Goal: Information Seeking & Learning: Learn about a topic

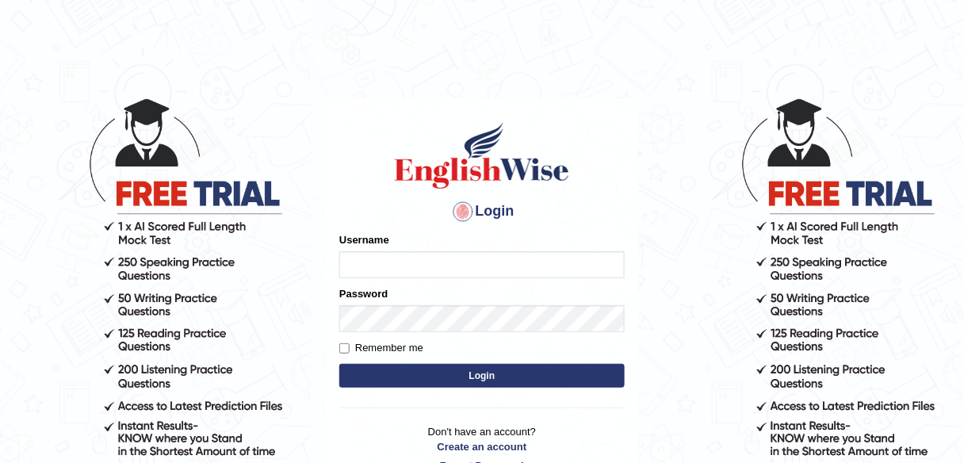
type input "alexa_"
click at [401, 379] on button "Login" at bounding box center [481, 376] width 285 height 24
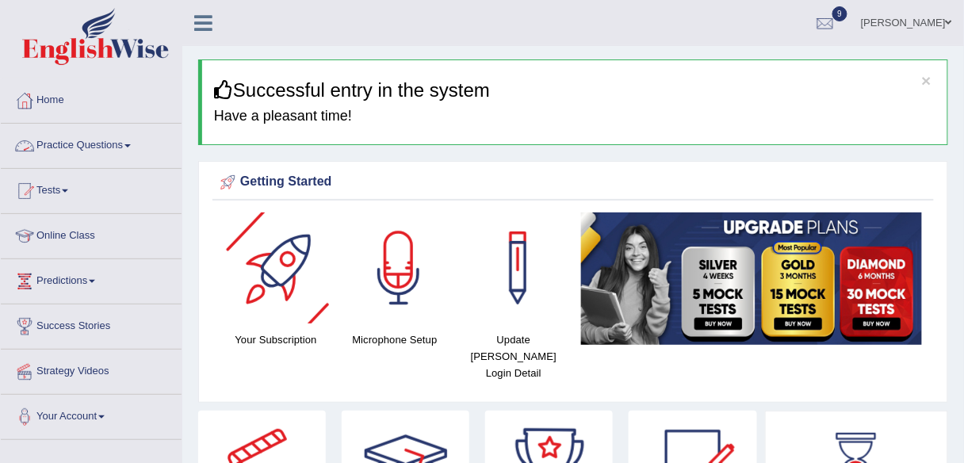
click at [97, 151] on link "Practice Questions" at bounding box center [91, 144] width 181 height 40
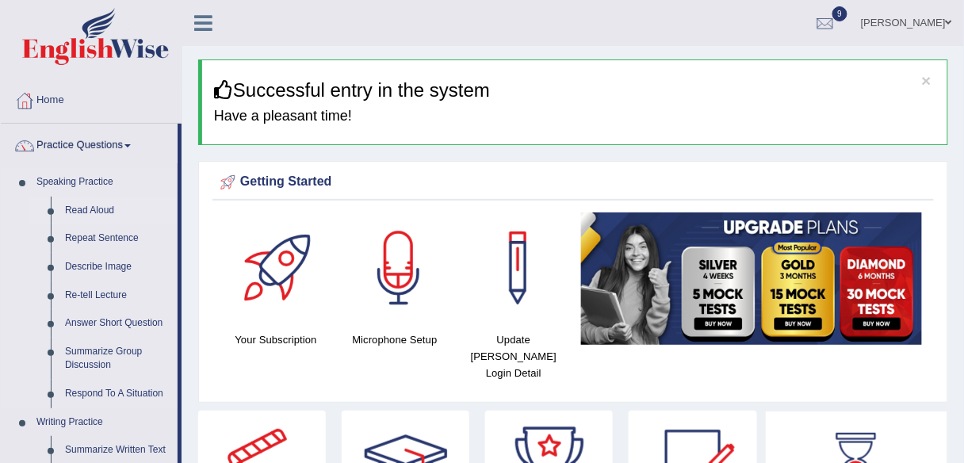
click at [89, 213] on link "Read Aloud" at bounding box center [118, 211] width 120 height 29
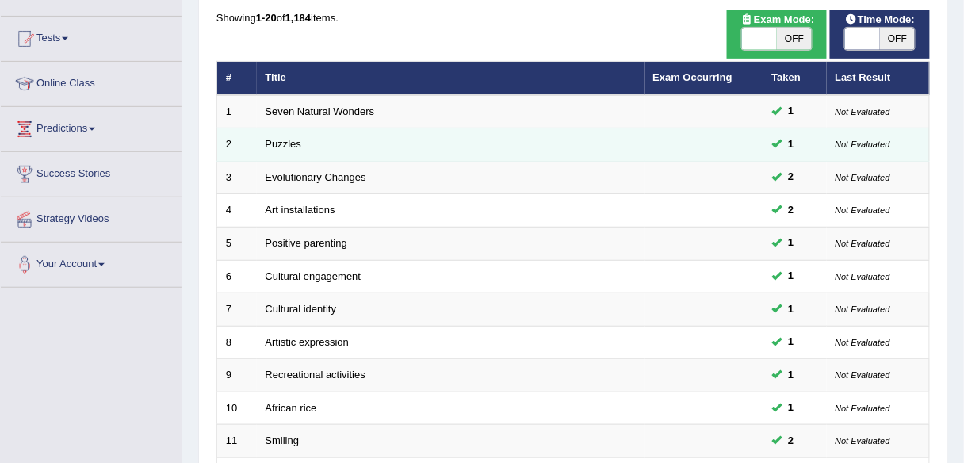
scroll to position [147, 0]
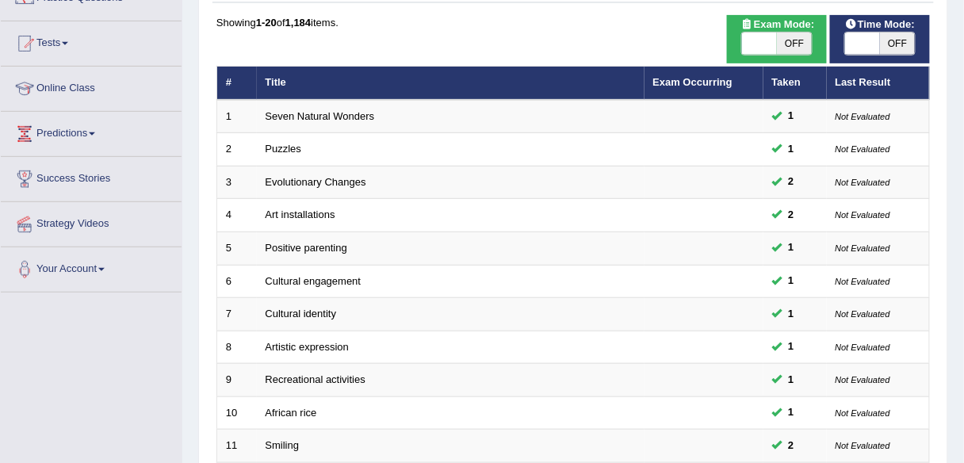
click at [790, 42] on span "OFF" at bounding box center [794, 43] width 35 height 22
checkbox input "true"
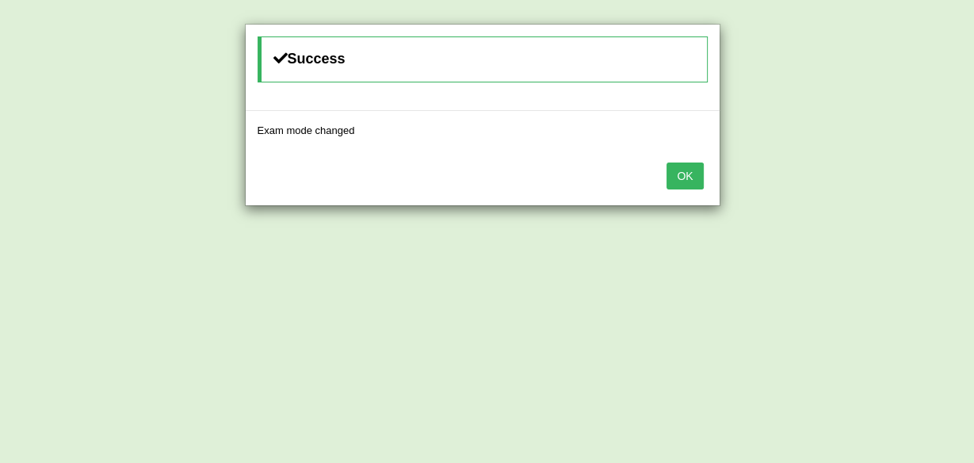
click at [692, 170] on button "OK" at bounding box center [685, 175] width 36 height 27
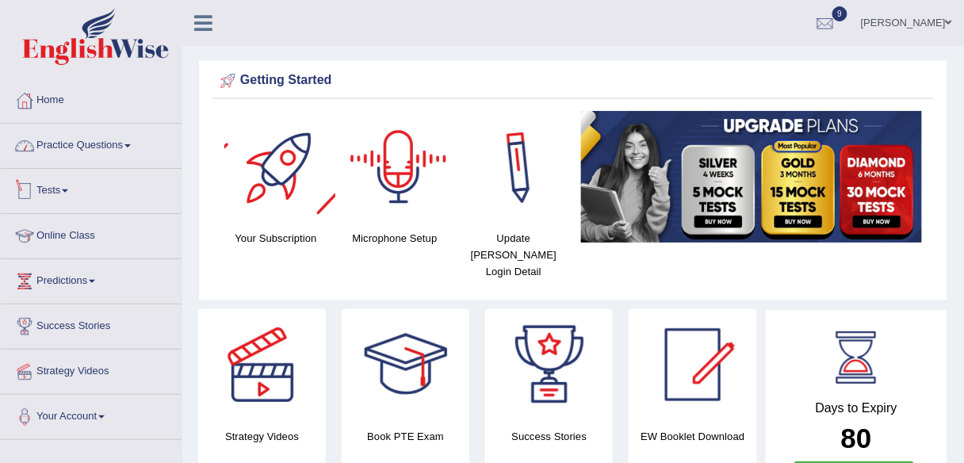
click at [75, 160] on link "Practice Questions" at bounding box center [91, 144] width 181 height 40
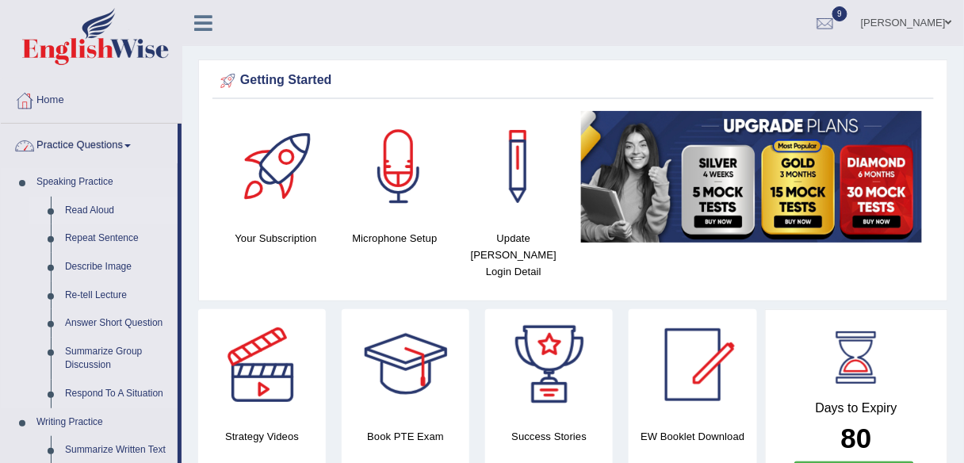
click at [80, 215] on link "Read Aloud" at bounding box center [118, 211] width 120 height 29
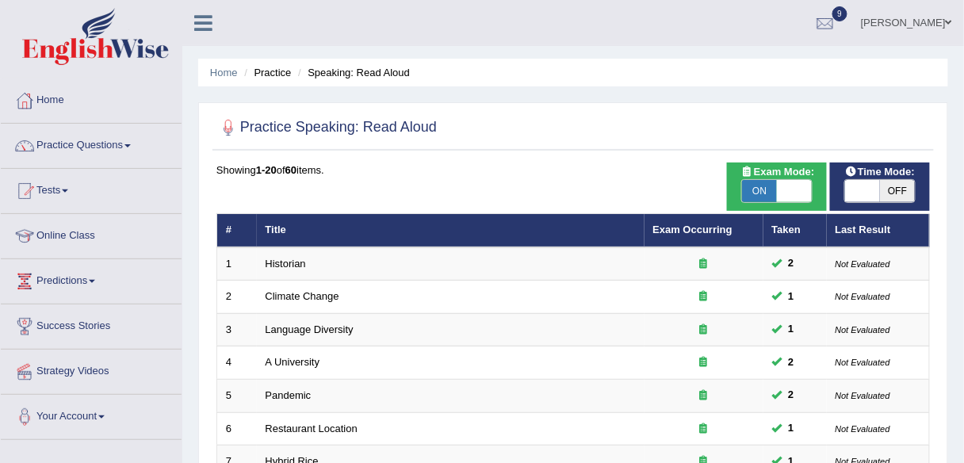
click at [899, 187] on span "OFF" at bounding box center [897, 191] width 35 height 22
checkbox input "true"
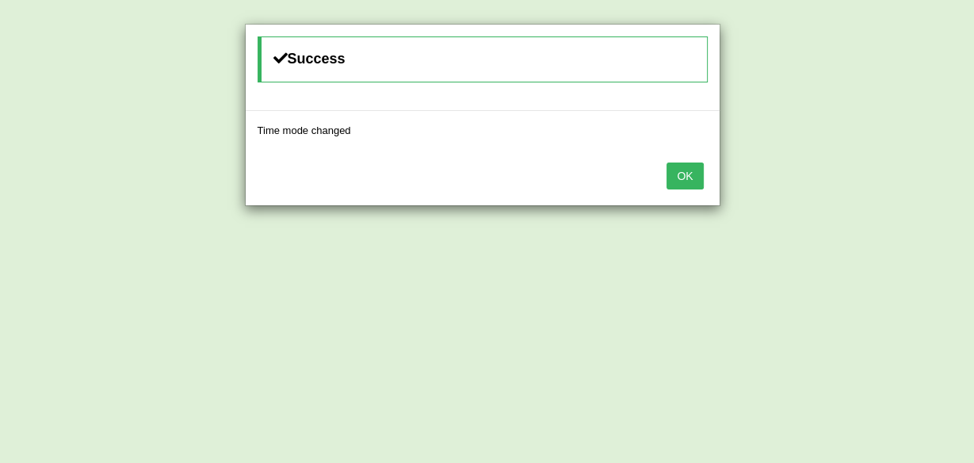
click at [697, 174] on button "OK" at bounding box center [685, 175] width 36 height 27
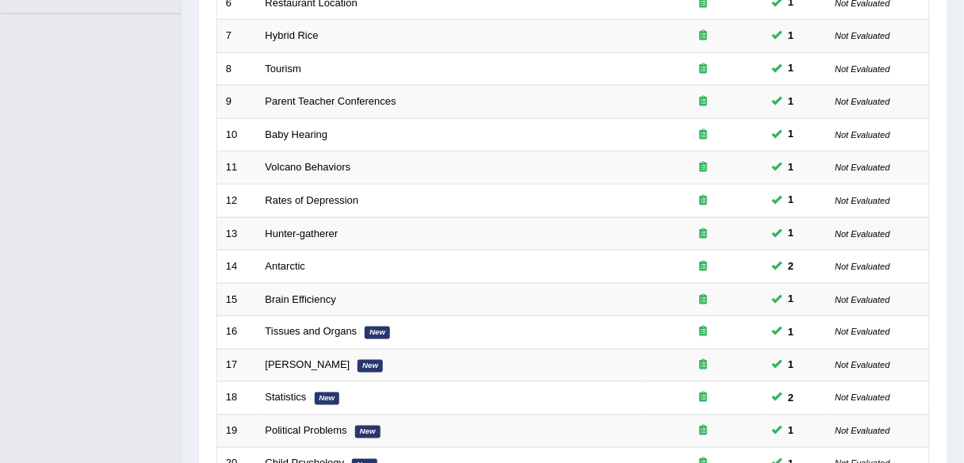
scroll to position [579, 0]
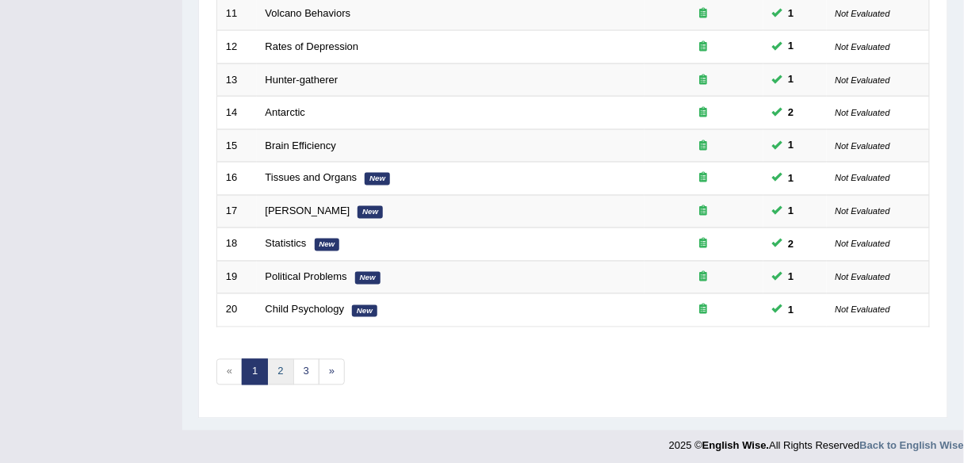
click at [285, 370] on link "2" at bounding box center [280, 372] width 26 height 26
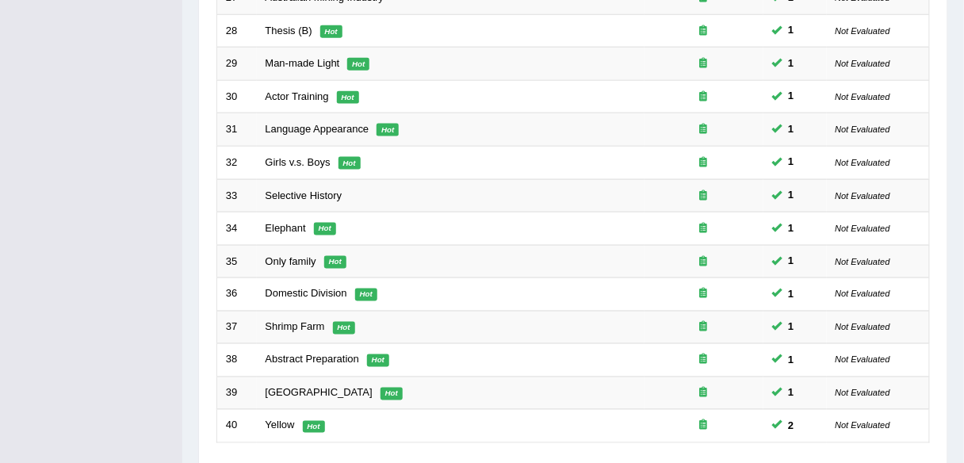
scroll to position [579, 0]
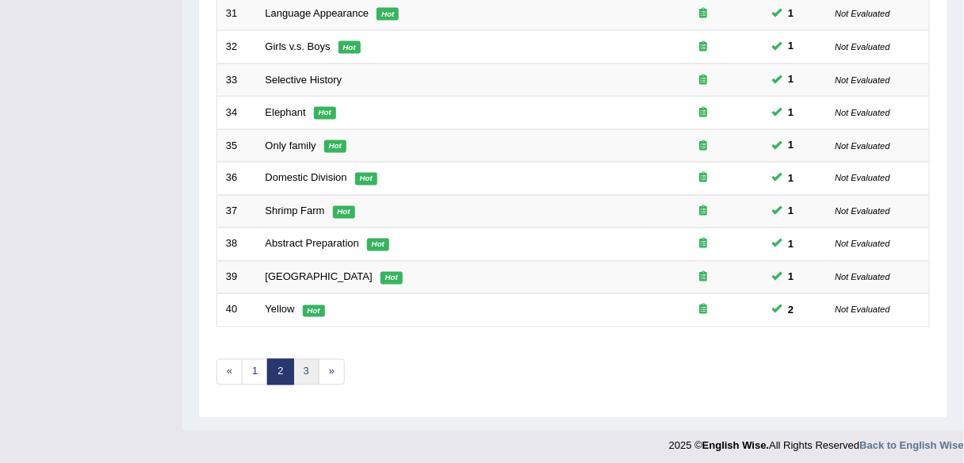
click at [310, 368] on link "3" at bounding box center [306, 372] width 26 height 26
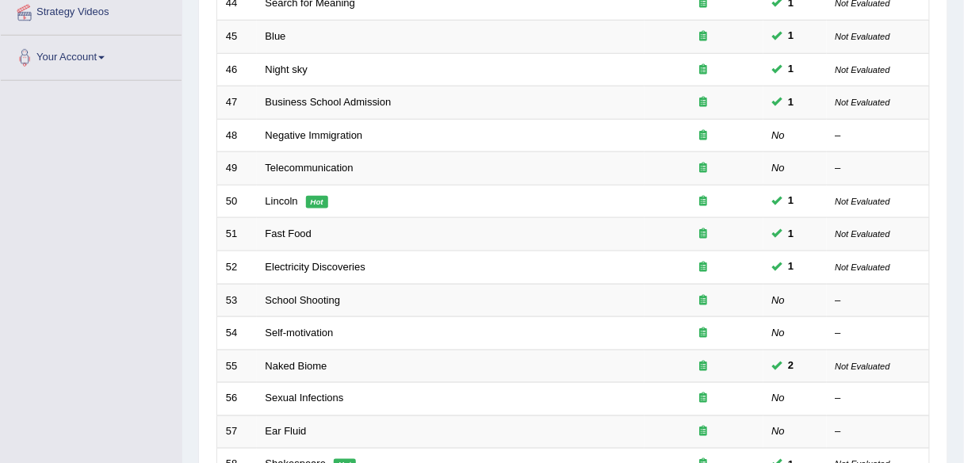
scroll to position [327, 0]
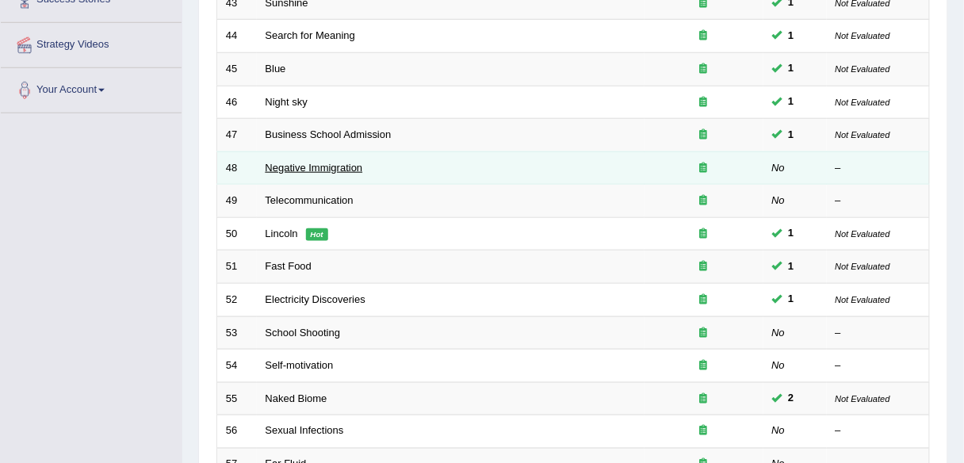
click at [301, 168] on link "Negative Immigration" at bounding box center [313, 168] width 97 height 12
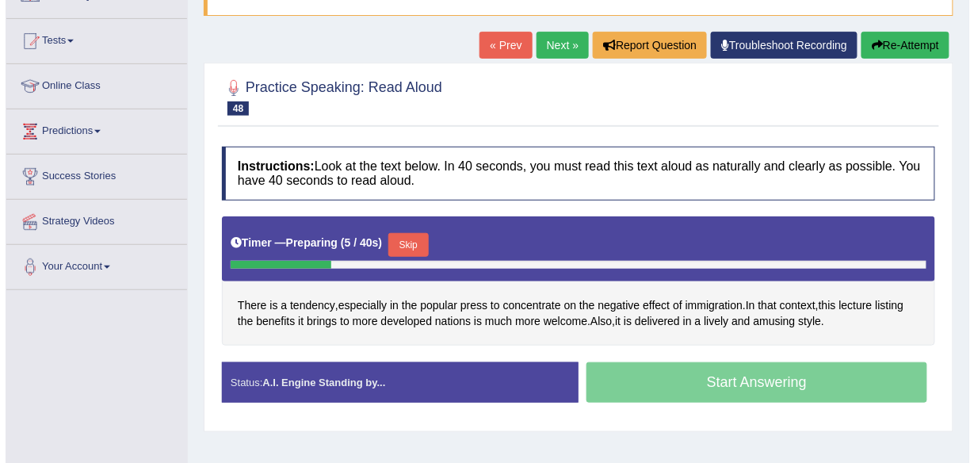
scroll to position [152, 0]
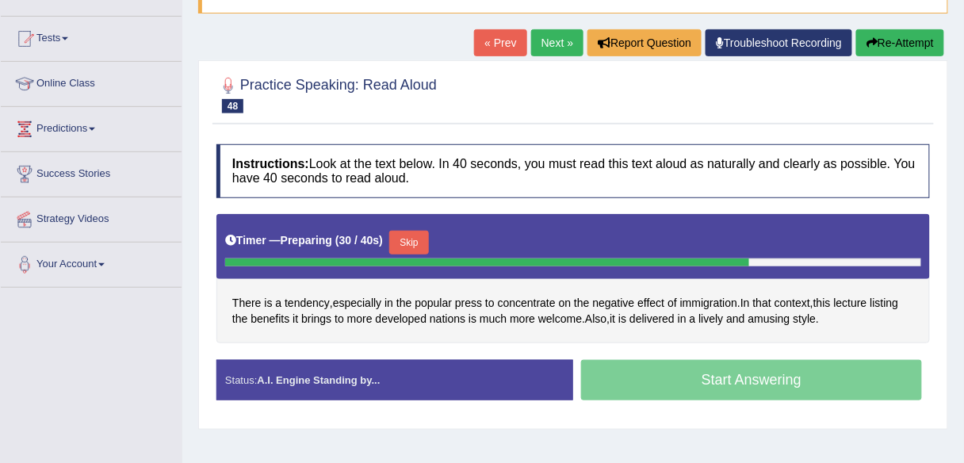
click at [407, 239] on button "Skip" at bounding box center [409, 243] width 40 height 24
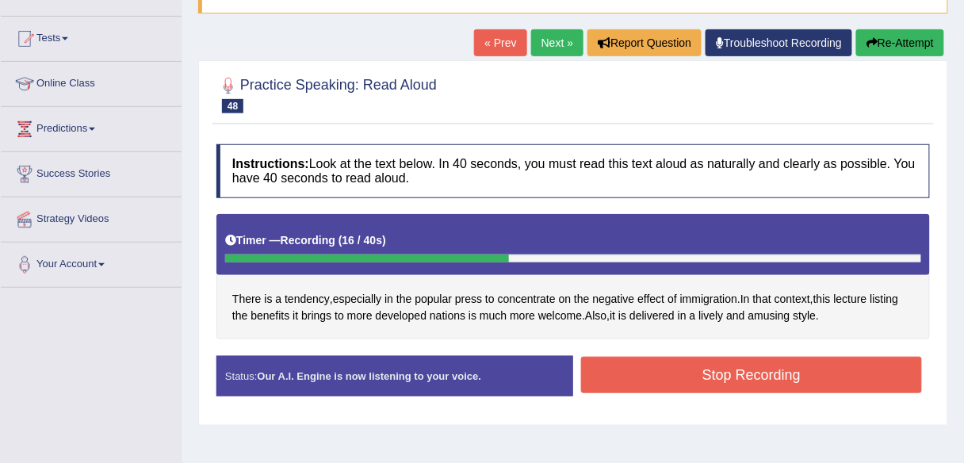
click at [645, 380] on button "Stop Recording" at bounding box center [751, 375] width 341 height 36
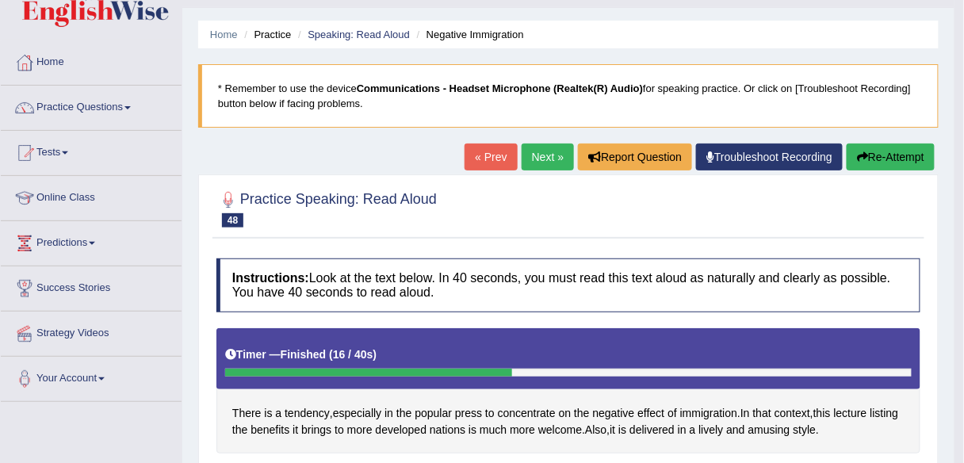
scroll to position [36, 0]
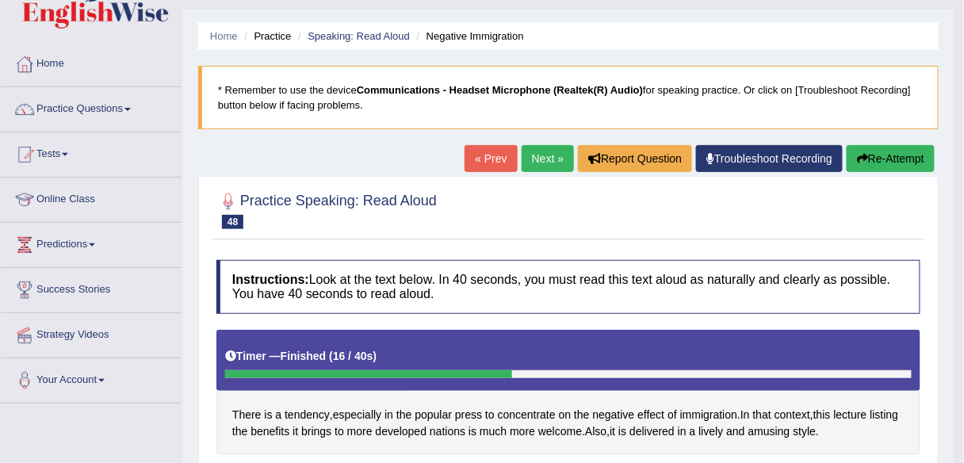
click at [533, 154] on link "Next »" at bounding box center [547, 158] width 52 height 27
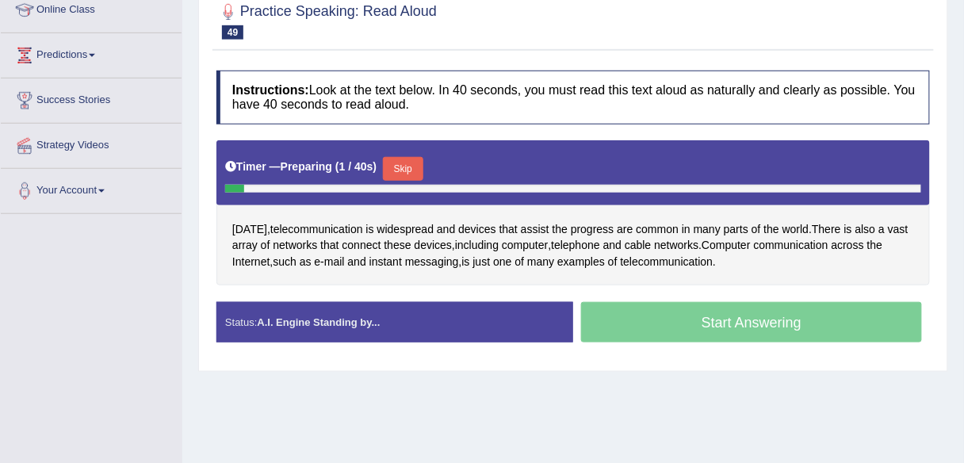
scroll to position [227, 0]
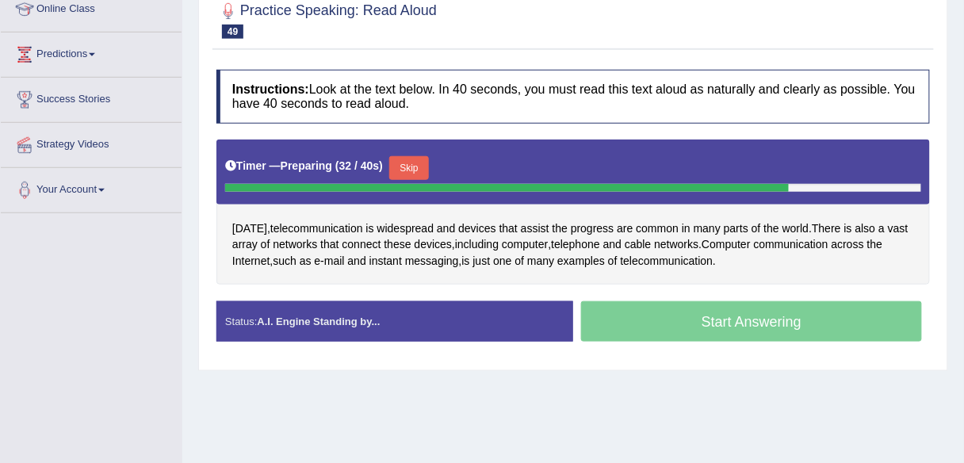
click at [409, 165] on button "Skip" at bounding box center [409, 168] width 40 height 24
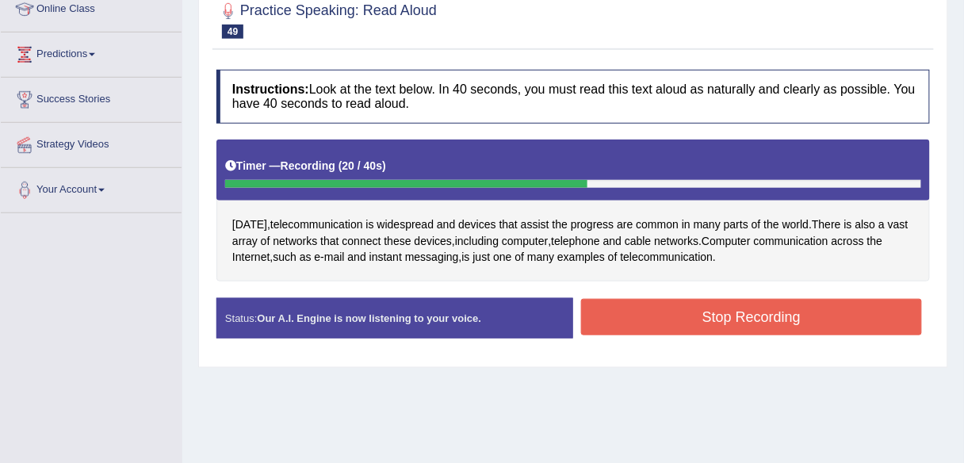
click at [690, 316] on button "Stop Recording" at bounding box center [751, 317] width 341 height 36
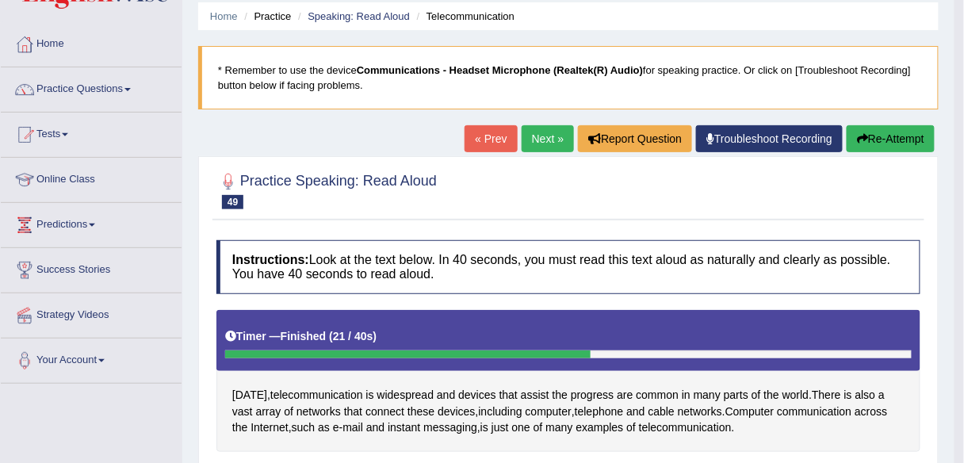
scroll to position [10, 0]
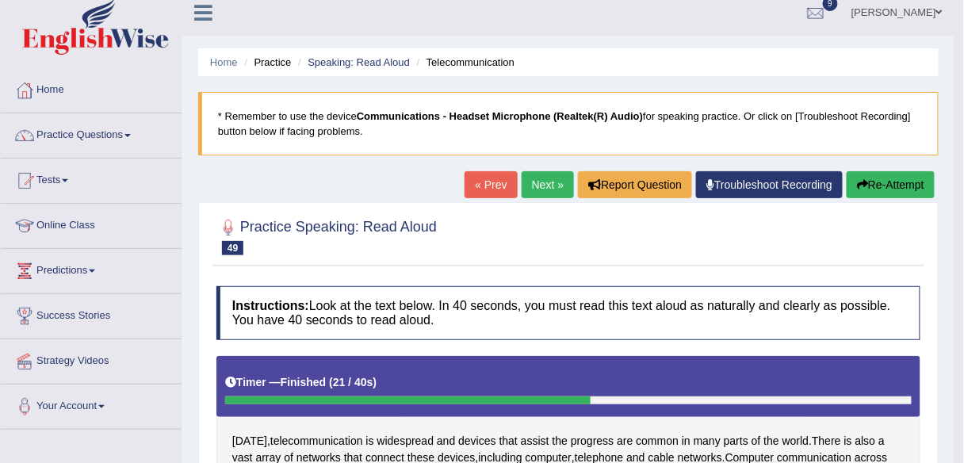
click at [536, 174] on link "Next »" at bounding box center [547, 184] width 52 height 27
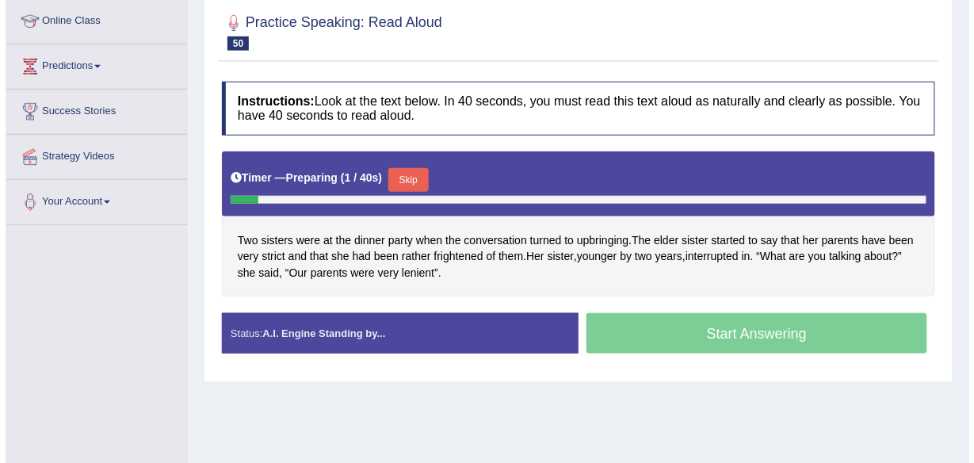
scroll to position [216, 0]
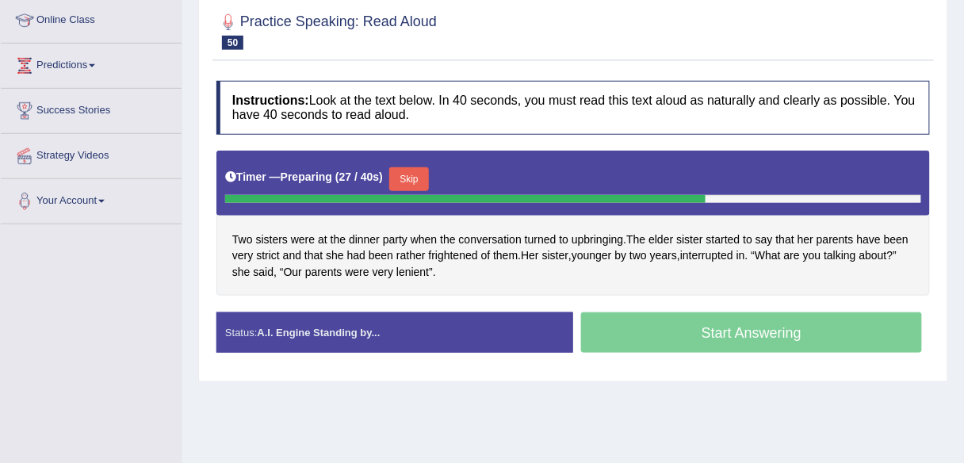
click at [414, 181] on button "Skip" at bounding box center [409, 179] width 40 height 24
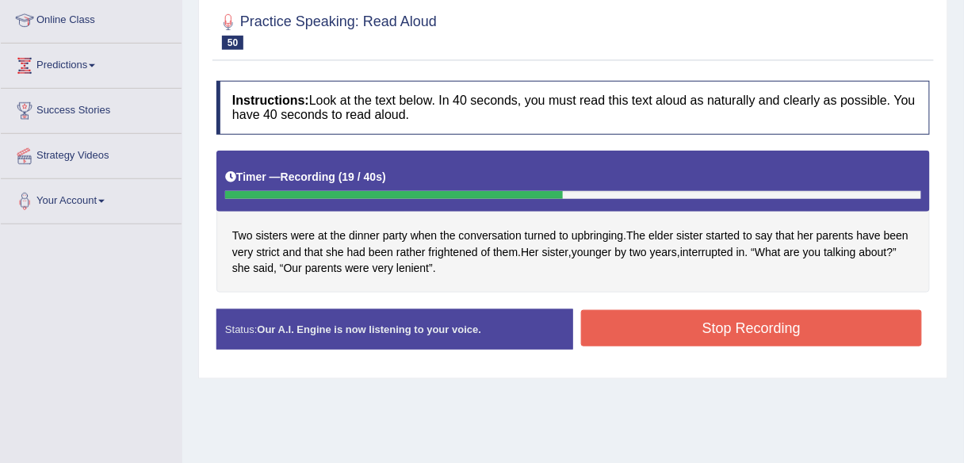
click at [628, 317] on button "Stop Recording" at bounding box center [751, 328] width 341 height 36
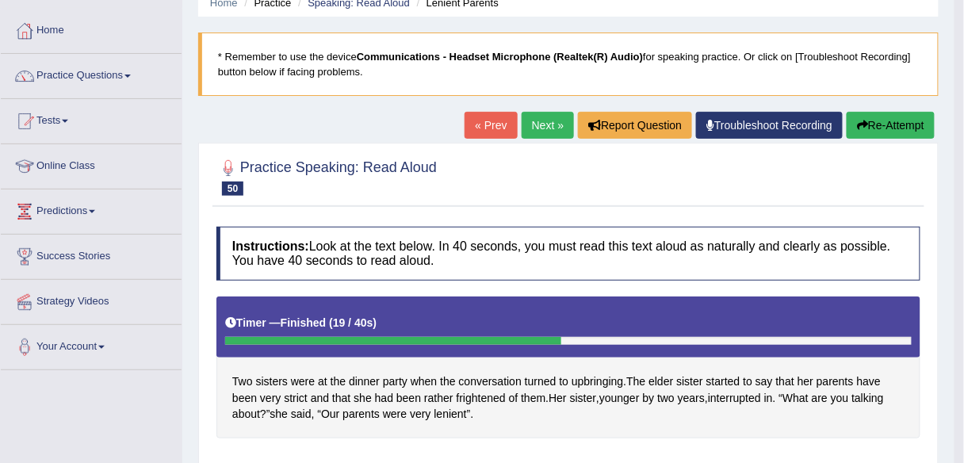
scroll to position [53, 0]
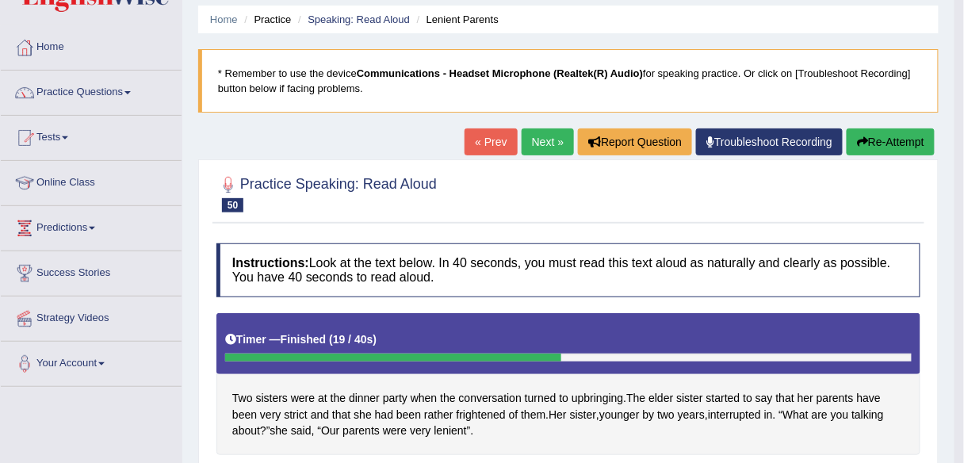
click at [540, 137] on link "Next »" at bounding box center [547, 141] width 52 height 27
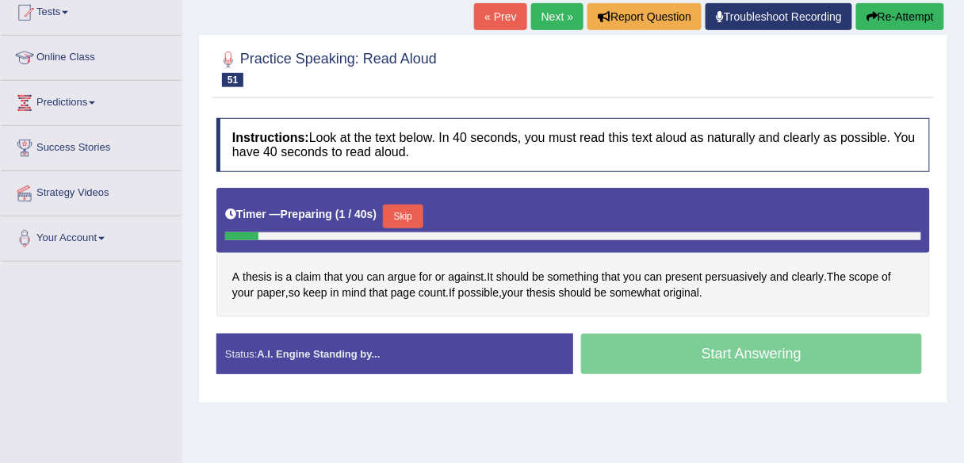
scroll to position [179, 0]
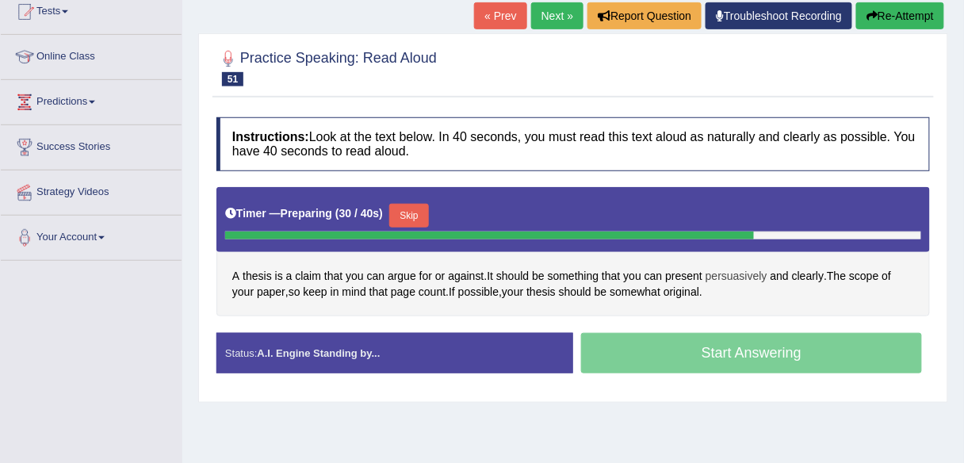
click at [743, 274] on span "persuasively" at bounding box center [736, 276] width 62 height 17
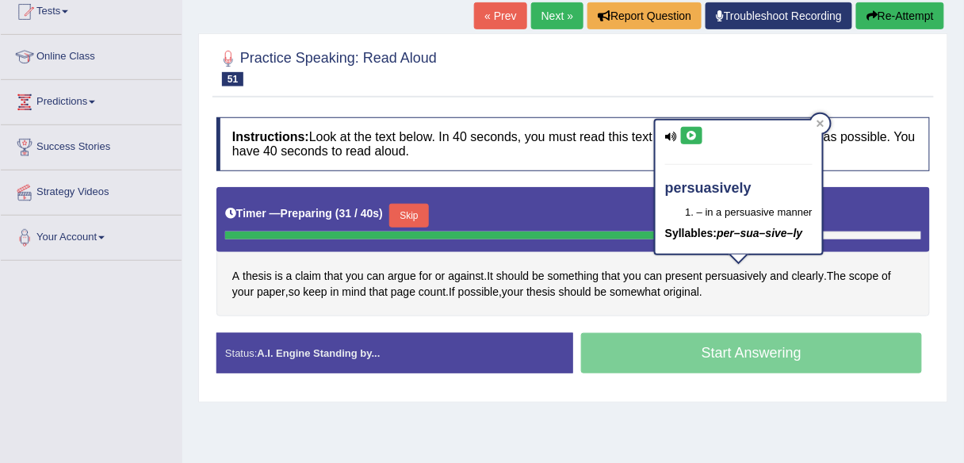
click at [691, 139] on button at bounding box center [691, 135] width 21 height 17
click at [821, 121] on icon at bounding box center [820, 123] width 7 height 7
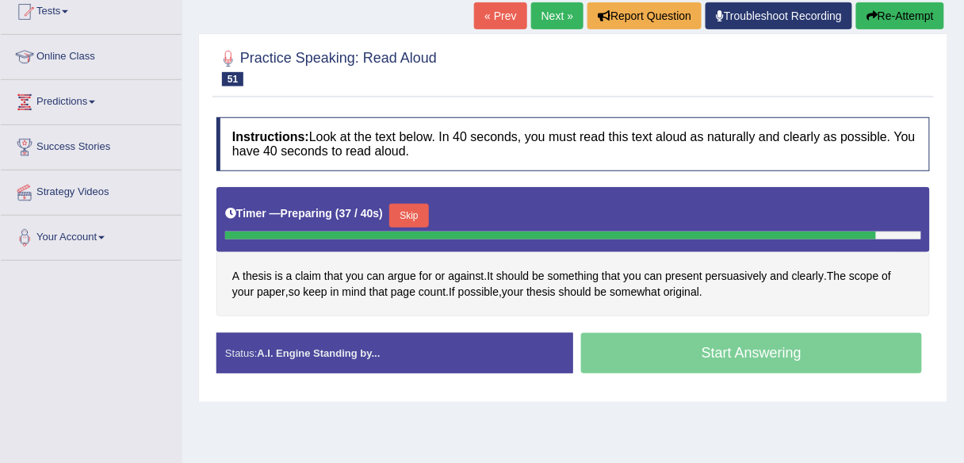
click at [419, 210] on button "Skip" at bounding box center [409, 216] width 40 height 24
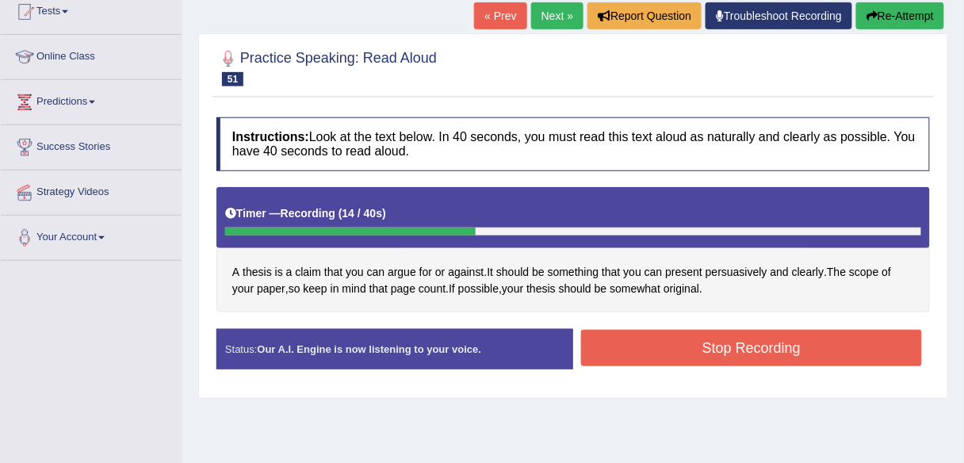
click at [697, 348] on button "Stop Recording" at bounding box center [751, 348] width 341 height 36
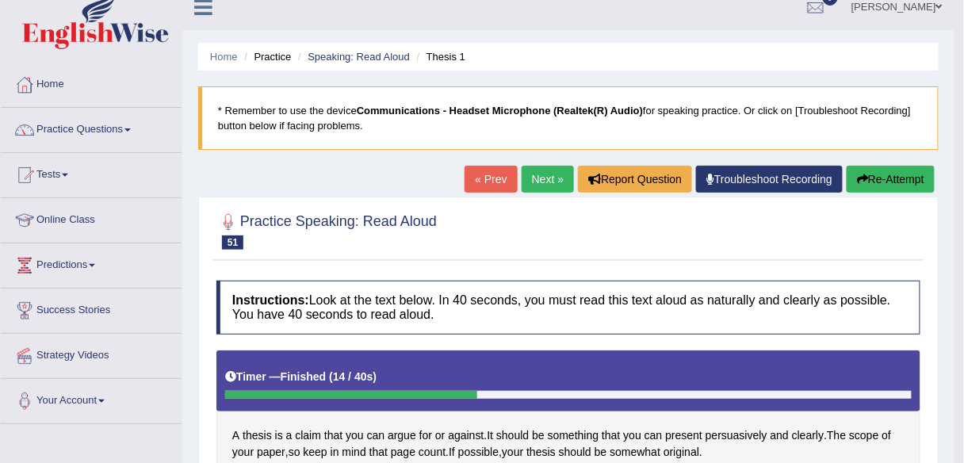
scroll to position [0, 0]
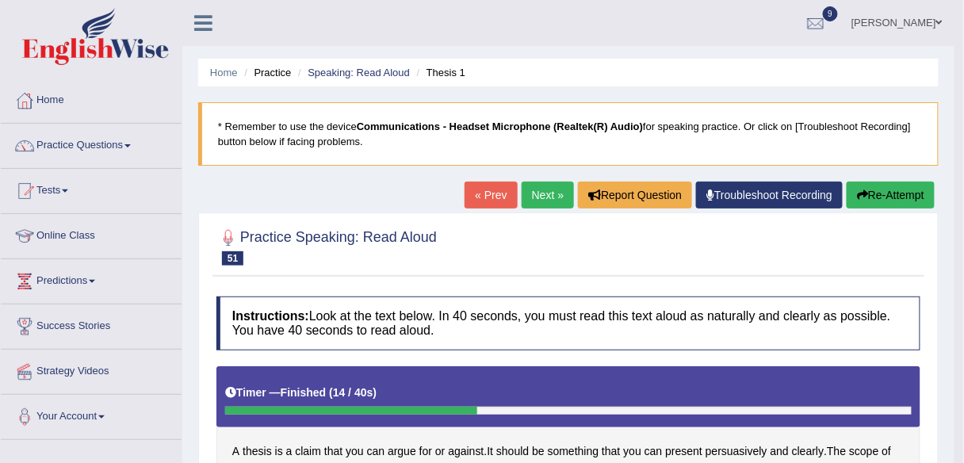
click at [530, 187] on link "Next »" at bounding box center [547, 194] width 52 height 27
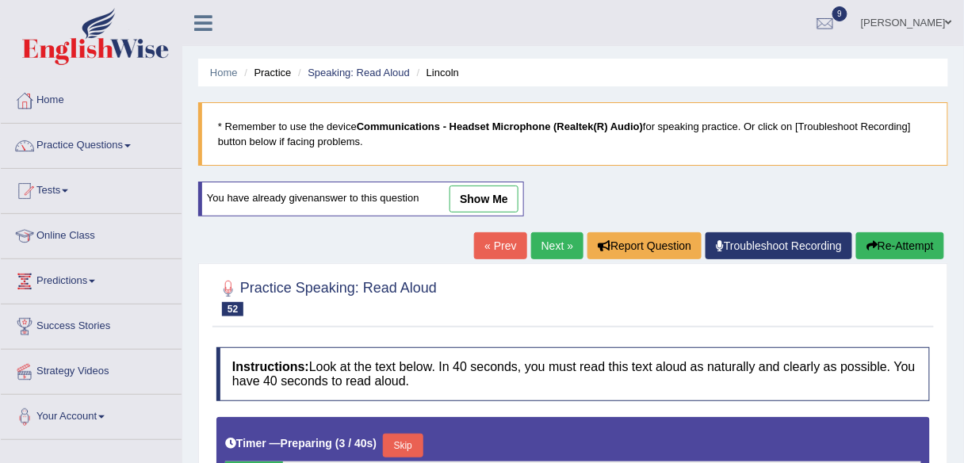
click at [493, 190] on link "show me" at bounding box center [483, 198] width 69 height 27
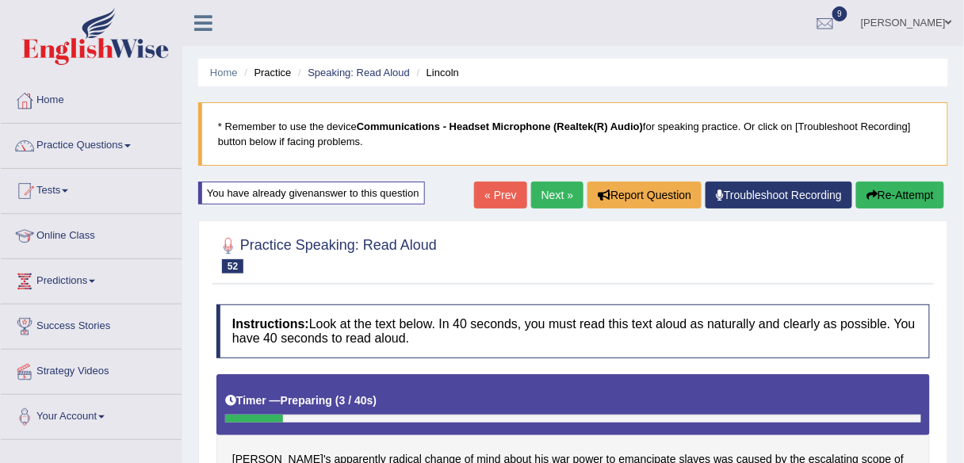
click at [545, 193] on link "Next »" at bounding box center [557, 194] width 52 height 27
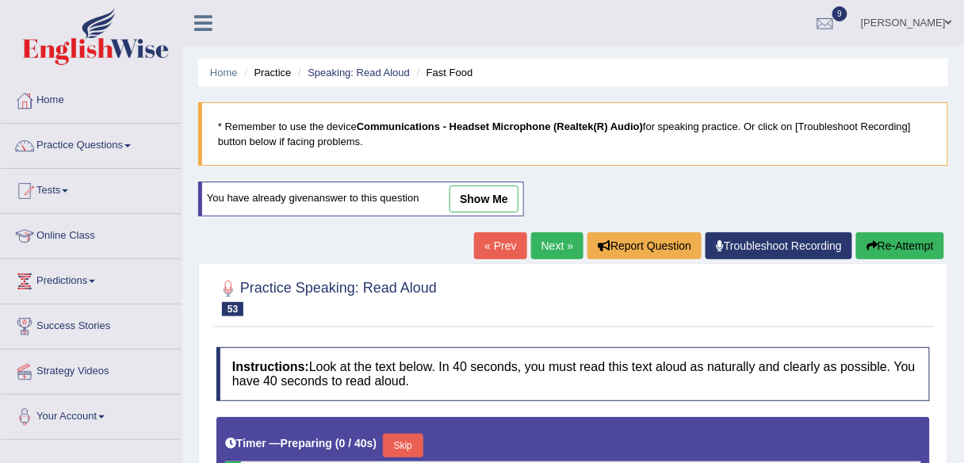
click at [482, 197] on link "show me" at bounding box center [483, 198] width 69 height 27
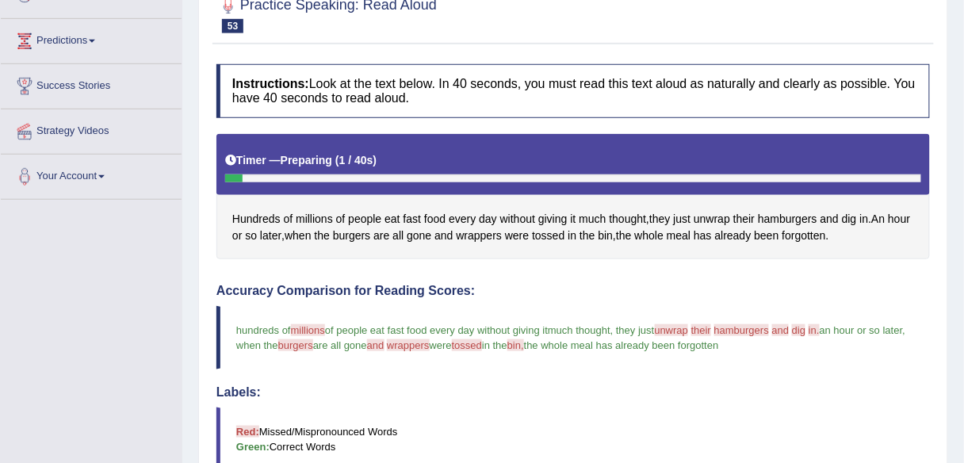
scroll to position [157, 0]
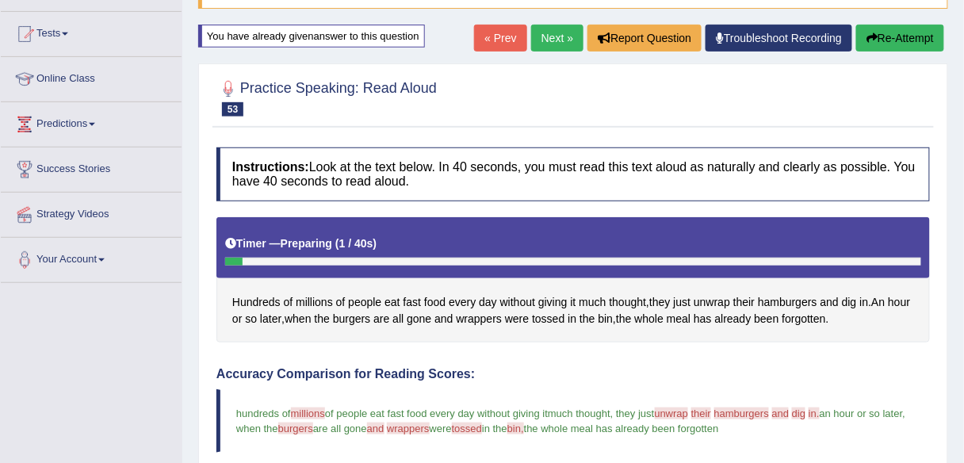
click at [899, 35] on button "Re-Attempt" at bounding box center [900, 38] width 88 height 27
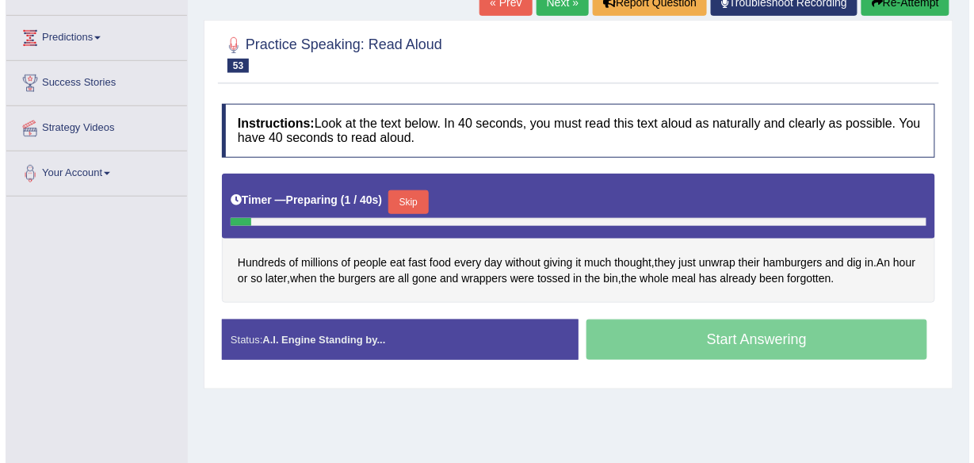
scroll to position [245, 0]
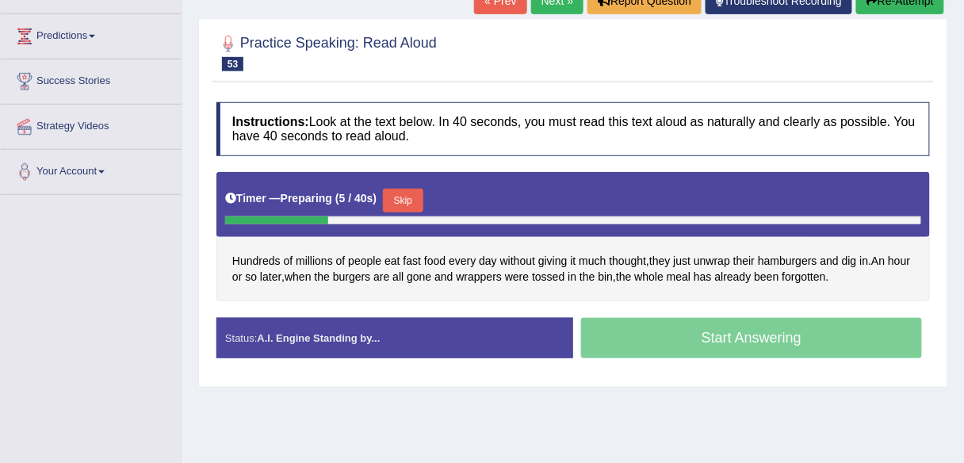
click at [407, 190] on button "Skip" at bounding box center [403, 201] width 40 height 24
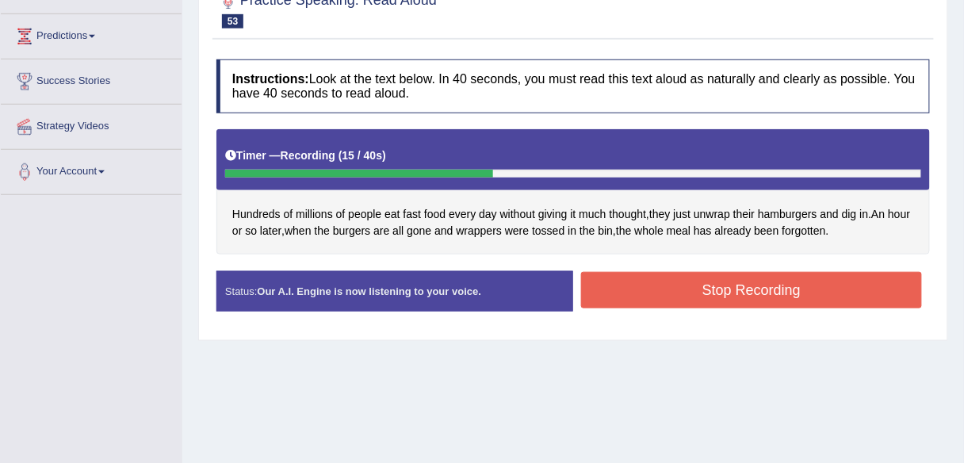
click at [707, 286] on button "Stop Recording" at bounding box center [751, 290] width 341 height 36
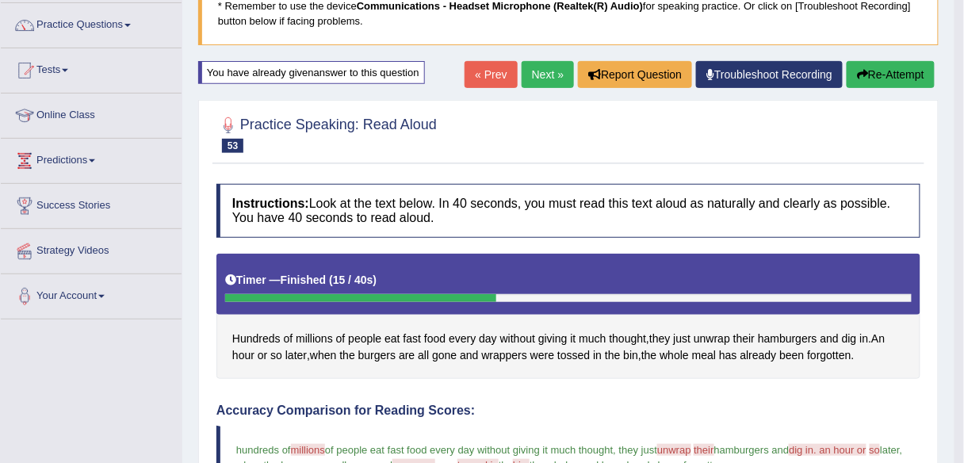
scroll to position [120, 0]
click at [549, 76] on link "Next »" at bounding box center [547, 74] width 52 height 27
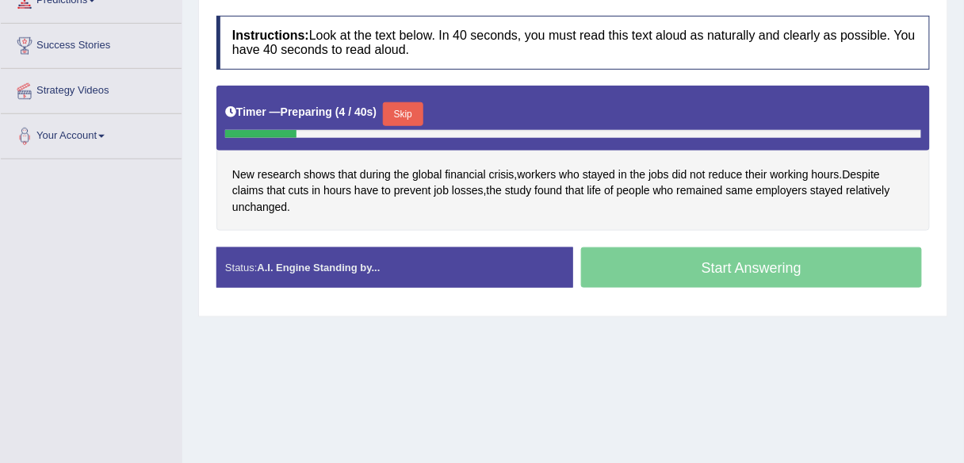
scroll to position [281, 0]
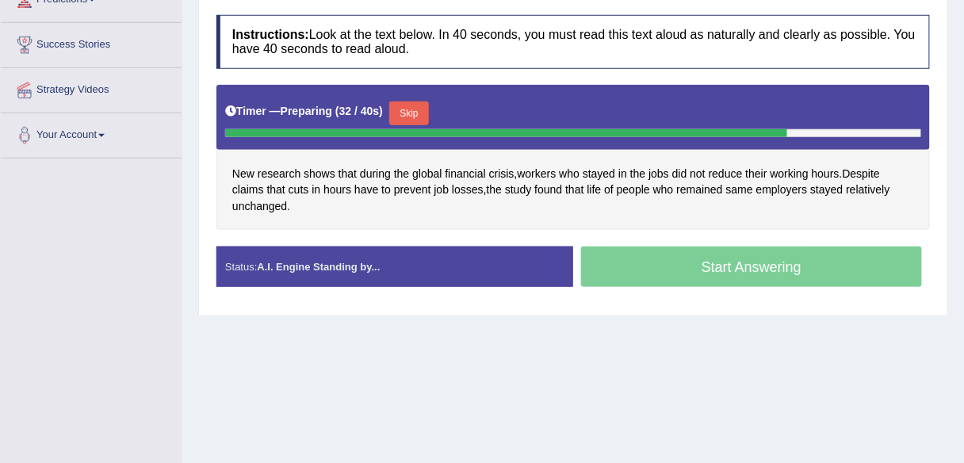
click at [408, 105] on button "Skip" at bounding box center [409, 113] width 40 height 24
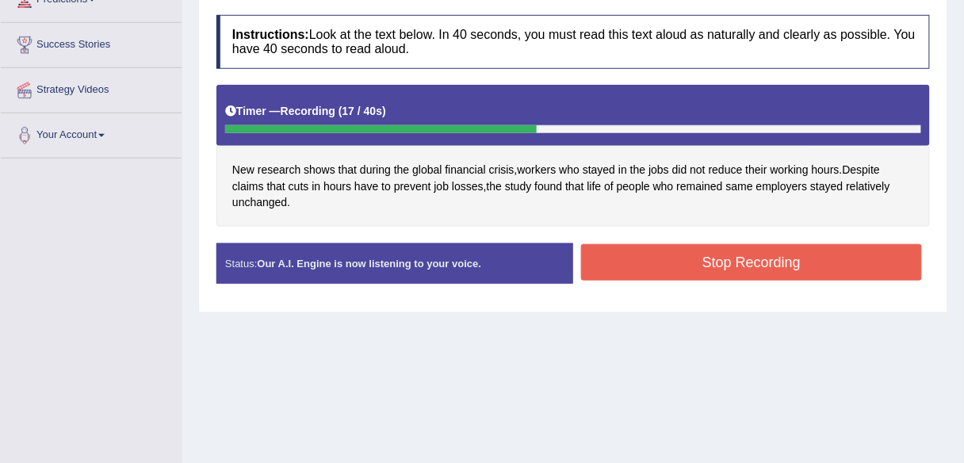
click at [599, 256] on button "Stop Recording" at bounding box center [751, 262] width 341 height 36
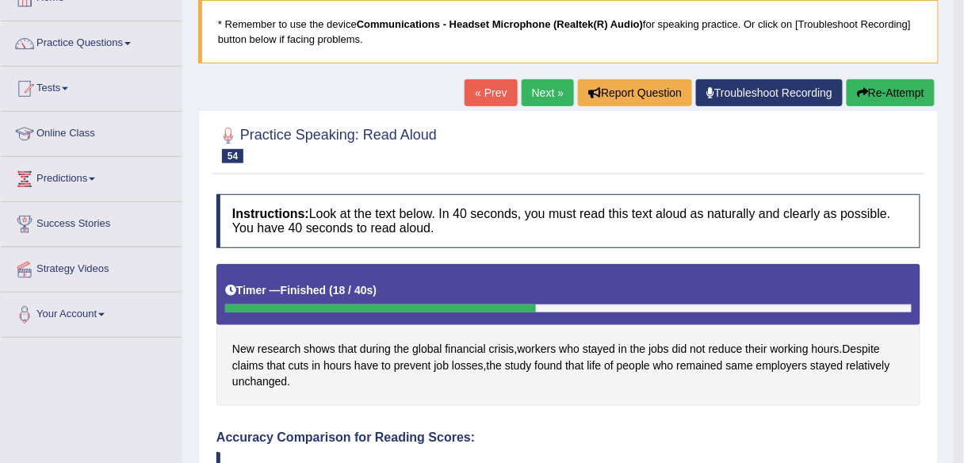
scroll to position [99, 0]
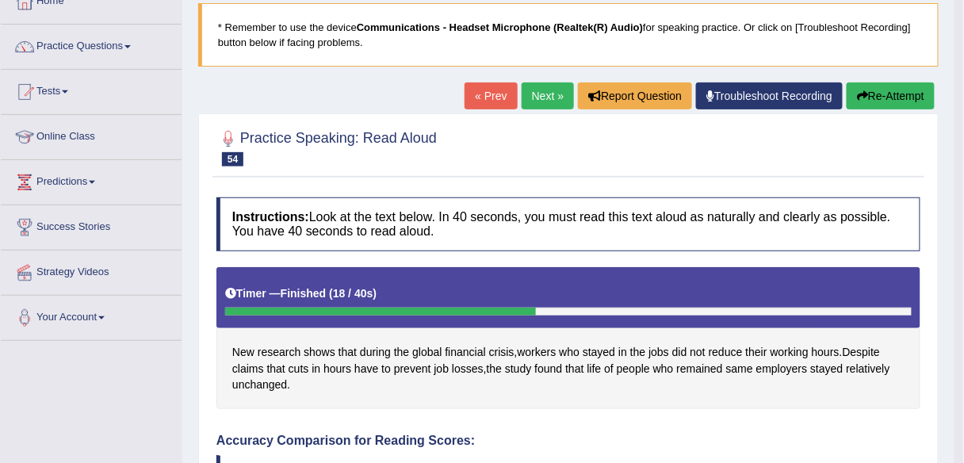
click at [535, 105] on link "Next »" at bounding box center [547, 95] width 52 height 27
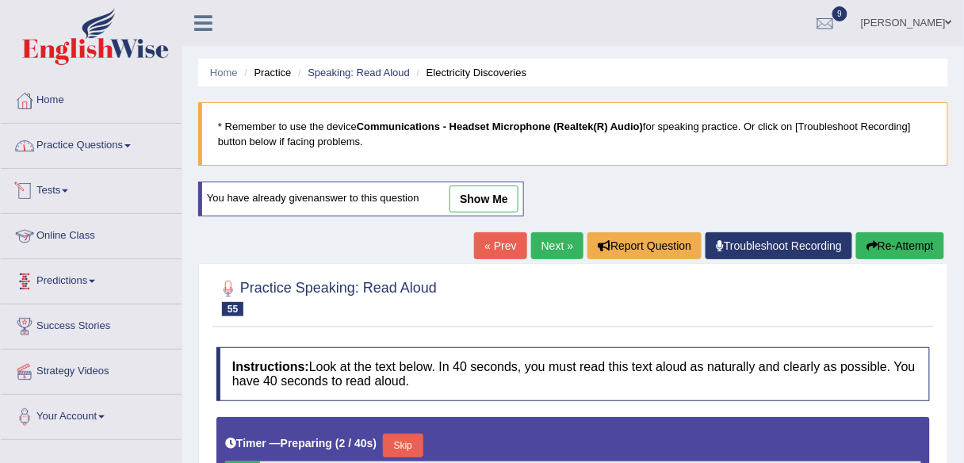
click at [88, 132] on link "Practice Questions" at bounding box center [91, 144] width 181 height 40
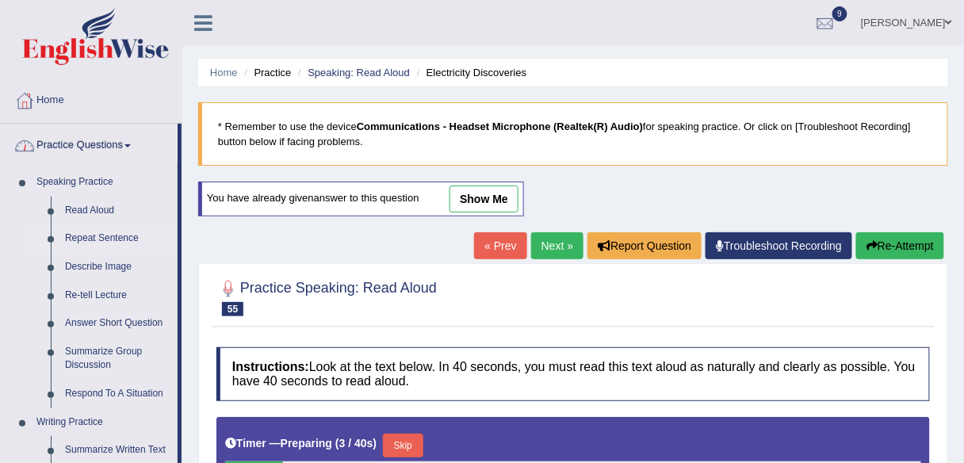
click at [104, 235] on link "Repeat Sentence" at bounding box center [118, 238] width 120 height 29
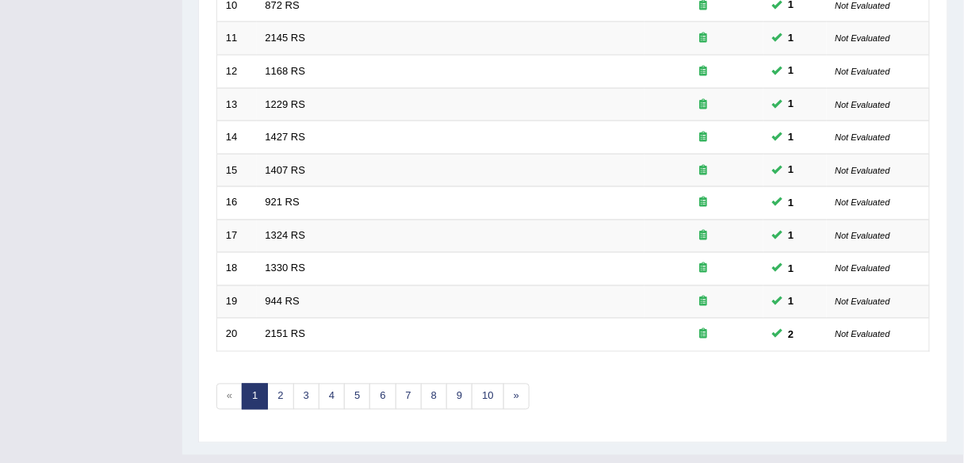
scroll to position [579, 0]
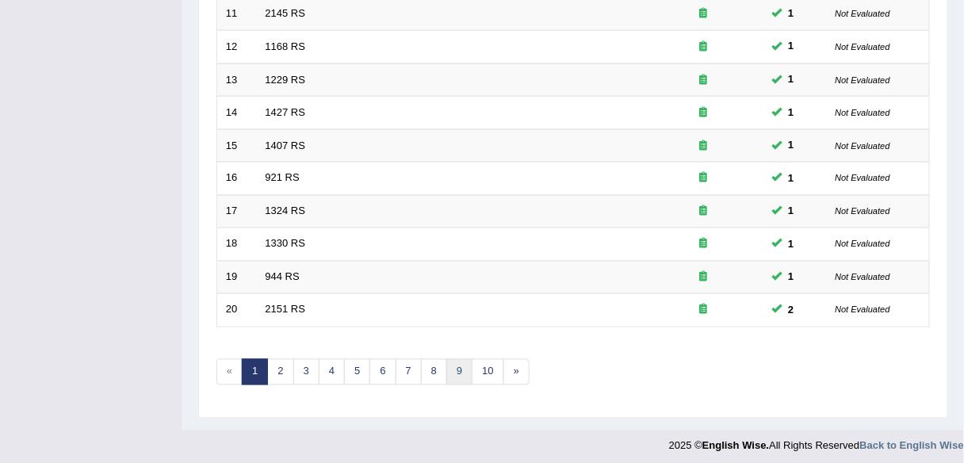
click at [447, 373] on link "9" at bounding box center [459, 372] width 26 height 26
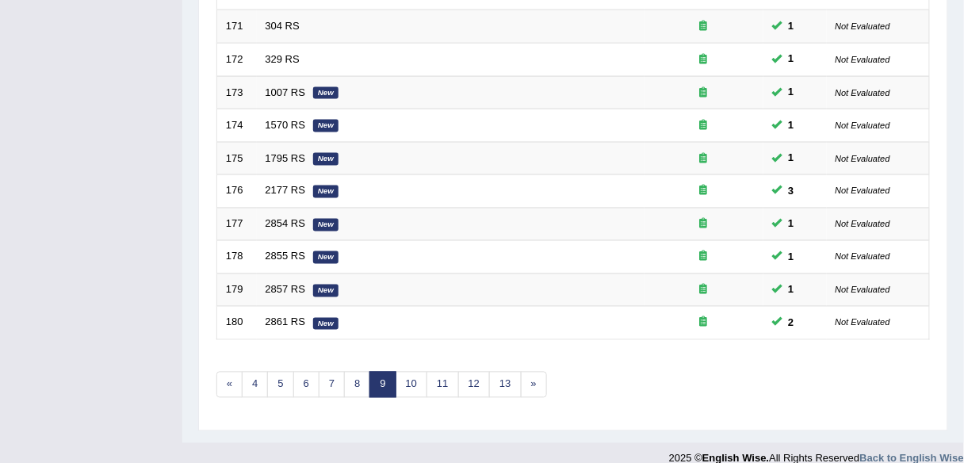
scroll to position [579, 0]
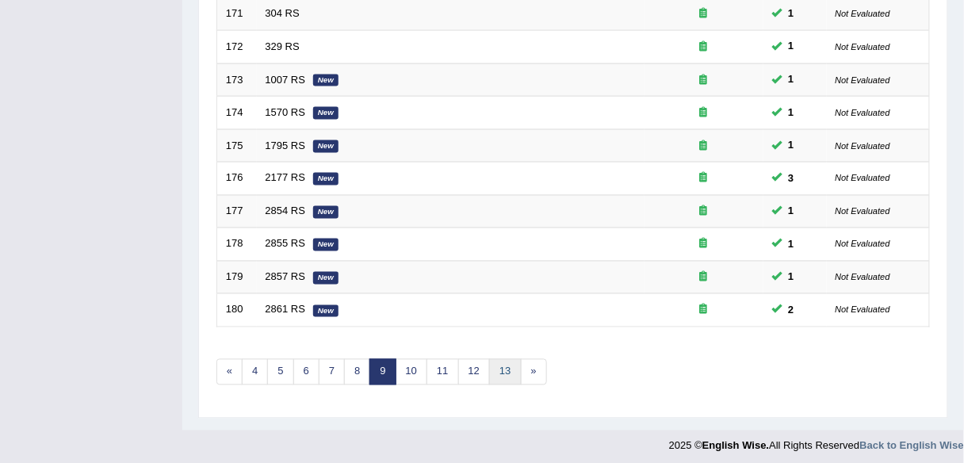
click at [489, 364] on link "13" at bounding box center [505, 372] width 32 height 26
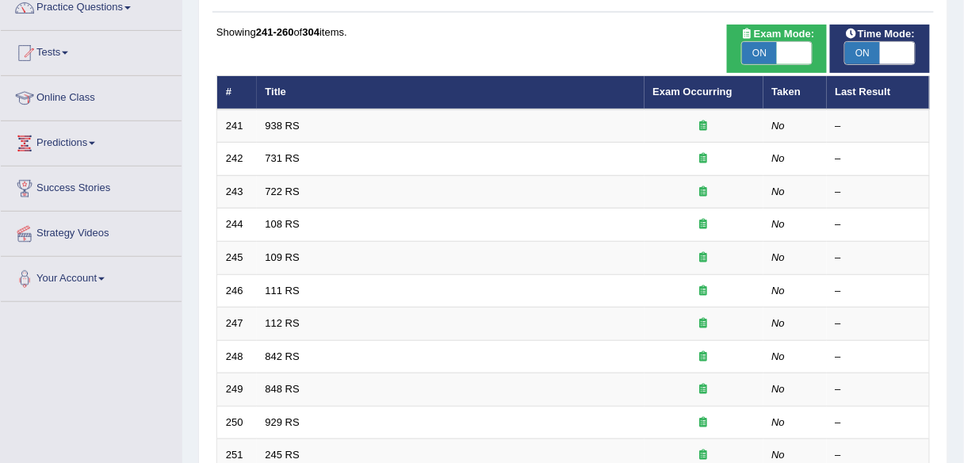
scroll to position [136, 0]
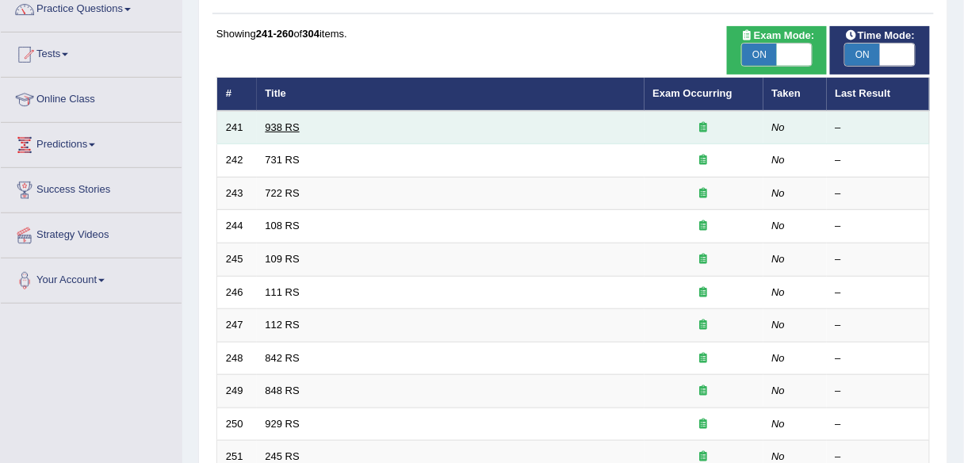
click at [269, 127] on link "938 RS" at bounding box center [282, 127] width 34 height 12
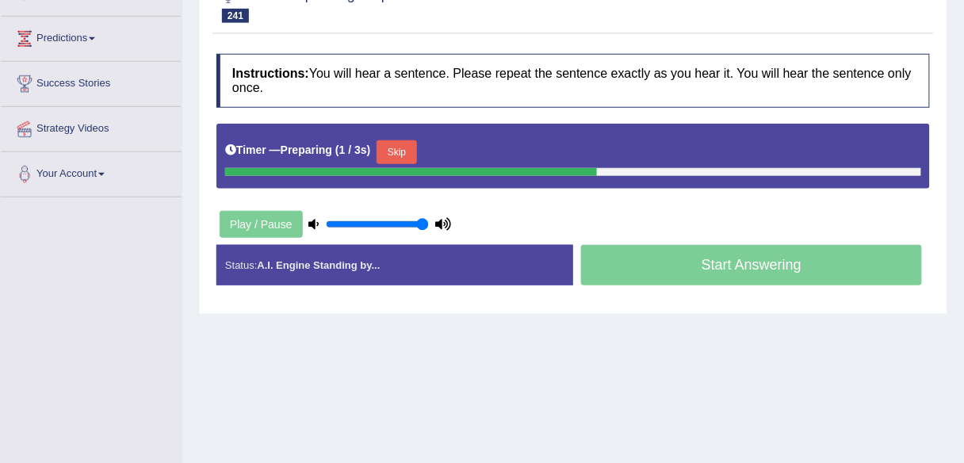
scroll to position [243, 0]
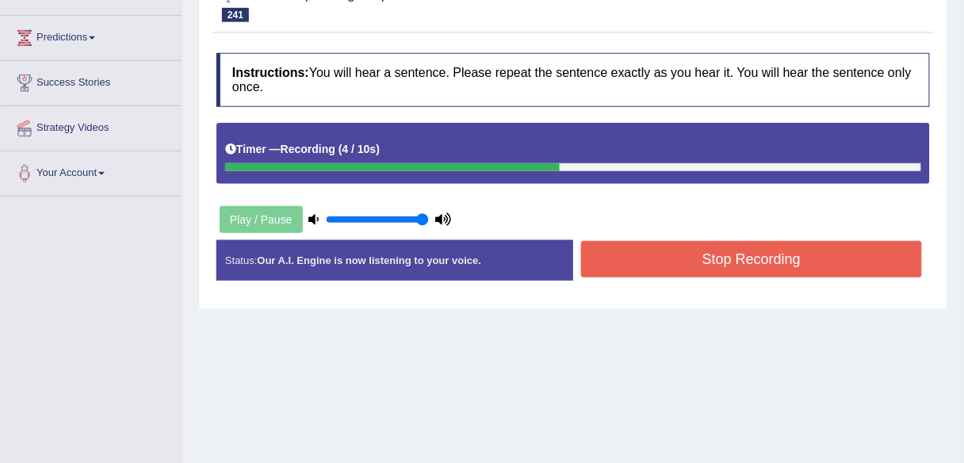
click at [647, 260] on button "Stop Recording" at bounding box center [751, 259] width 341 height 36
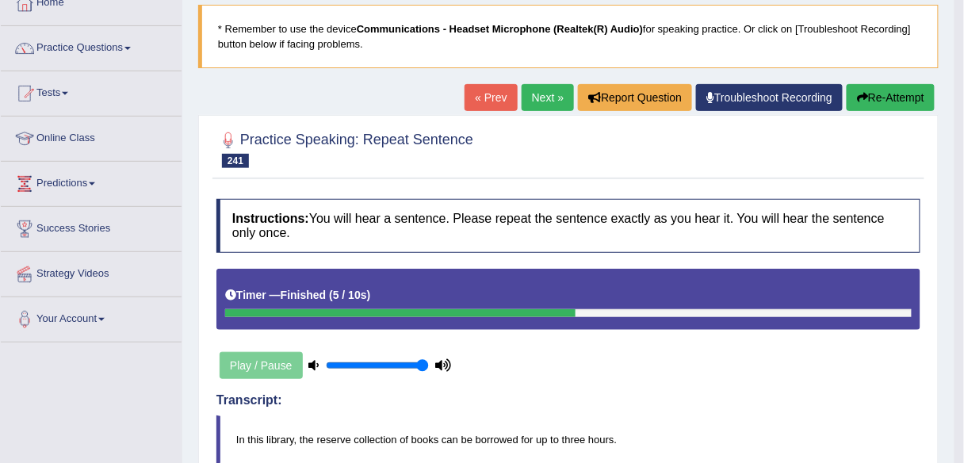
scroll to position [97, 0]
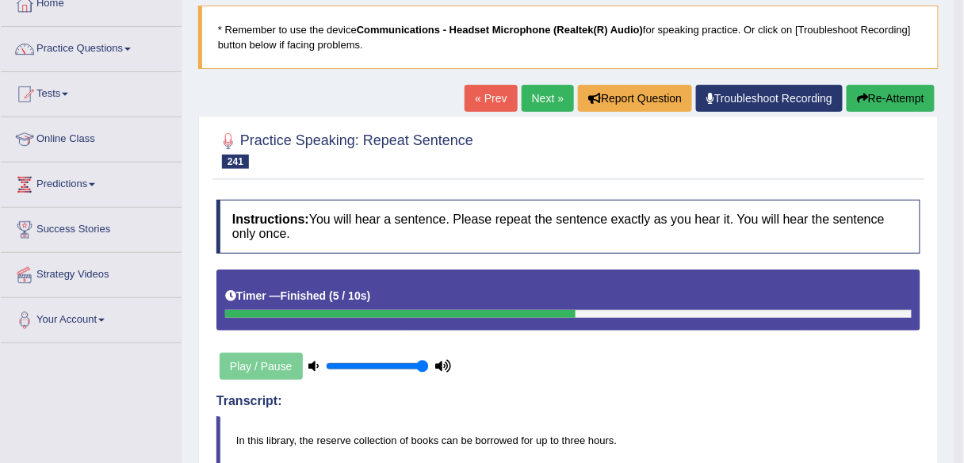
click at [533, 98] on link "Next »" at bounding box center [547, 98] width 52 height 27
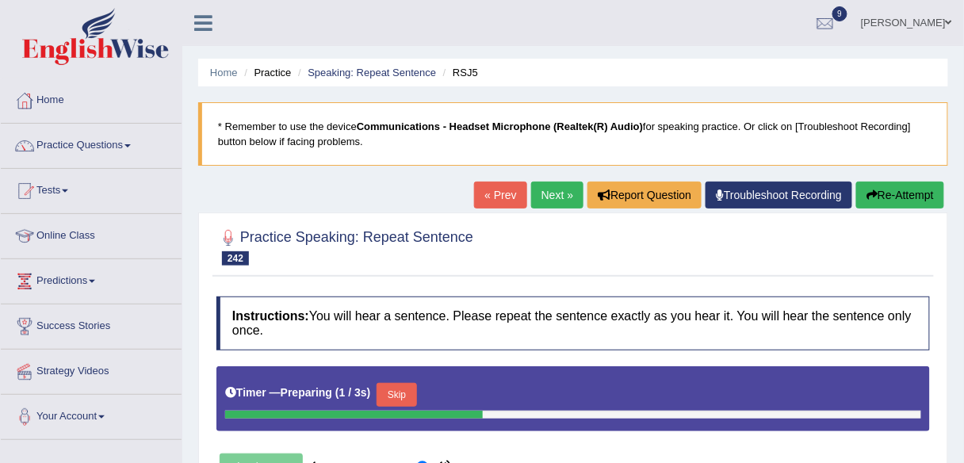
click at [403, 384] on button "Skip" at bounding box center [396, 395] width 40 height 24
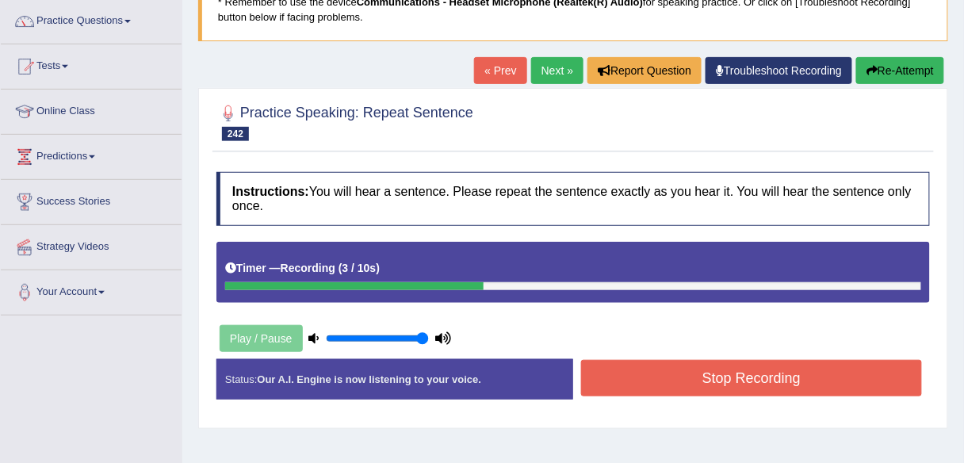
scroll to position [125, 0]
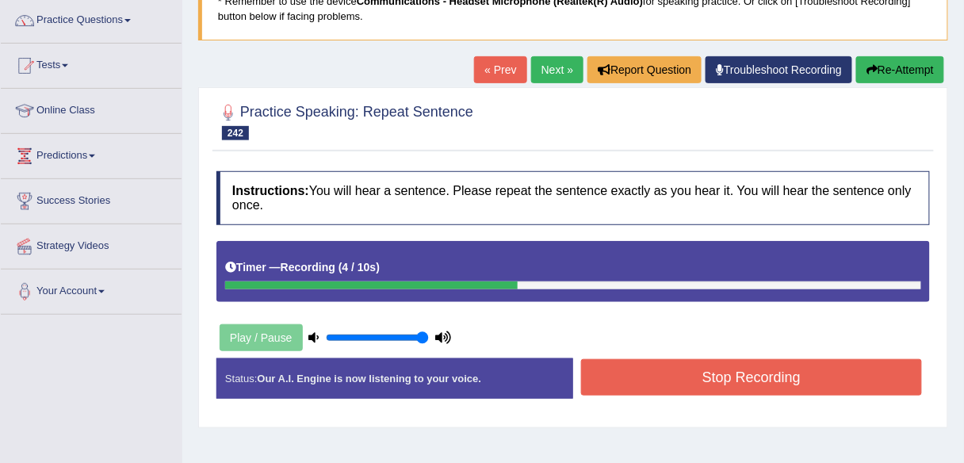
click at [657, 374] on button "Stop Recording" at bounding box center [751, 377] width 341 height 36
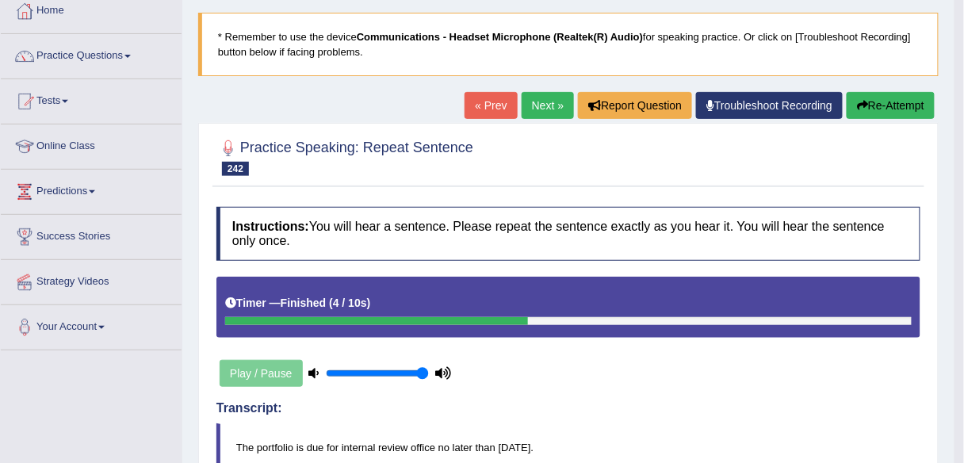
scroll to position [86, 0]
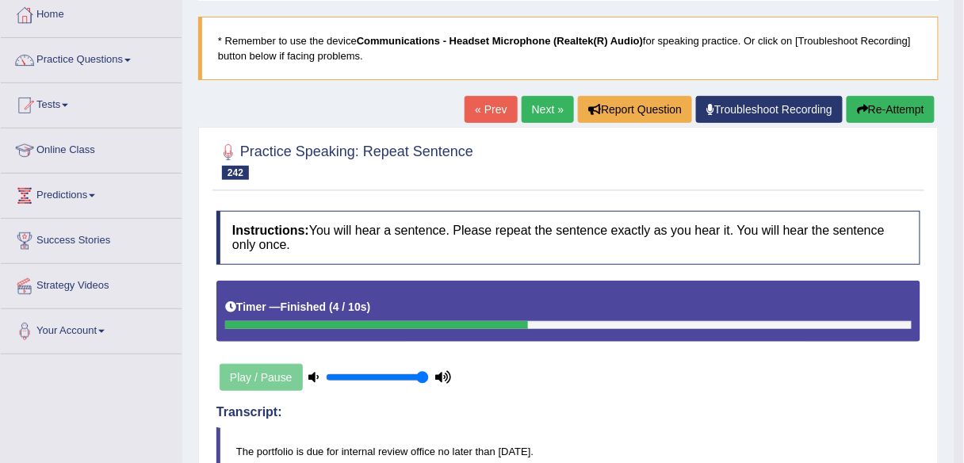
click at [553, 103] on link "Next »" at bounding box center [547, 109] width 52 height 27
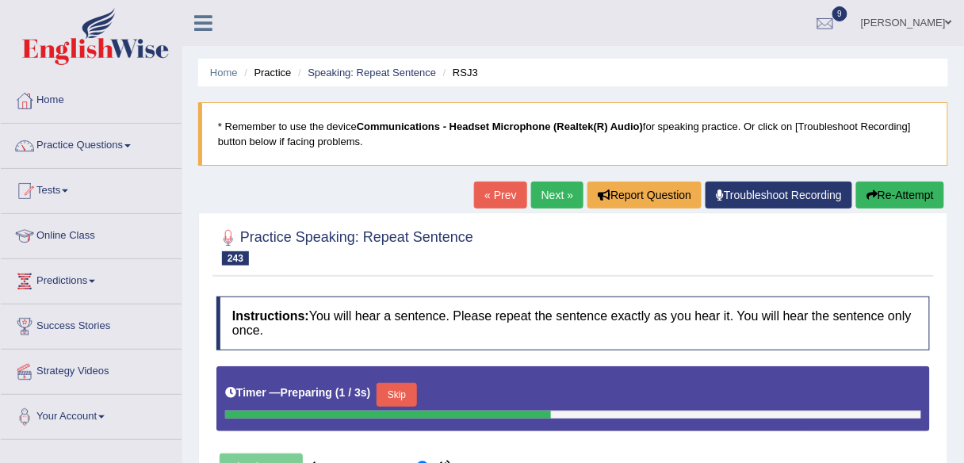
click at [416, 395] on button "Skip" at bounding box center [396, 395] width 40 height 24
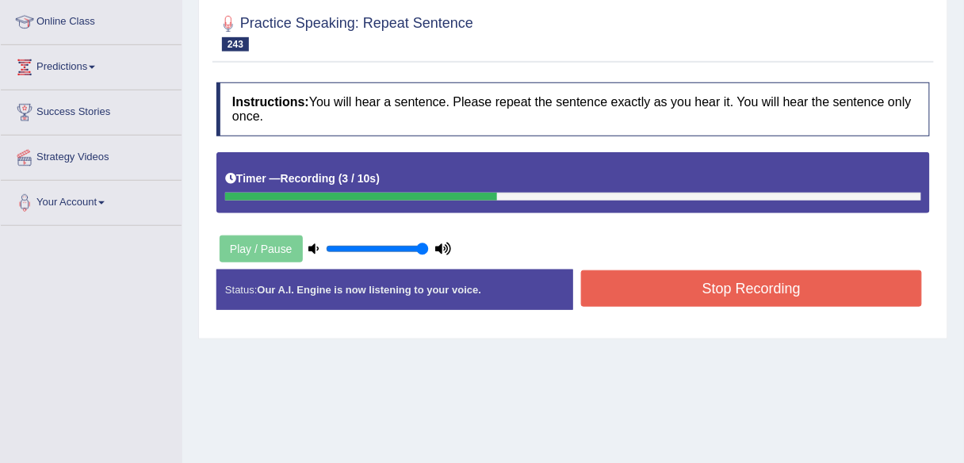
scroll to position [216, 0]
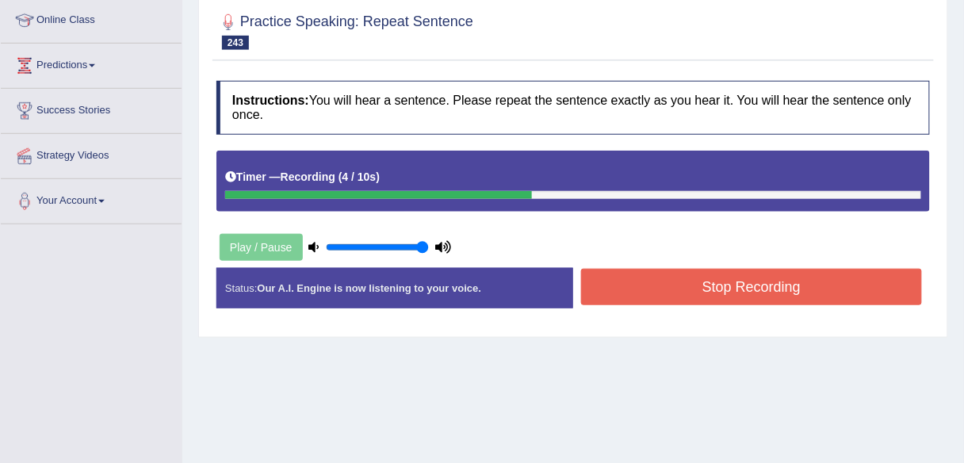
click at [678, 293] on button "Stop Recording" at bounding box center [751, 287] width 341 height 36
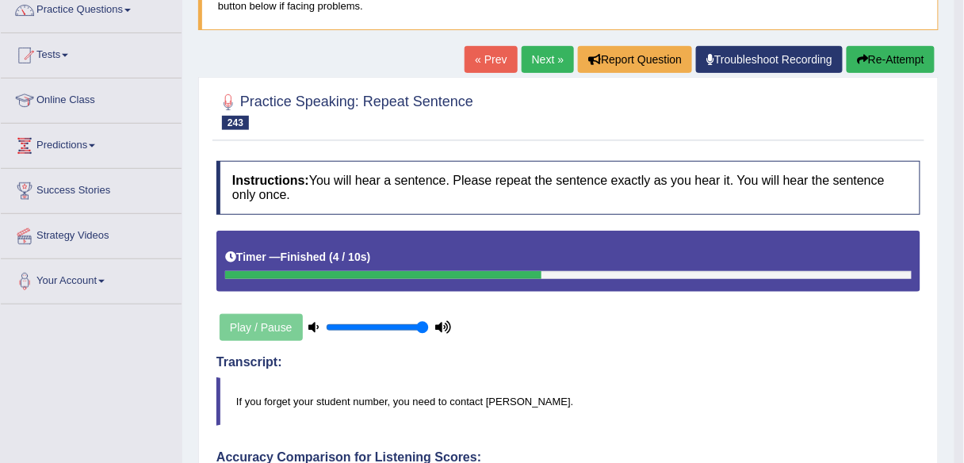
scroll to position [135, 0]
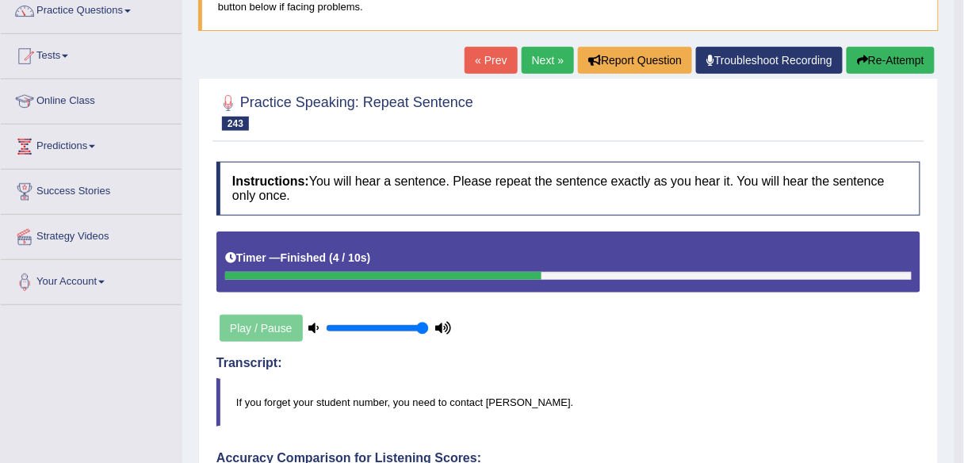
click at [528, 59] on link "Next »" at bounding box center [547, 60] width 52 height 27
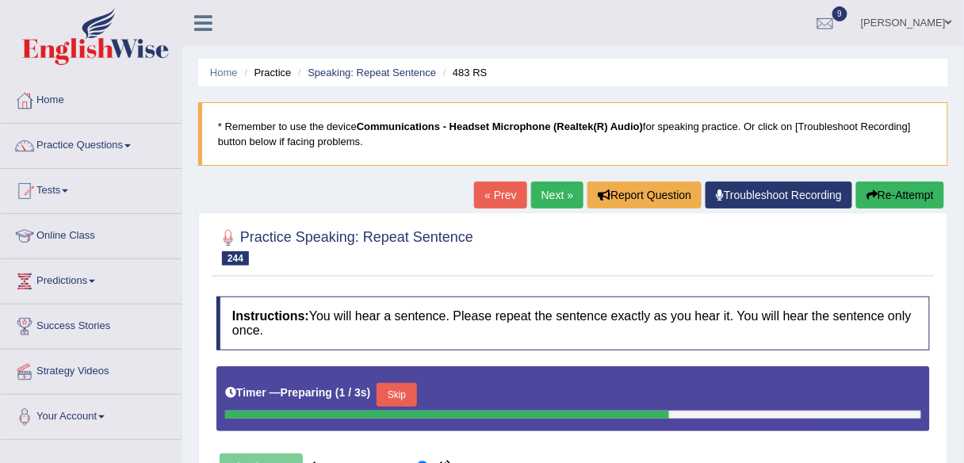
click at [398, 395] on button "Skip" at bounding box center [396, 395] width 40 height 24
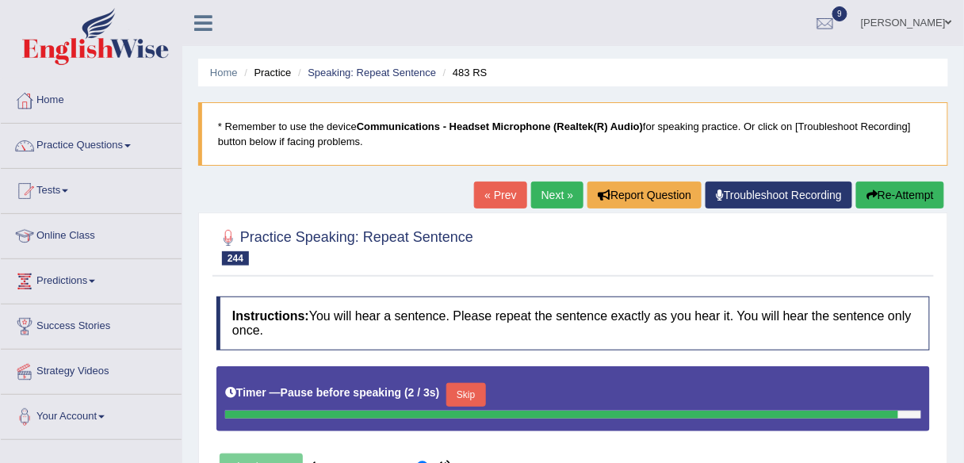
click at [460, 411] on div at bounding box center [561, 415] width 673 height 8
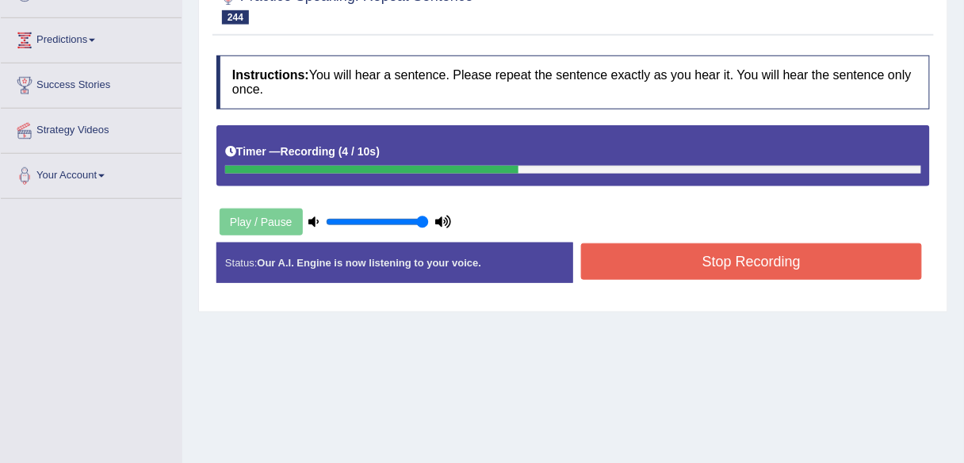
scroll to position [254, 0]
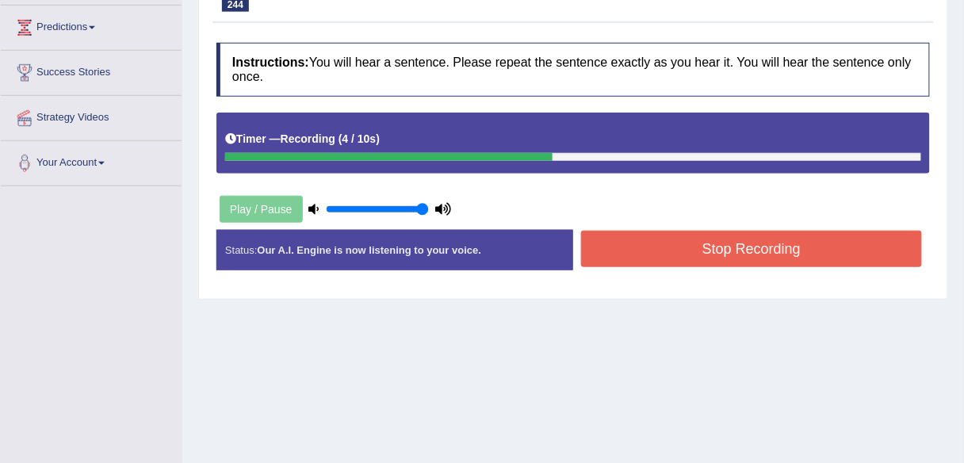
click at [670, 265] on div "Stop Recording" at bounding box center [751, 251] width 357 height 40
click at [657, 252] on button "Stop Recording" at bounding box center [751, 249] width 341 height 36
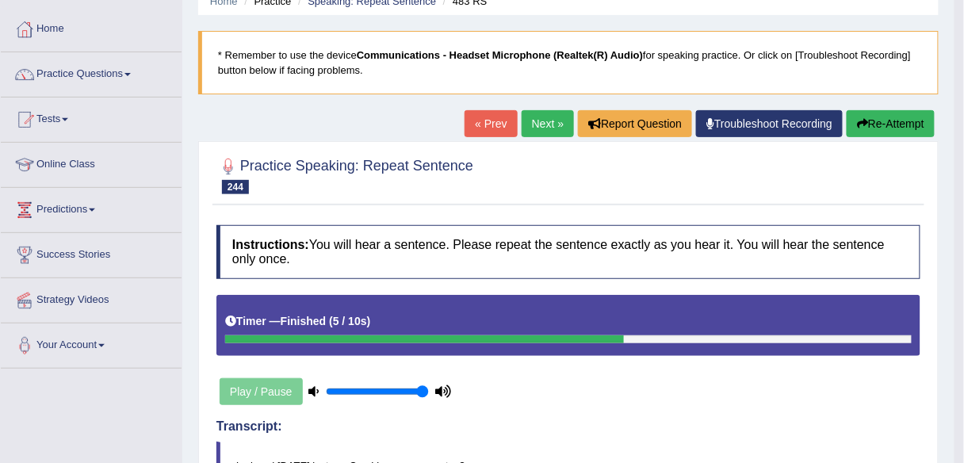
scroll to position [71, 0]
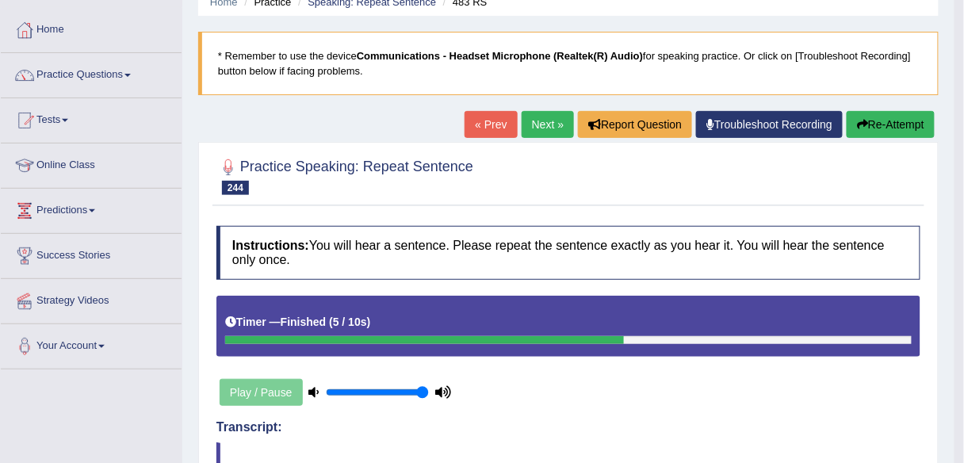
click at [544, 120] on link "Next »" at bounding box center [547, 124] width 52 height 27
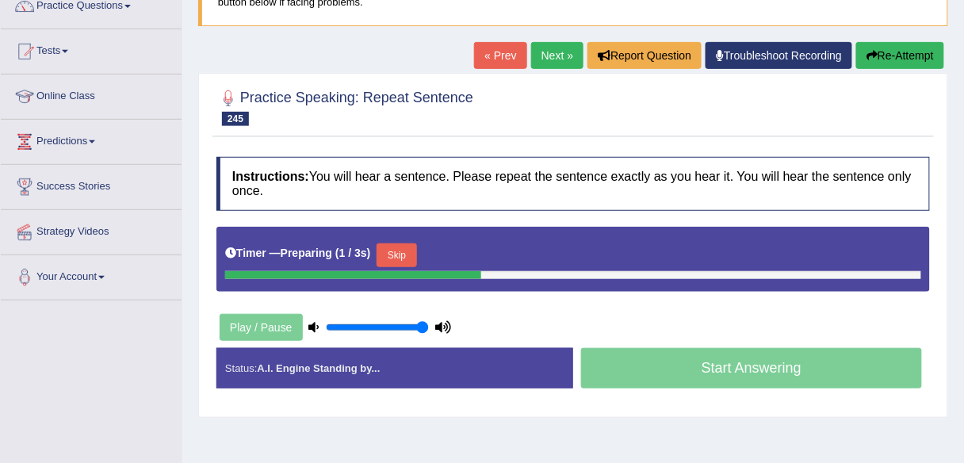
scroll to position [140, 0]
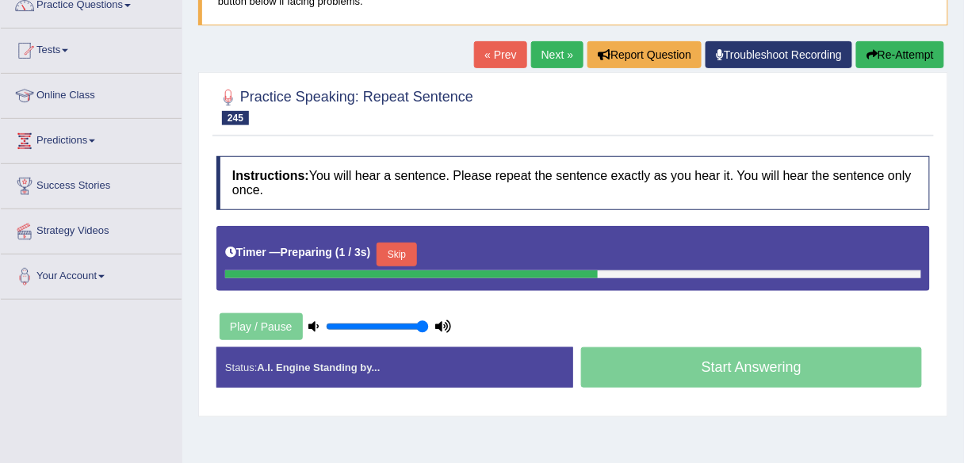
click at [406, 250] on button "Skip" at bounding box center [396, 255] width 40 height 24
click at [471, 250] on button "Skip" at bounding box center [466, 255] width 40 height 24
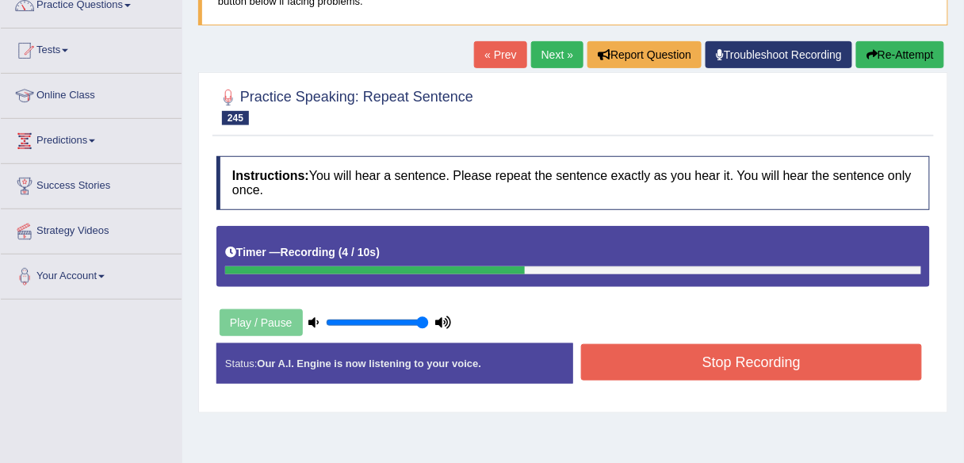
click at [686, 349] on button "Stop Recording" at bounding box center [751, 362] width 341 height 36
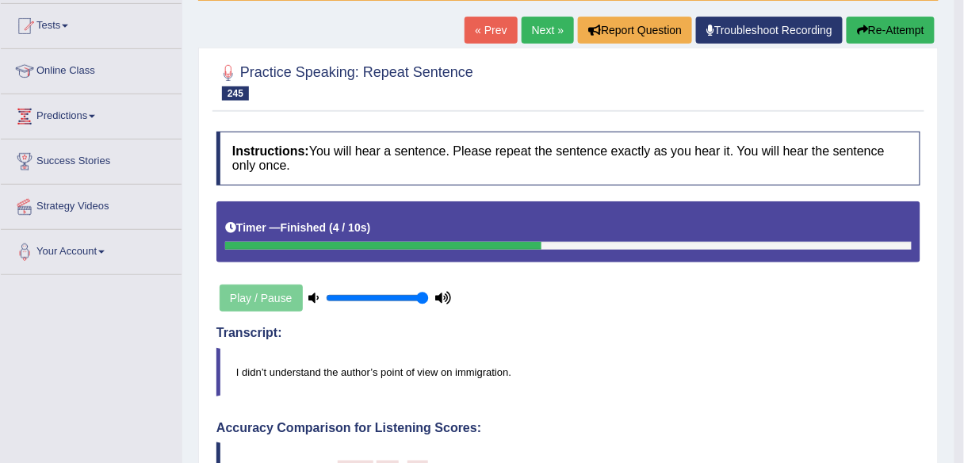
scroll to position [137, 0]
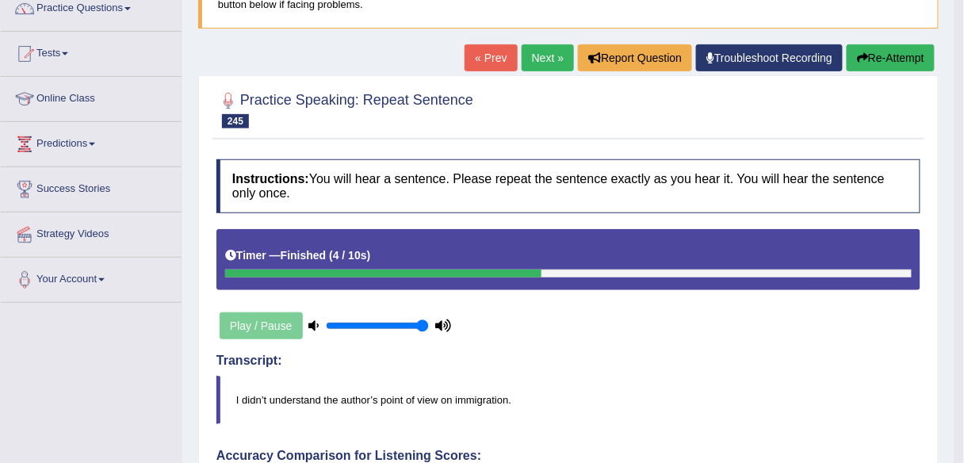
click at [539, 54] on link "Next »" at bounding box center [547, 57] width 52 height 27
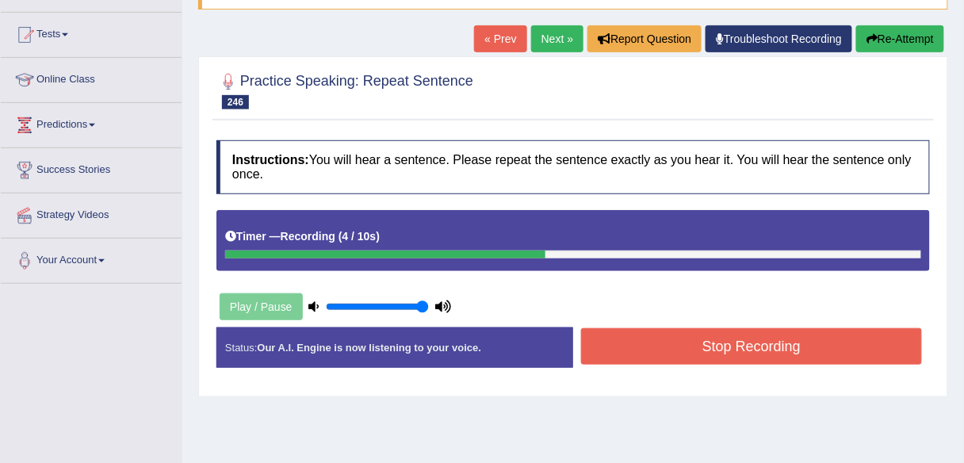
scroll to position [157, 0]
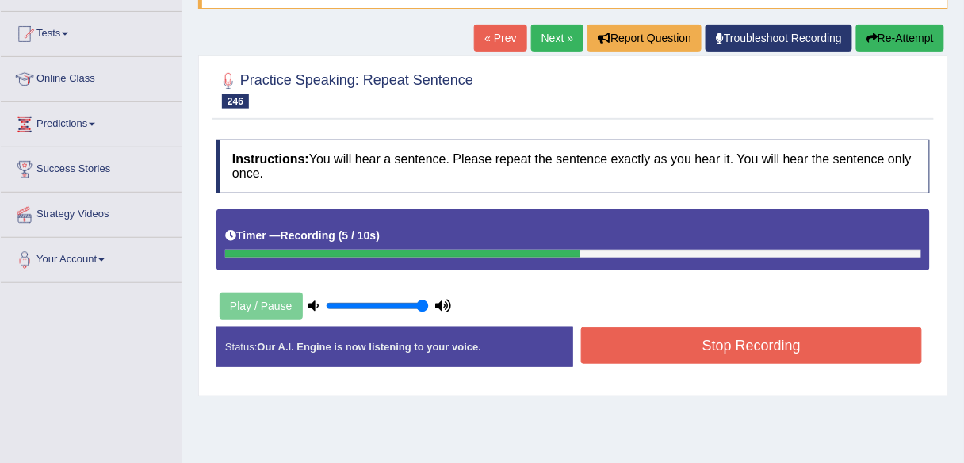
click at [672, 357] on button "Stop Recording" at bounding box center [751, 345] width 341 height 36
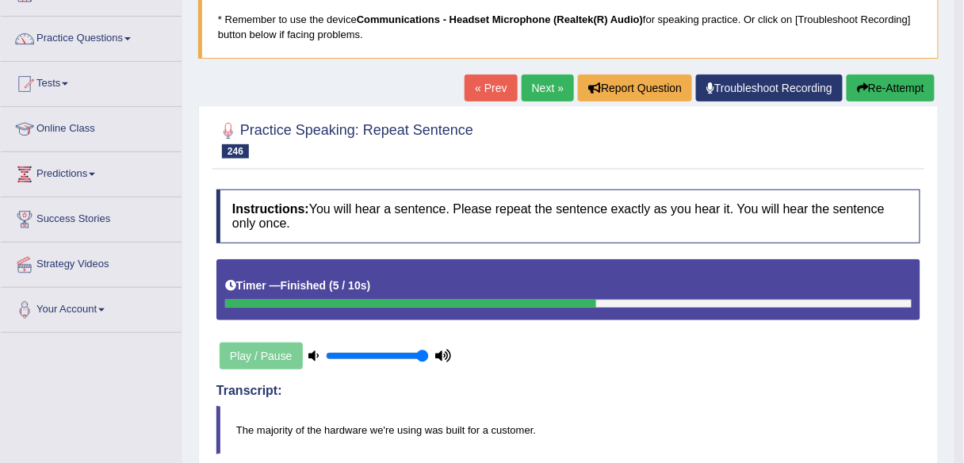
scroll to position [105, 0]
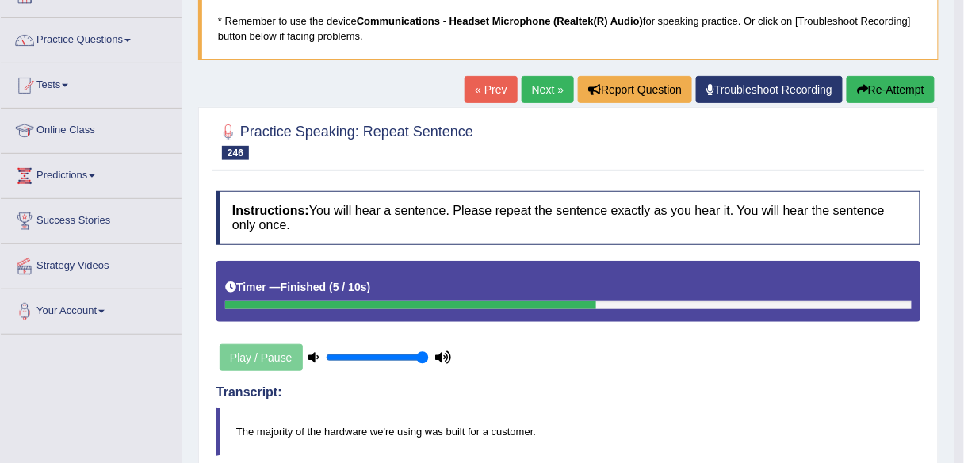
click at [537, 87] on link "Next »" at bounding box center [547, 89] width 52 height 27
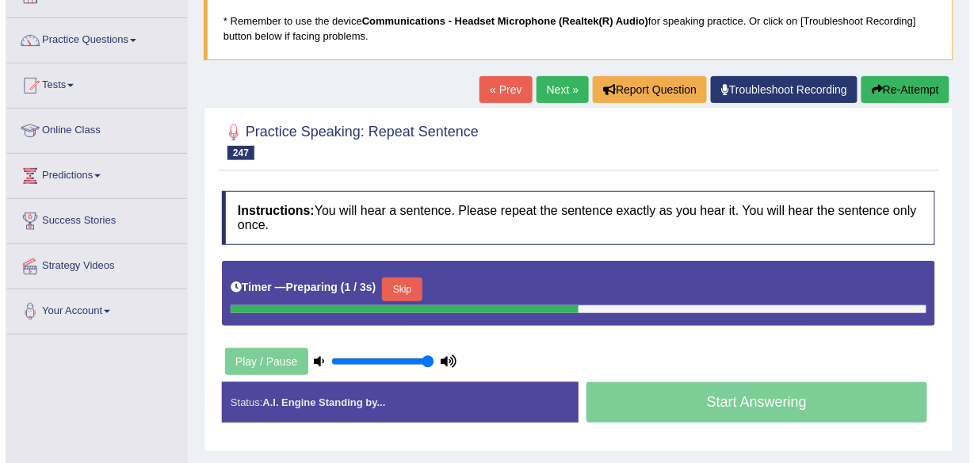
scroll to position [106, 0]
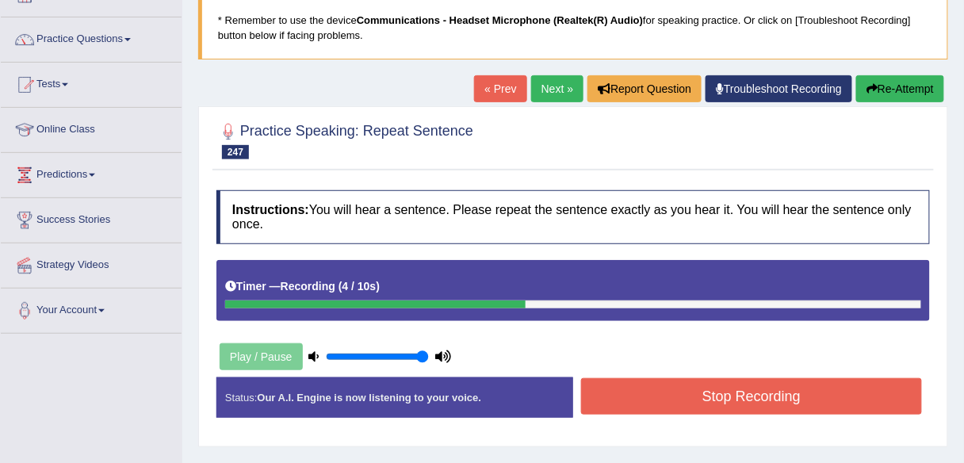
click at [621, 403] on button "Stop Recording" at bounding box center [751, 396] width 341 height 36
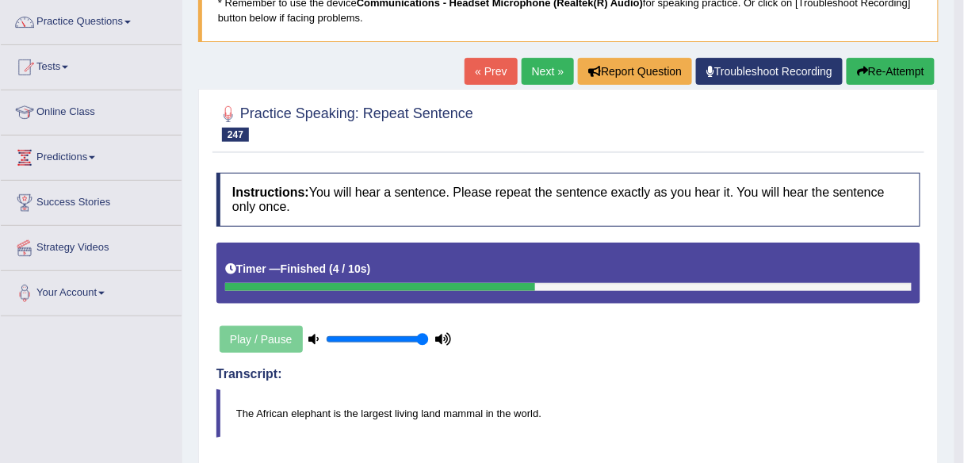
scroll to position [116, 0]
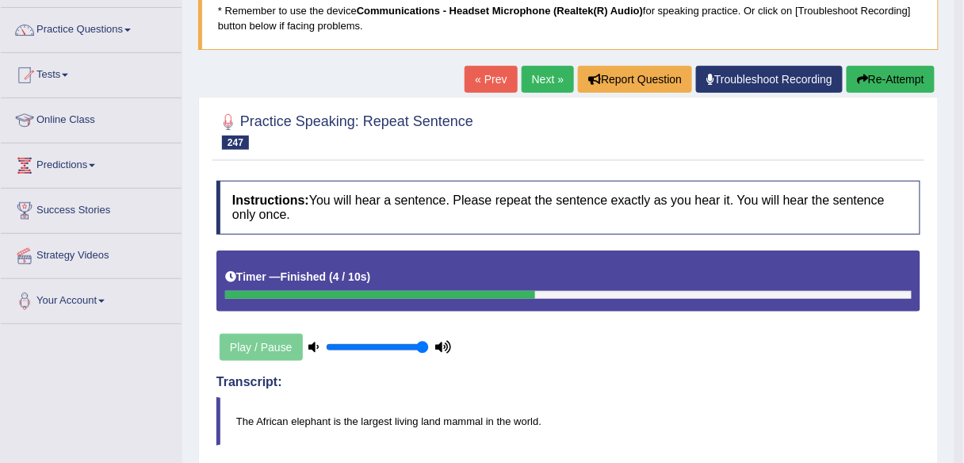
click at [546, 79] on link "Next »" at bounding box center [547, 79] width 52 height 27
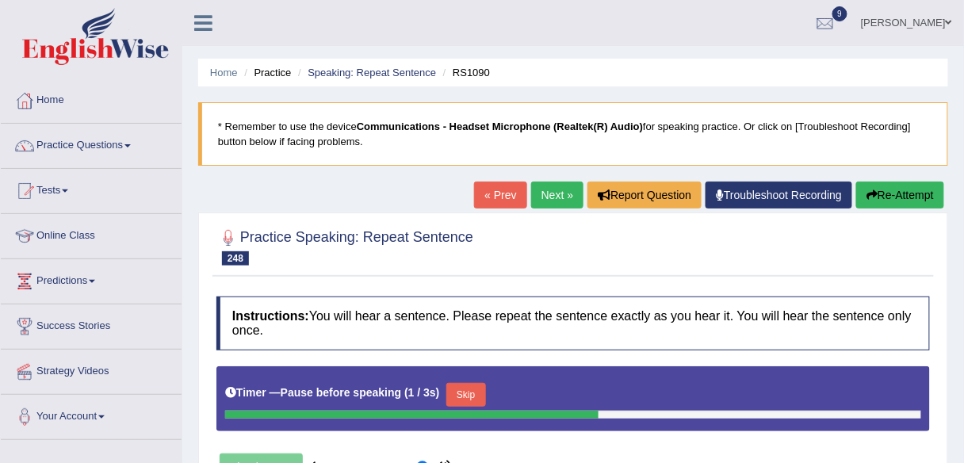
click at [473, 384] on button "Skip" at bounding box center [466, 395] width 40 height 24
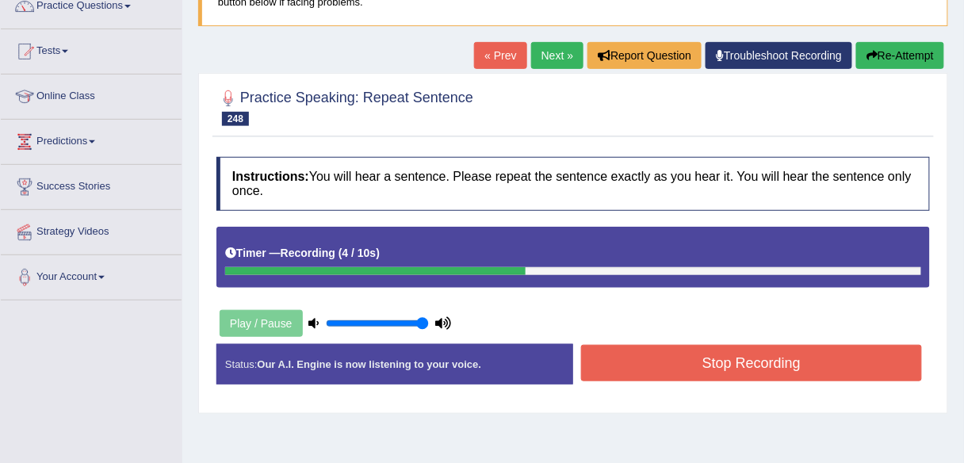
scroll to position [146, 0]
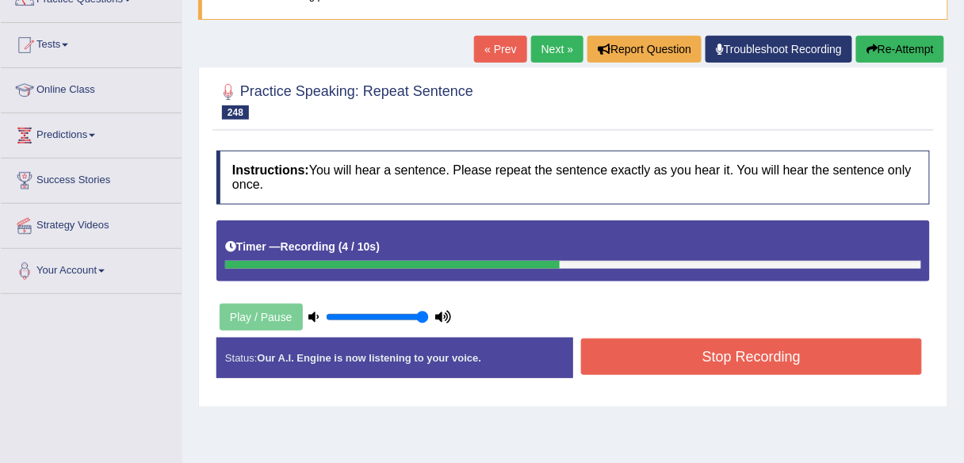
click at [641, 338] on button "Stop Recording" at bounding box center [751, 356] width 341 height 36
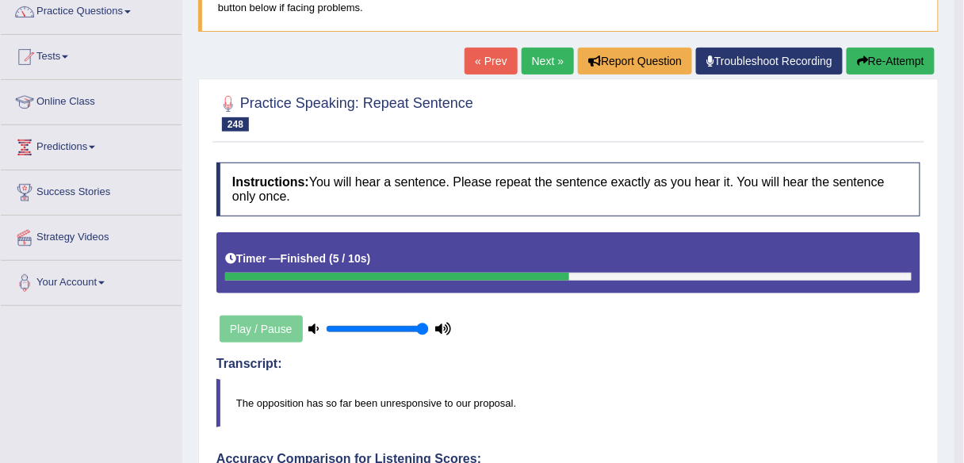
scroll to position [133, 0]
click at [549, 60] on link "Next »" at bounding box center [547, 61] width 52 height 27
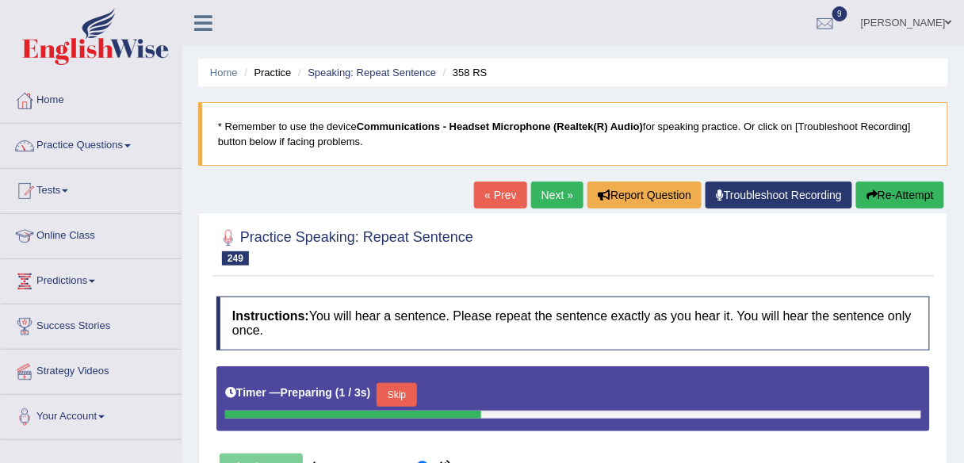
click at [408, 383] on button "Skip" at bounding box center [396, 395] width 40 height 24
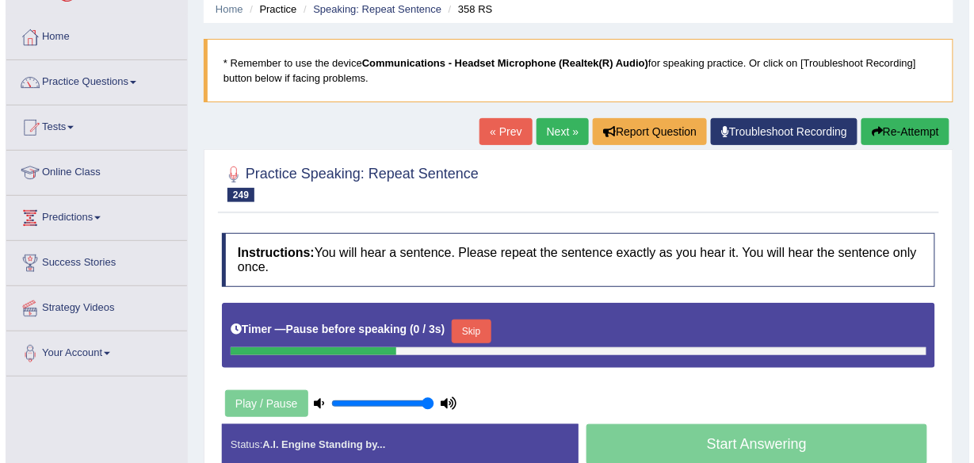
scroll to position [78, 0]
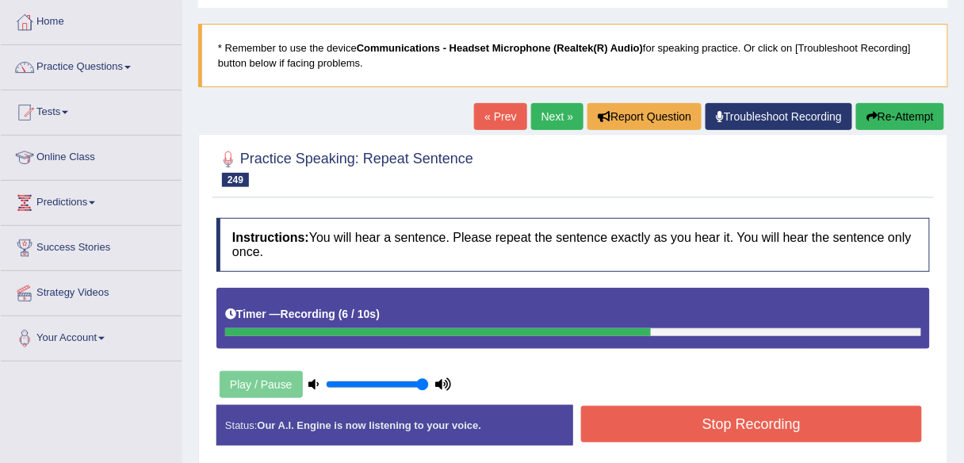
click at [639, 410] on button "Stop Recording" at bounding box center [751, 424] width 341 height 36
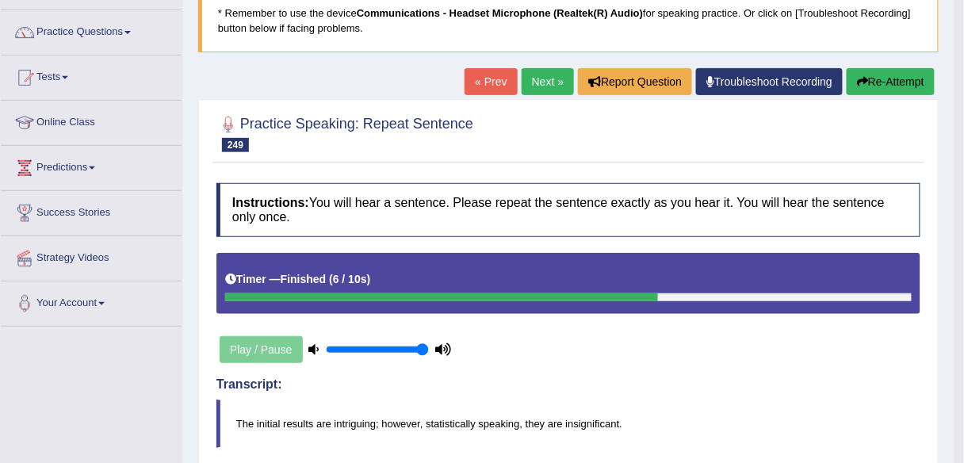
scroll to position [113, 0]
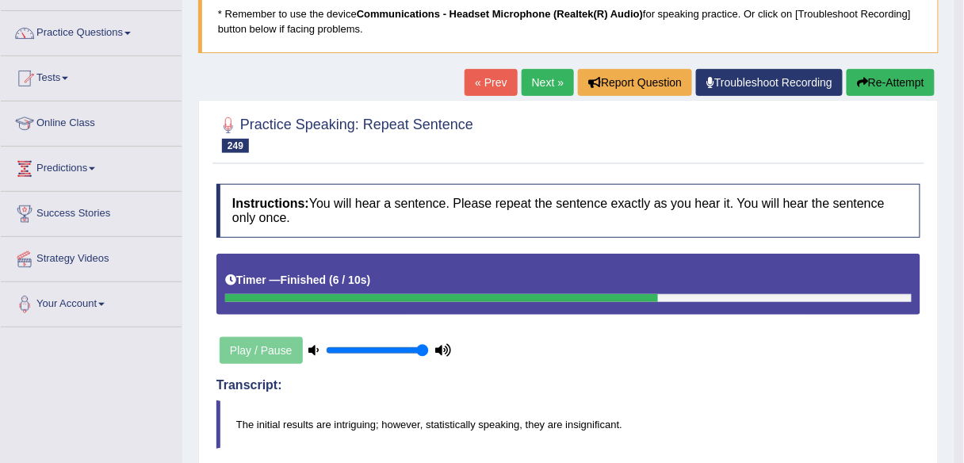
click at [545, 84] on link "Next »" at bounding box center [547, 82] width 52 height 27
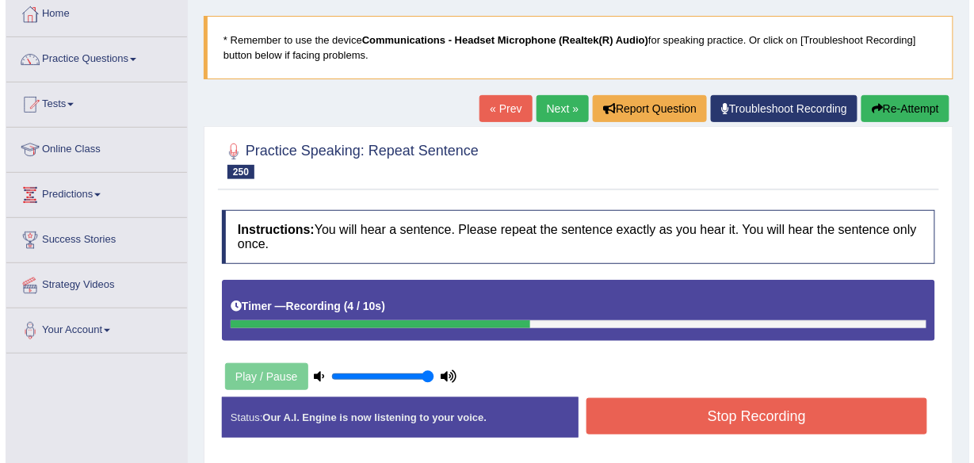
scroll to position [90, 0]
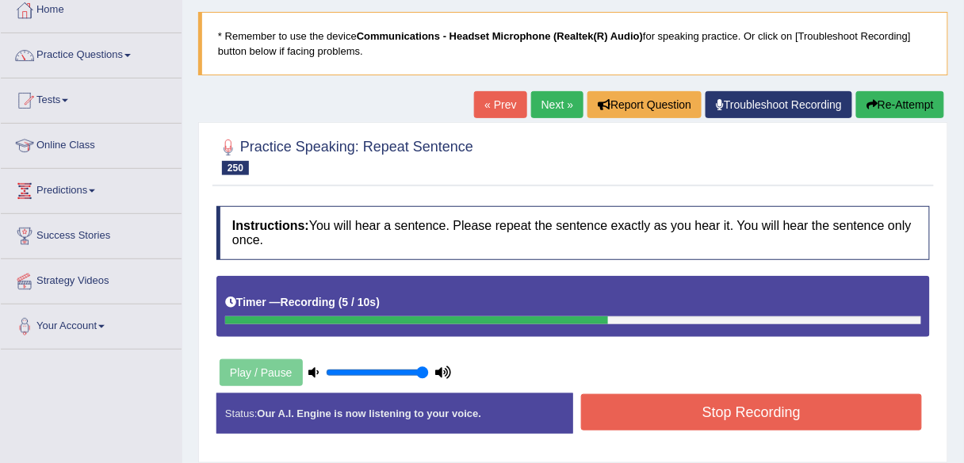
click at [647, 413] on button "Stop Recording" at bounding box center [751, 412] width 341 height 36
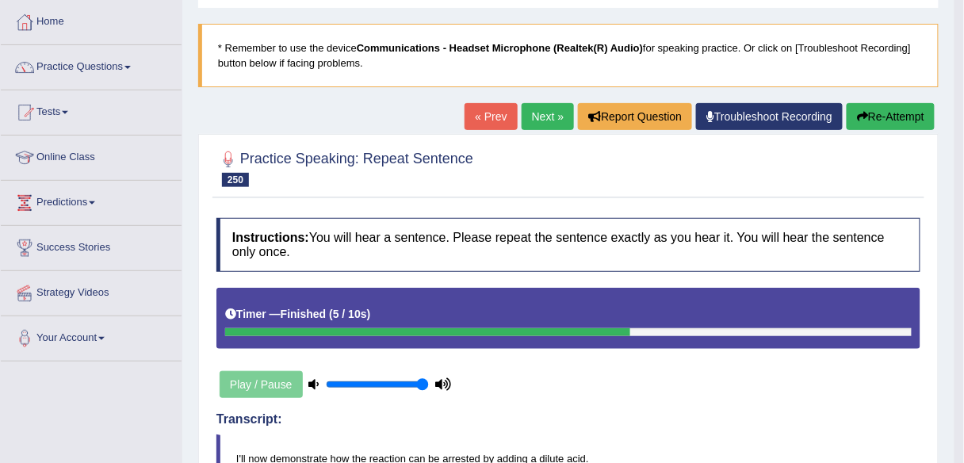
scroll to position [76, 0]
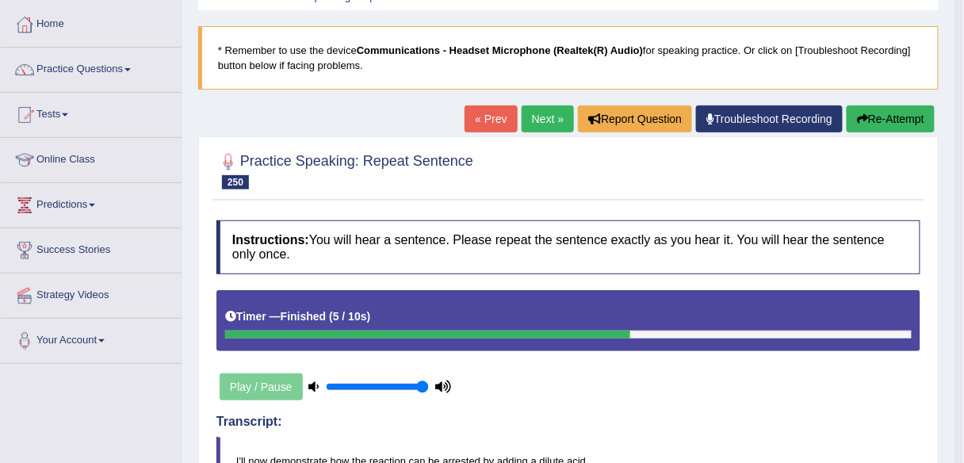
click at [538, 114] on link "Next »" at bounding box center [547, 118] width 52 height 27
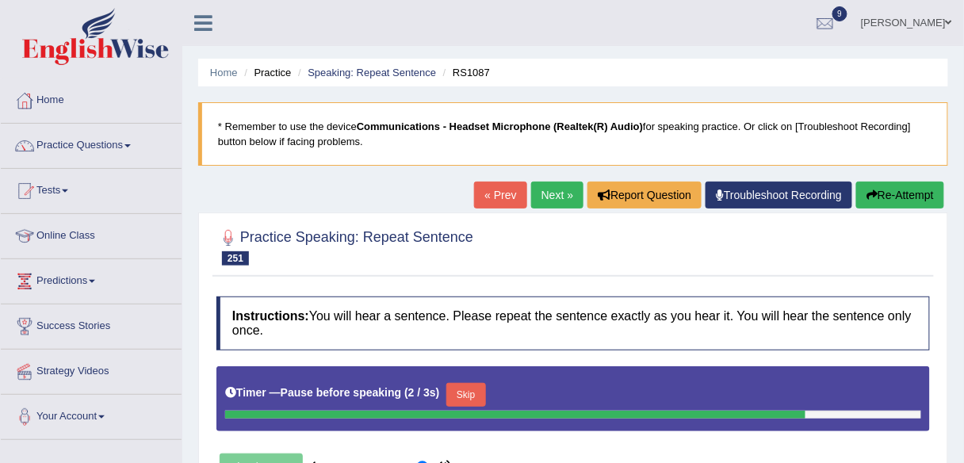
click at [468, 391] on button "Skip" at bounding box center [466, 395] width 40 height 24
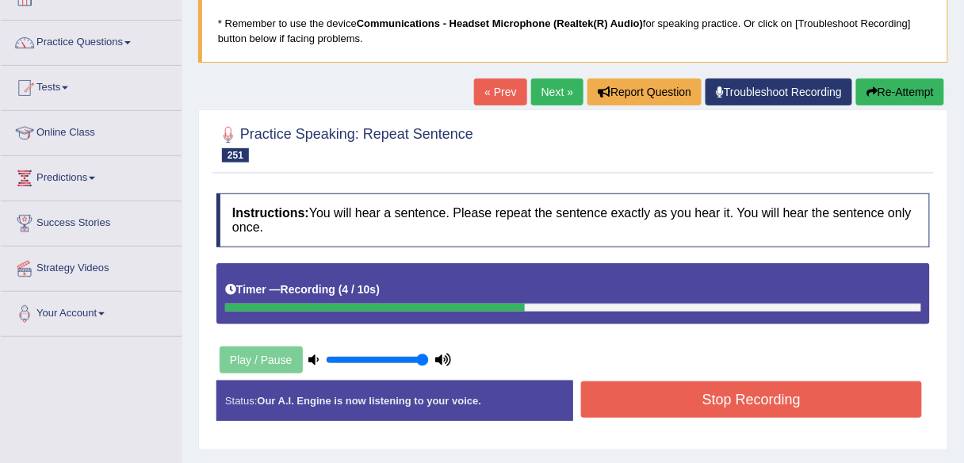
scroll to position [104, 0]
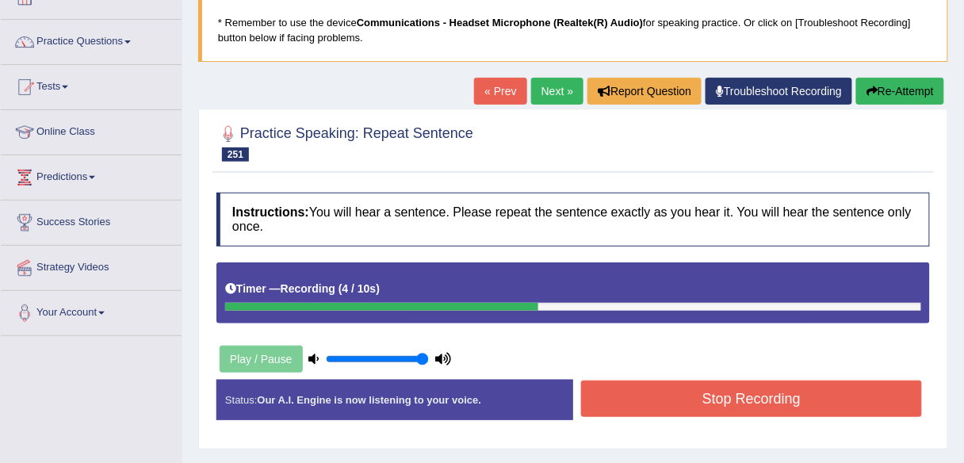
click at [624, 400] on button "Stop Recording" at bounding box center [751, 398] width 341 height 36
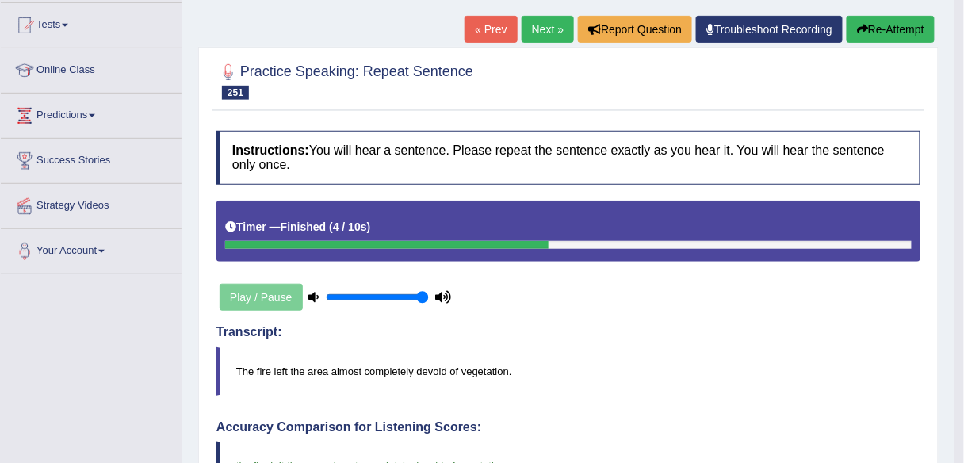
scroll to position [162, 0]
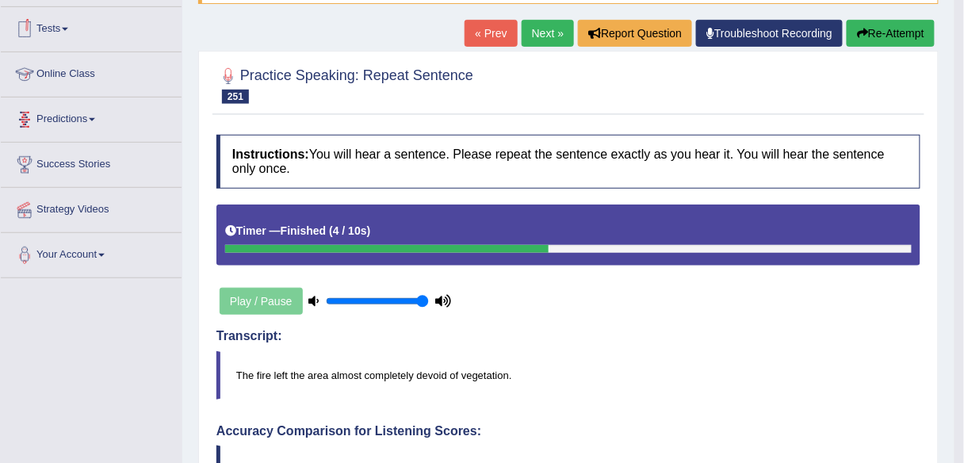
click at [539, 35] on link "Next »" at bounding box center [547, 33] width 52 height 27
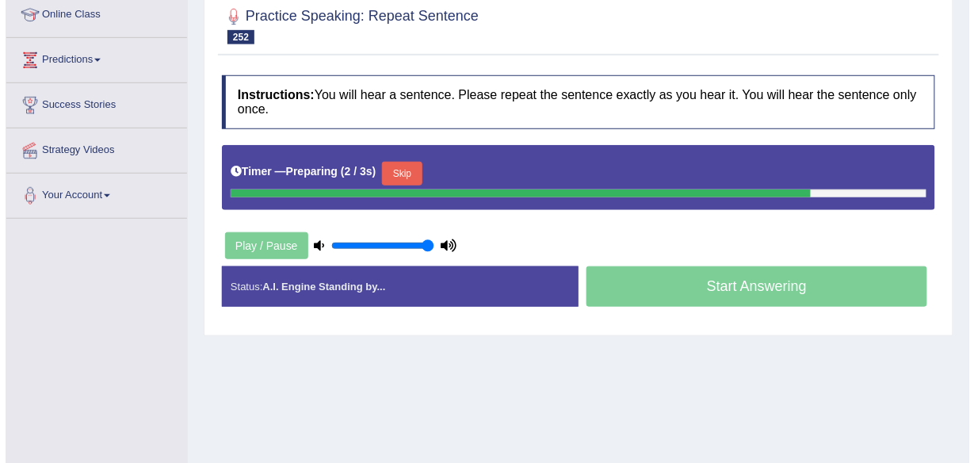
scroll to position [225, 0]
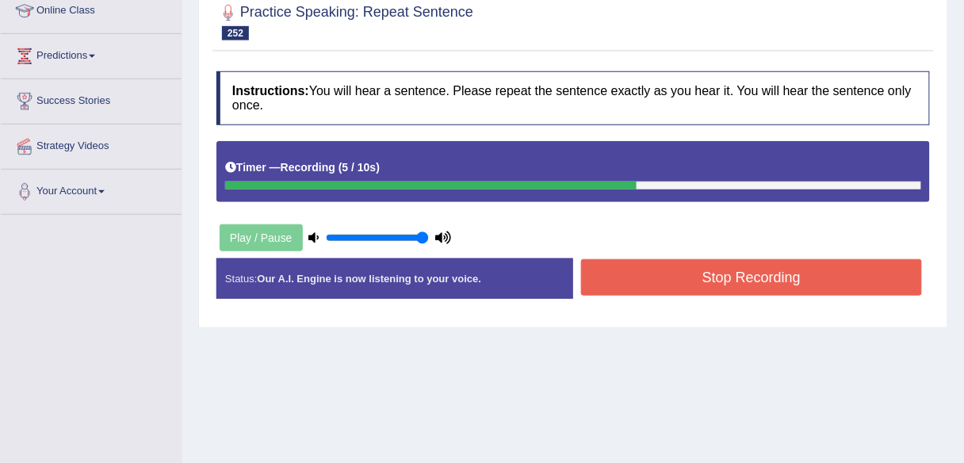
click at [647, 270] on button "Stop Recording" at bounding box center [751, 277] width 341 height 36
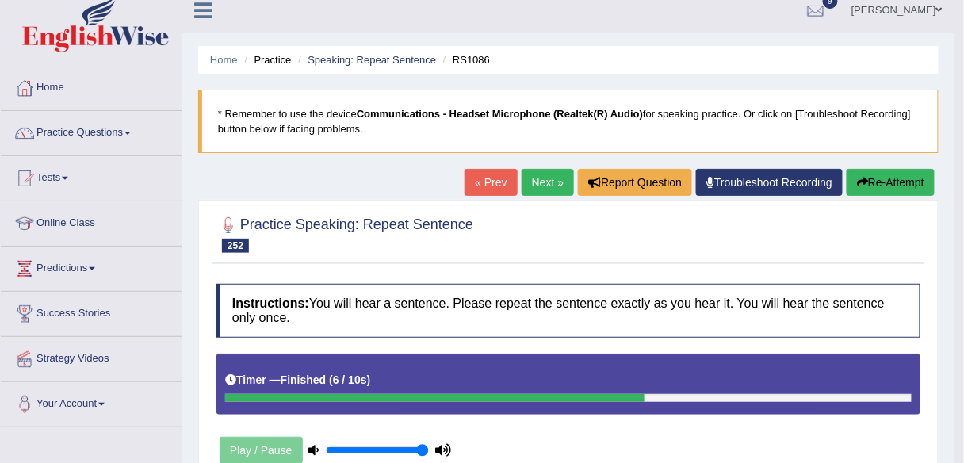
scroll to position [0, 0]
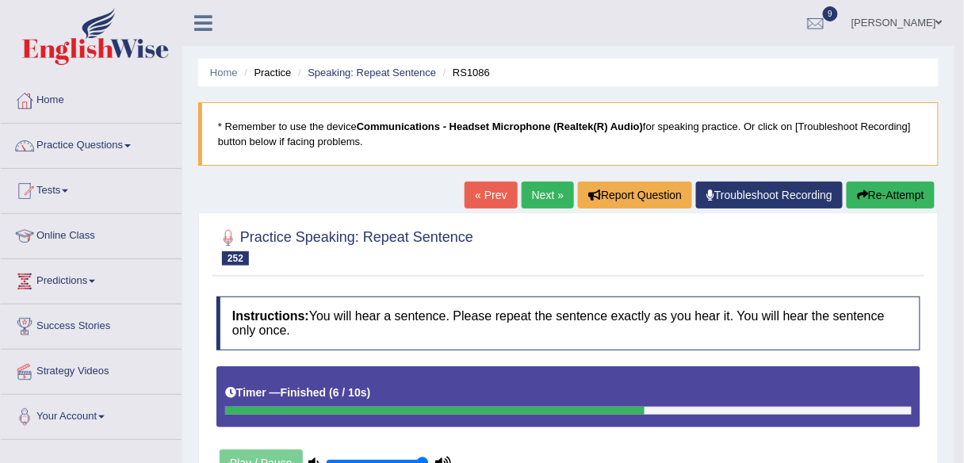
click at [542, 196] on link "Next »" at bounding box center [547, 194] width 52 height 27
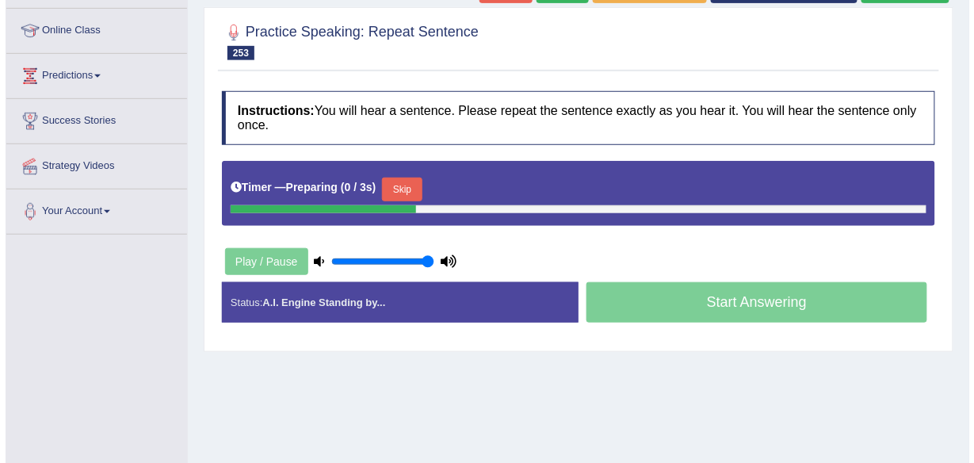
scroll to position [222, 0]
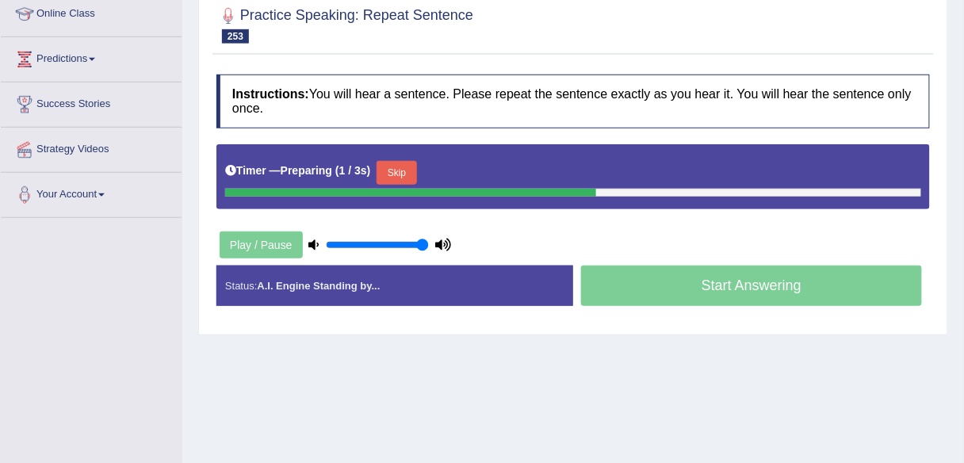
click at [390, 175] on button "Skip" at bounding box center [396, 173] width 40 height 24
click at [470, 165] on button "Skip" at bounding box center [466, 173] width 40 height 24
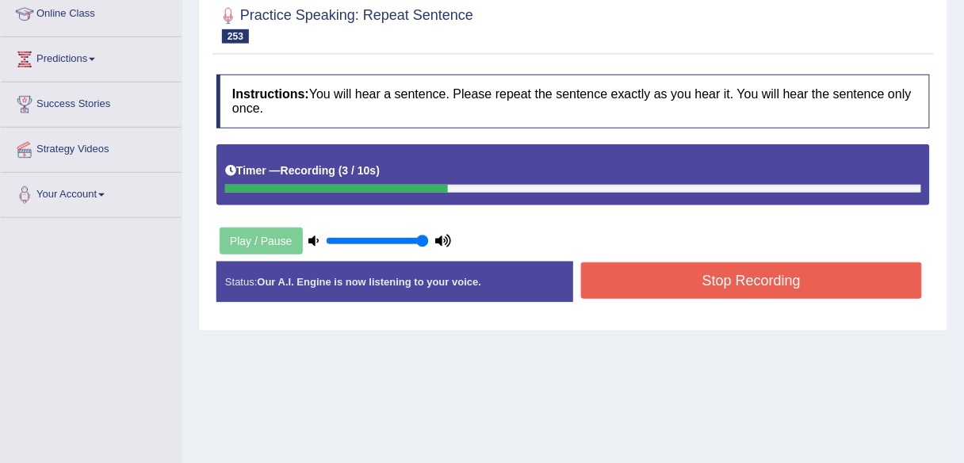
click at [641, 281] on button "Stop Recording" at bounding box center [751, 280] width 341 height 36
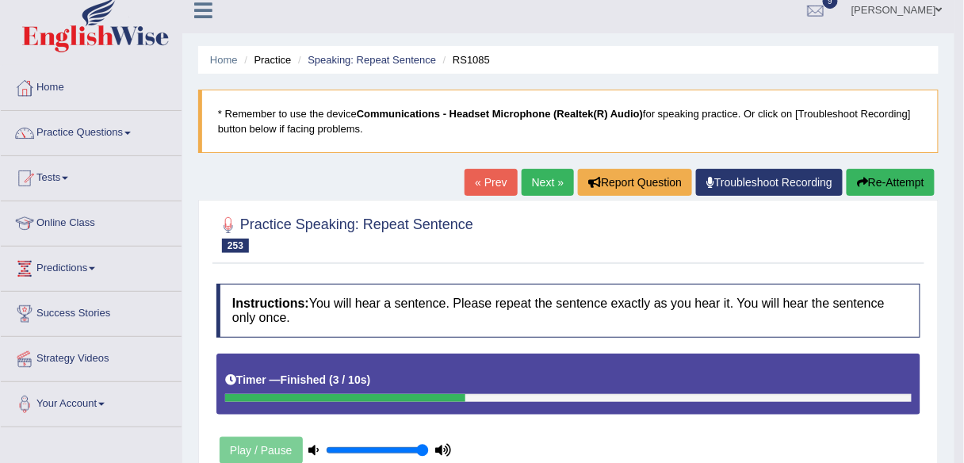
scroll to position [1, 0]
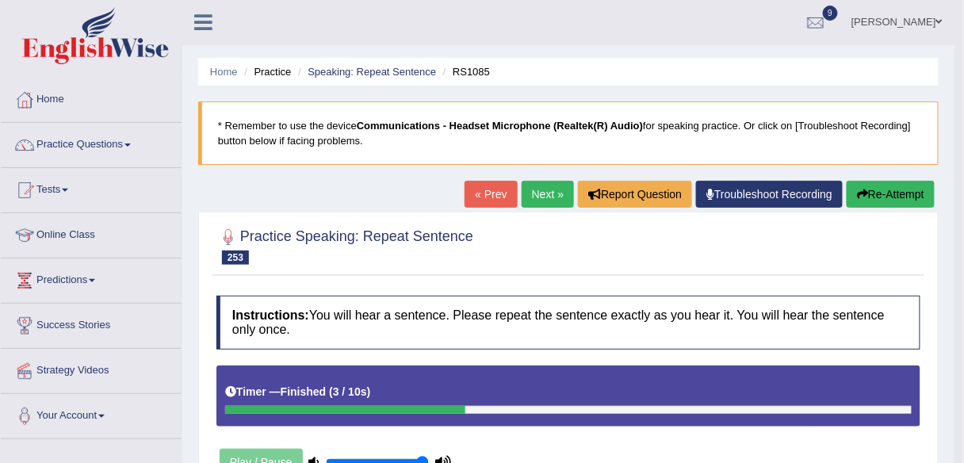
click at [541, 191] on link "Next »" at bounding box center [547, 194] width 52 height 27
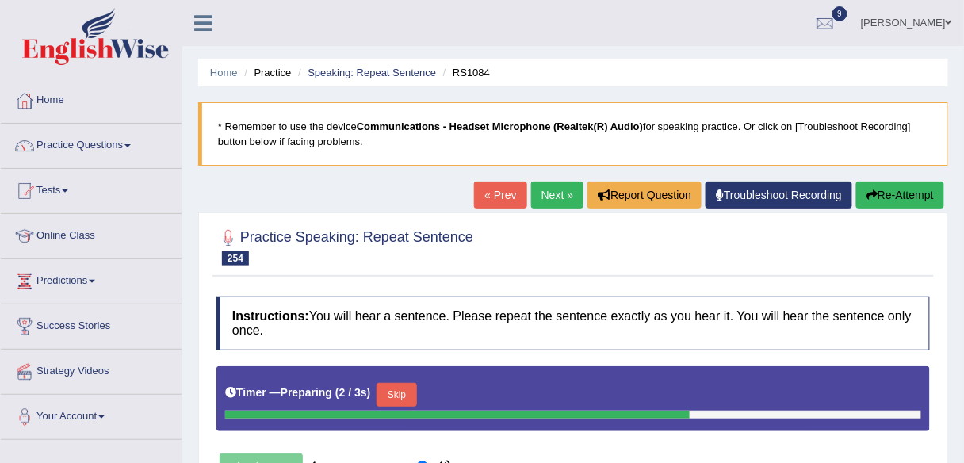
click at [412, 390] on button "Skip" at bounding box center [396, 395] width 40 height 24
click at [464, 386] on button "Skip" at bounding box center [466, 395] width 40 height 24
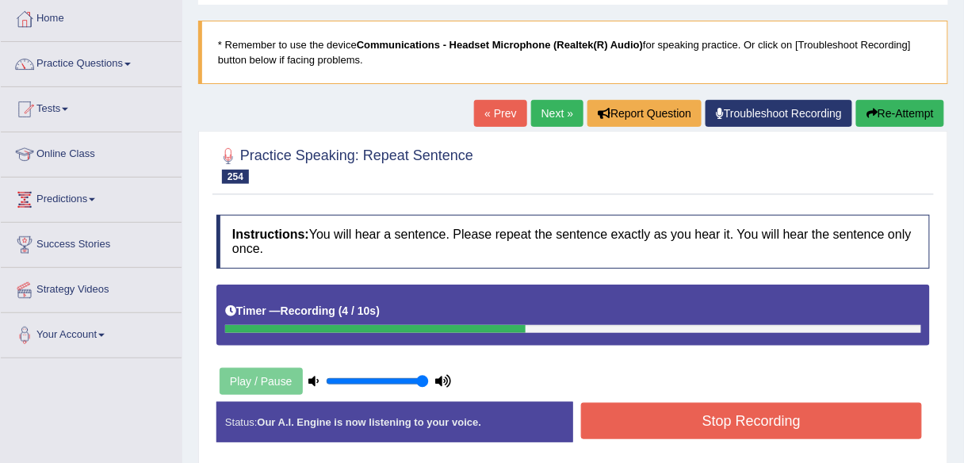
scroll to position [85, 0]
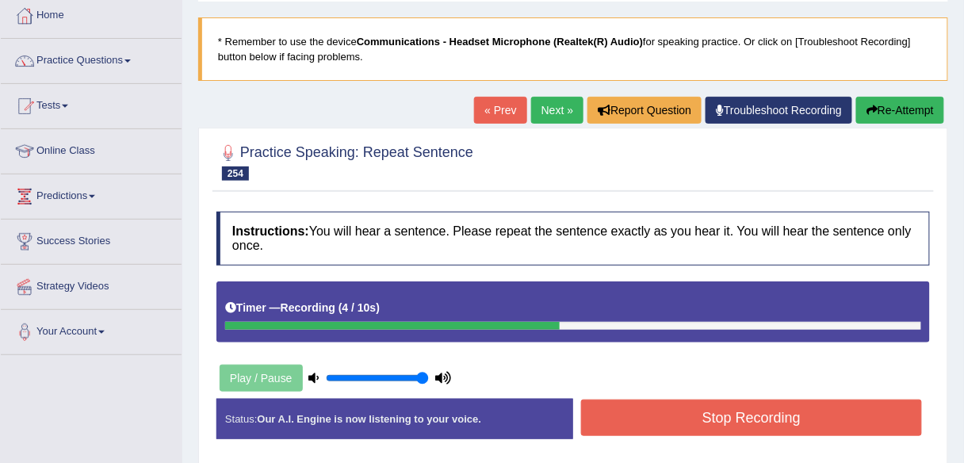
click at [639, 414] on button "Stop Recording" at bounding box center [751, 417] width 341 height 36
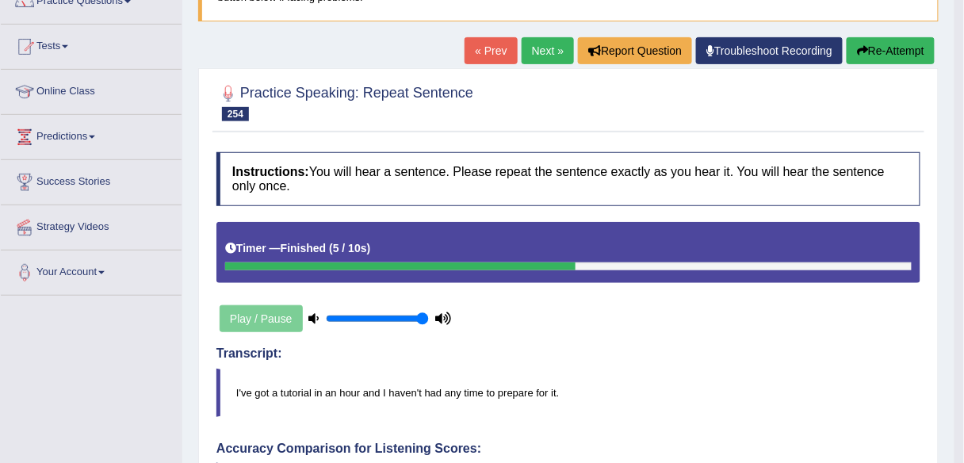
scroll to position [142, 0]
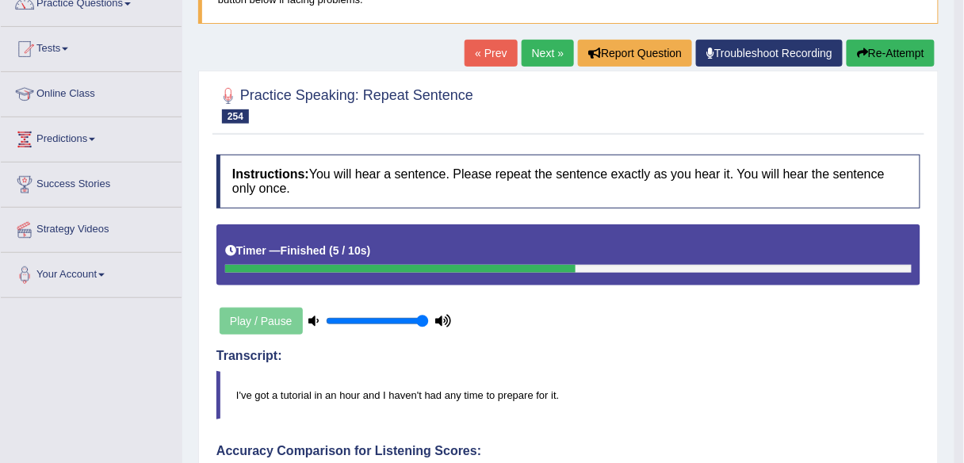
click at [535, 52] on link "Next »" at bounding box center [547, 53] width 52 height 27
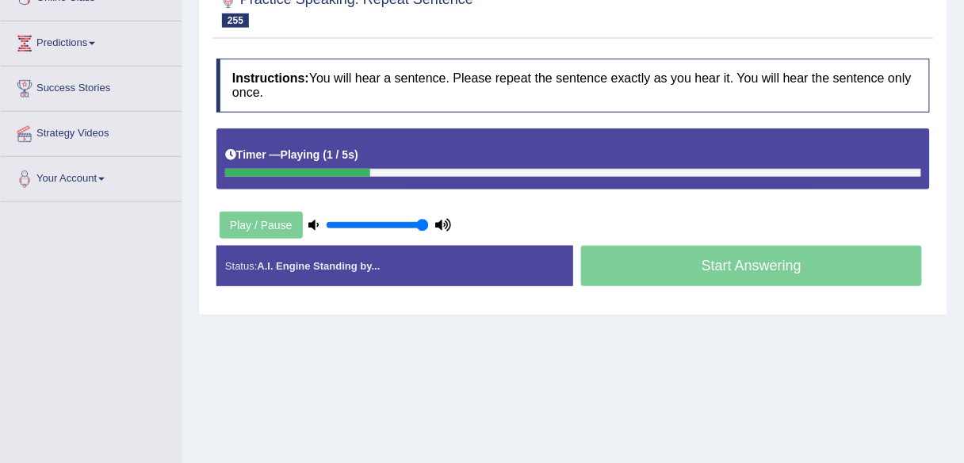
scroll to position [239, 0]
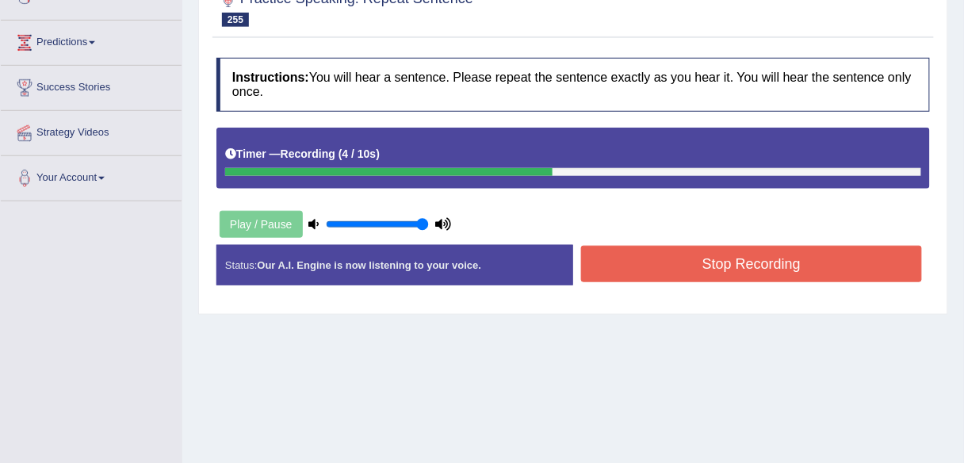
click at [638, 250] on button "Stop Recording" at bounding box center [751, 264] width 341 height 36
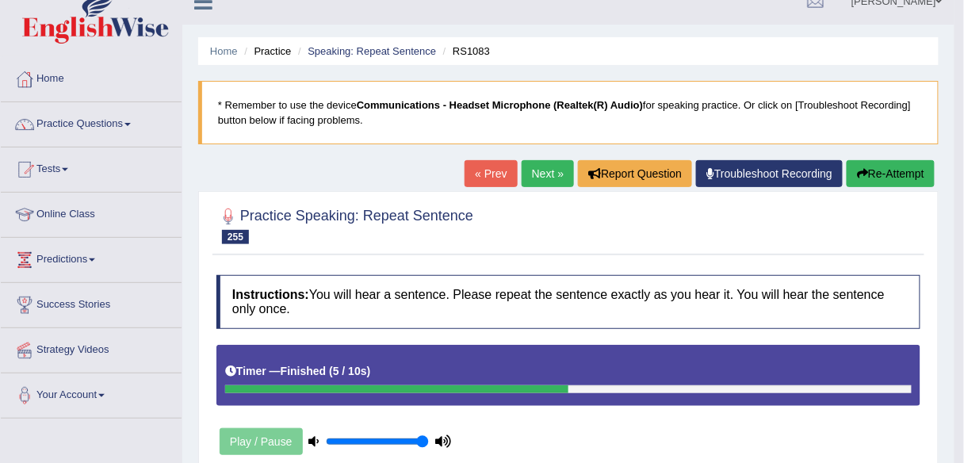
scroll to position [10, 0]
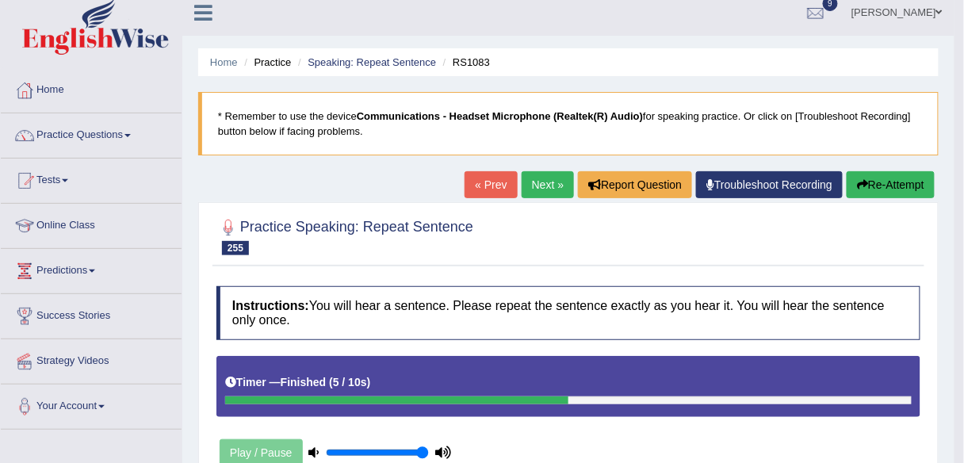
click at [886, 184] on button "Re-Attempt" at bounding box center [890, 184] width 88 height 27
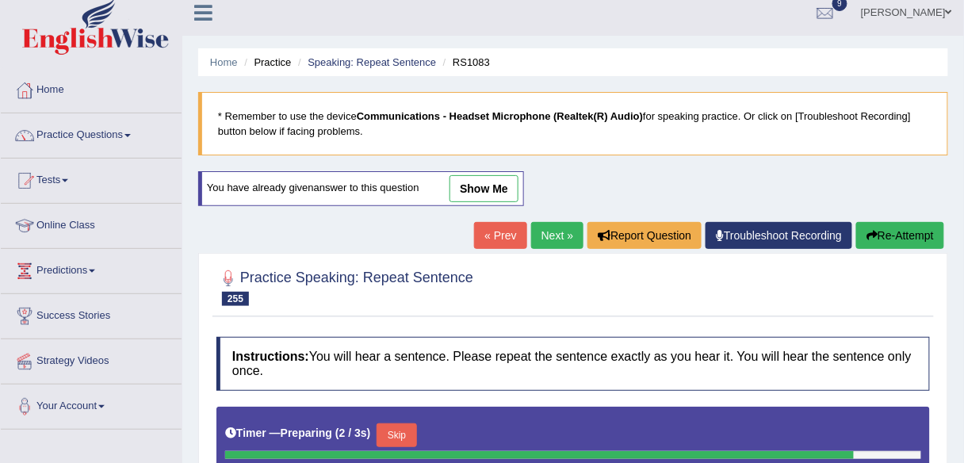
click at [400, 430] on div "Instructions: You will hear a sentence. Please repeat the sentence exactly as y…" at bounding box center [572, 458] width 721 height 259
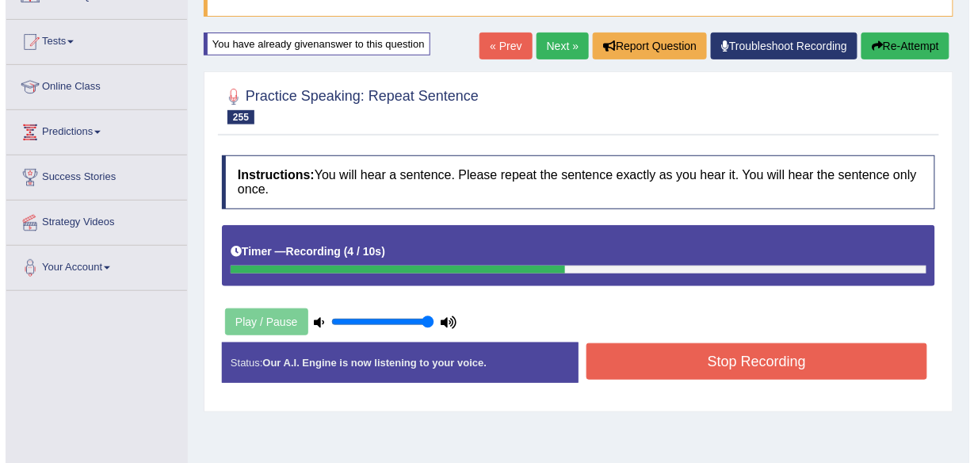
scroll to position [162, 0]
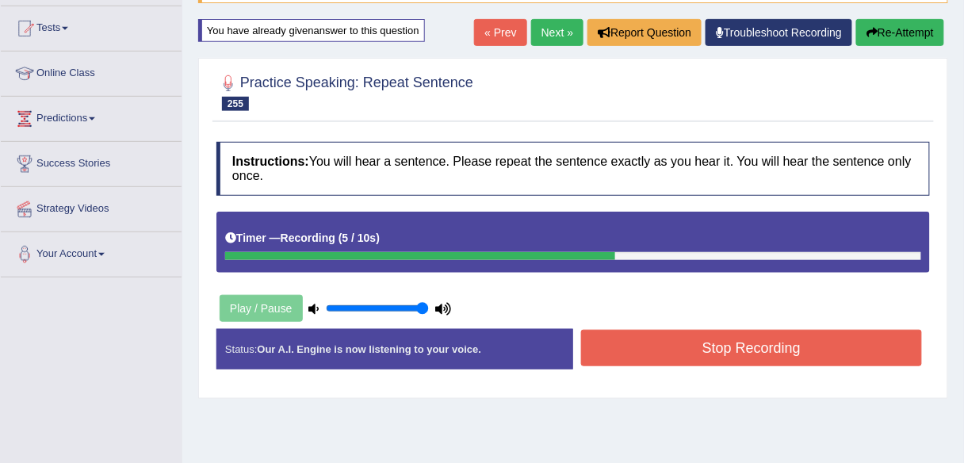
click at [662, 353] on button "Stop Recording" at bounding box center [751, 348] width 341 height 36
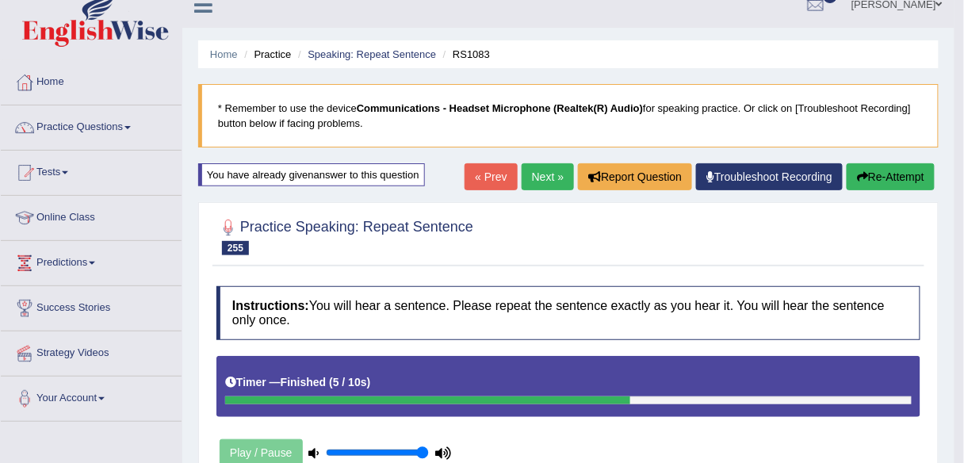
scroll to position [0, 0]
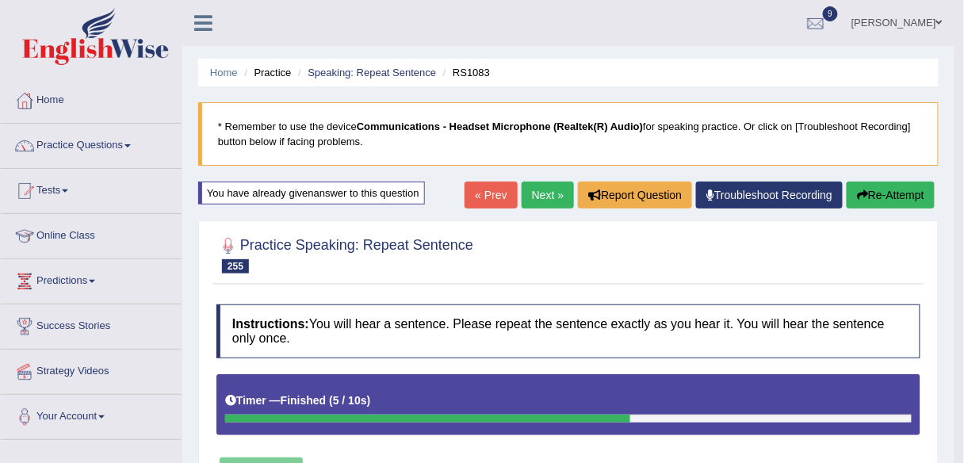
click at [545, 196] on link "Next »" at bounding box center [547, 194] width 52 height 27
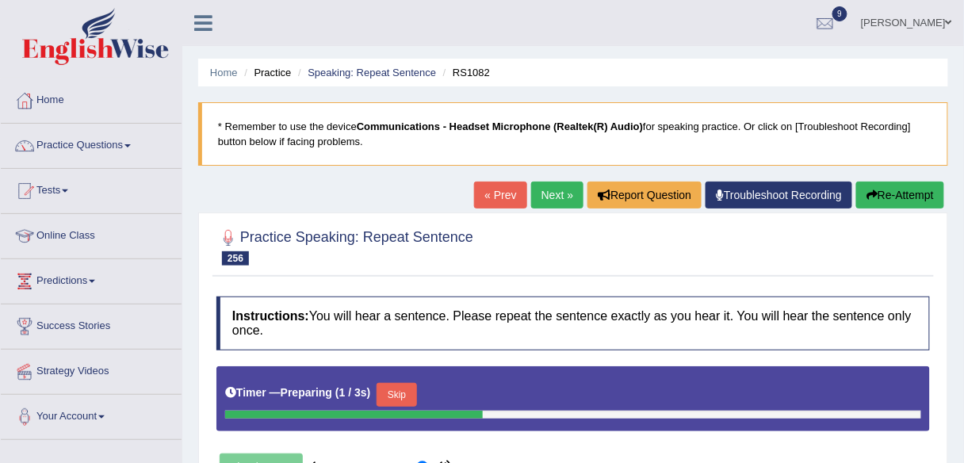
click at [401, 395] on button "Skip" at bounding box center [396, 395] width 40 height 24
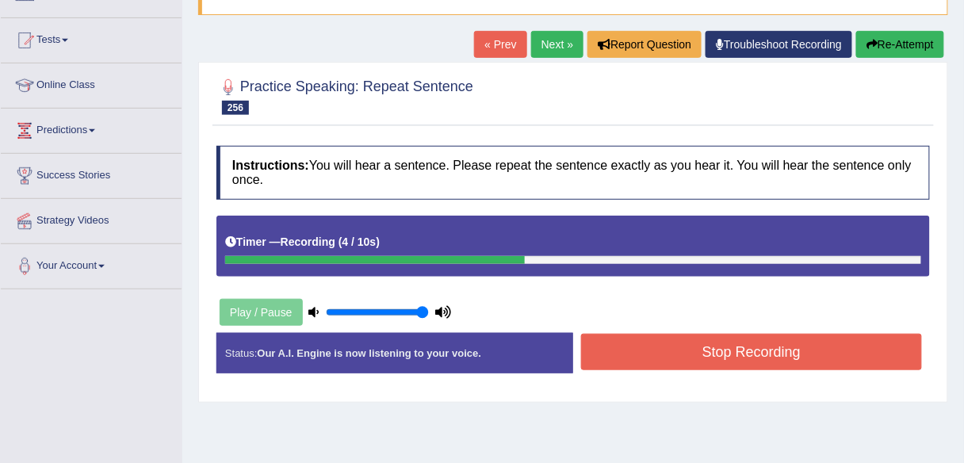
scroll to position [152, 0]
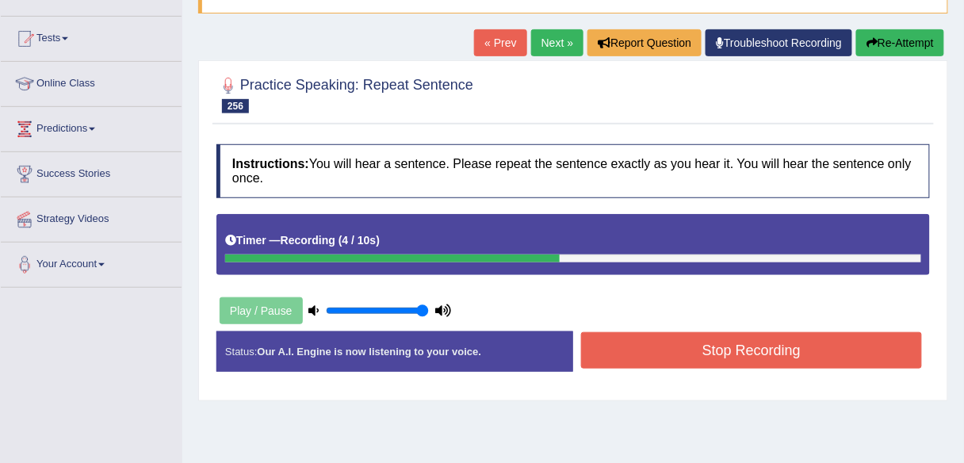
click at [631, 348] on button "Stop Recording" at bounding box center [751, 350] width 341 height 36
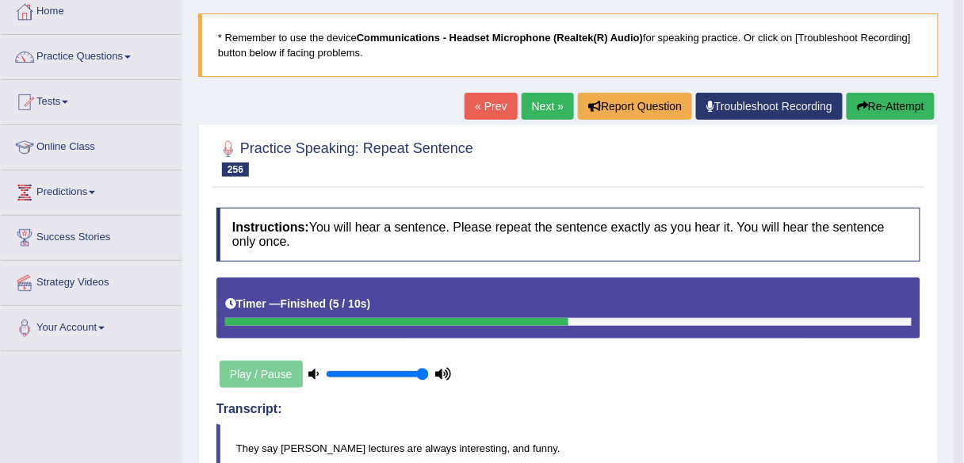
scroll to position [0, 0]
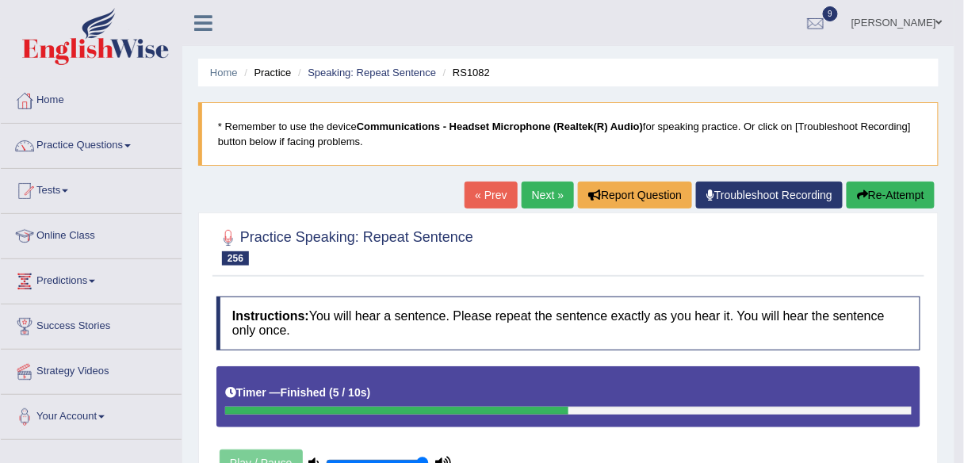
click at [894, 190] on button "Re-Attempt" at bounding box center [890, 194] width 88 height 27
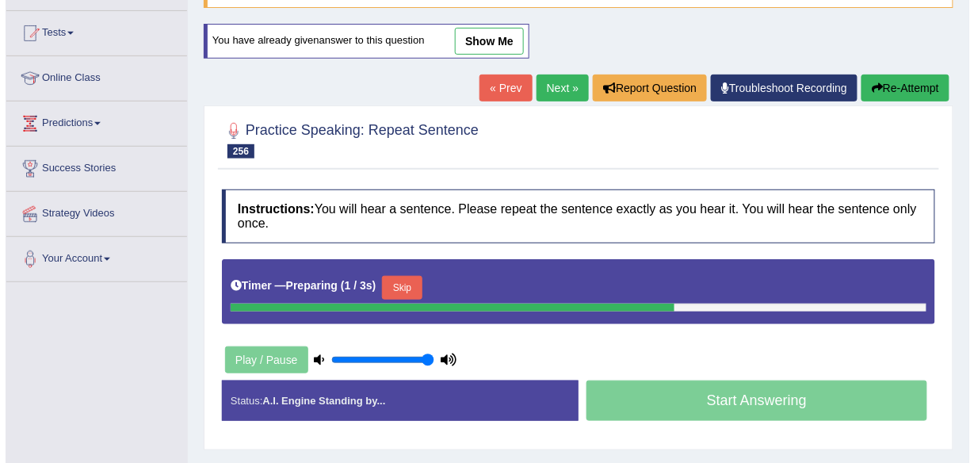
scroll to position [159, 0]
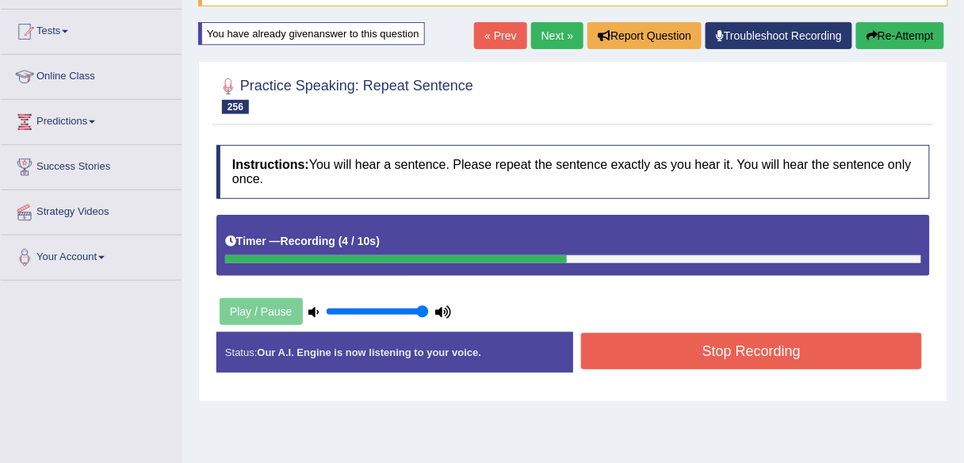
click at [640, 356] on button "Stop Recording" at bounding box center [751, 351] width 341 height 36
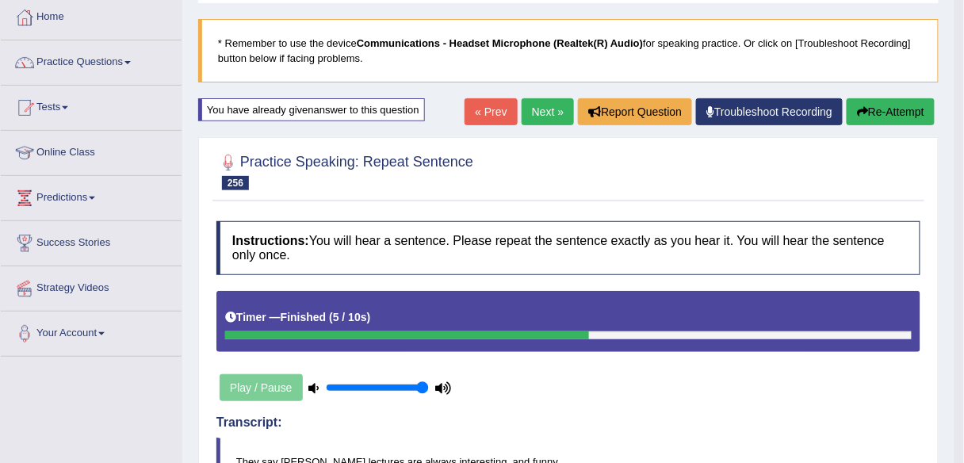
scroll to position [82, 0]
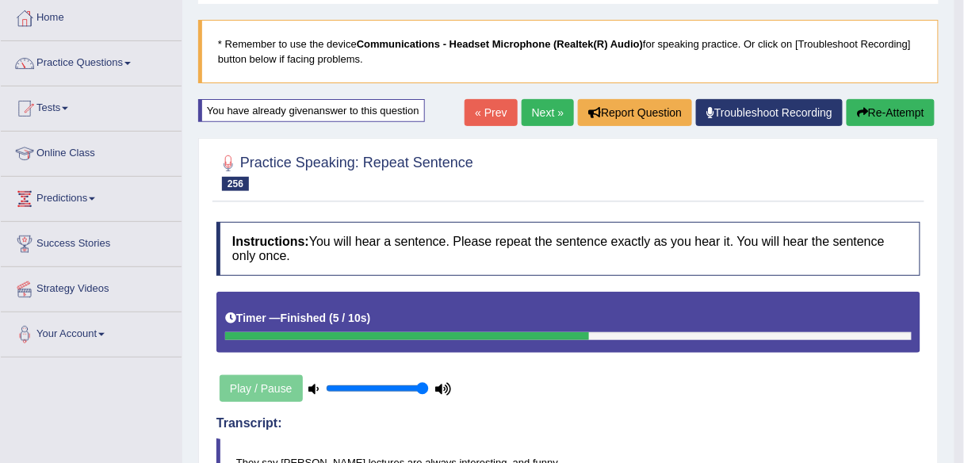
click at [892, 107] on button "Re-Attempt" at bounding box center [890, 112] width 88 height 27
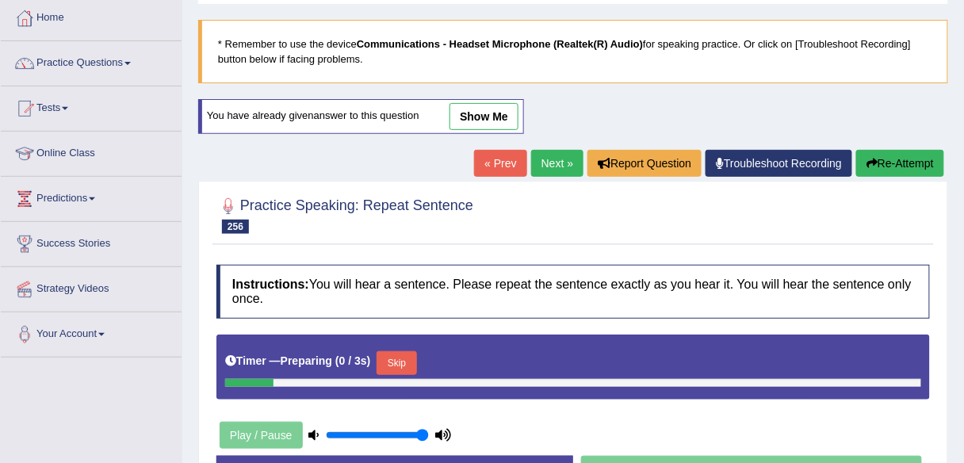
scroll to position [82, 0]
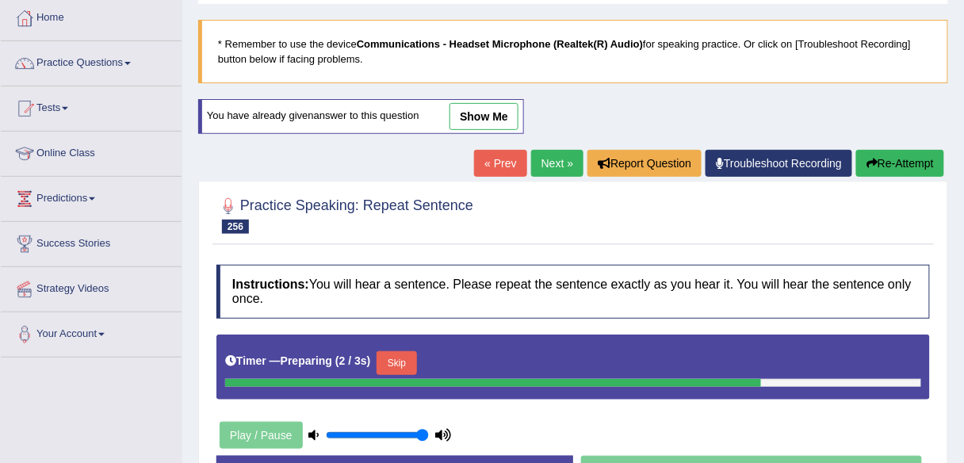
click at [388, 355] on button "Skip" at bounding box center [396, 363] width 40 height 24
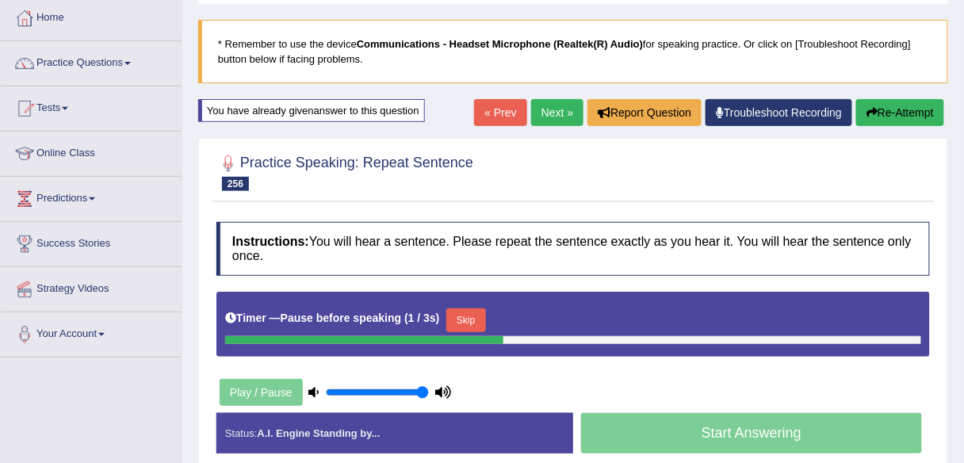
click at [460, 313] on button "Skip" at bounding box center [466, 320] width 40 height 24
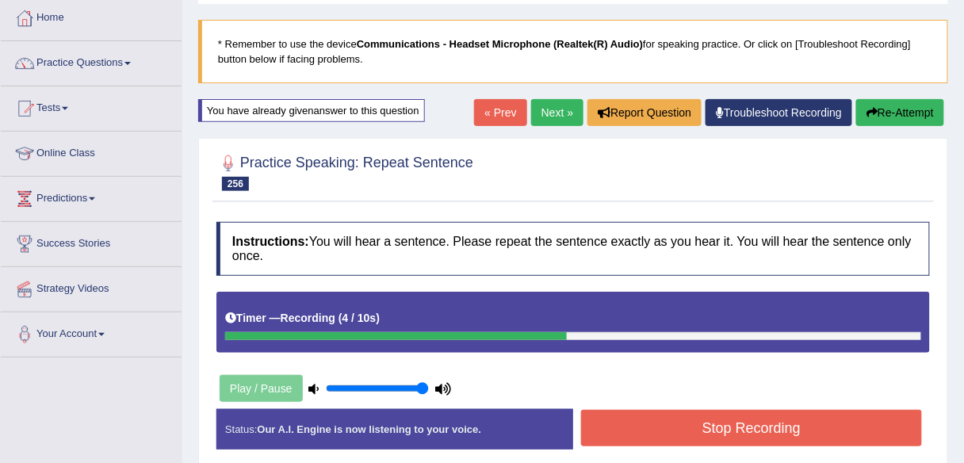
click at [655, 431] on button "Stop Recording" at bounding box center [751, 428] width 341 height 36
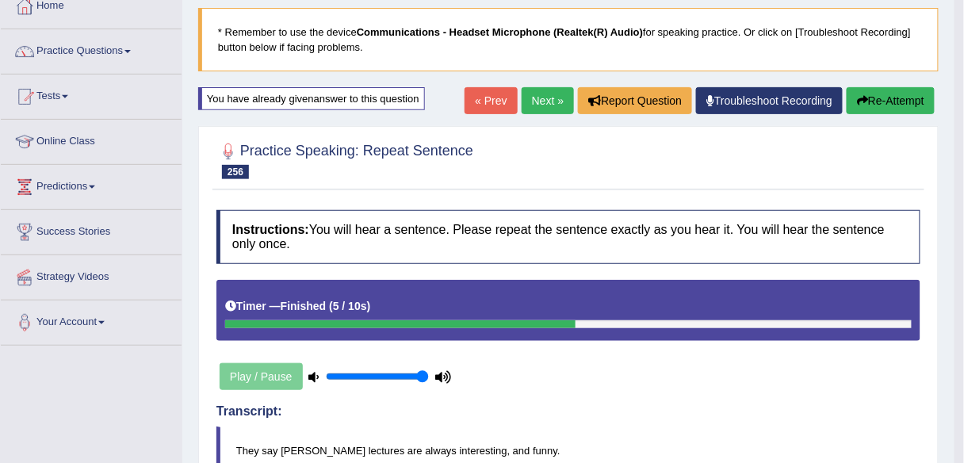
scroll to position [0, 0]
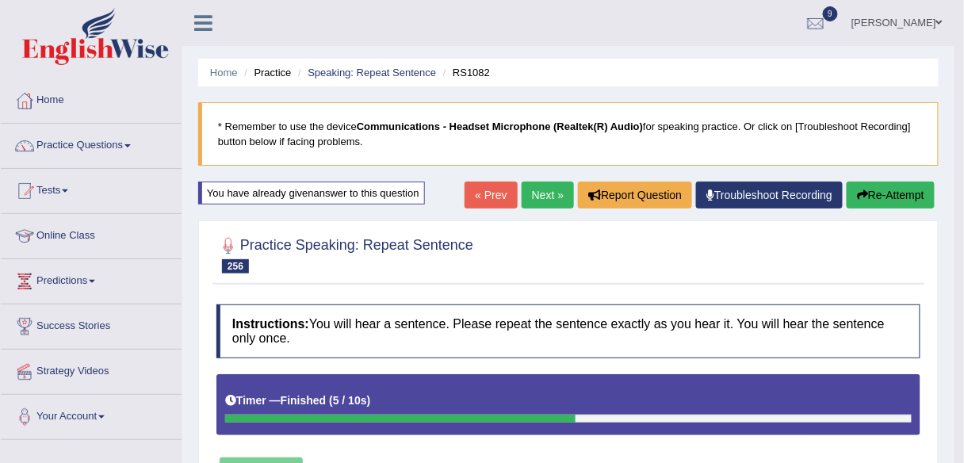
click at [544, 190] on link "Next »" at bounding box center [547, 194] width 52 height 27
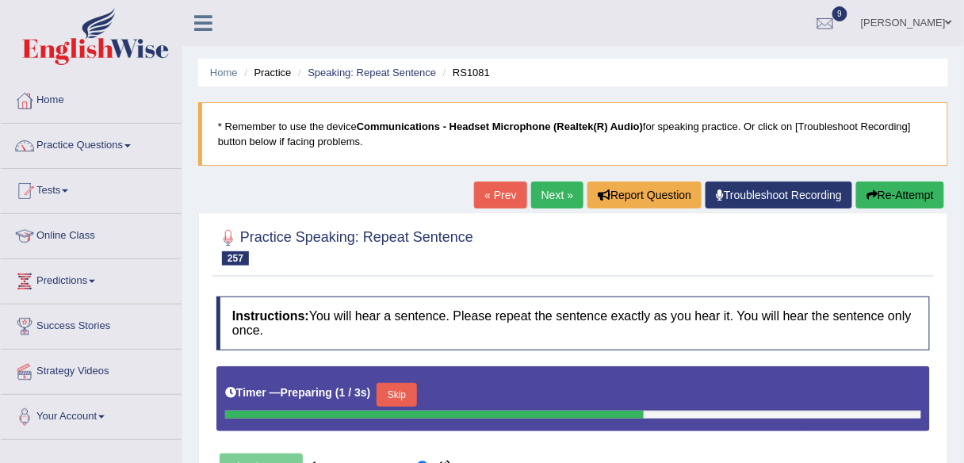
click at [409, 384] on button "Skip" at bounding box center [396, 395] width 40 height 24
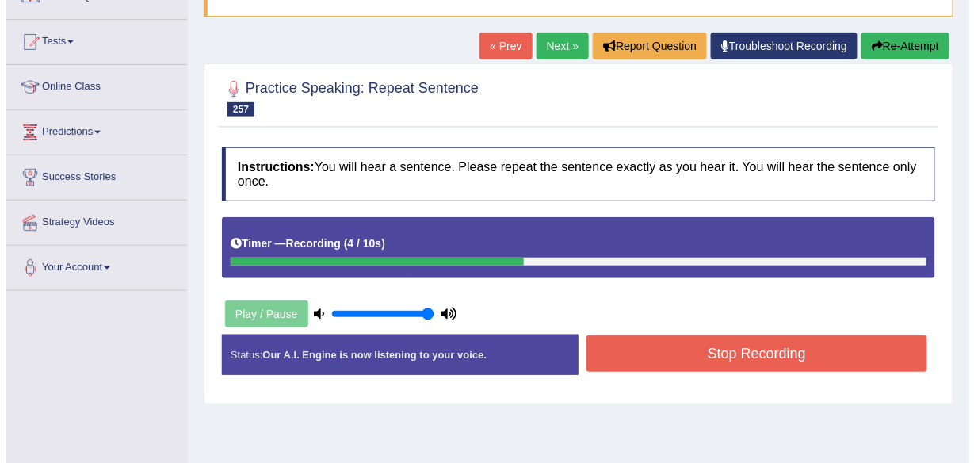
scroll to position [170, 0]
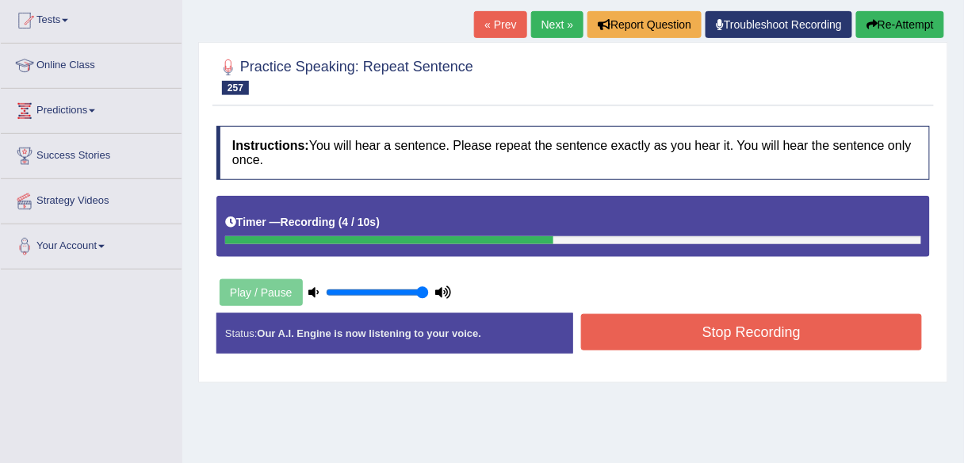
click at [642, 337] on button "Stop Recording" at bounding box center [751, 332] width 341 height 36
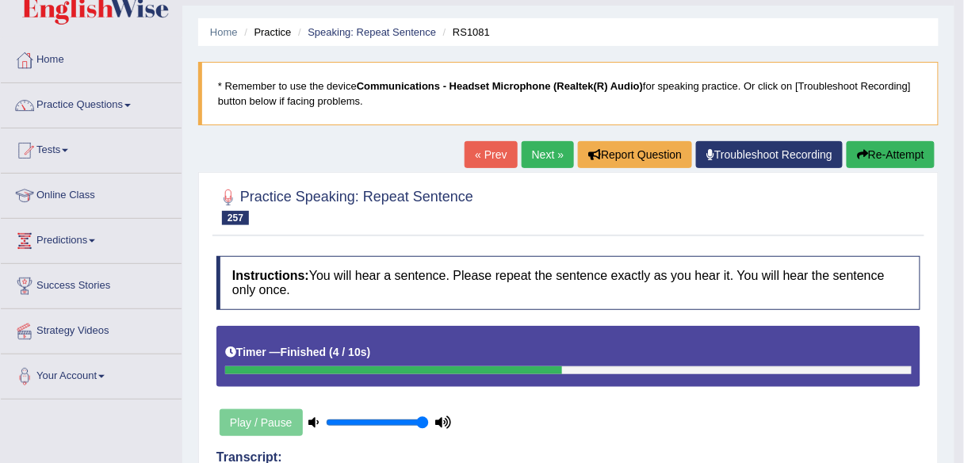
scroll to position [0, 0]
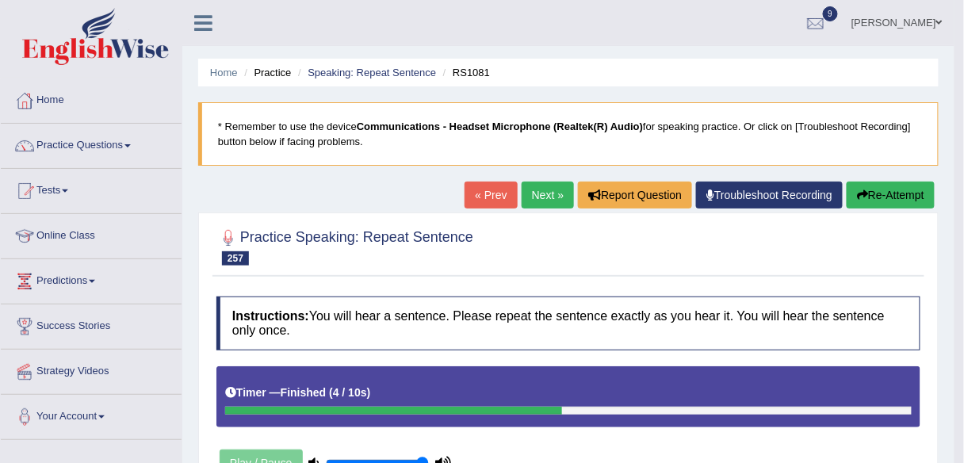
click at [545, 189] on link "Next »" at bounding box center [547, 194] width 52 height 27
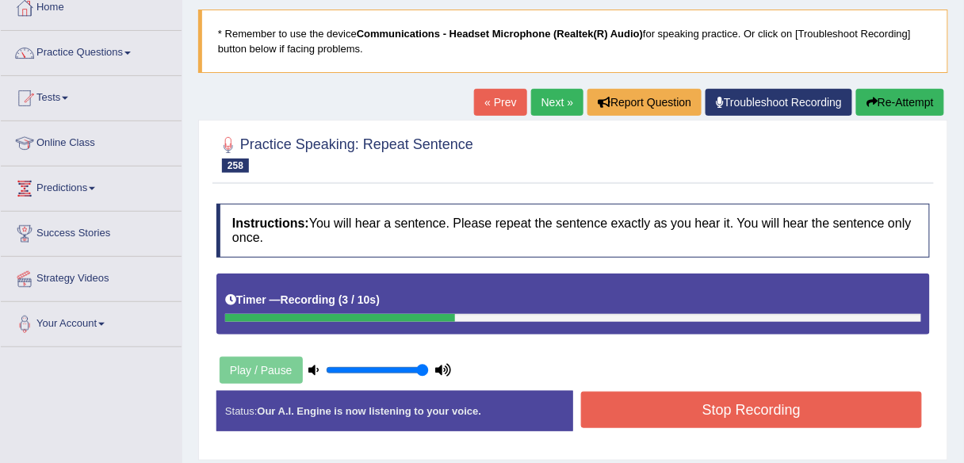
scroll to position [94, 0]
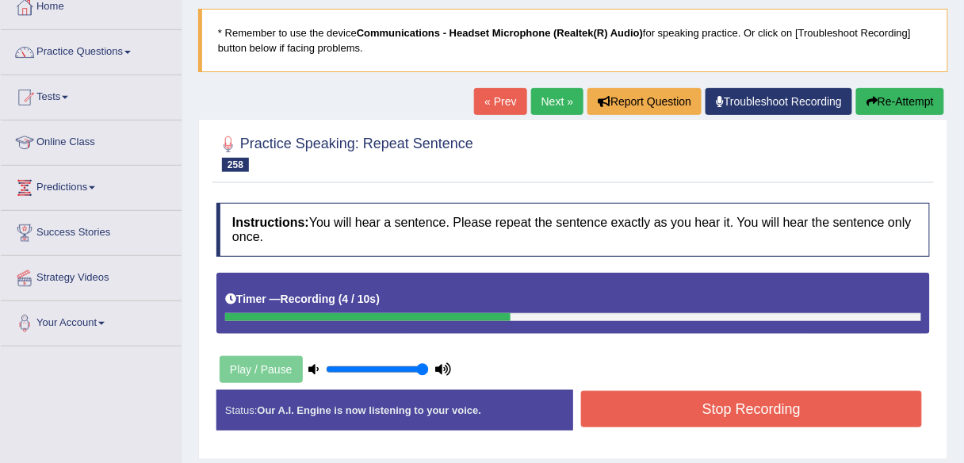
click at [600, 402] on button "Stop Recording" at bounding box center [751, 409] width 341 height 36
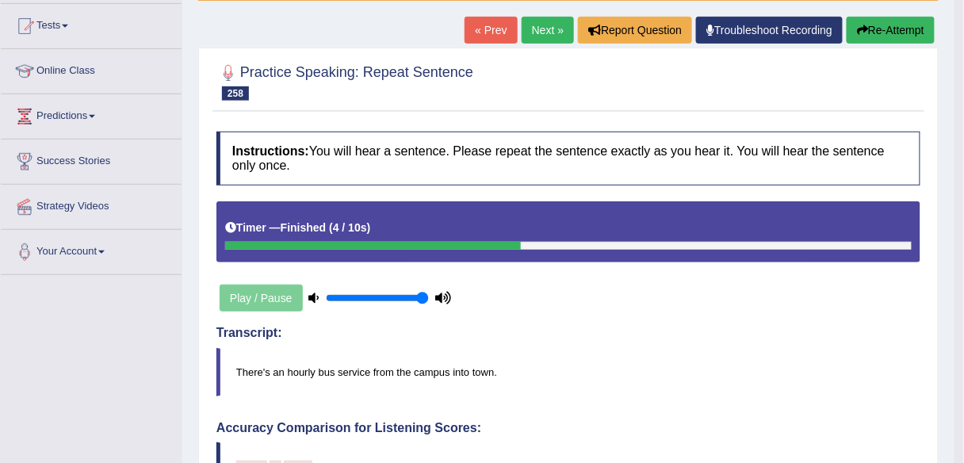
scroll to position [164, 0]
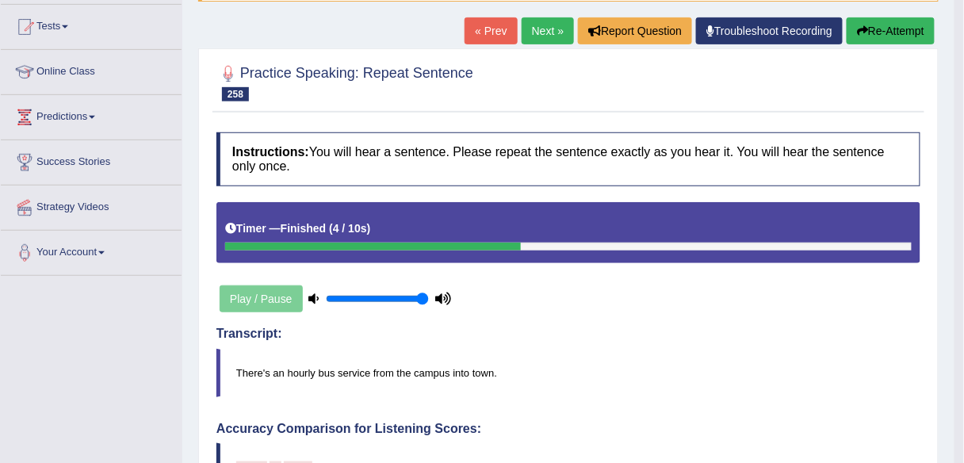
click at [548, 25] on link "Next »" at bounding box center [547, 30] width 52 height 27
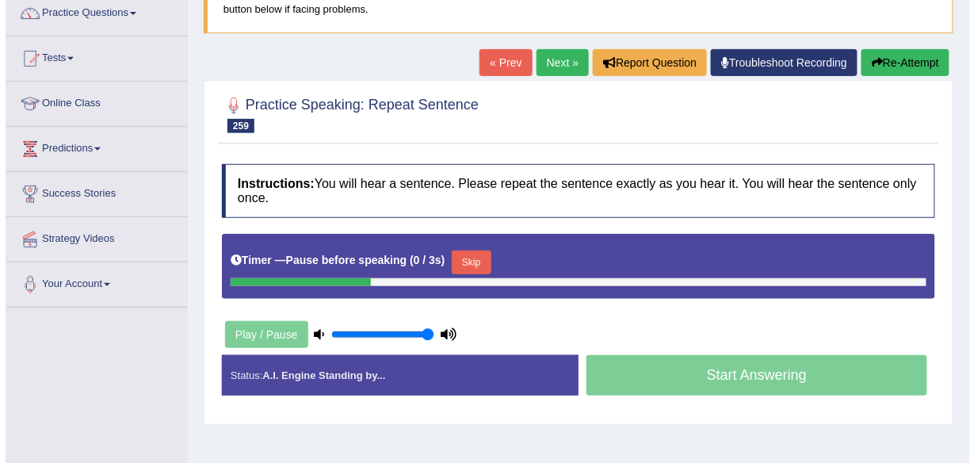
scroll to position [133, 0]
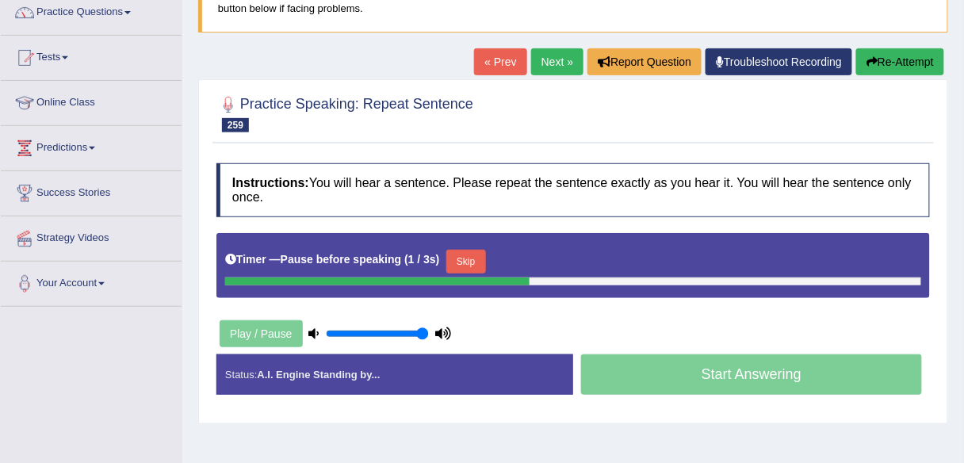
click at [477, 258] on button "Skip" at bounding box center [466, 262] width 40 height 24
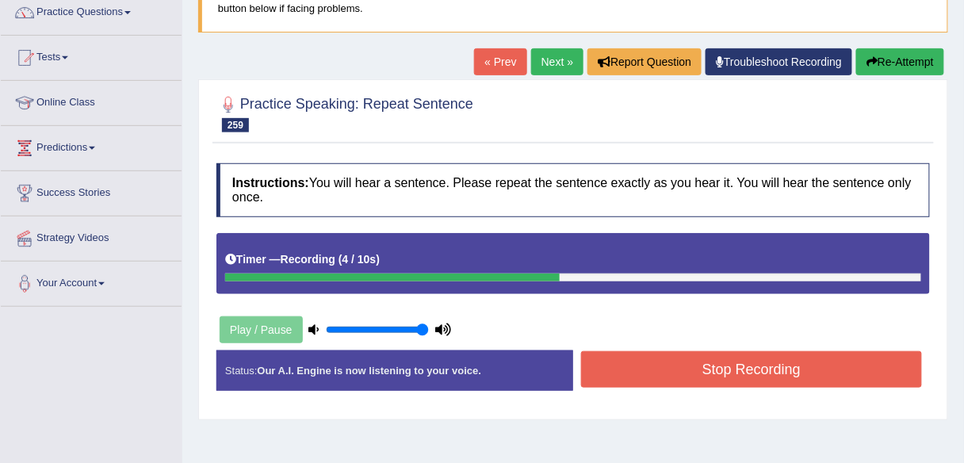
click at [658, 367] on button "Stop Recording" at bounding box center [751, 369] width 341 height 36
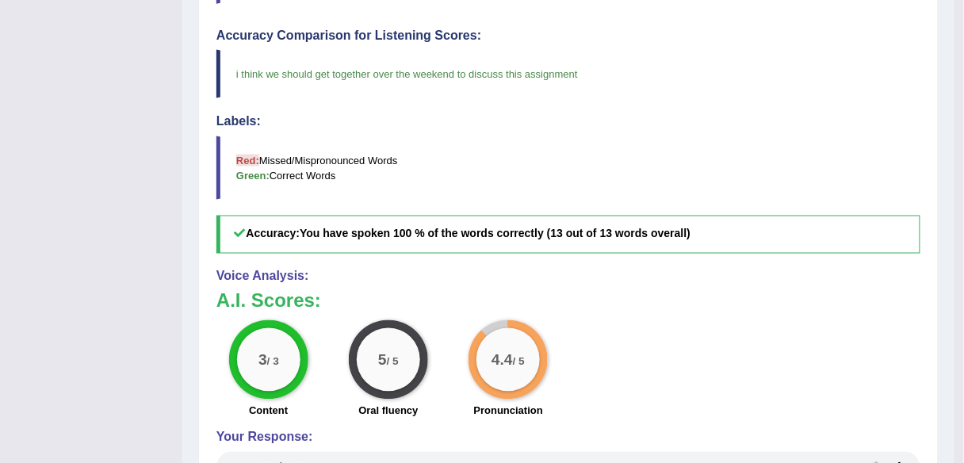
scroll to position [0, 0]
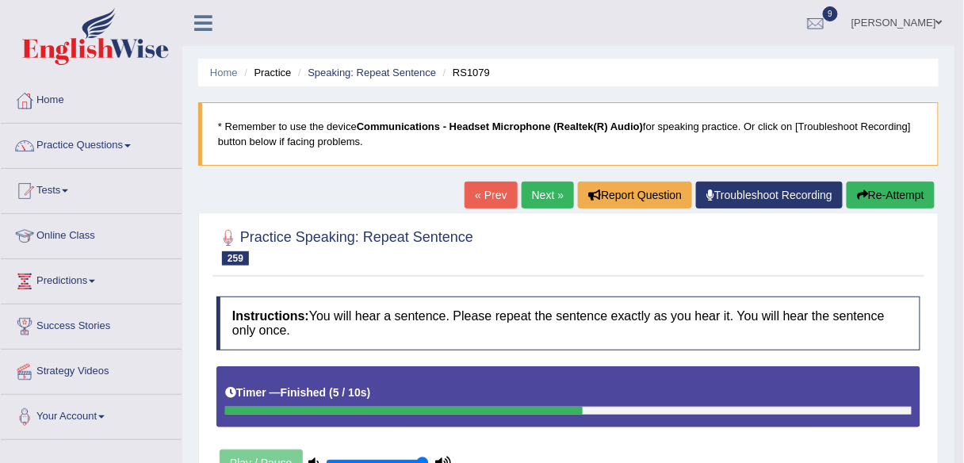
click at [538, 192] on link "Next »" at bounding box center [547, 194] width 52 height 27
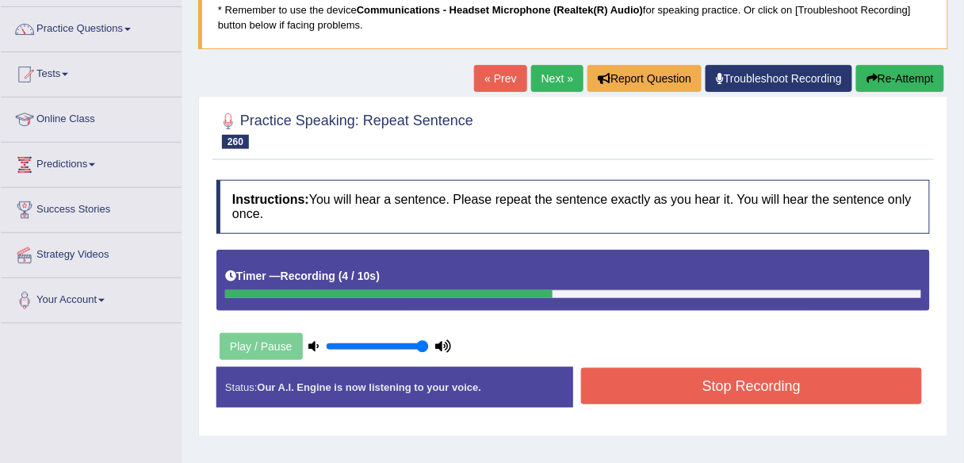
scroll to position [132, 0]
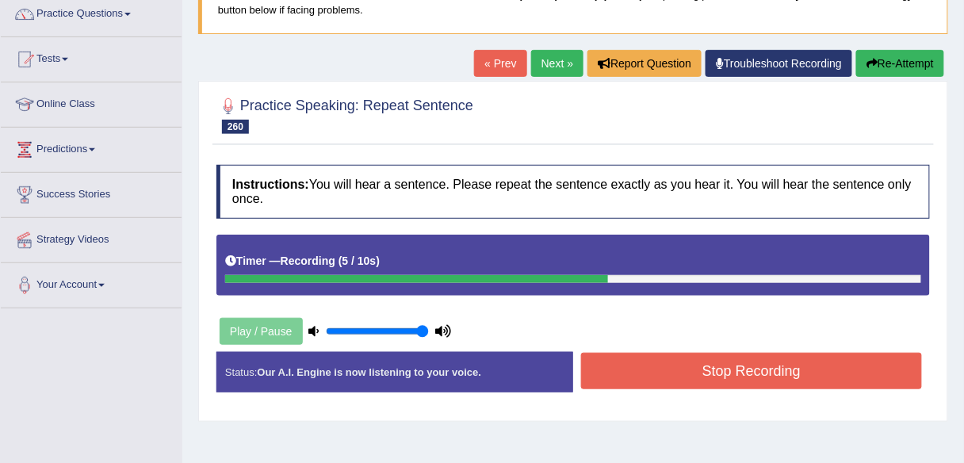
click at [703, 378] on button "Stop Recording" at bounding box center [751, 371] width 341 height 36
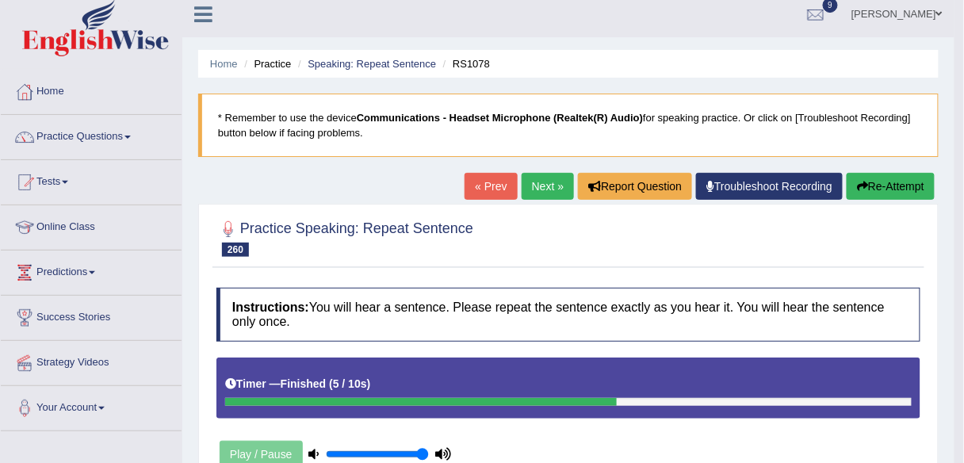
scroll to position [0, 0]
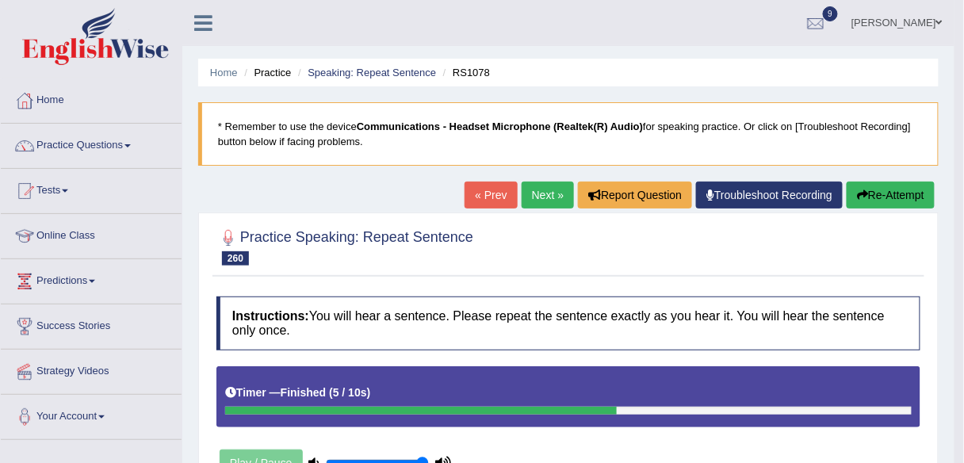
click at [539, 201] on link "Next »" at bounding box center [547, 194] width 52 height 27
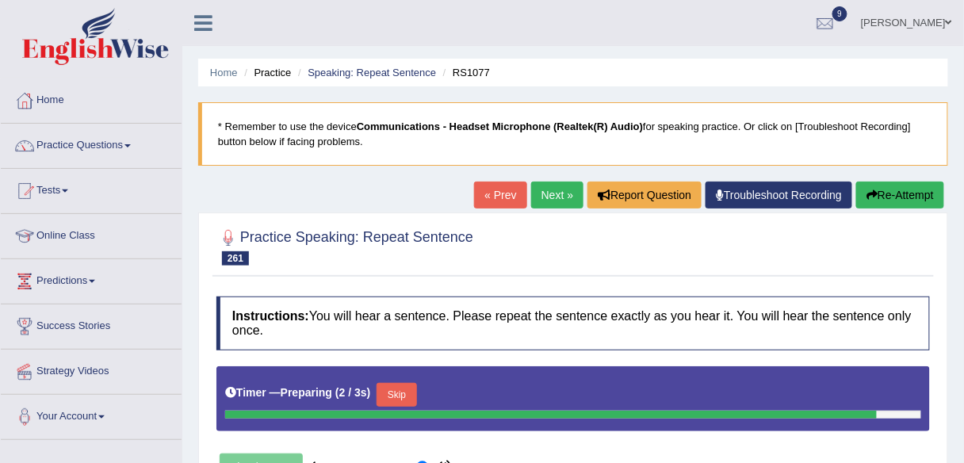
click at [381, 386] on button "Skip" at bounding box center [396, 395] width 40 height 24
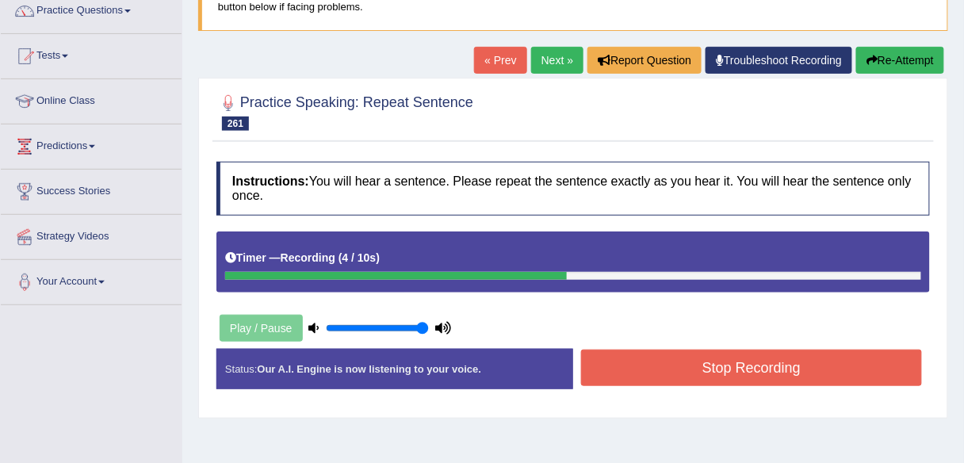
scroll to position [139, 0]
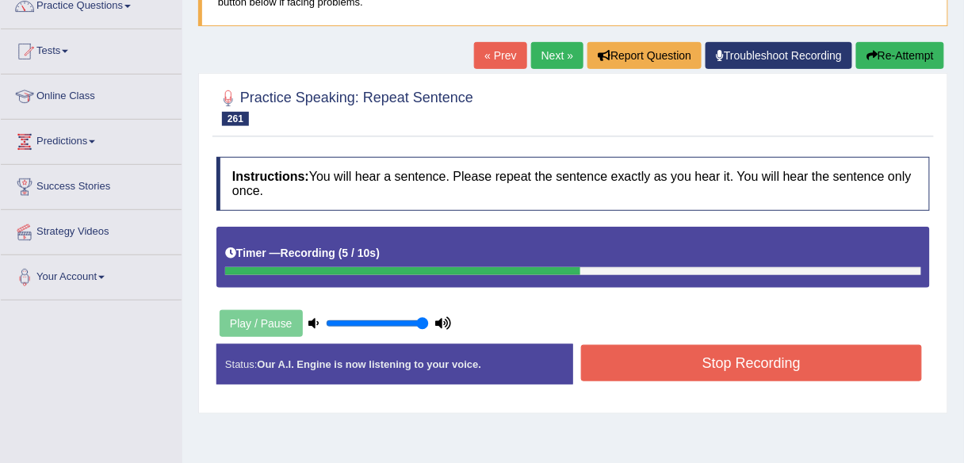
click at [636, 346] on button "Stop Recording" at bounding box center [751, 363] width 341 height 36
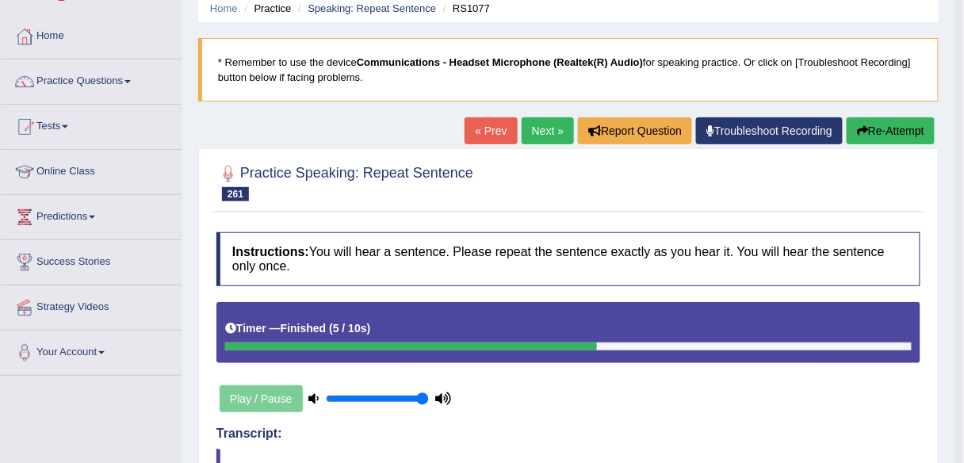
scroll to position [0, 0]
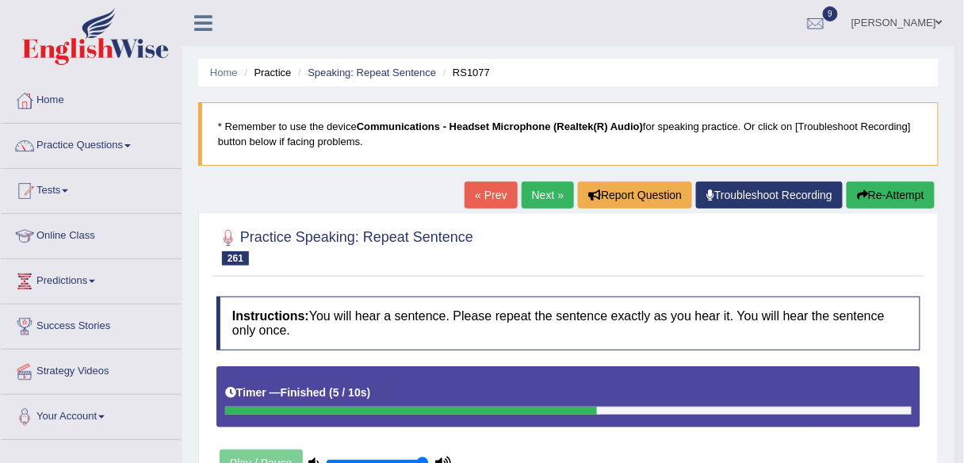
click at [542, 197] on link "Next »" at bounding box center [547, 194] width 52 height 27
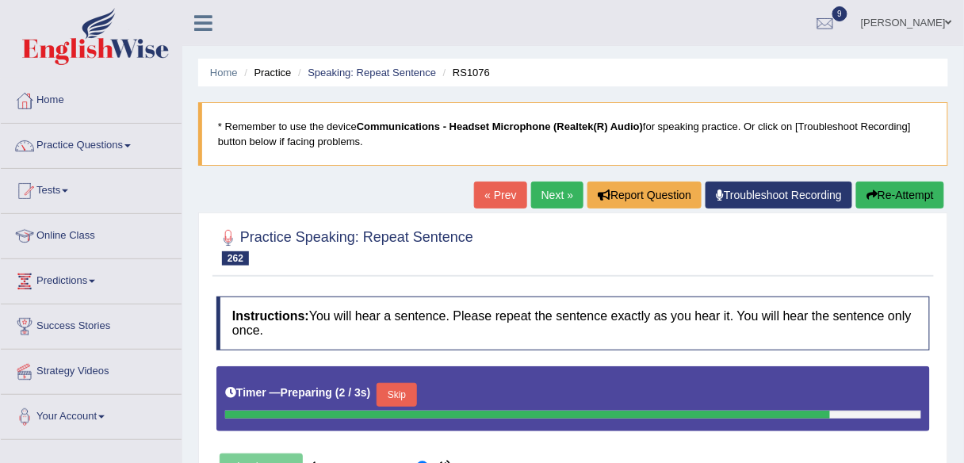
click at [407, 394] on button "Skip" at bounding box center [396, 395] width 40 height 24
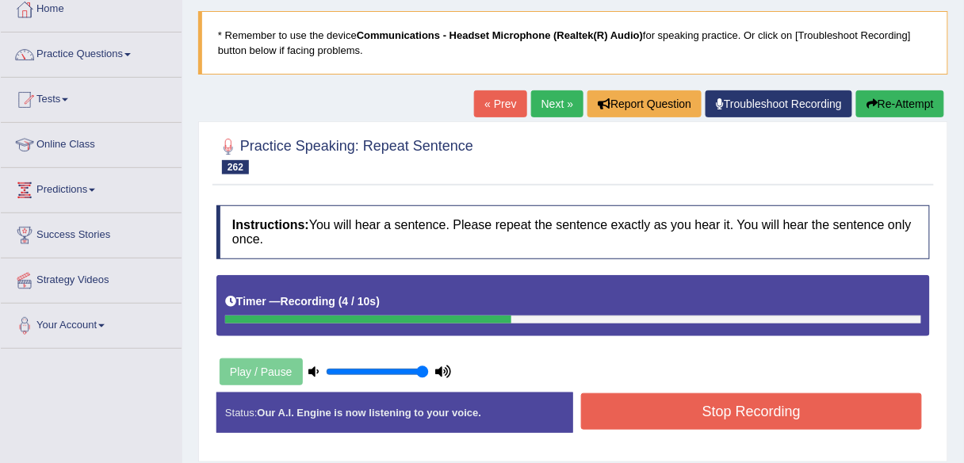
scroll to position [96, 0]
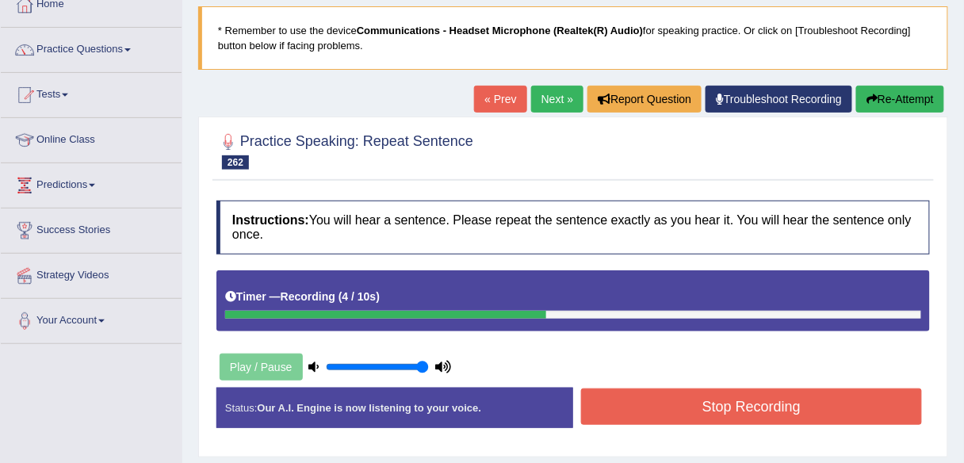
click at [640, 402] on button "Stop Recording" at bounding box center [751, 406] width 341 height 36
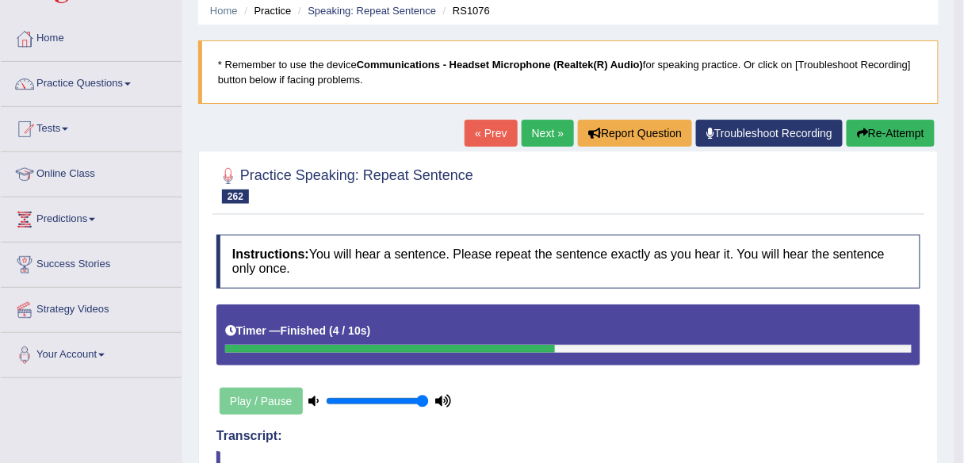
scroll to position [0, 0]
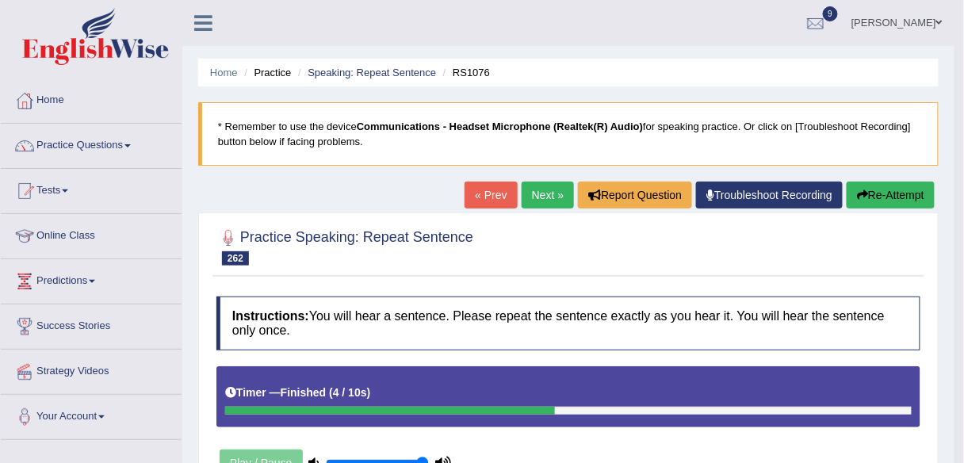
click at [539, 197] on link "Next »" at bounding box center [547, 194] width 52 height 27
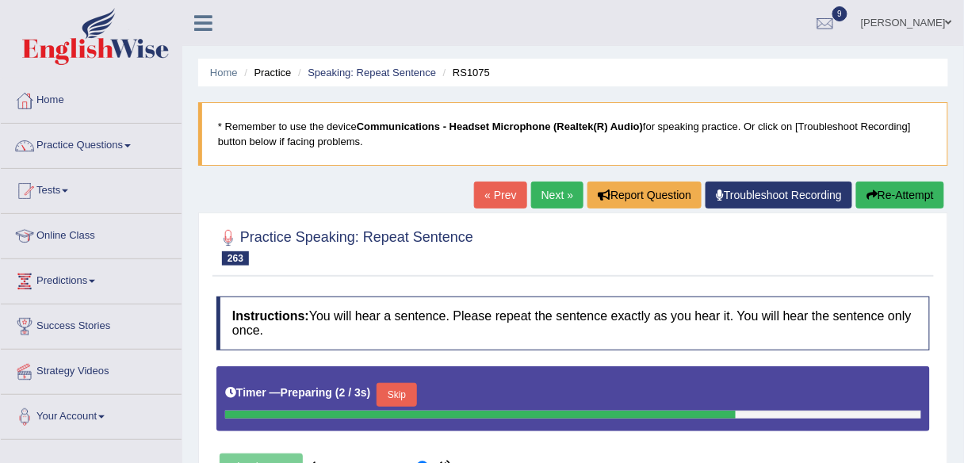
click at [399, 388] on button "Skip" at bounding box center [396, 395] width 40 height 24
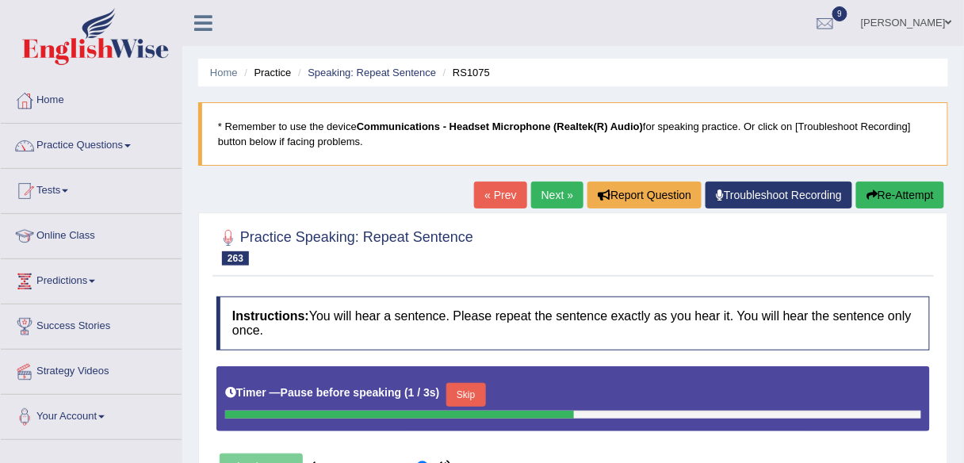
click at [472, 390] on button "Skip" at bounding box center [466, 395] width 40 height 24
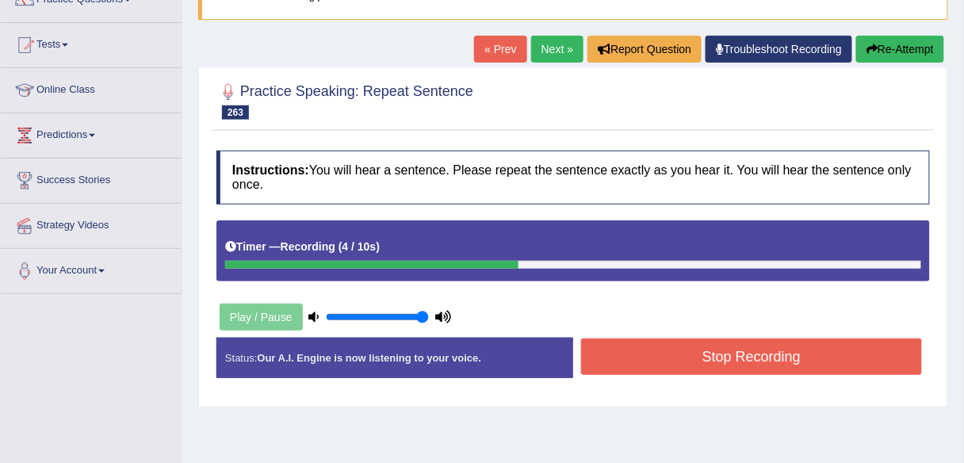
scroll to position [162, 0]
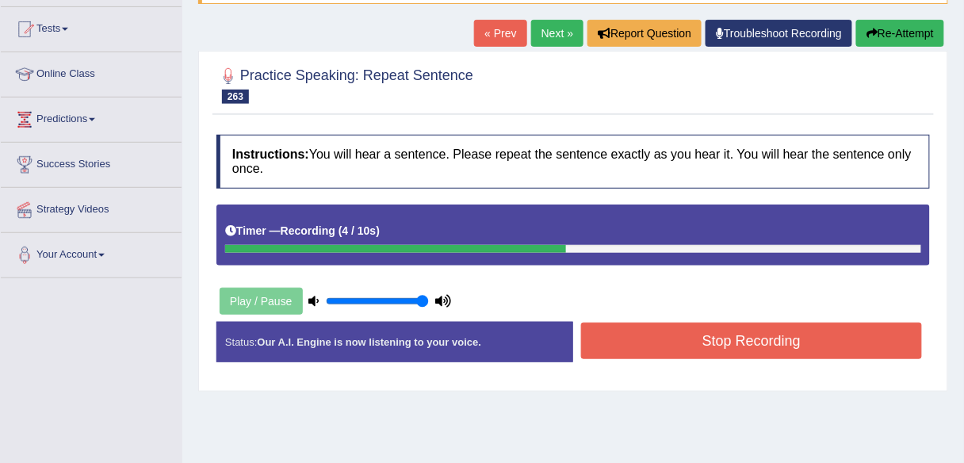
click at [635, 334] on button "Stop Recording" at bounding box center [751, 341] width 341 height 36
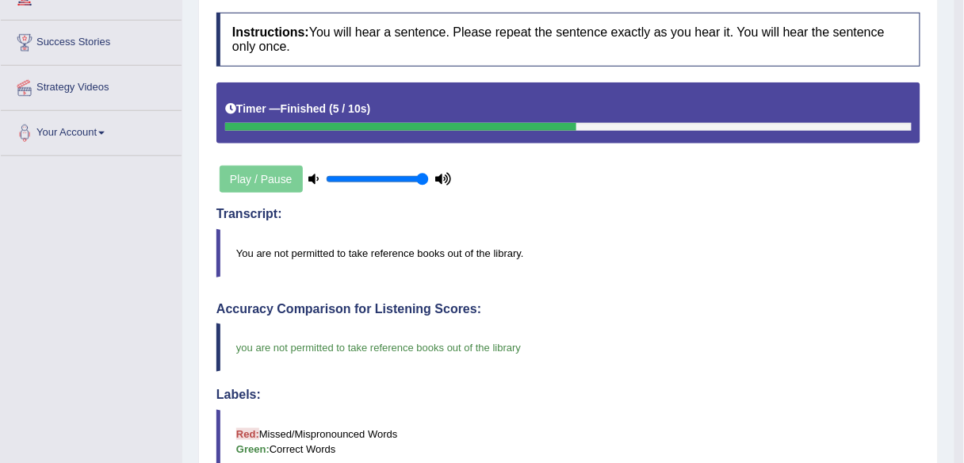
scroll to position [0, 0]
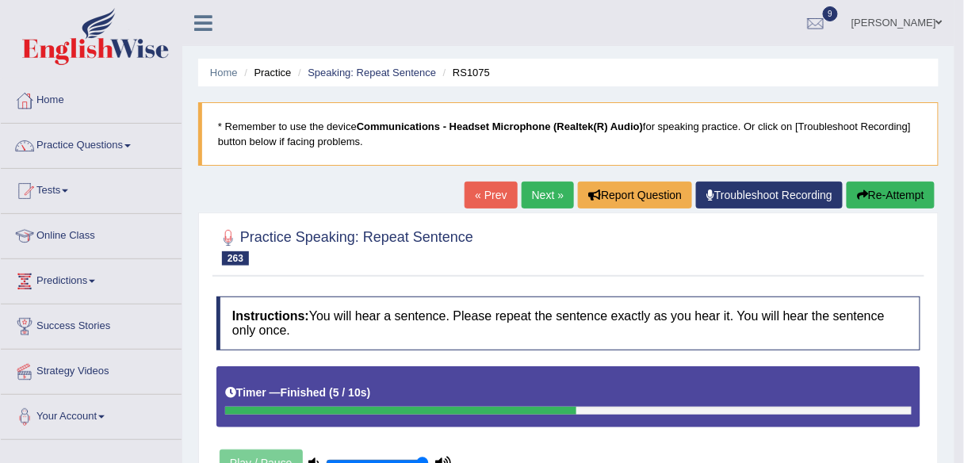
click at [554, 192] on link "Next »" at bounding box center [547, 194] width 52 height 27
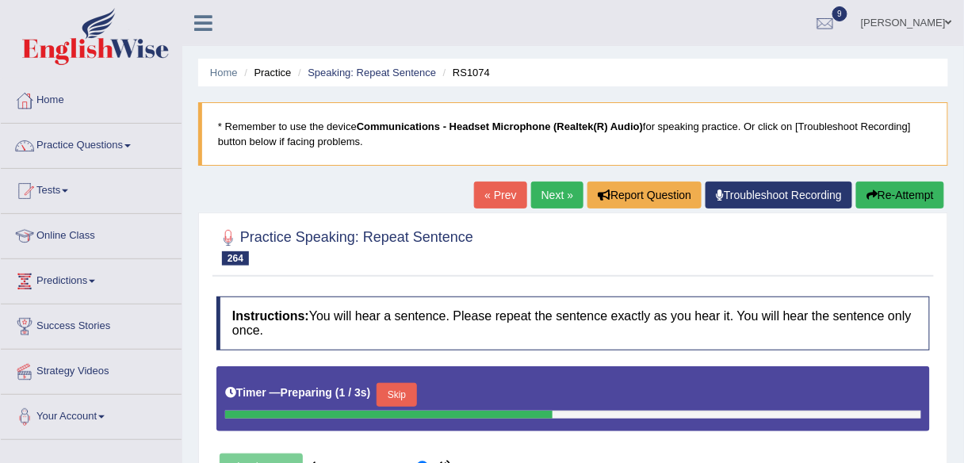
click at [411, 399] on button "Skip" at bounding box center [396, 395] width 40 height 24
click at [480, 388] on button "Skip" at bounding box center [466, 395] width 40 height 24
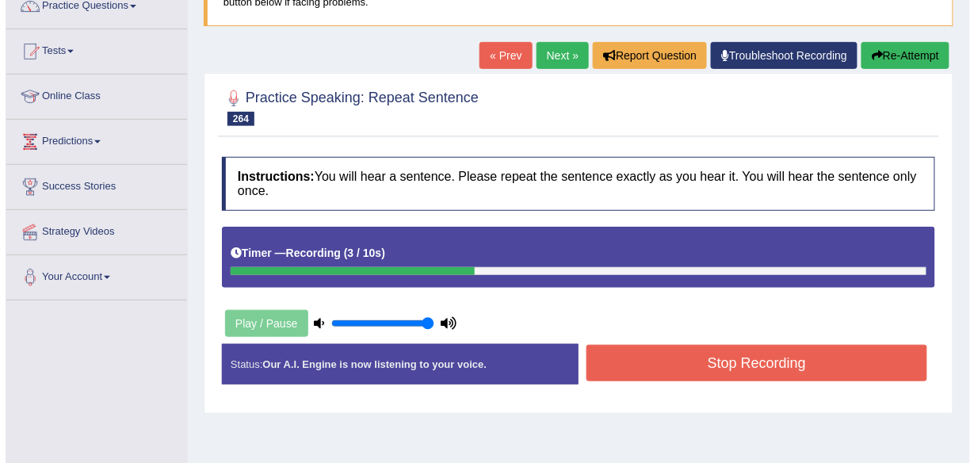
scroll to position [164, 0]
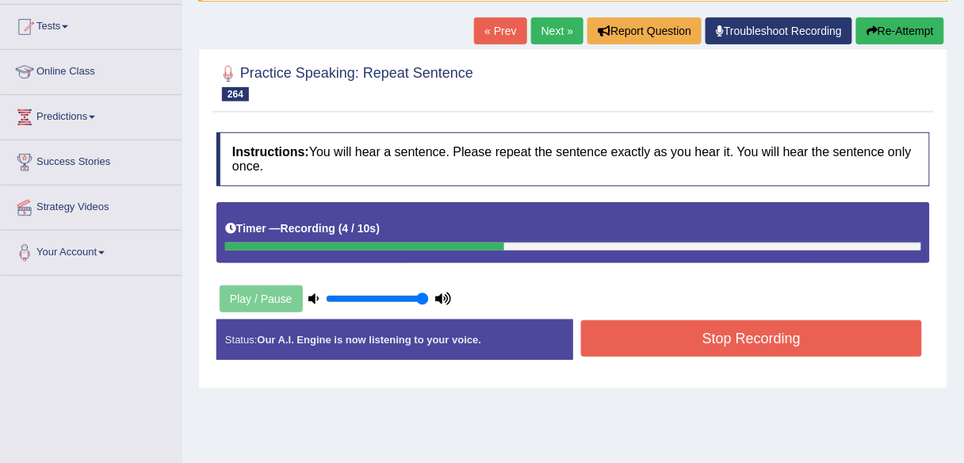
click at [647, 331] on button "Stop Recording" at bounding box center [751, 338] width 341 height 36
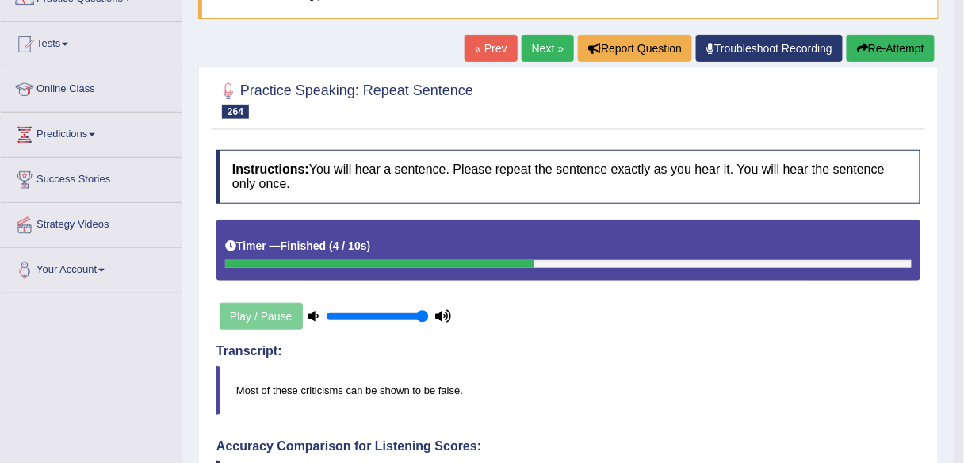
scroll to position [0, 0]
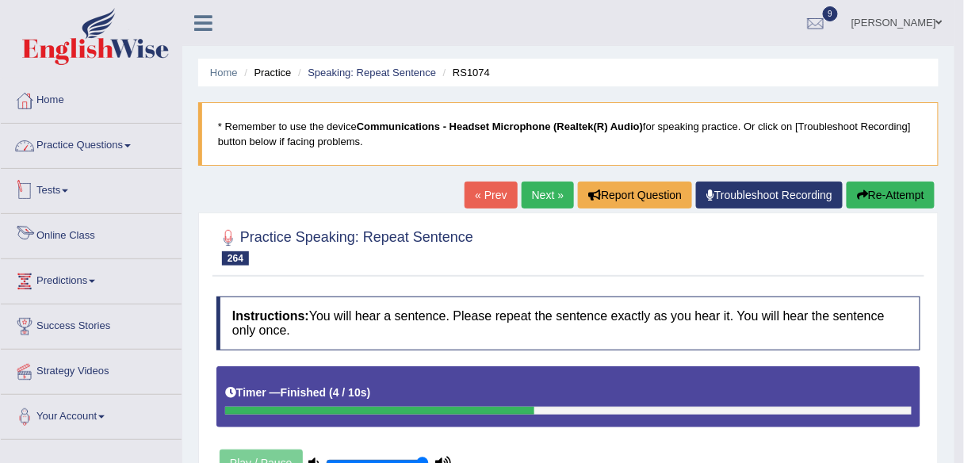
click at [120, 138] on link "Practice Questions" at bounding box center [91, 144] width 181 height 40
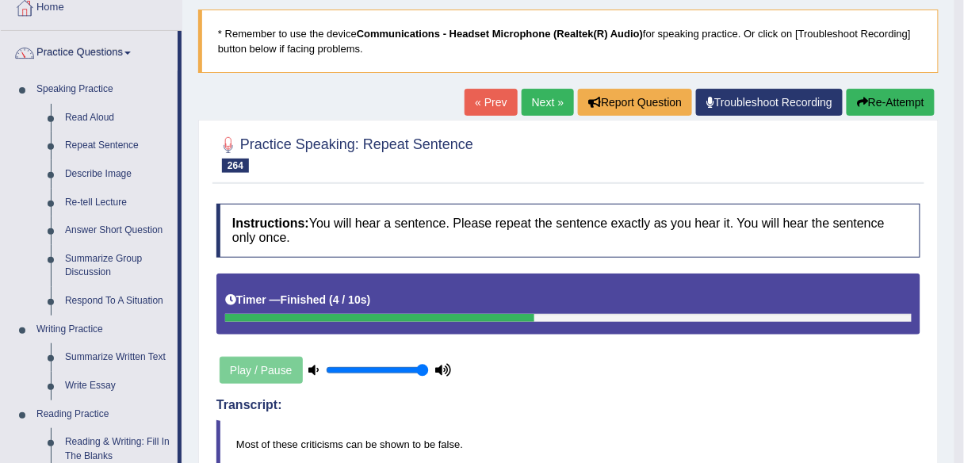
scroll to position [94, 0]
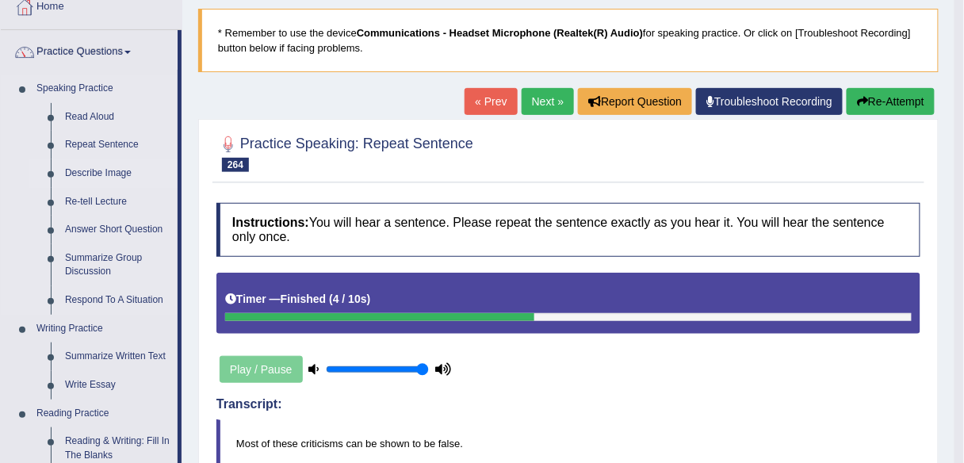
click at [98, 172] on link "Describe Image" at bounding box center [118, 173] width 120 height 29
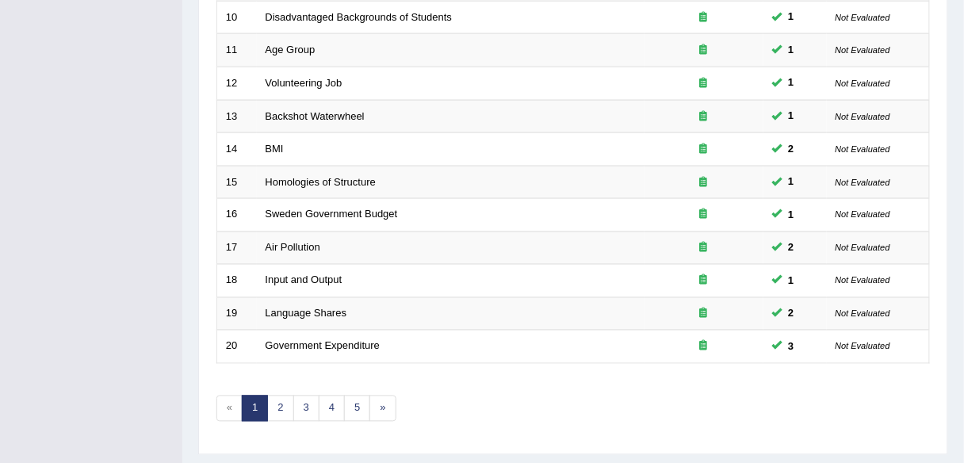
scroll to position [579, 0]
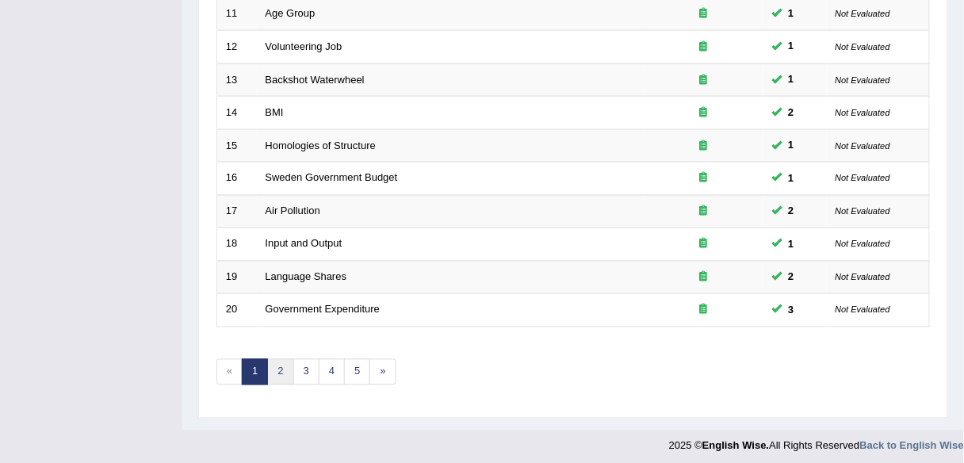
click at [282, 365] on link "2" at bounding box center [280, 372] width 26 height 26
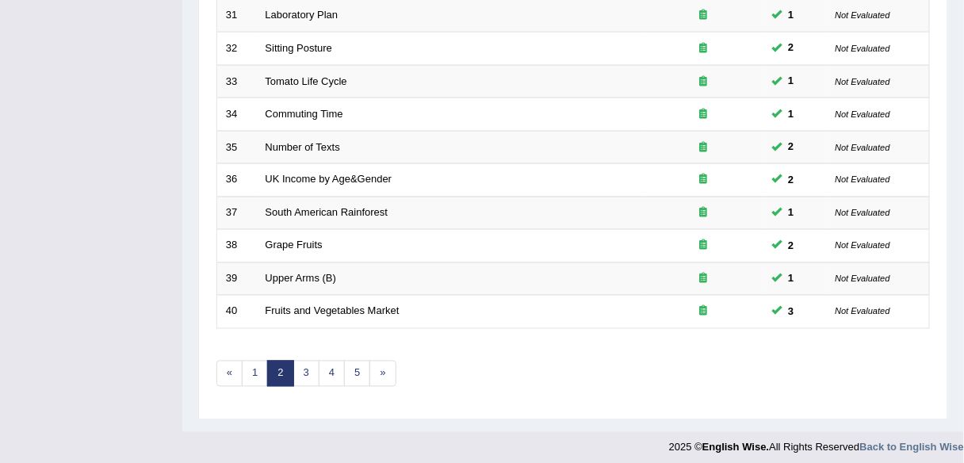
scroll to position [579, 0]
click at [303, 361] on link "3" at bounding box center [306, 372] width 26 height 26
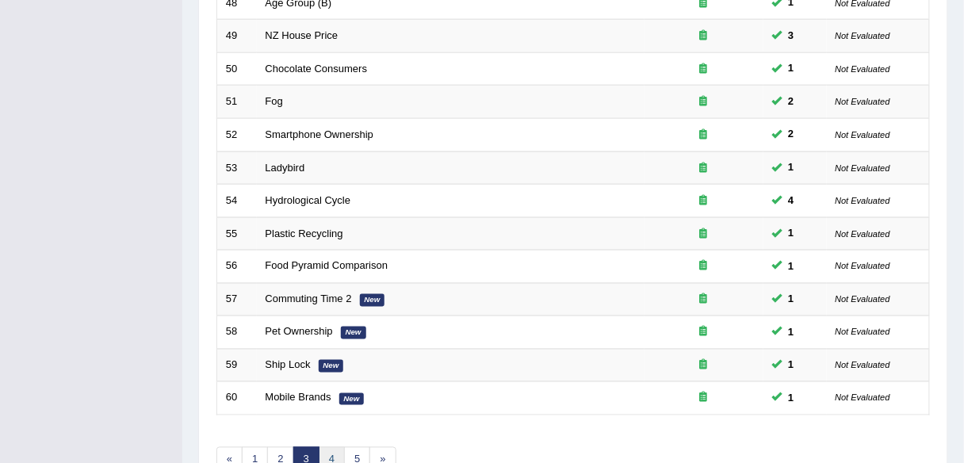
scroll to position [579, 0]
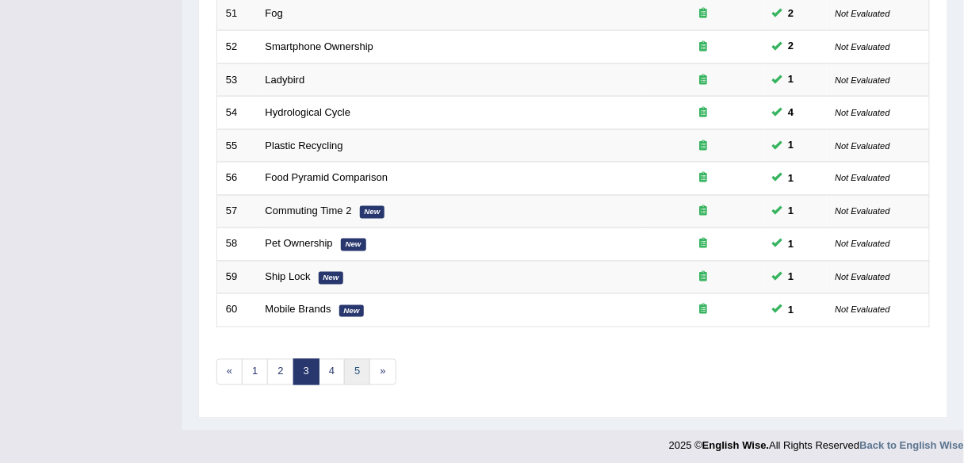
click at [345, 370] on link "5" at bounding box center [357, 372] width 26 height 26
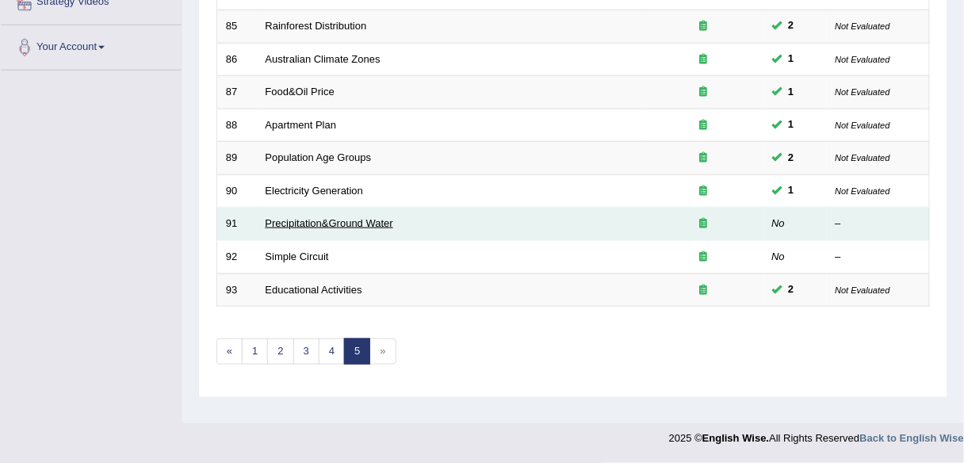
click at [304, 220] on link "Precipitation&Ground Water" at bounding box center [329, 223] width 128 height 12
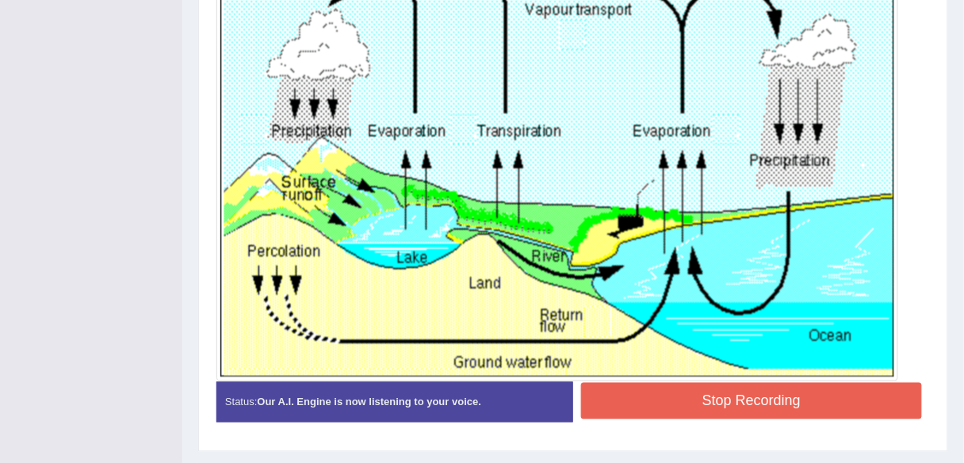
scroll to position [490, 0]
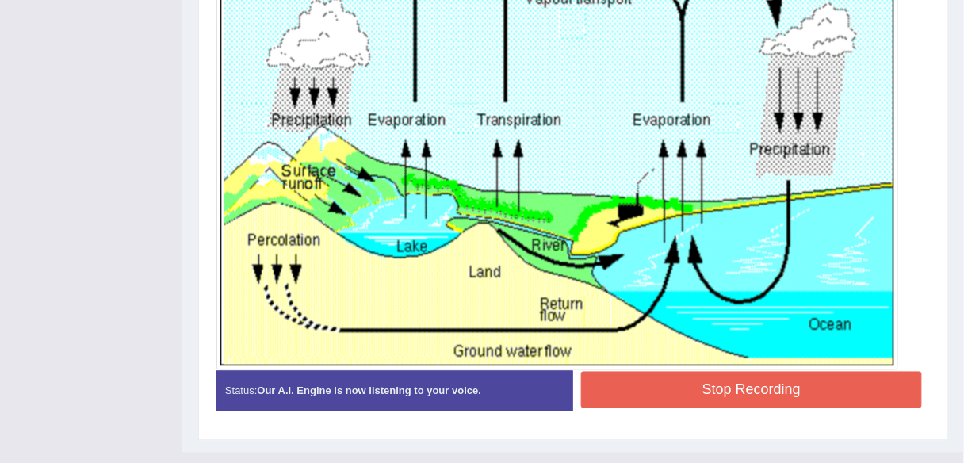
click at [634, 380] on button "Stop Recording" at bounding box center [751, 390] width 341 height 36
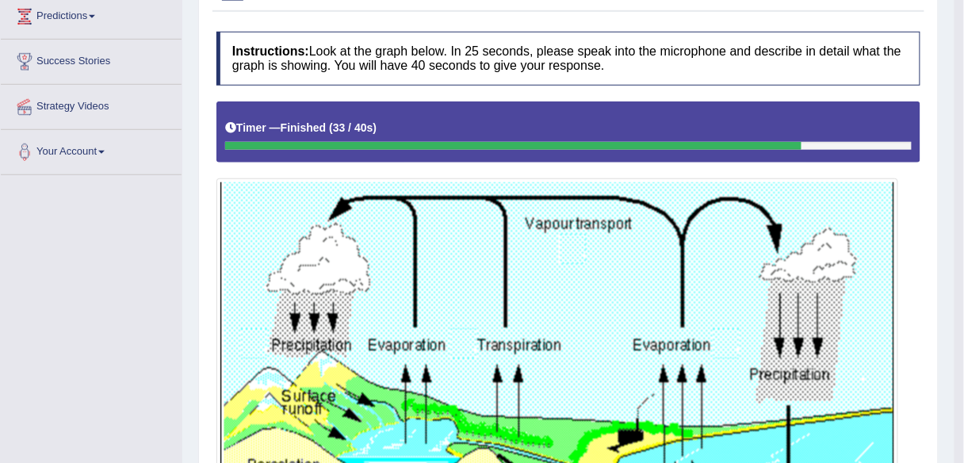
scroll to position [0, 0]
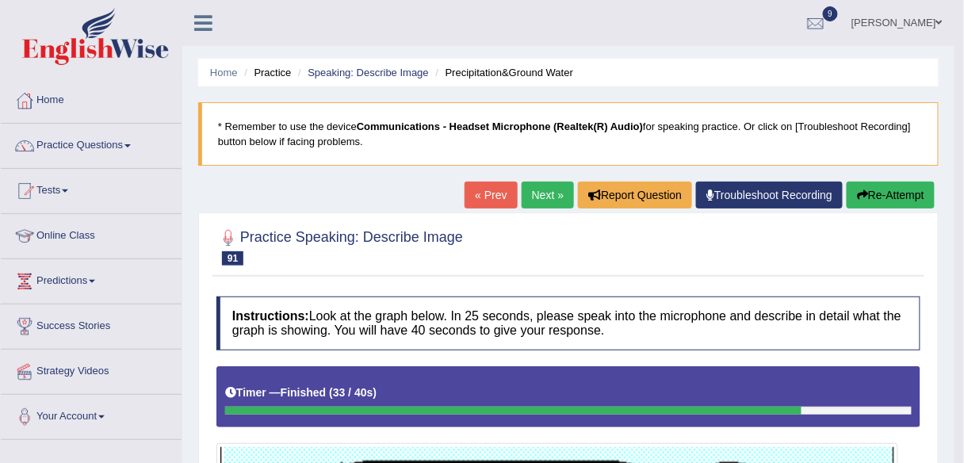
click at [540, 193] on link "Next »" at bounding box center [547, 194] width 52 height 27
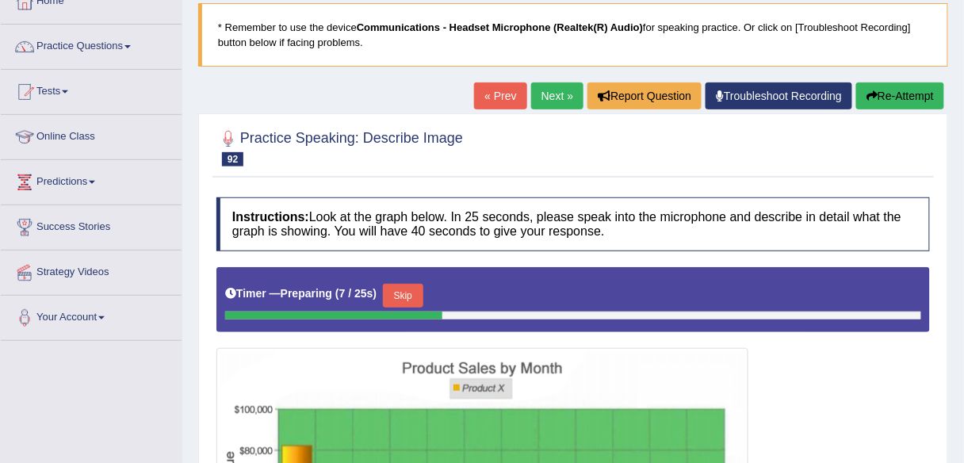
scroll to position [93, 0]
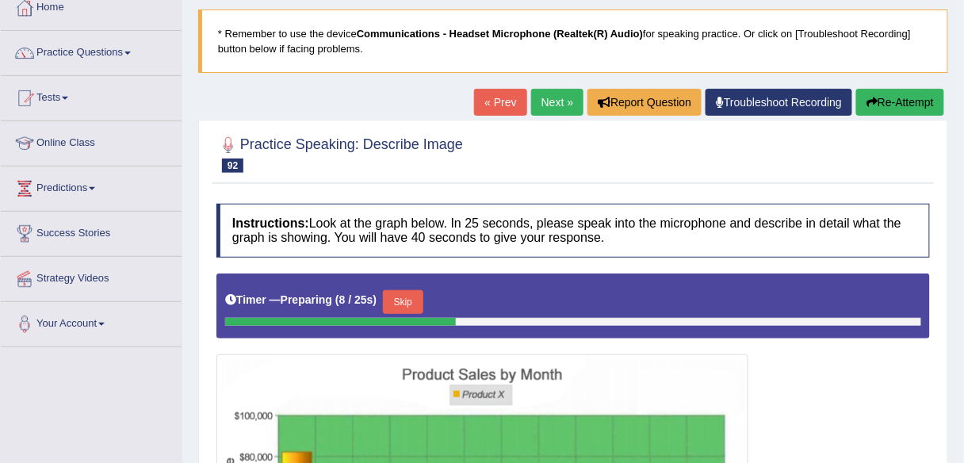
click at [890, 109] on button "Re-Attempt" at bounding box center [900, 102] width 88 height 27
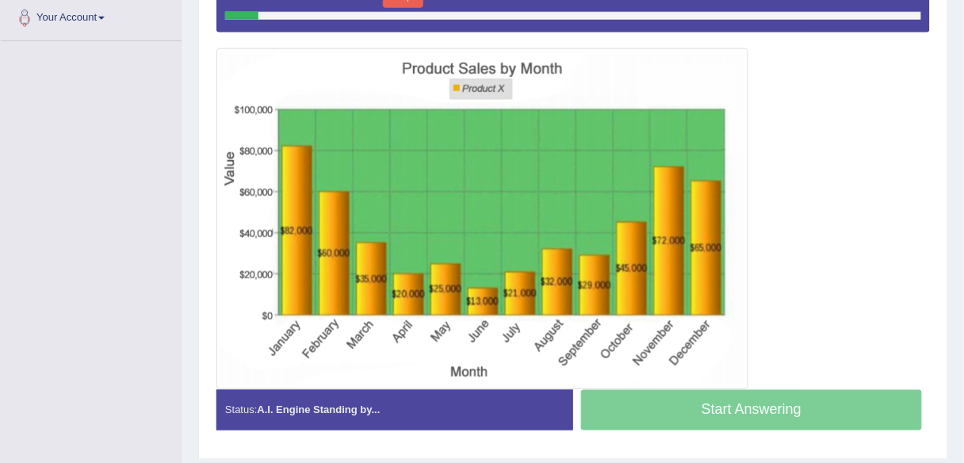
scroll to position [401, 0]
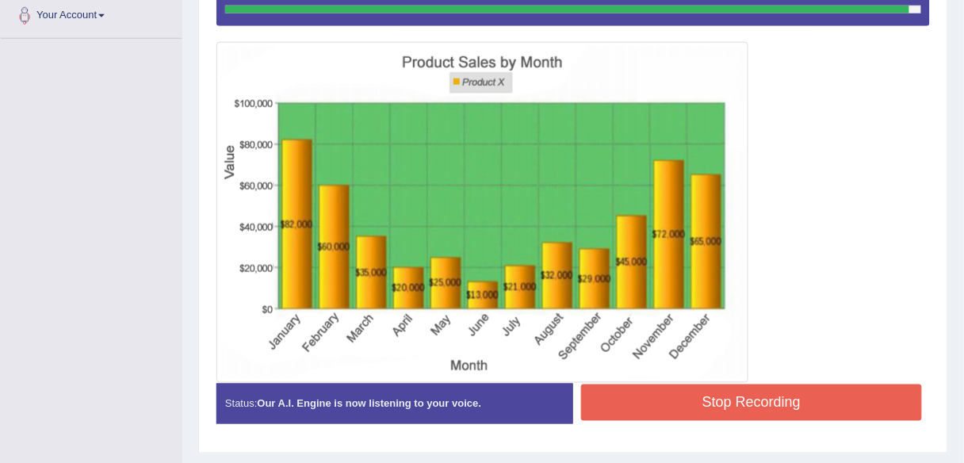
click at [810, 412] on button "Stop Recording" at bounding box center [751, 402] width 341 height 36
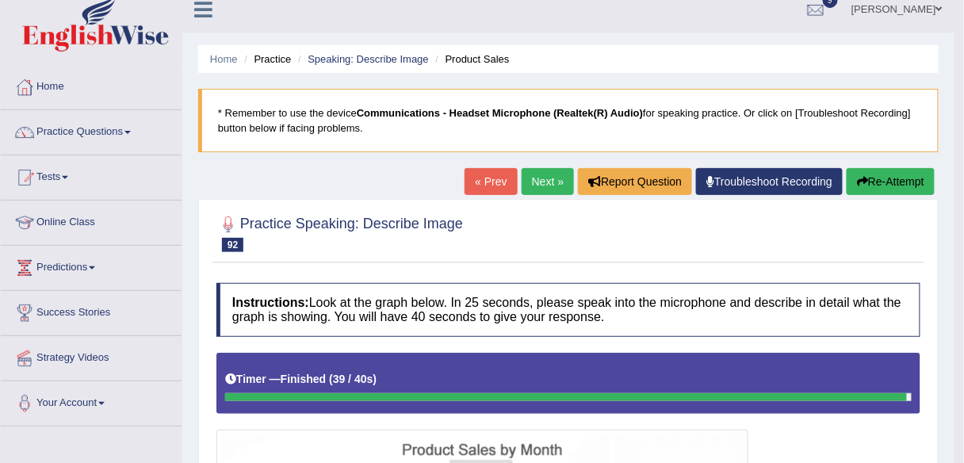
scroll to position [7, 0]
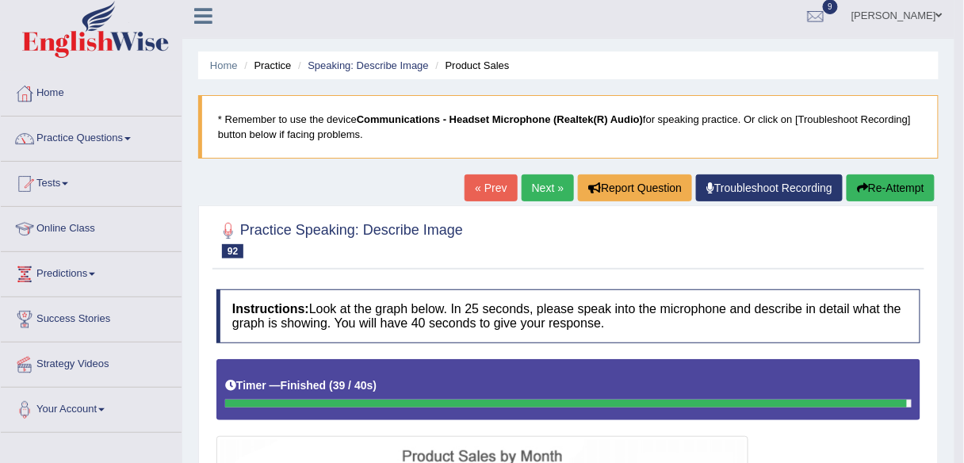
click at [545, 185] on link "Next »" at bounding box center [547, 187] width 52 height 27
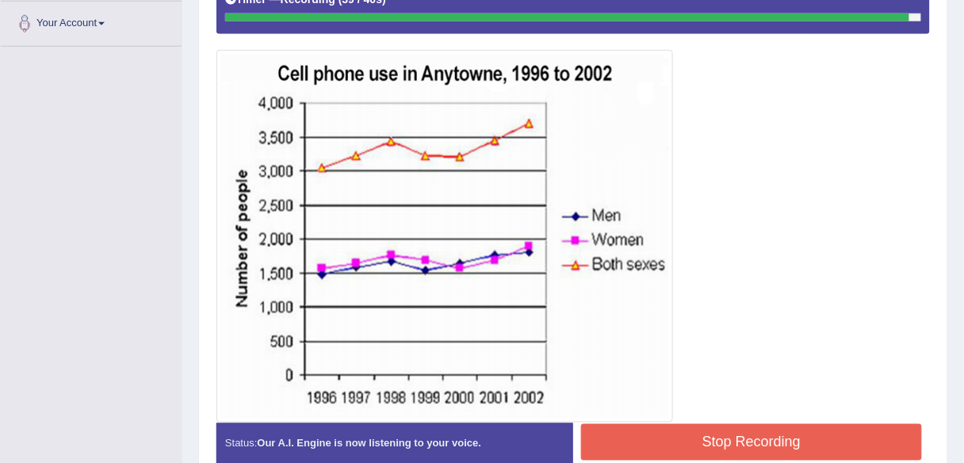
scroll to position [407, 0]
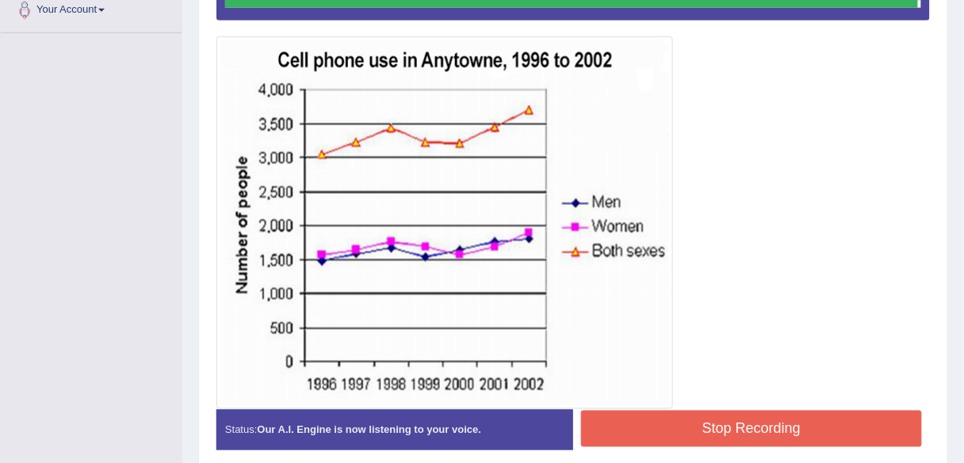
click at [647, 428] on button "Stop Recording" at bounding box center [751, 429] width 341 height 36
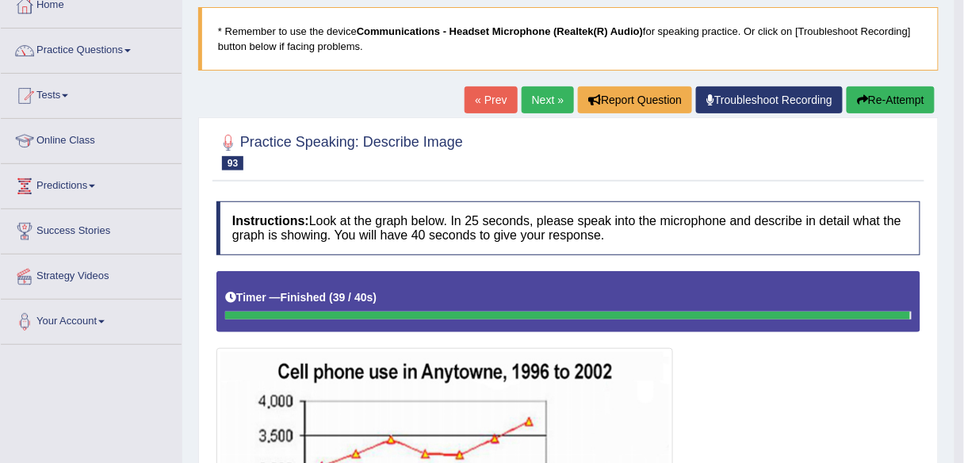
scroll to position [94, 0]
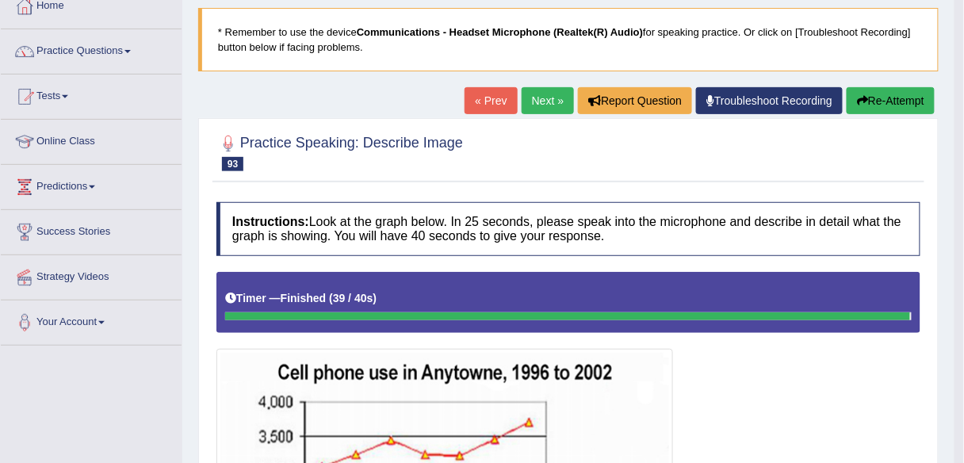
click at [542, 99] on link "Next »" at bounding box center [547, 100] width 52 height 27
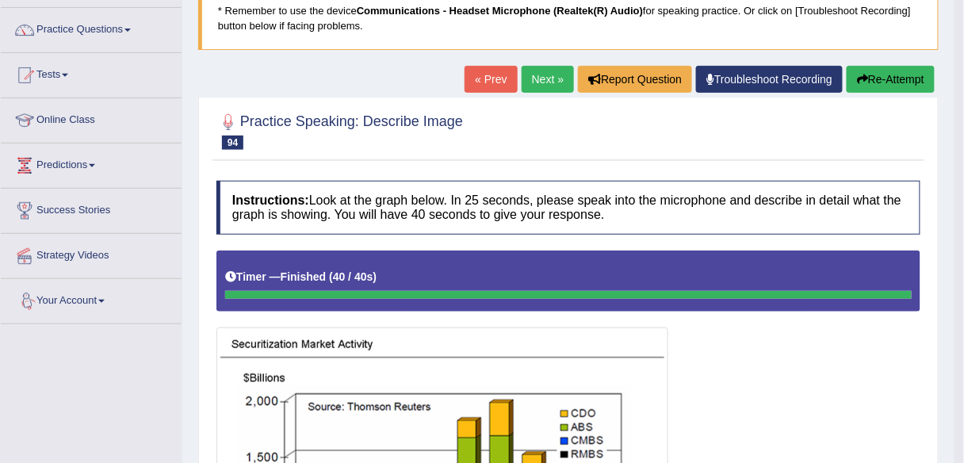
scroll to position [115, 0]
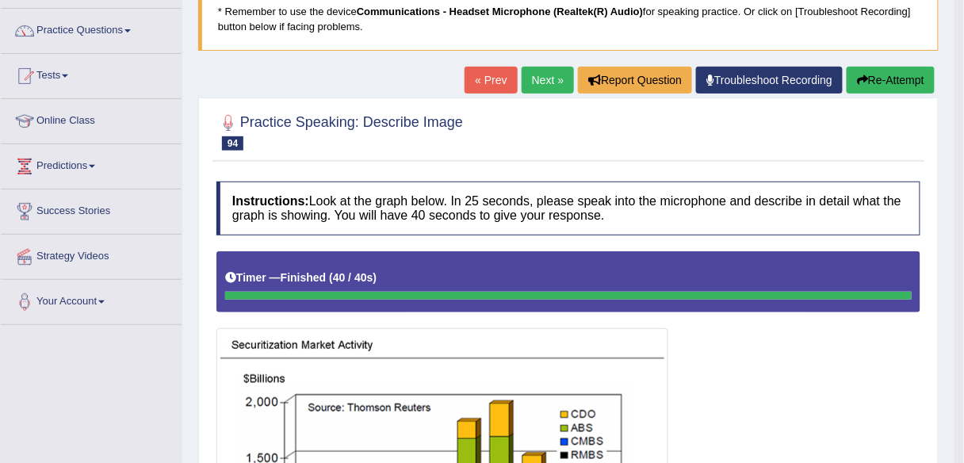
click at [535, 82] on link "Next »" at bounding box center [547, 80] width 52 height 27
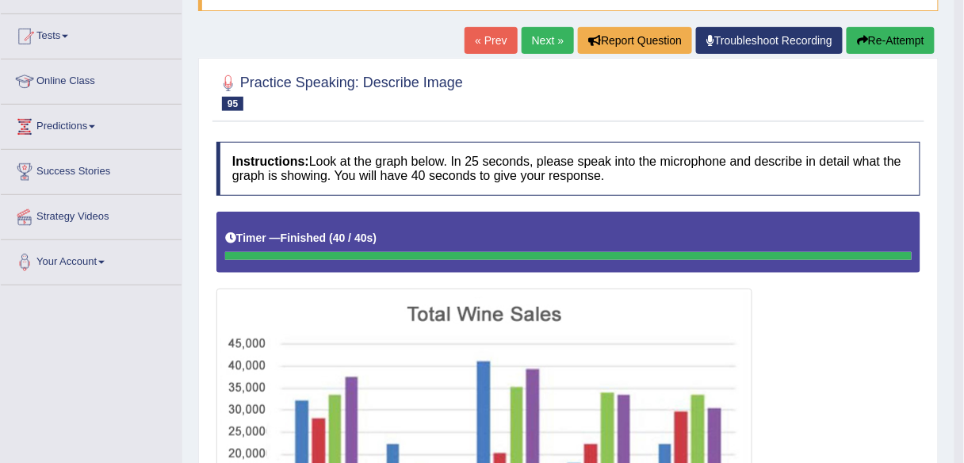
scroll to position [152, 0]
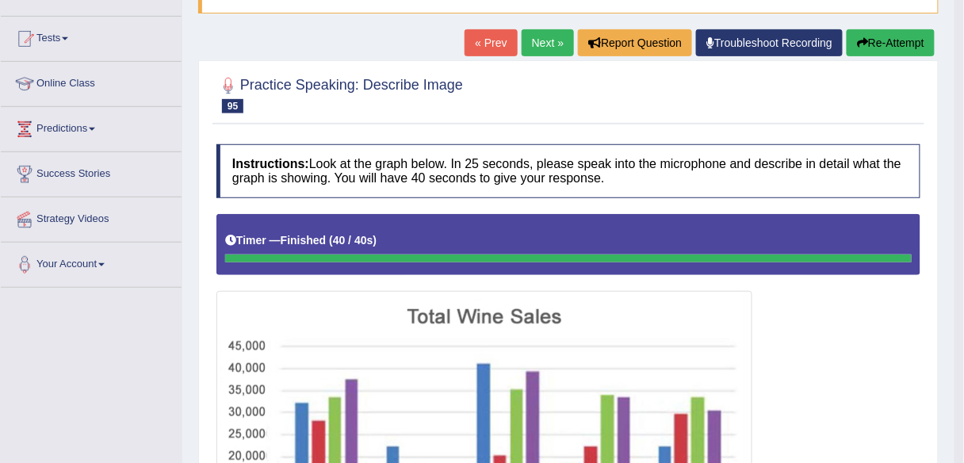
click at [547, 46] on link "Next »" at bounding box center [547, 42] width 52 height 27
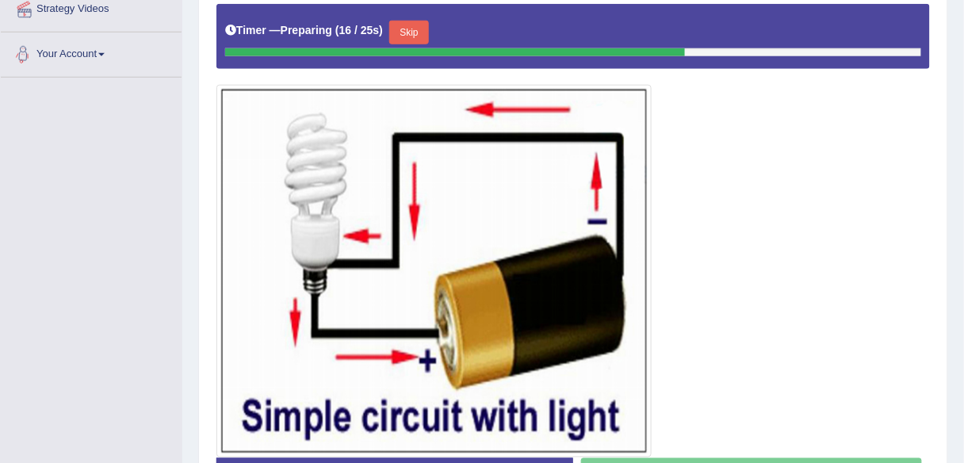
scroll to position [379, 0]
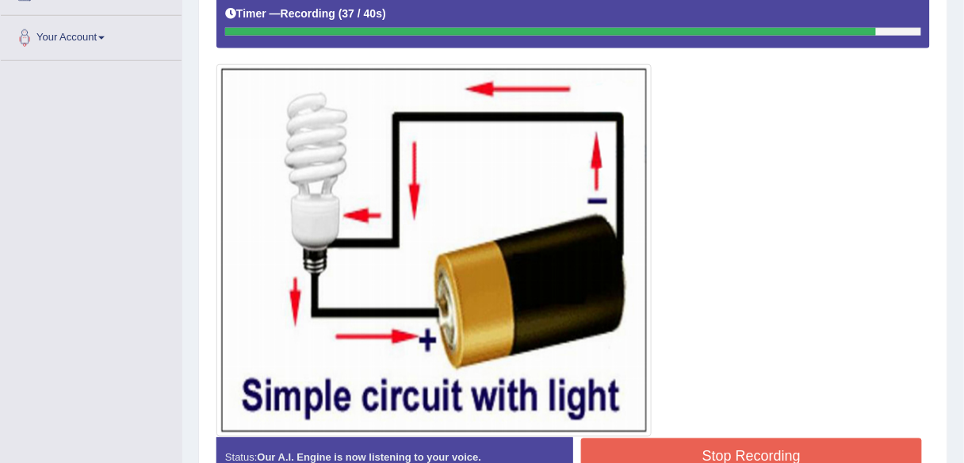
click at [656, 453] on button "Stop Recording" at bounding box center [751, 456] width 341 height 36
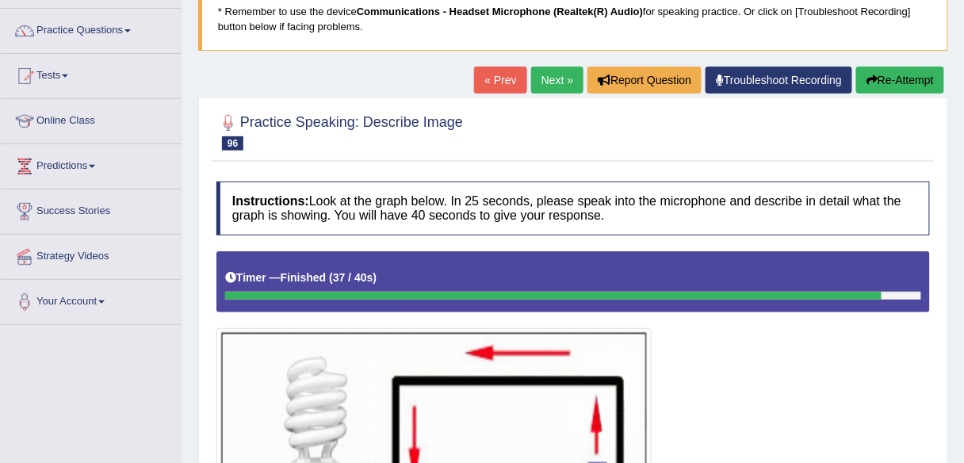
scroll to position [111, 0]
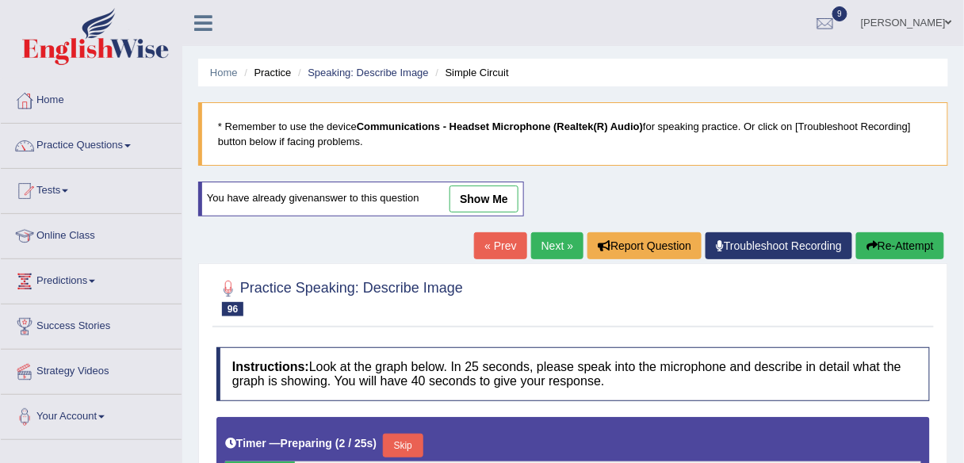
click at [498, 197] on link "show me" at bounding box center [483, 198] width 69 height 27
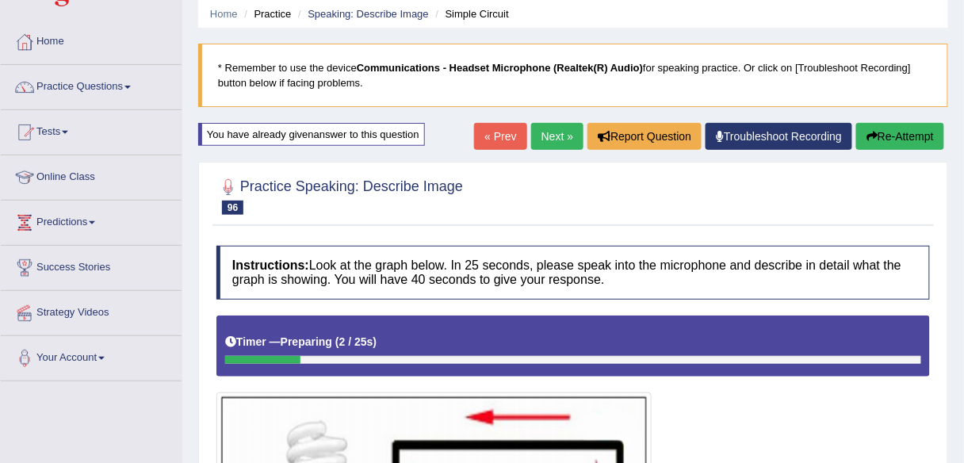
scroll to position [25, 0]
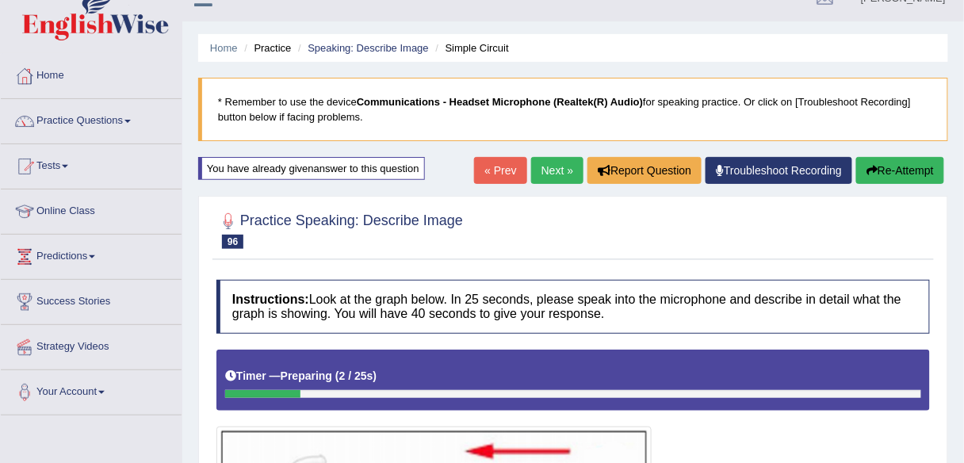
click at [549, 170] on link "Next »" at bounding box center [557, 170] width 52 height 27
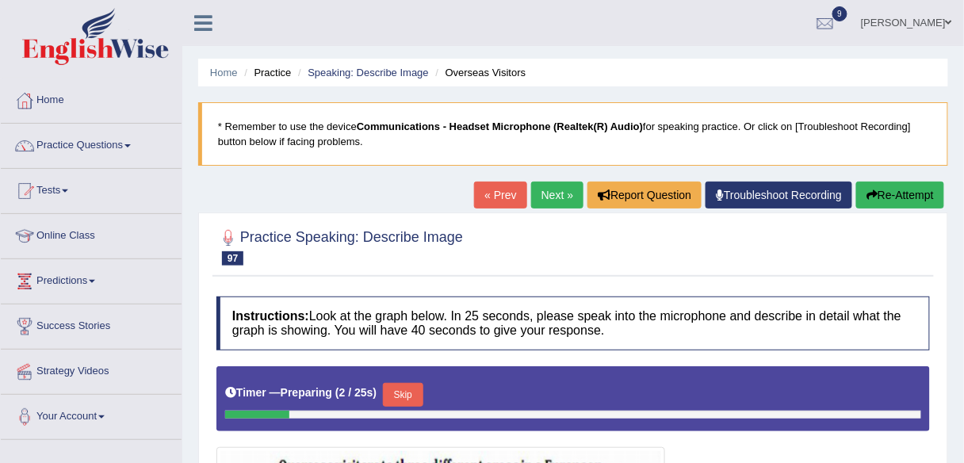
click at [501, 193] on link "« Prev" at bounding box center [500, 194] width 52 height 27
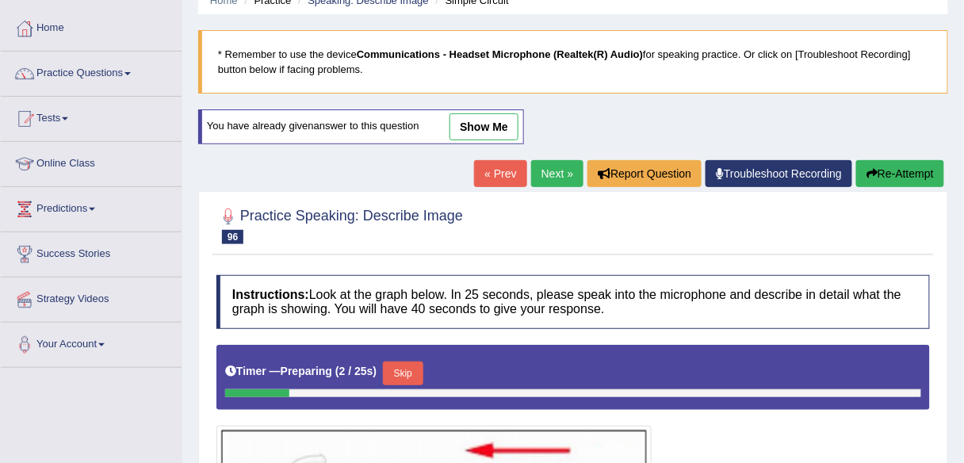
scroll to position [69, 0]
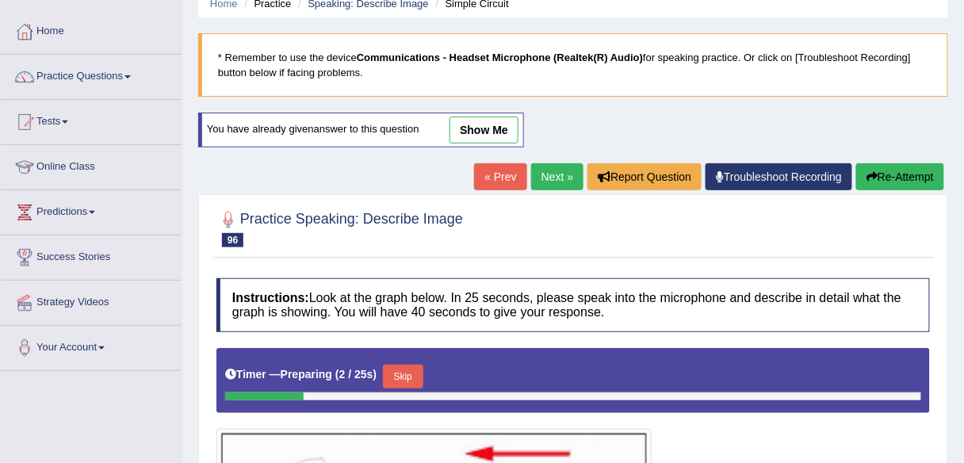
click at [486, 136] on link "show me" at bounding box center [483, 129] width 69 height 27
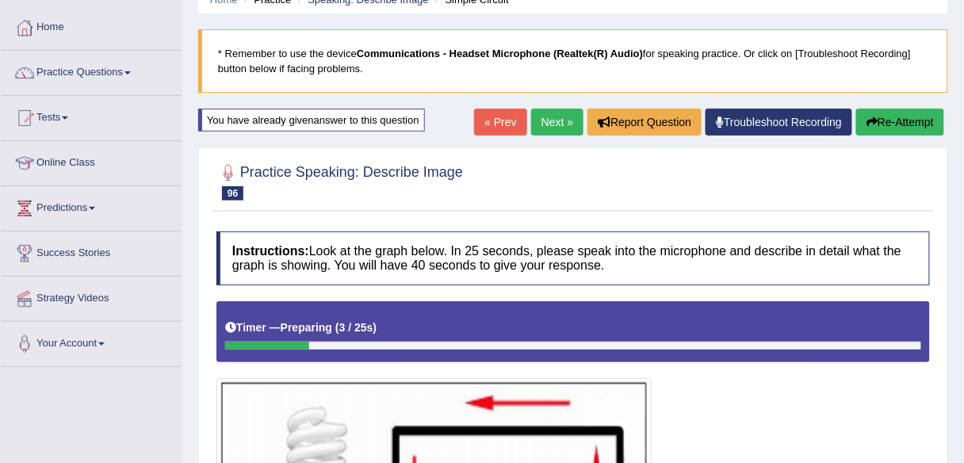
scroll to position [0, 0]
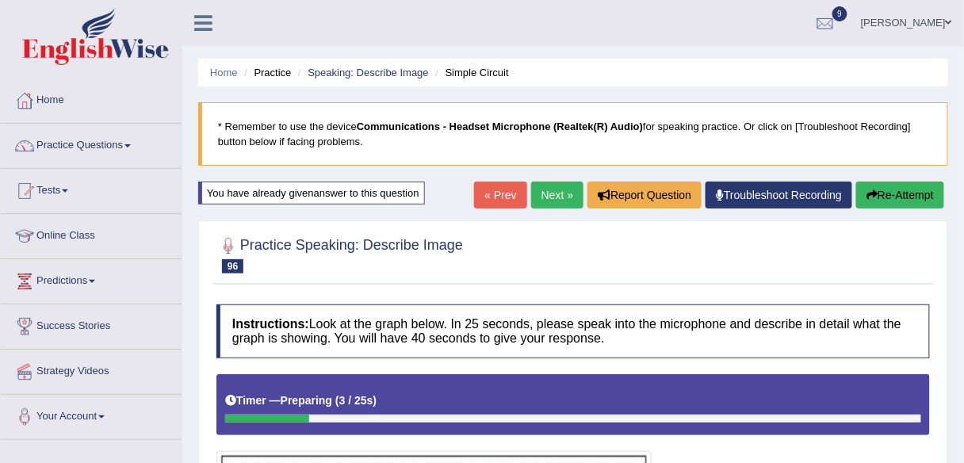
click at [912, 197] on button "Re-Attempt" at bounding box center [900, 194] width 88 height 27
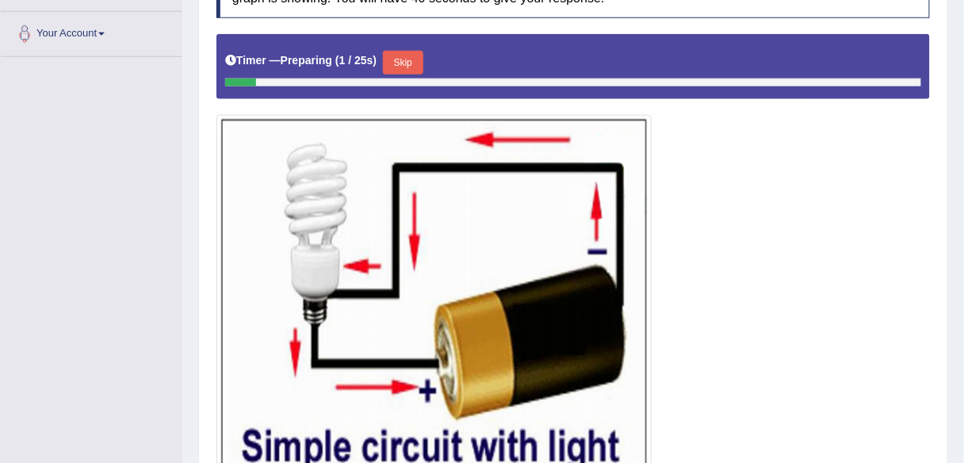
scroll to position [389, 0]
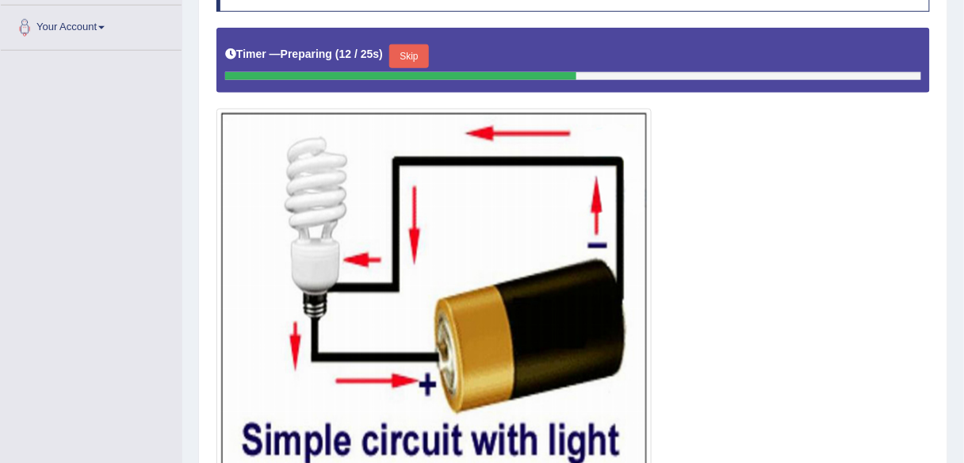
click at [411, 51] on button "Skip" at bounding box center [409, 56] width 40 height 24
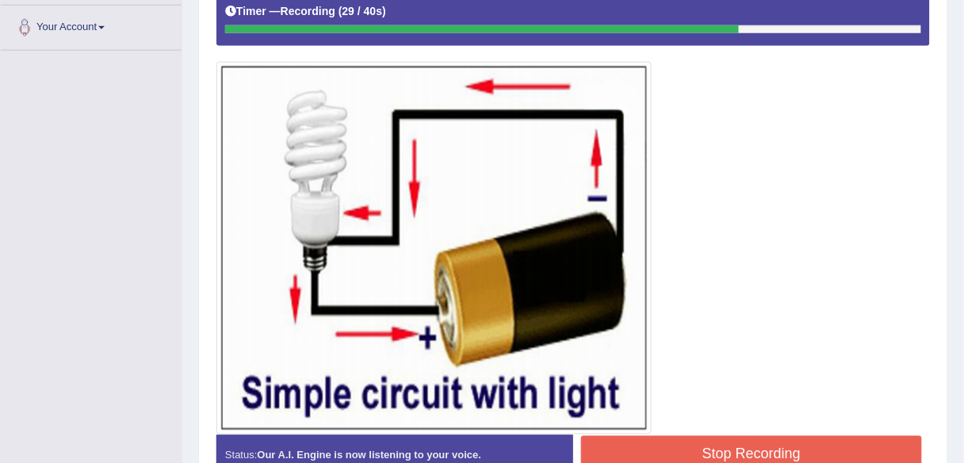
click at [710, 436] on button "Stop Recording" at bounding box center [751, 454] width 341 height 36
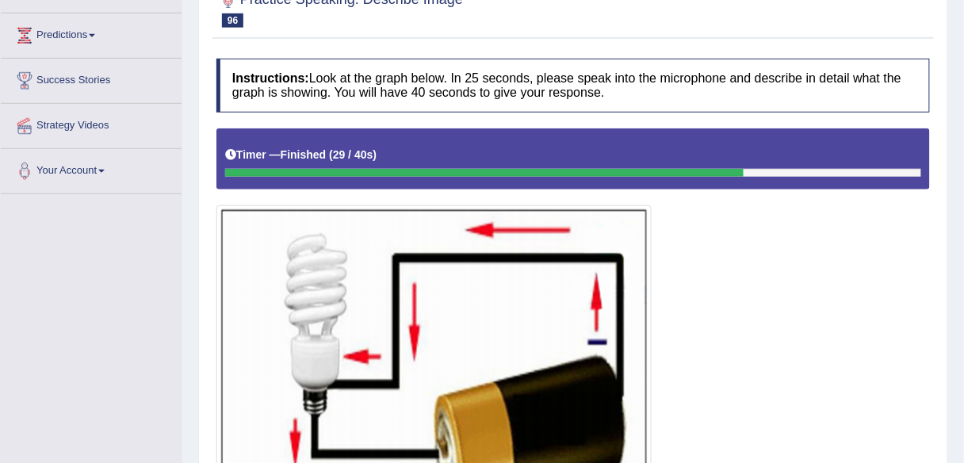
scroll to position [245, 0]
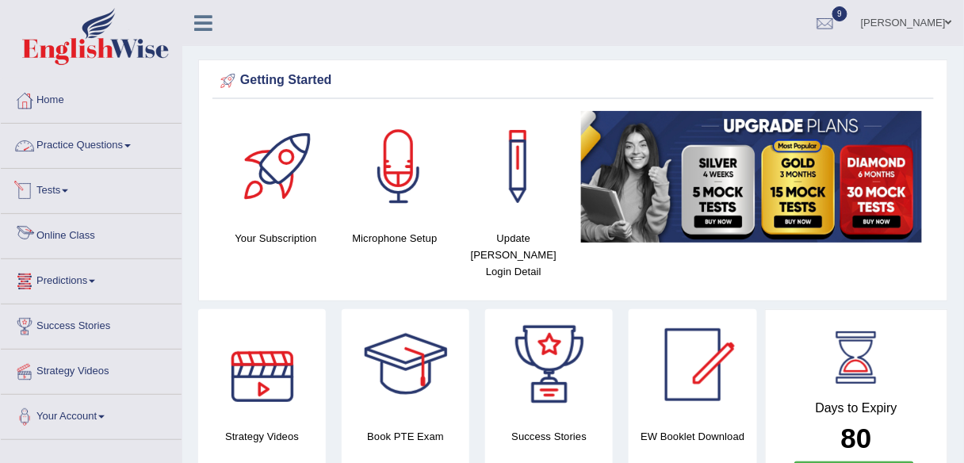
click at [113, 136] on link "Practice Questions" at bounding box center [91, 144] width 181 height 40
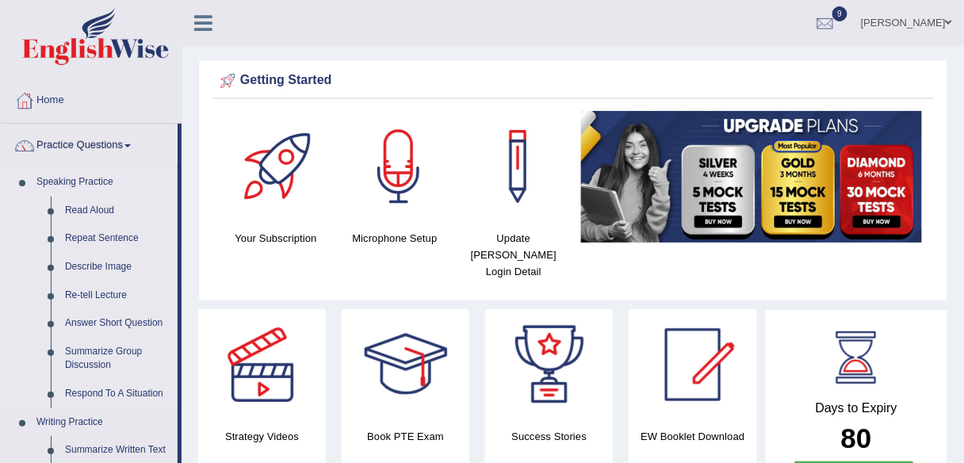
click at [101, 265] on link "Describe Image" at bounding box center [118, 267] width 120 height 29
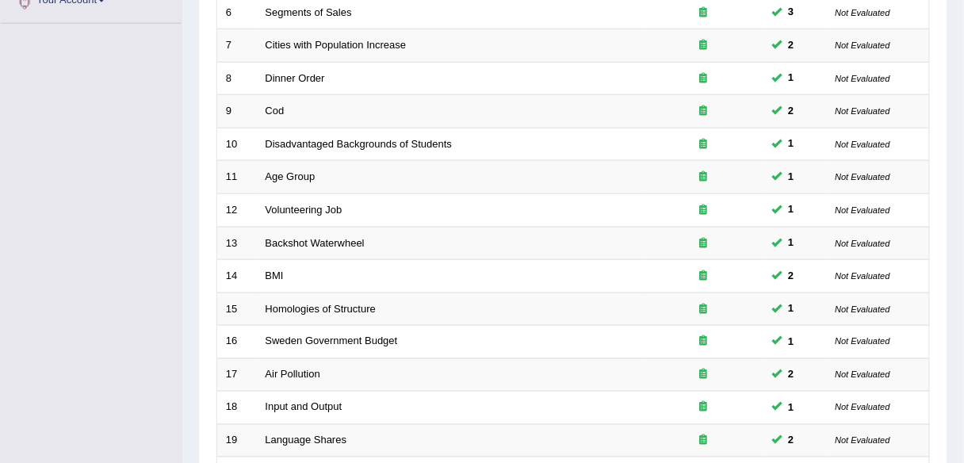
scroll to position [579, 0]
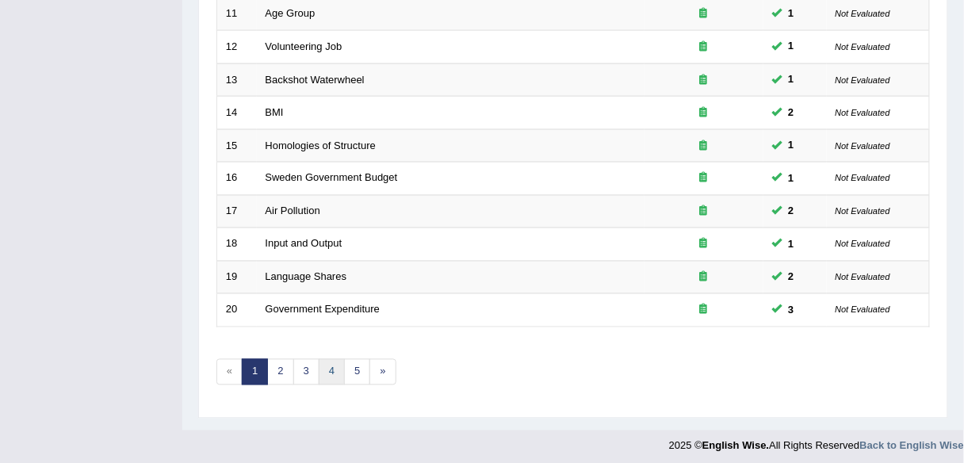
click at [330, 359] on link "4" at bounding box center [332, 372] width 26 height 26
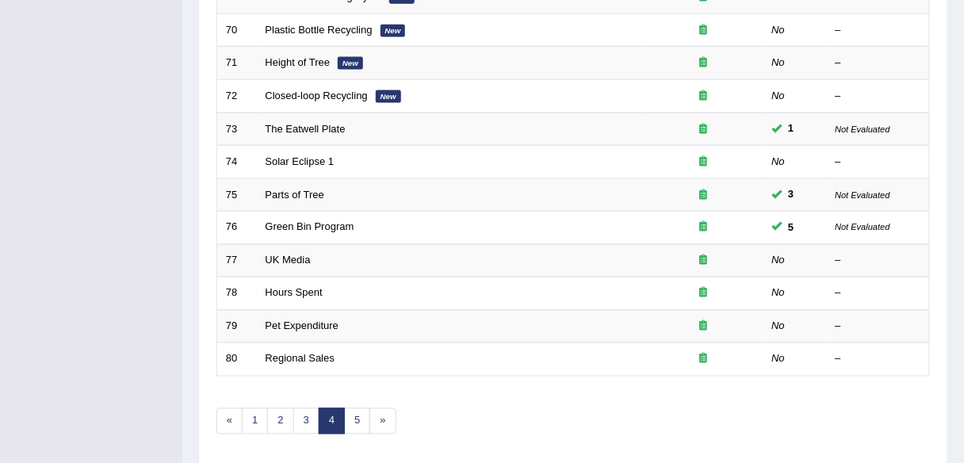
scroll to position [532, 0]
click at [299, 418] on link "3" at bounding box center [306, 420] width 26 height 26
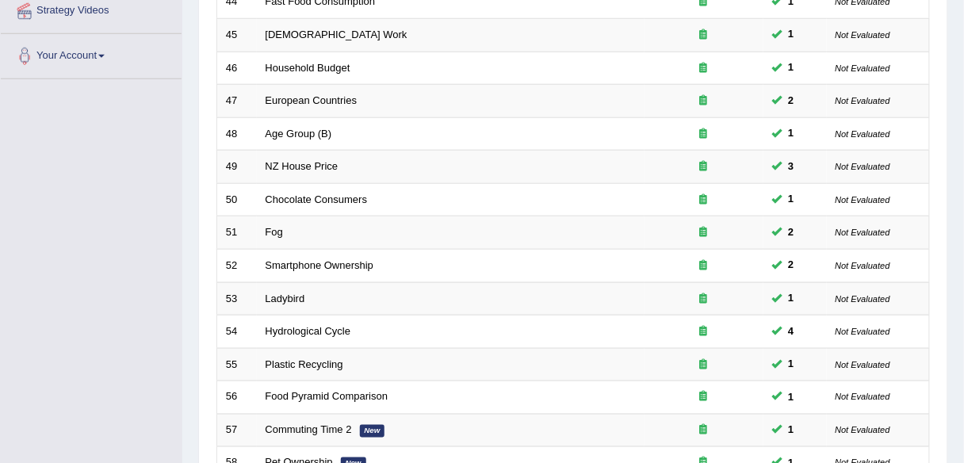
scroll to position [579, 0]
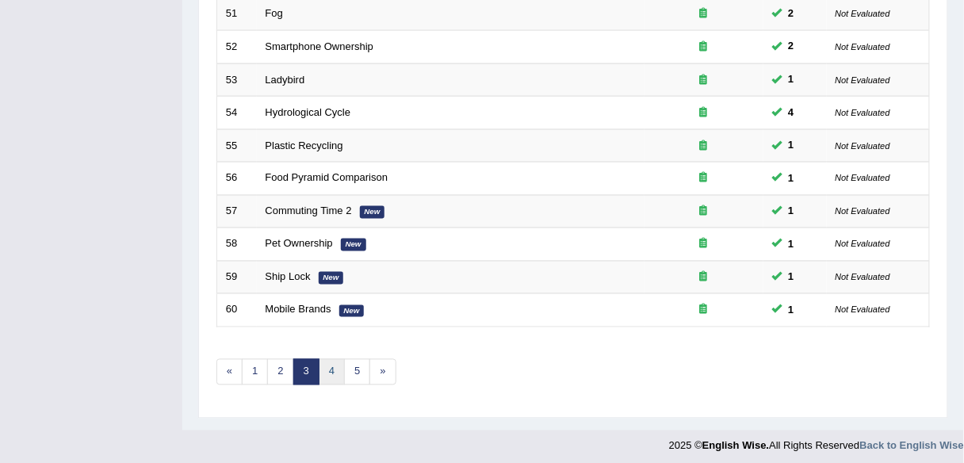
click at [323, 361] on link "4" at bounding box center [332, 372] width 26 height 26
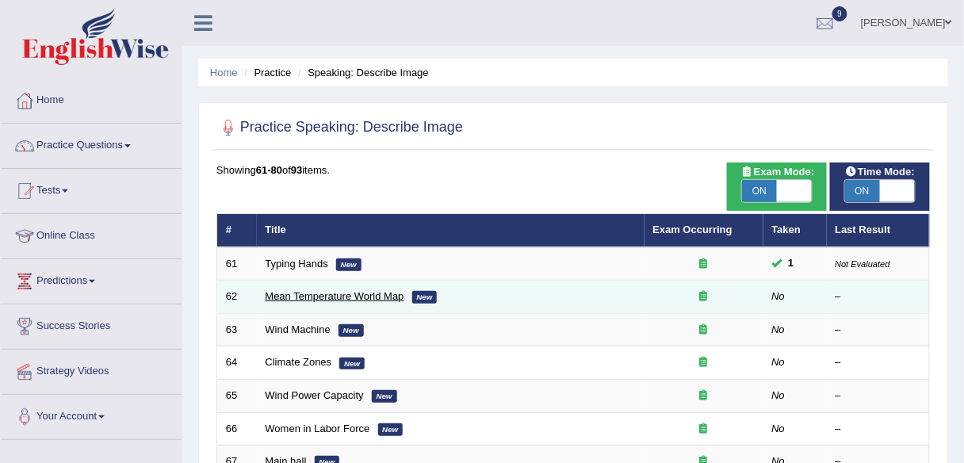
click at [288, 293] on link "Mean Temperature World Map" at bounding box center [334, 296] width 139 height 12
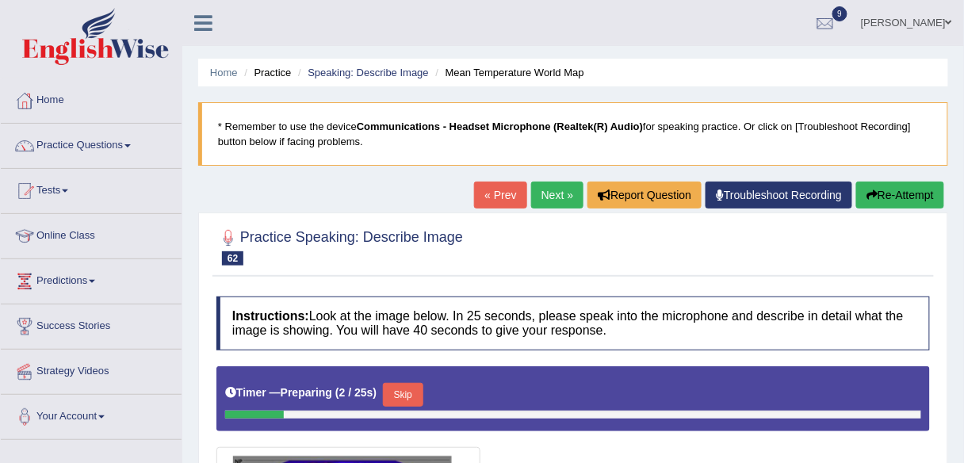
click at [491, 197] on link "« Prev" at bounding box center [500, 194] width 52 height 27
click at [73, 162] on li "Practice Questions Speaking Practice Read Aloud Repeat Sentence Describe Image …" at bounding box center [91, 146] width 181 height 45
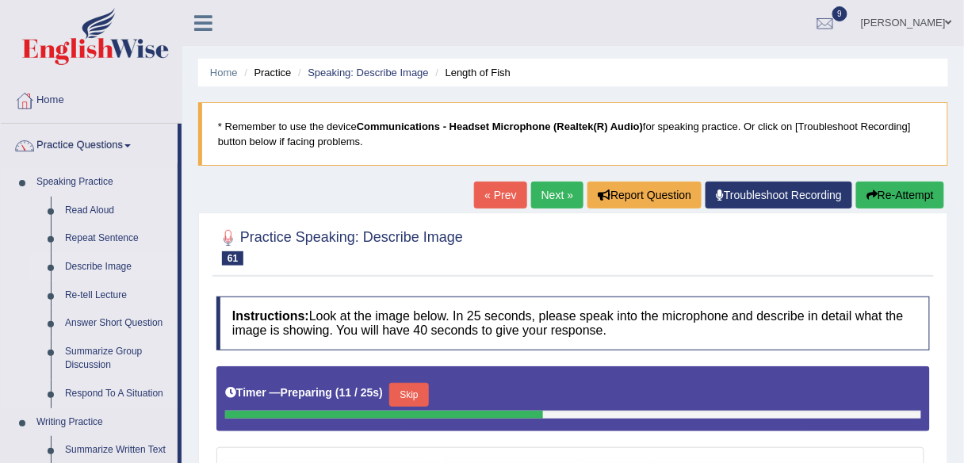
click at [113, 262] on link "Describe Image" at bounding box center [118, 267] width 120 height 29
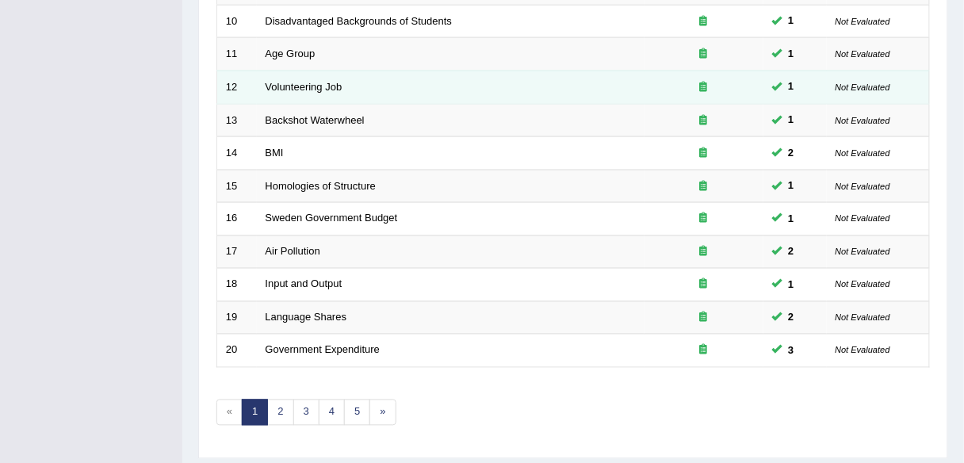
scroll to position [579, 0]
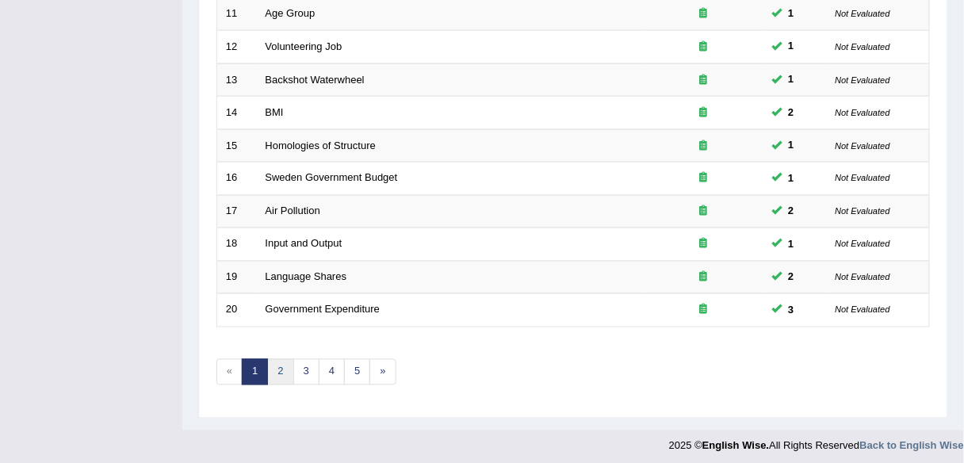
click at [280, 364] on link "2" at bounding box center [280, 372] width 26 height 26
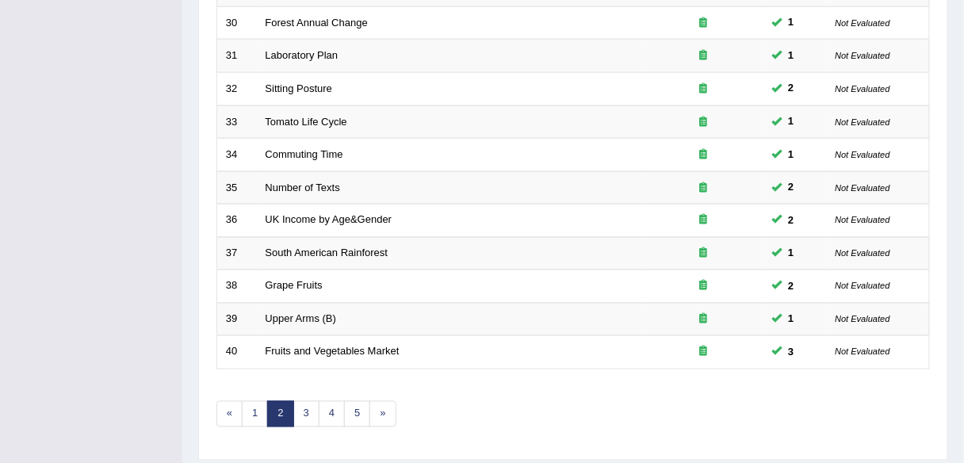
scroll to position [538, 0]
click at [298, 419] on div "Showing 21-40 of 93 items. # Title Exam Occurring Taken Last Result 21 Over Wei…" at bounding box center [572, 35] width 713 height 822
click at [300, 407] on link "3" at bounding box center [306, 413] width 26 height 26
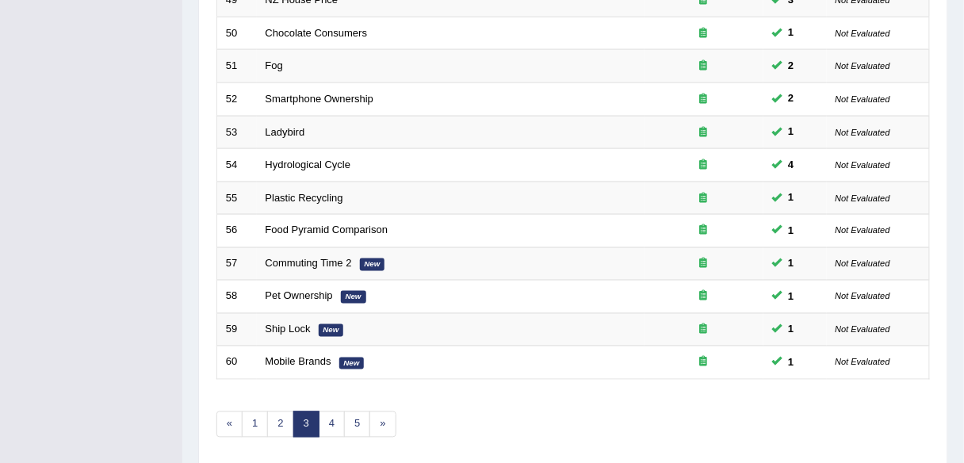
scroll to position [528, 0]
click at [331, 411] on link "4" at bounding box center [332, 424] width 26 height 26
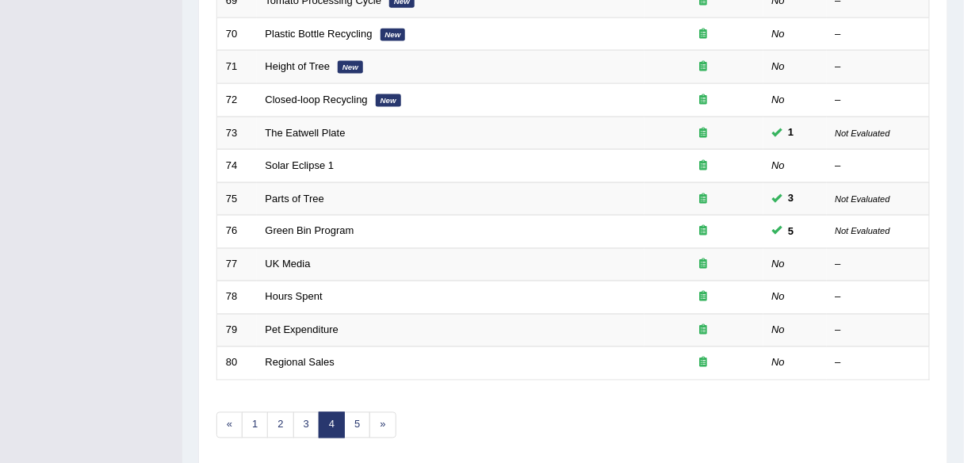
scroll to position [525, 0]
click at [345, 419] on link "5" at bounding box center [357, 426] width 26 height 26
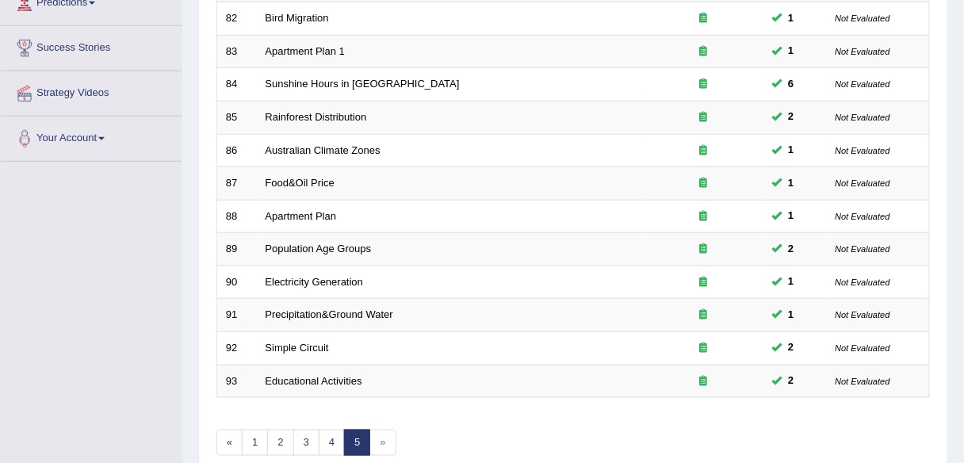
scroll to position [288, 0]
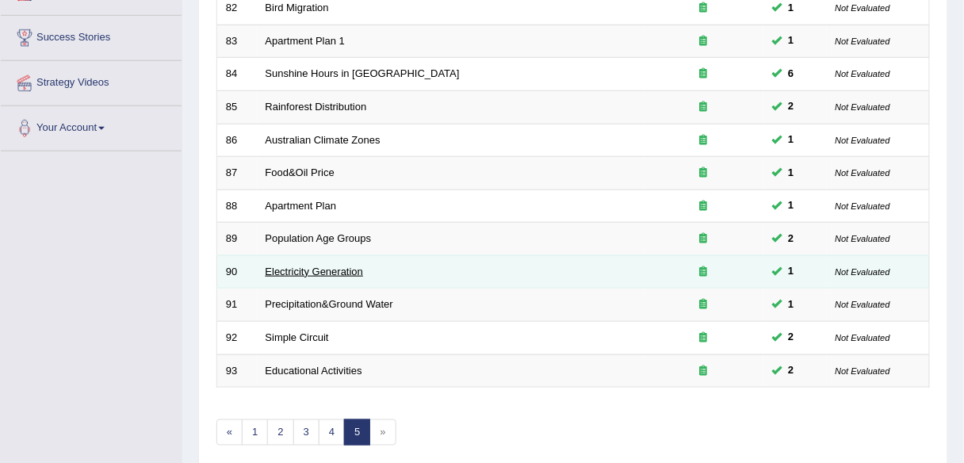
click at [357, 269] on link "Electricity Generation" at bounding box center [314, 271] width 98 height 12
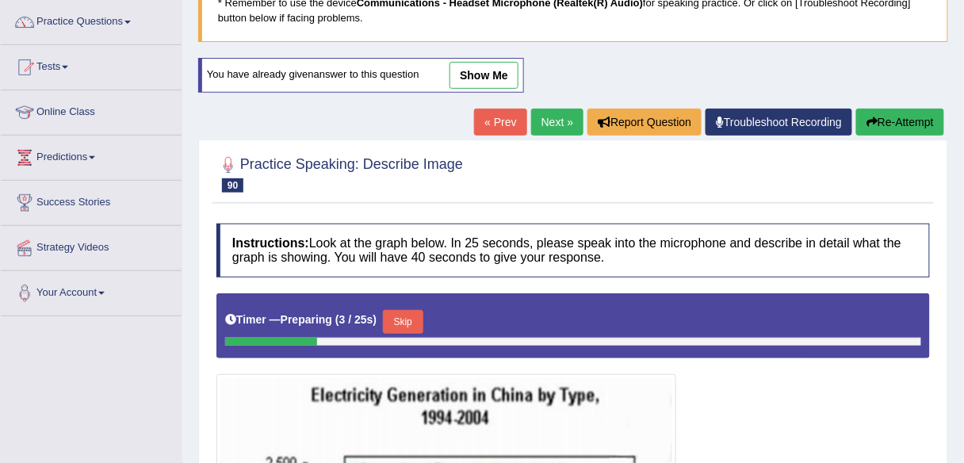
scroll to position [114, 0]
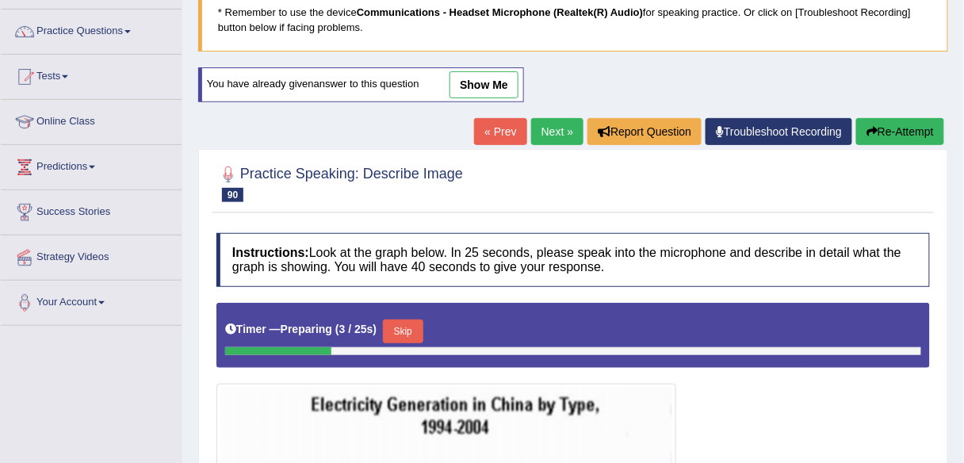
click at [483, 80] on link "show me" at bounding box center [483, 84] width 69 height 27
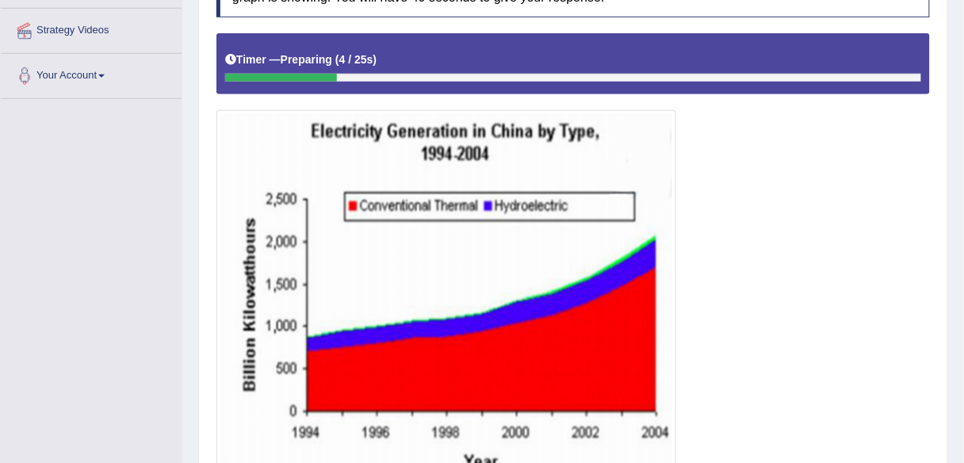
scroll to position [342, 0]
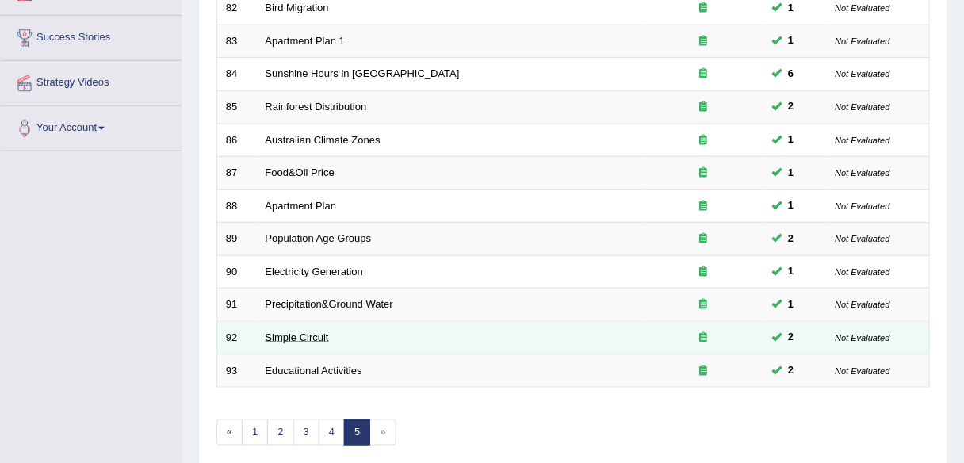
click at [307, 333] on link "Simple Circuit" at bounding box center [296, 337] width 63 height 12
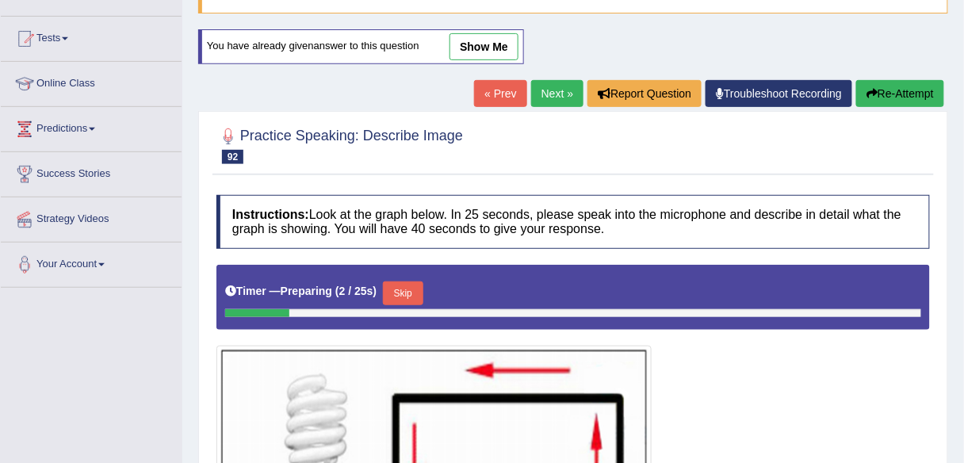
scroll to position [139, 0]
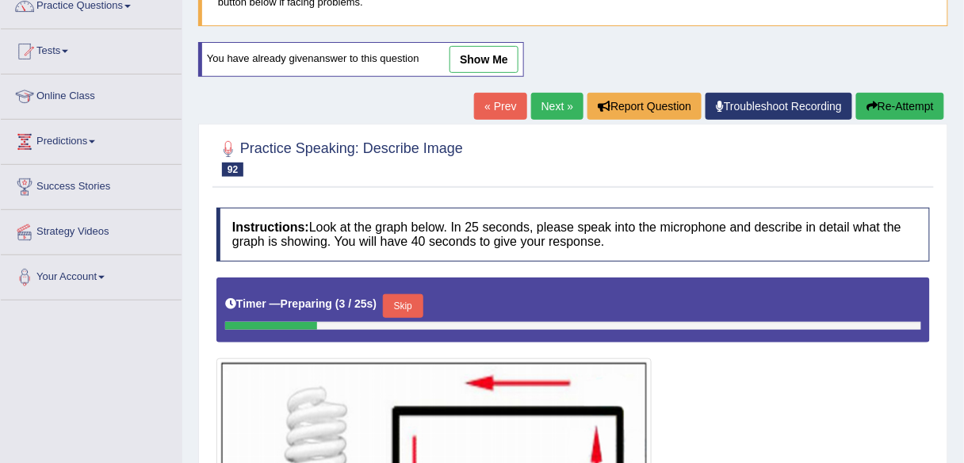
click at [493, 64] on link "show me" at bounding box center [483, 59] width 69 height 27
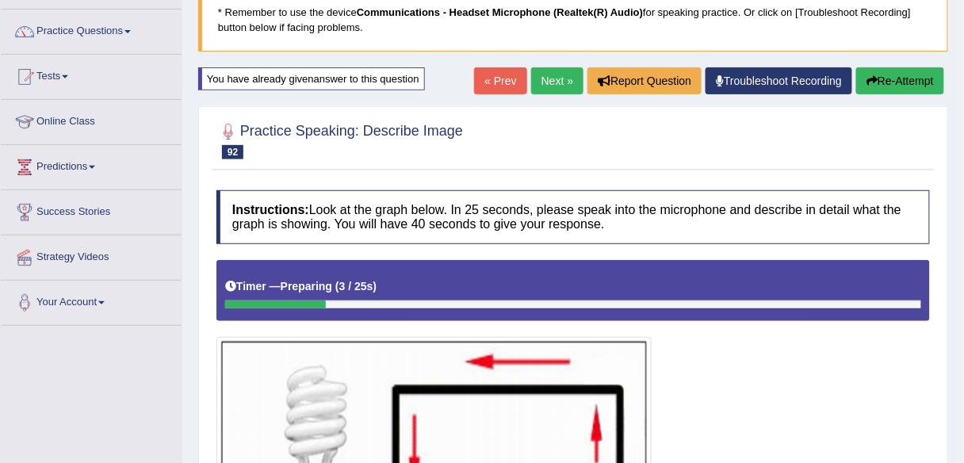
scroll to position [113, 0]
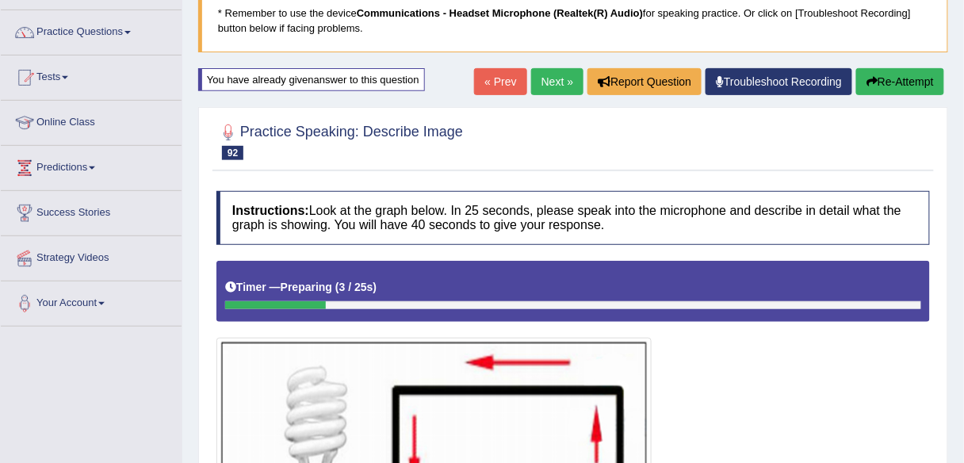
click at [917, 87] on button "Re-Attempt" at bounding box center [900, 81] width 88 height 27
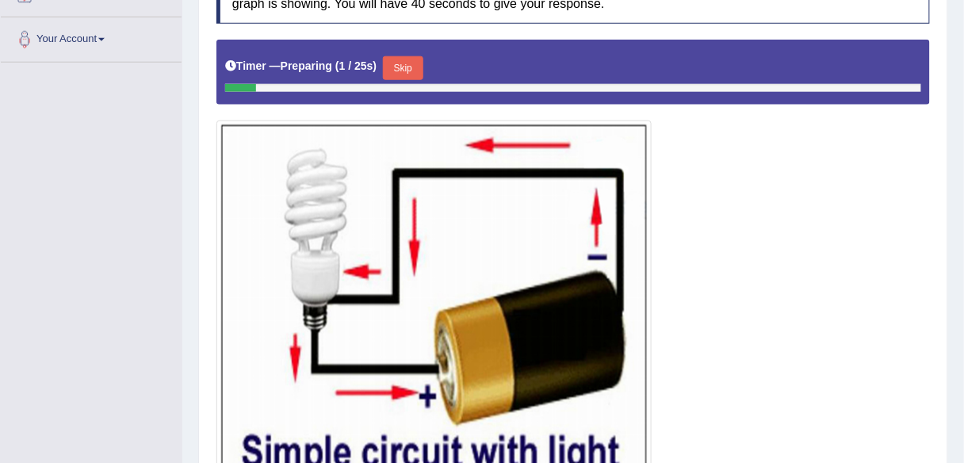
scroll to position [384, 0]
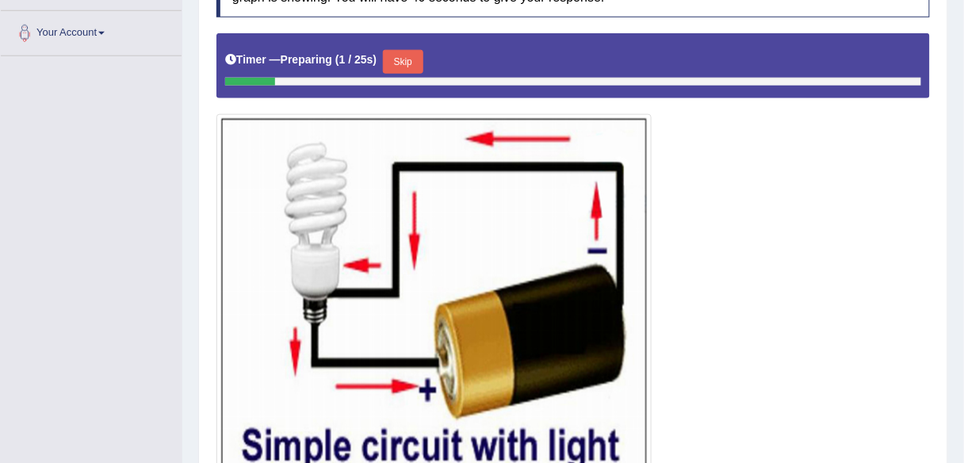
click at [400, 59] on button "Skip" at bounding box center [403, 62] width 40 height 24
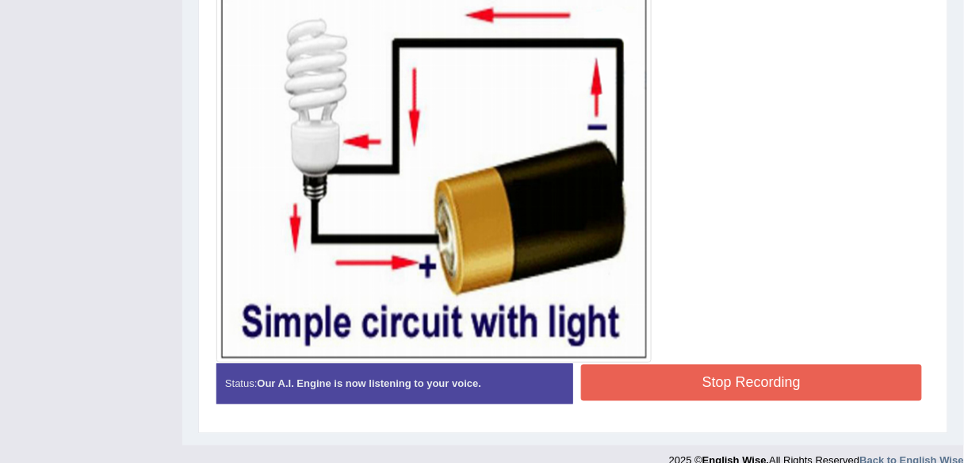
scroll to position [437, 0]
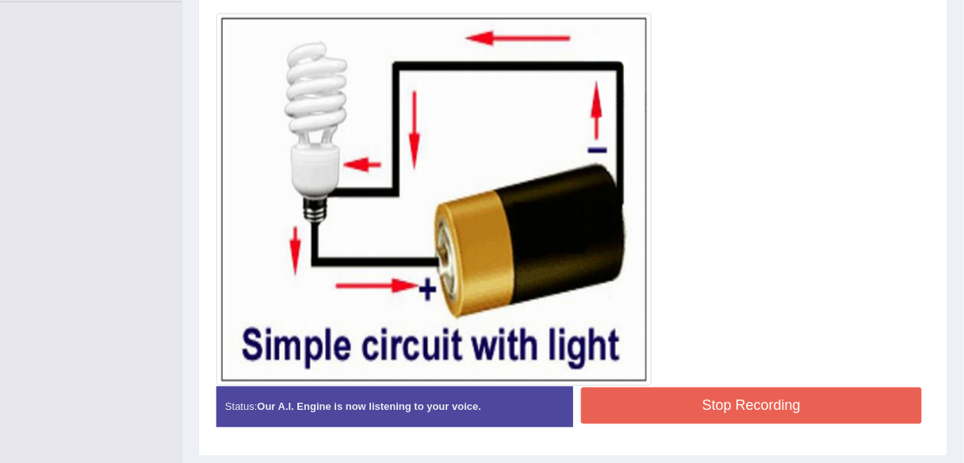
click at [682, 389] on button "Stop Recording" at bounding box center [751, 406] width 341 height 36
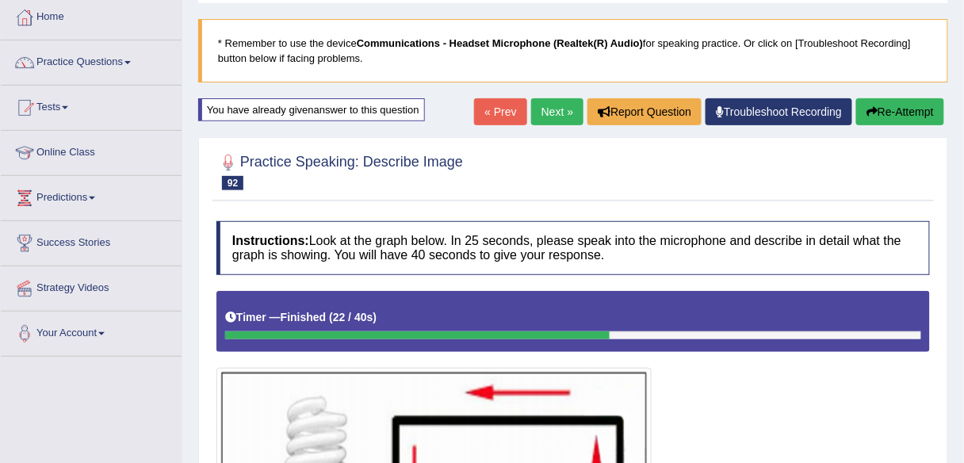
scroll to position [29, 0]
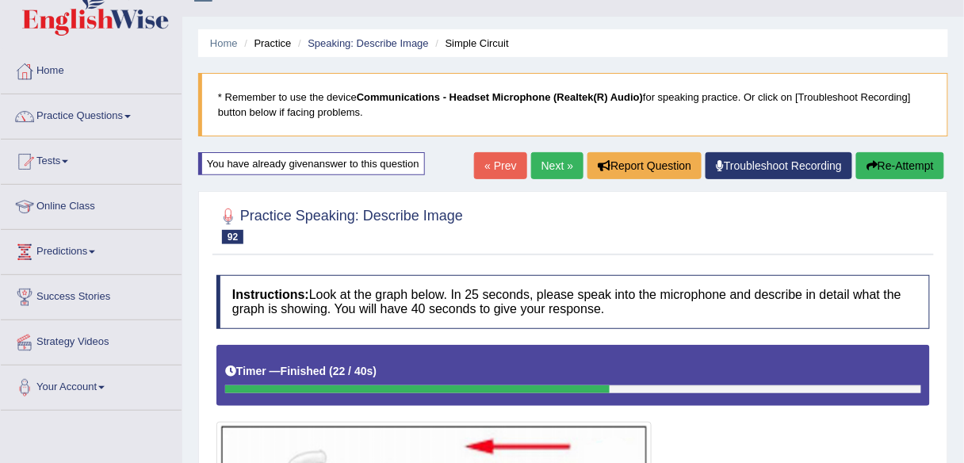
click at [555, 162] on link "Next »" at bounding box center [557, 165] width 52 height 27
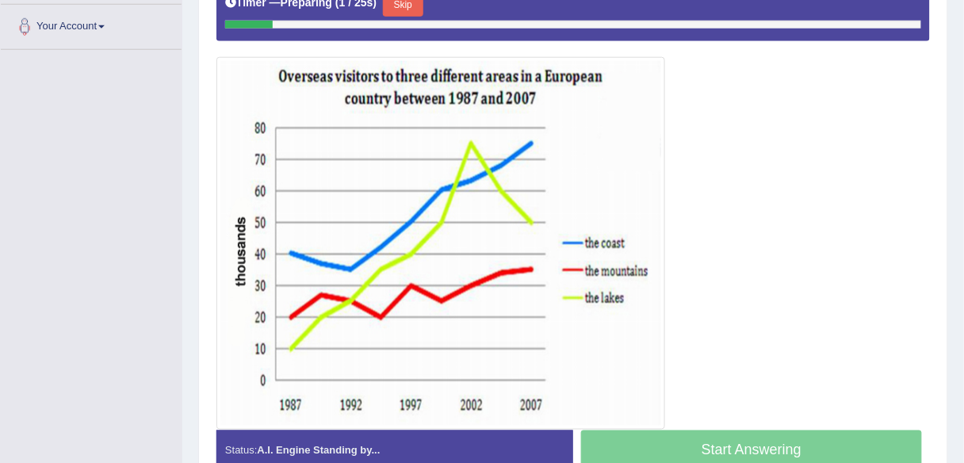
scroll to position [390, 0]
click at [401, 3] on button "Skip" at bounding box center [403, 5] width 40 height 24
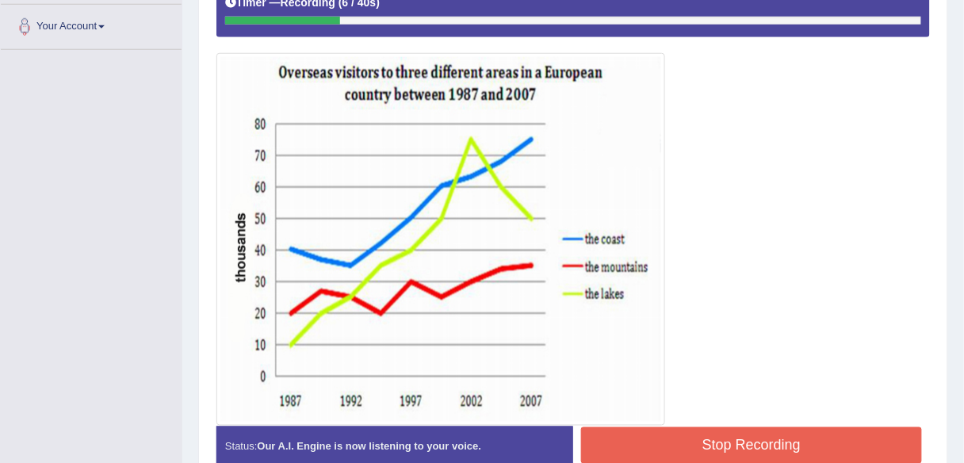
click at [627, 427] on button "Stop Recording" at bounding box center [751, 445] width 341 height 36
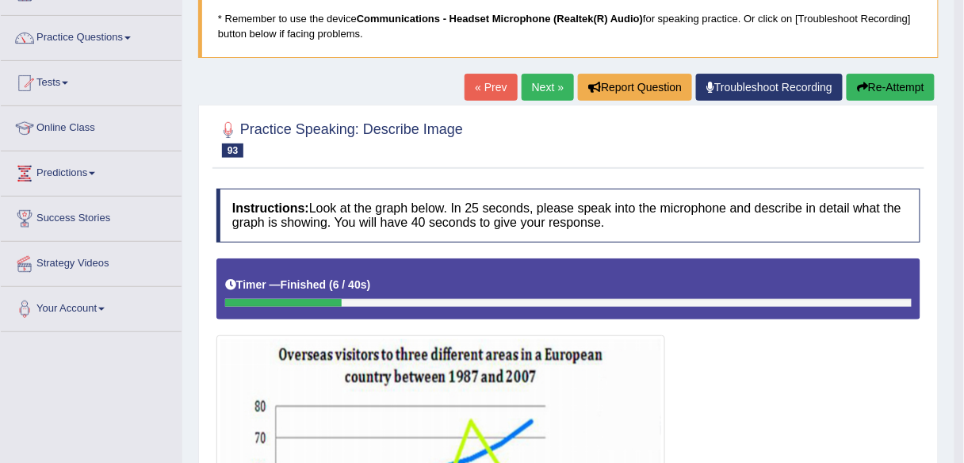
scroll to position [106, 0]
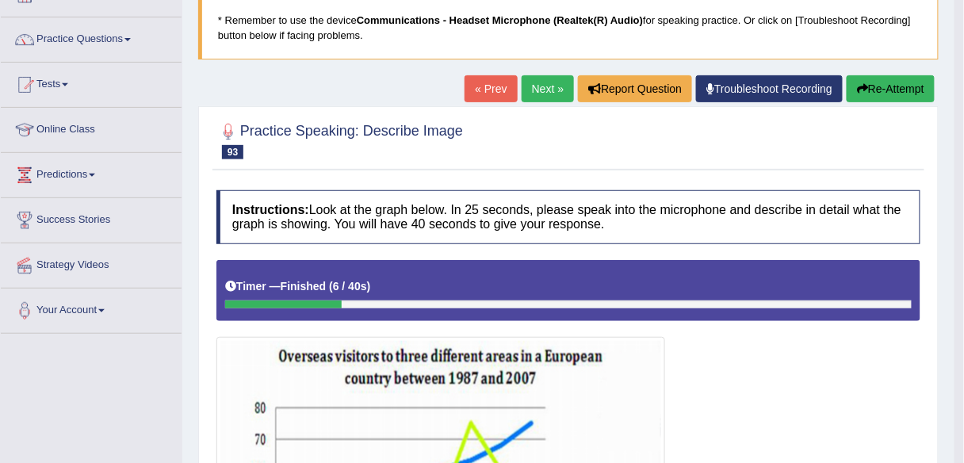
click at [490, 91] on link "« Prev" at bounding box center [490, 88] width 52 height 27
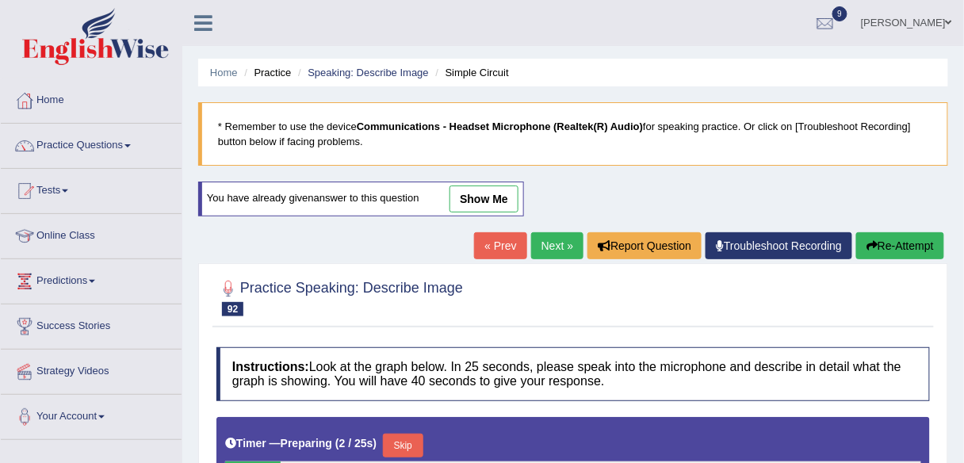
click at [417, 442] on button "Skip" at bounding box center [403, 446] width 40 height 24
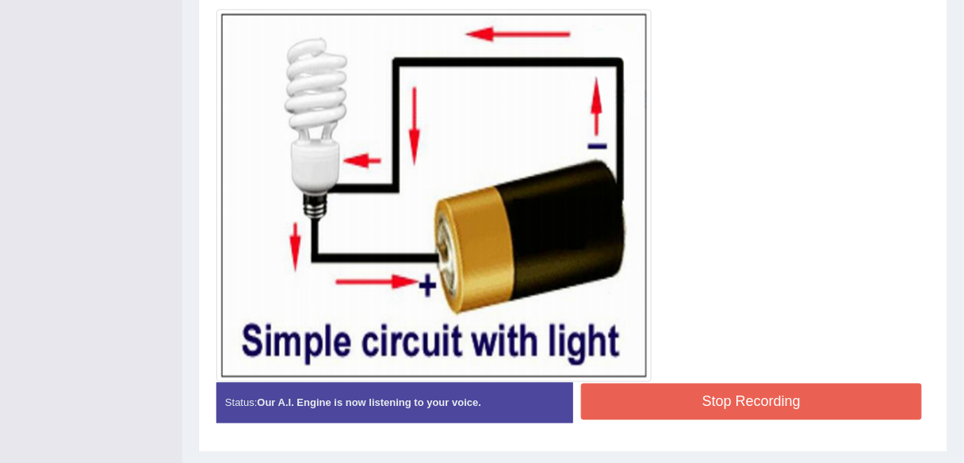
scroll to position [441, 0]
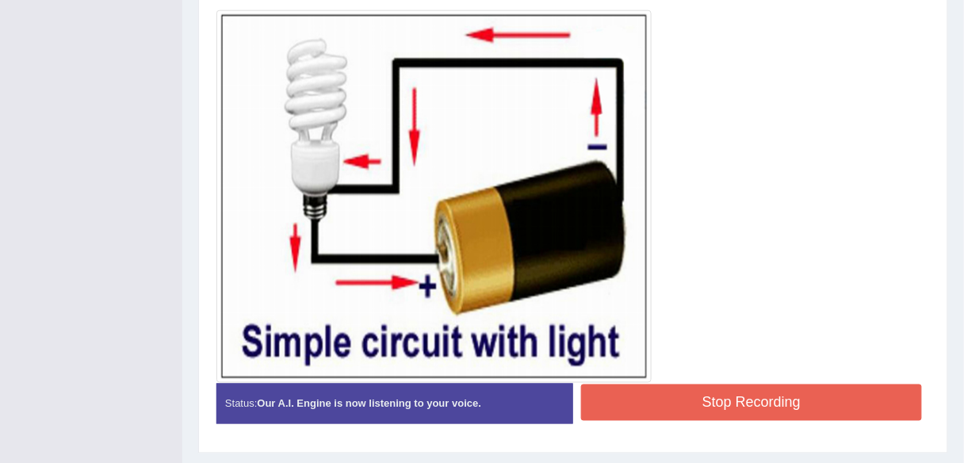
click at [662, 395] on button "Stop Recording" at bounding box center [751, 402] width 341 height 36
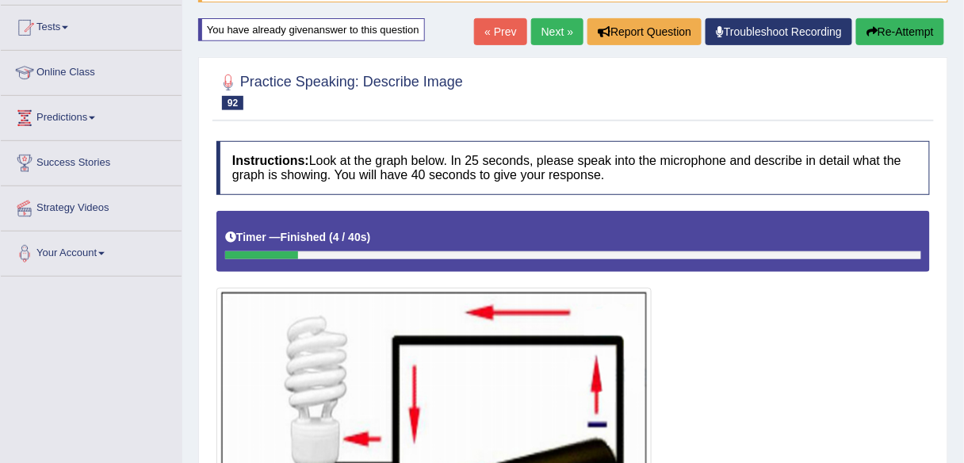
scroll to position [162, 0]
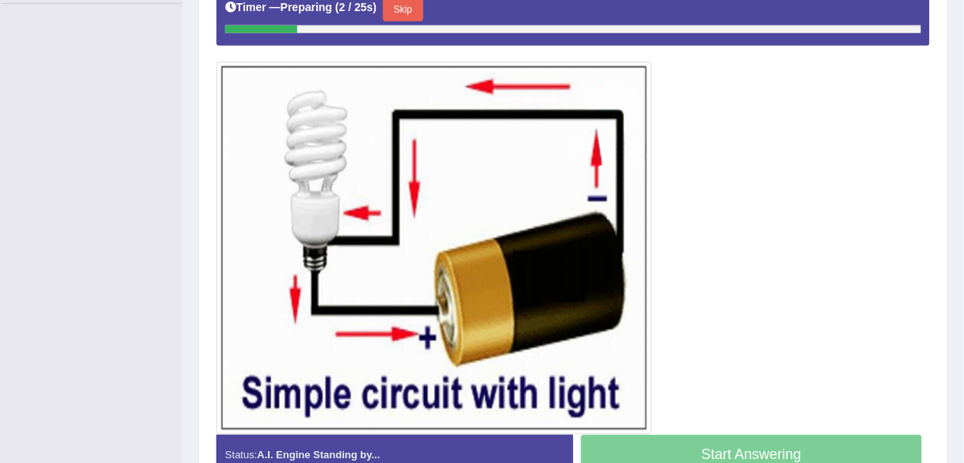
scroll to position [437, 0]
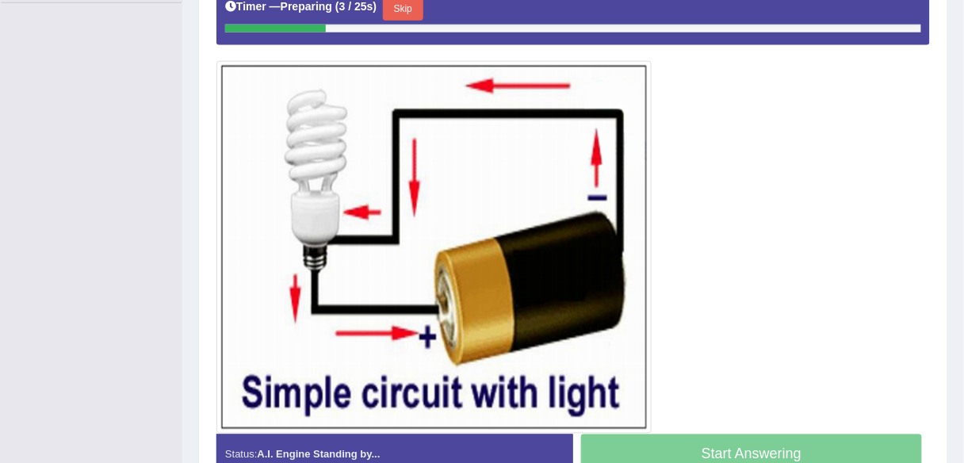
click at [396, 2] on button "Skip" at bounding box center [403, 9] width 40 height 24
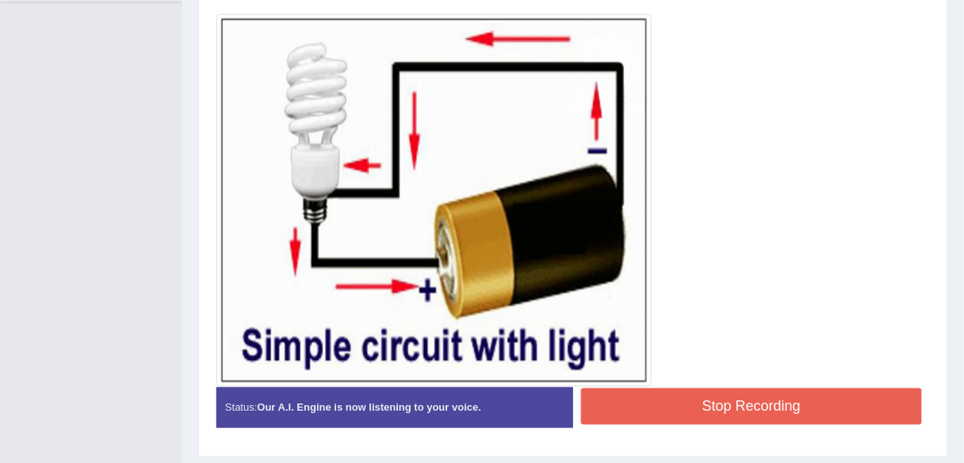
click at [699, 407] on button "Stop Recording" at bounding box center [751, 406] width 341 height 36
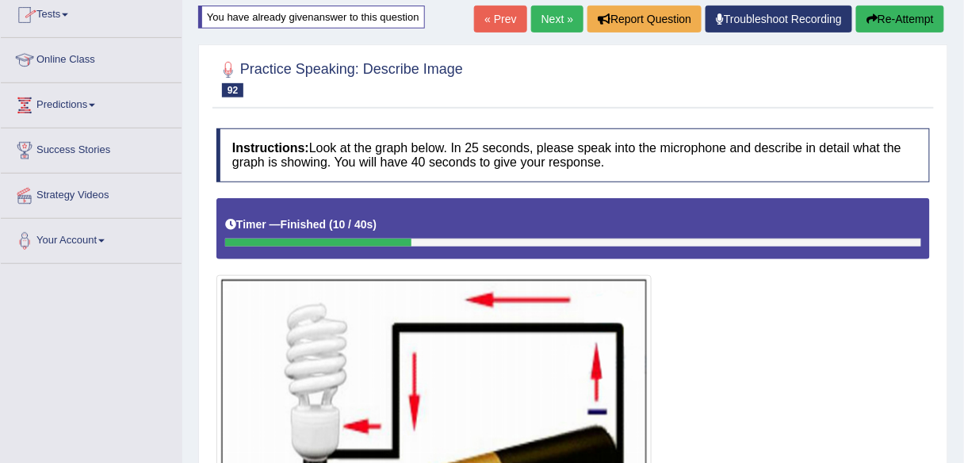
scroll to position [184, 0]
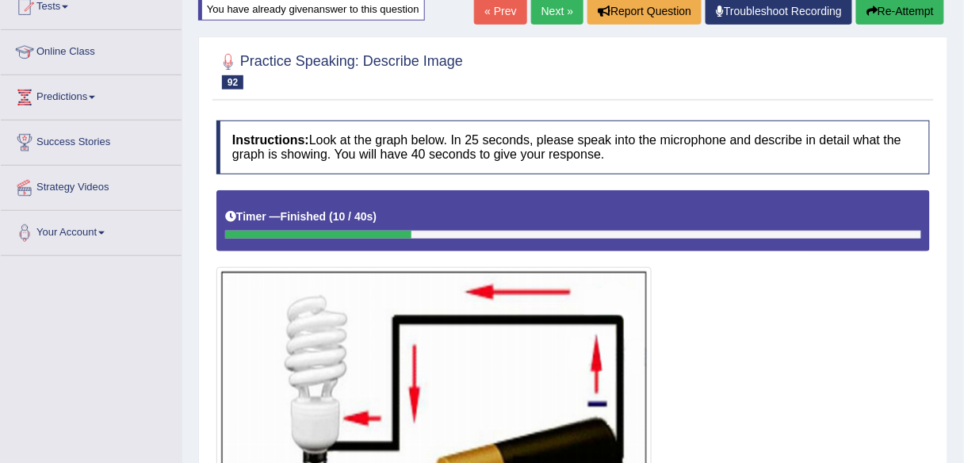
click at [926, 5] on button "Re-Attempt" at bounding box center [900, 11] width 88 height 27
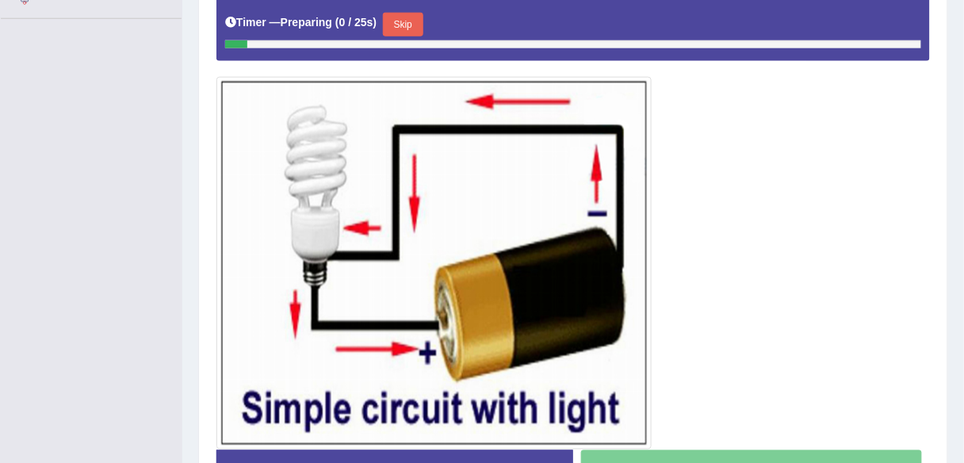
scroll to position [430, 0]
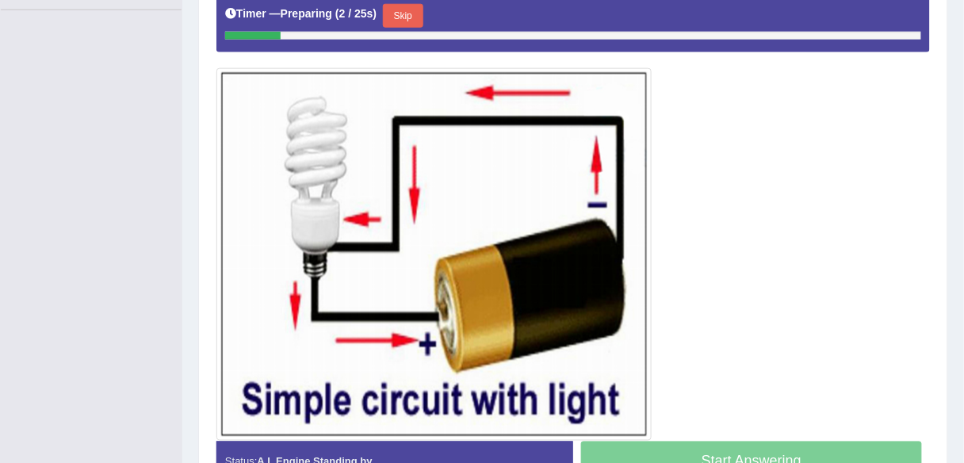
click at [410, 10] on button "Skip" at bounding box center [403, 16] width 40 height 24
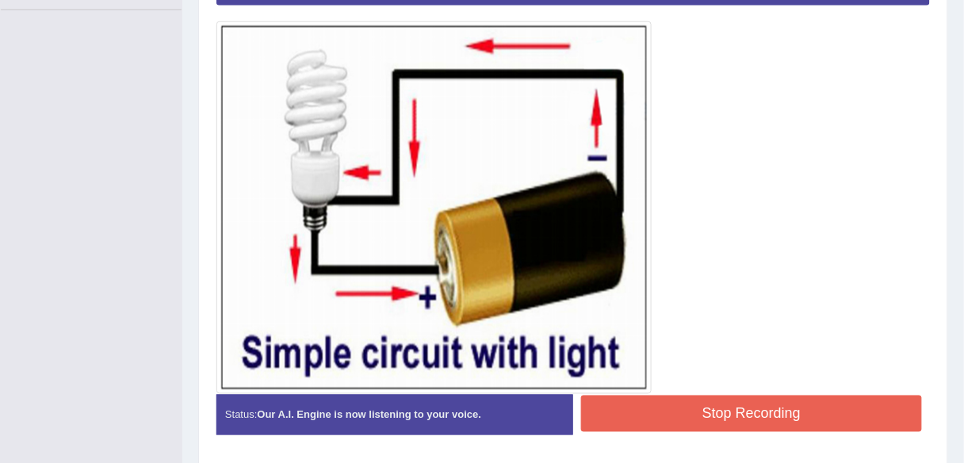
click at [652, 416] on button "Stop Recording" at bounding box center [751, 413] width 341 height 36
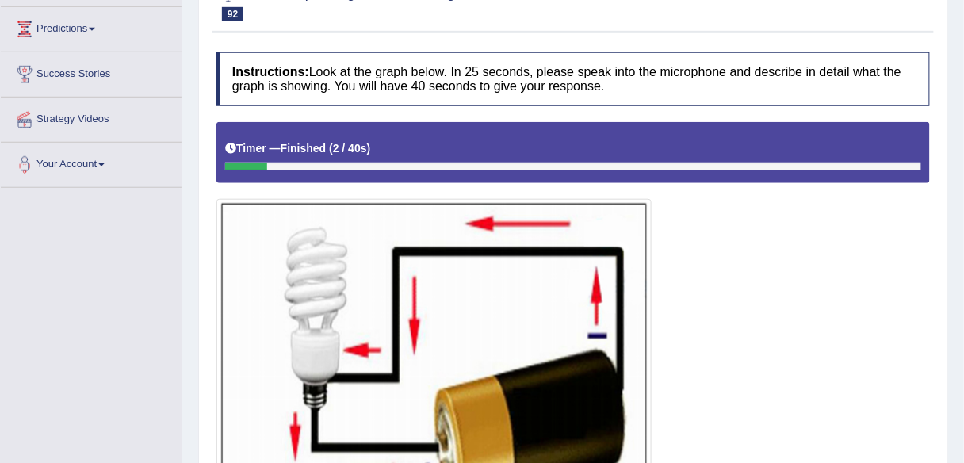
scroll to position [192, 0]
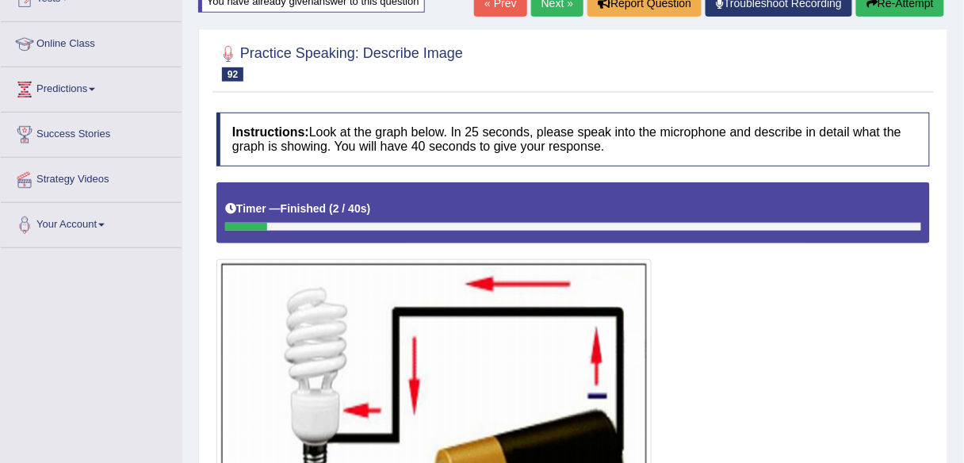
click at [548, 10] on link "Next »" at bounding box center [557, 3] width 52 height 27
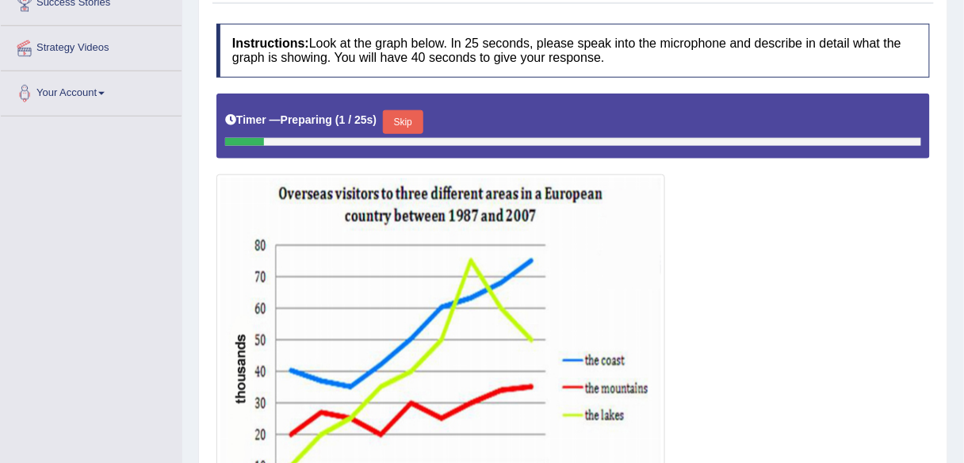
scroll to position [324, 0]
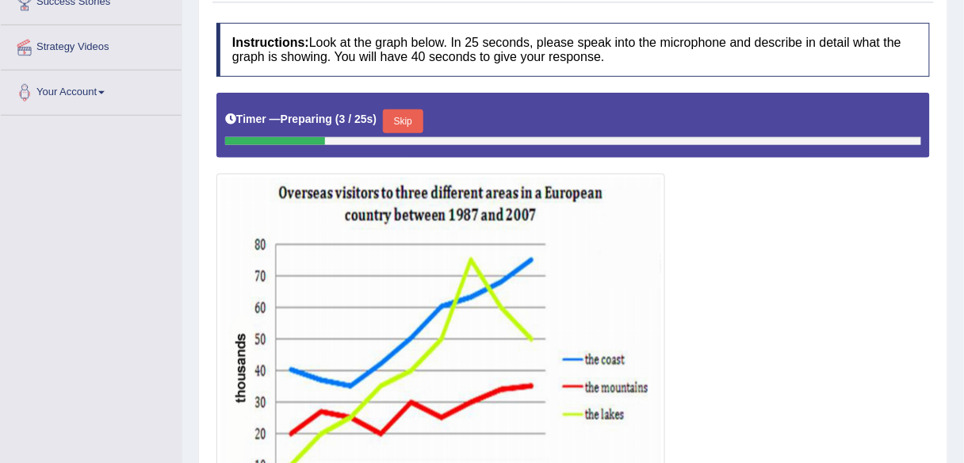
click at [399, 122] on button "Skip" at bounding box center [403, 121] width 40 height 24
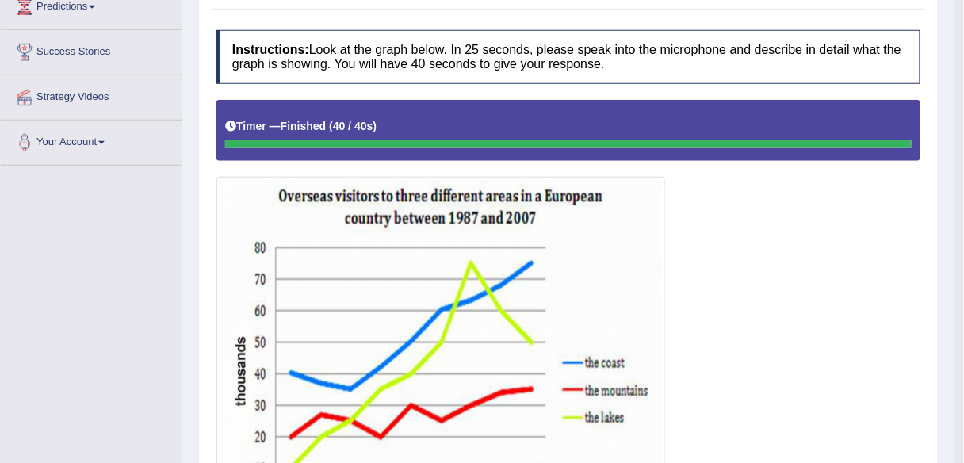
scroll to position [0, 0]
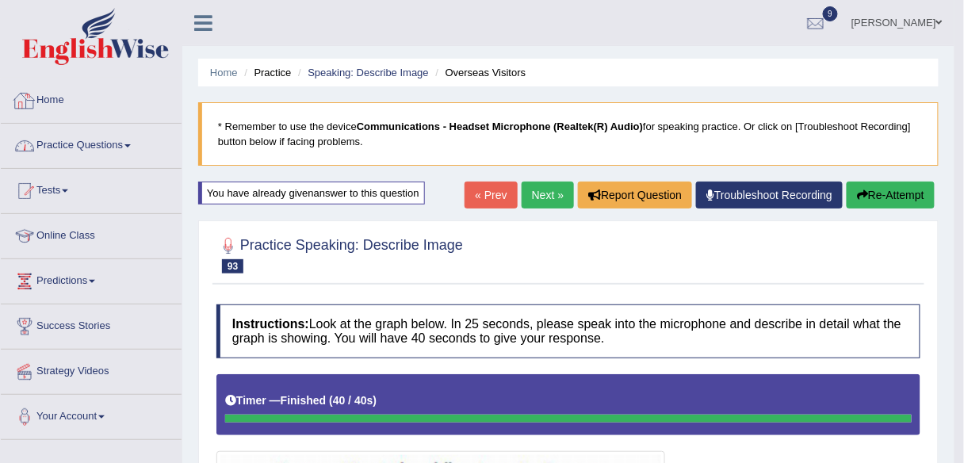
click at [62, 141] on link "Practice Questions" at bounding box center [91, 144] width 181 height 40
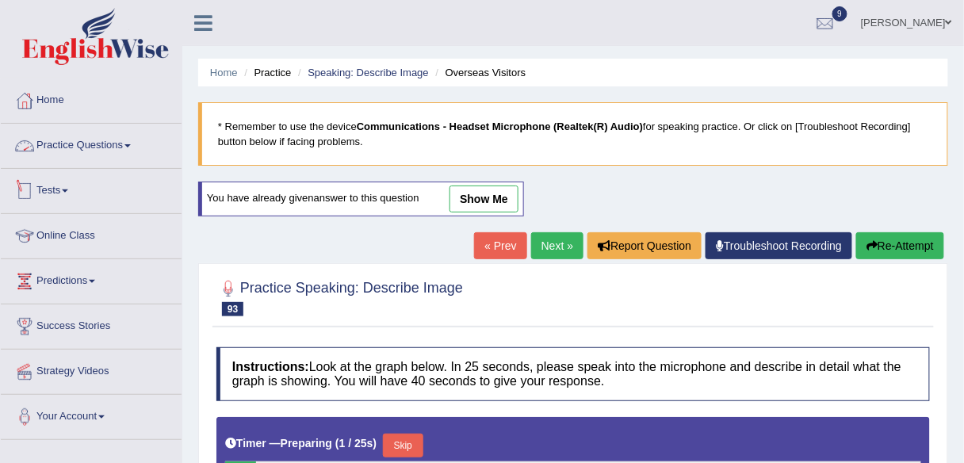
click at [111, 139] on link "Practice Questions" at bounding box center [91, 144] width 181 height 40
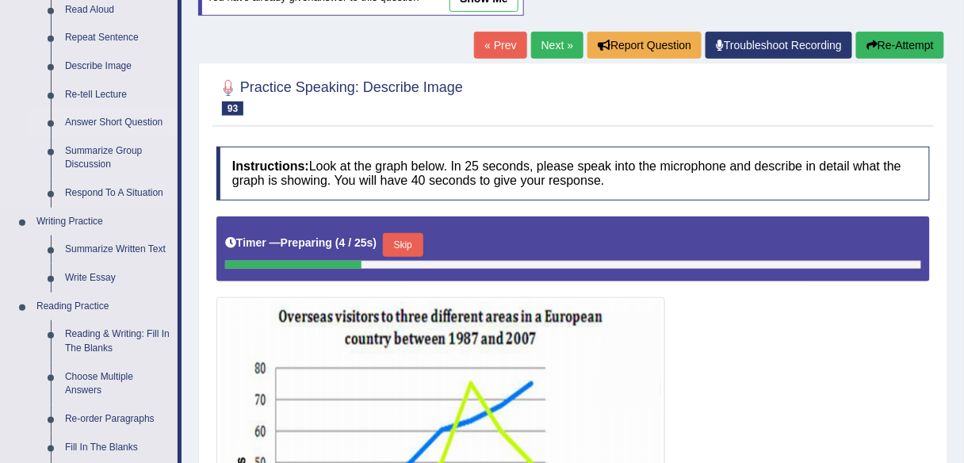
scroll to position [203, 0]
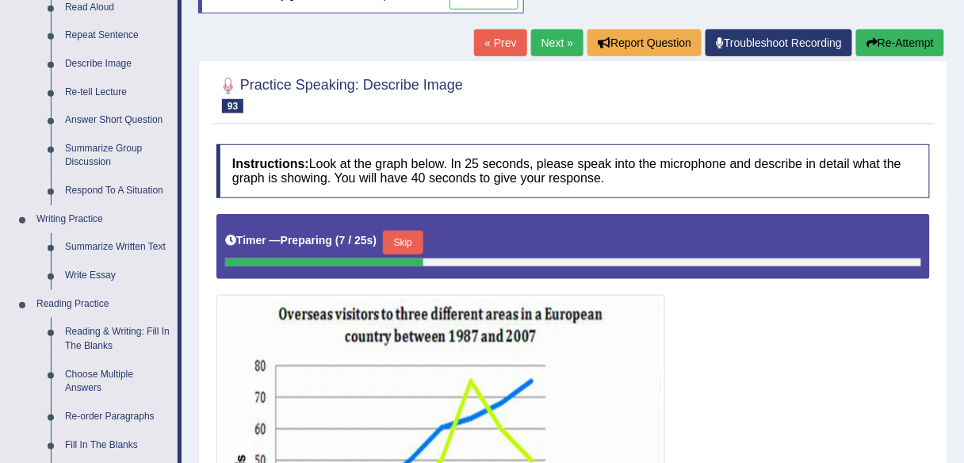
click at [542, 51] on link "Next »" at bounding box center [557, 42] width 52 height 27
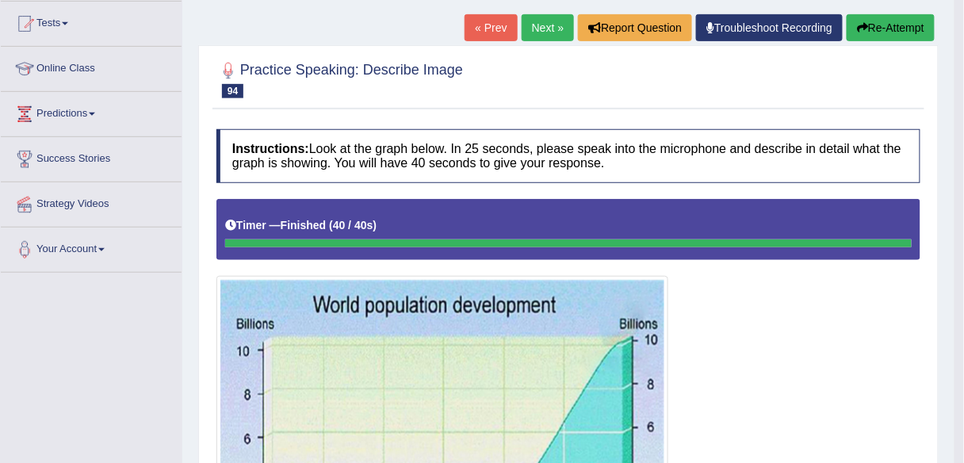
scroll to position [162, 0]
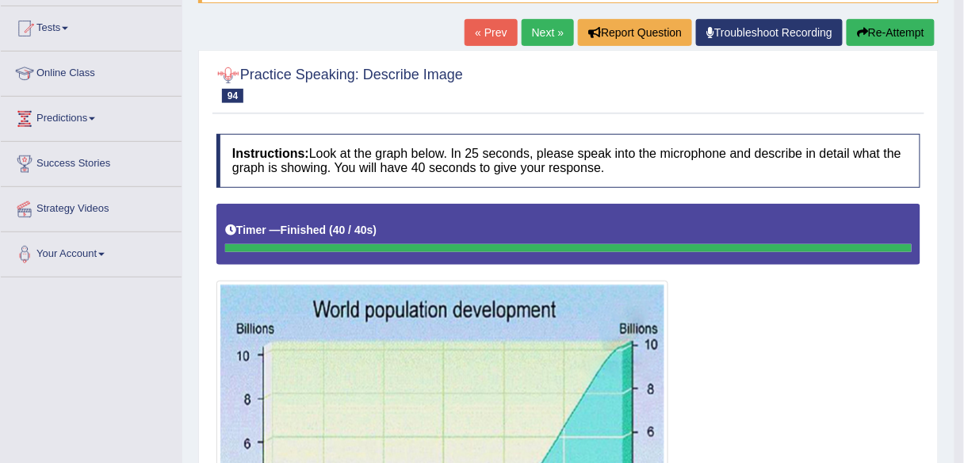
click at [540, 27] on link "Next »" at bounding box center [547, 32] width 52 height 27
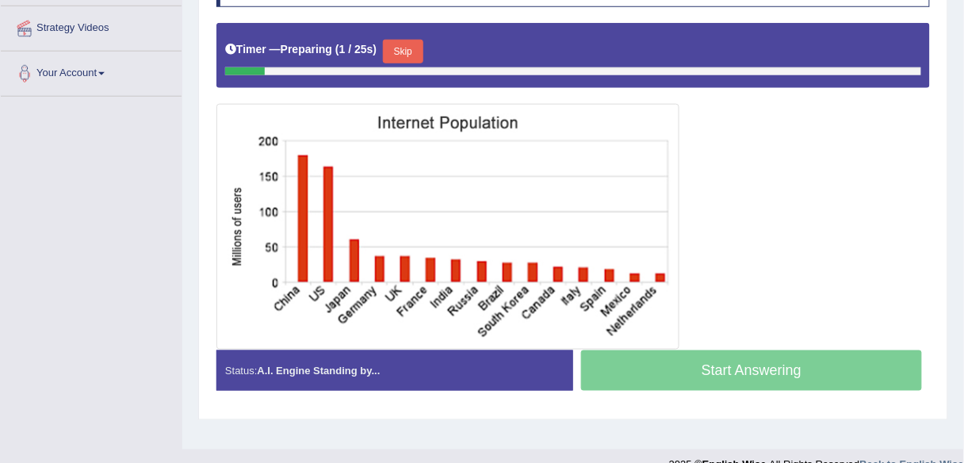
scroll to position [342, 0]
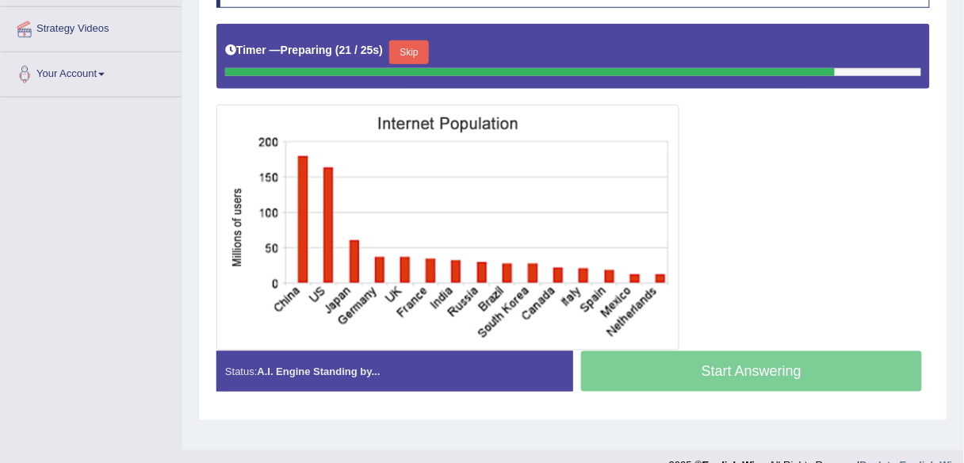
click at [414, 50] on button "Skip" at bounding box center [409, 52] width 40 height 24
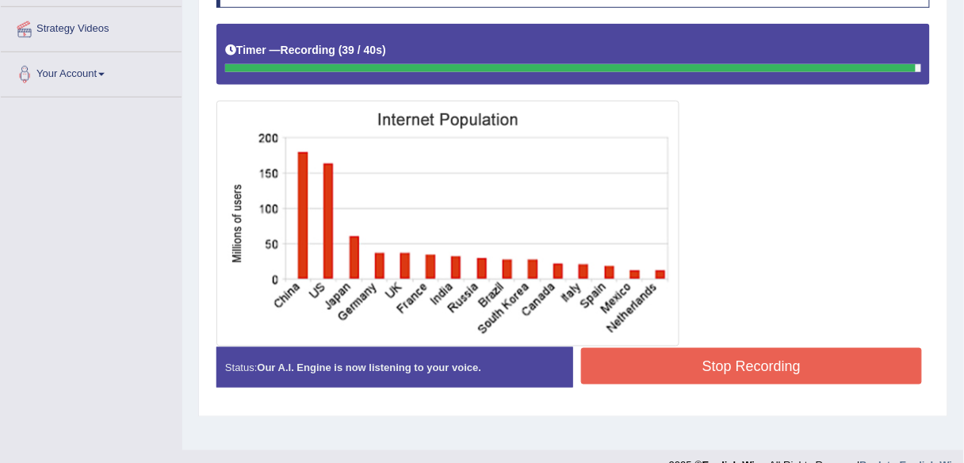
click at [776, 347] on div "Start Answering" at bounding box center [751, 347] width 357 height 1
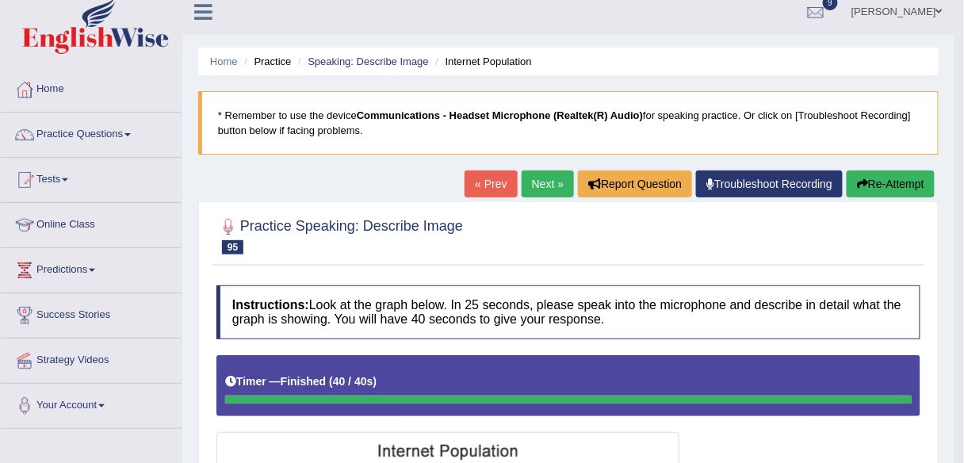
scroll to position [0, 0]
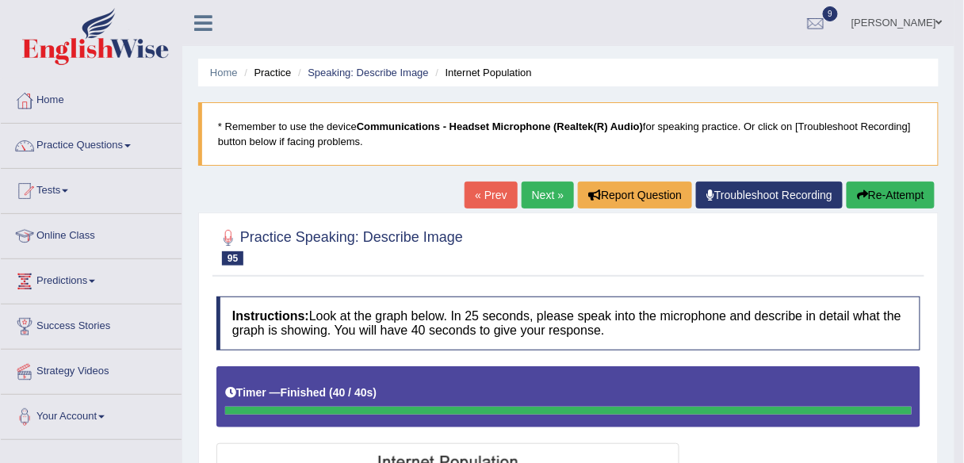
click at [899, 189] on button "Re-Attempt" at bounding box center [890, 194] width 88 height 27
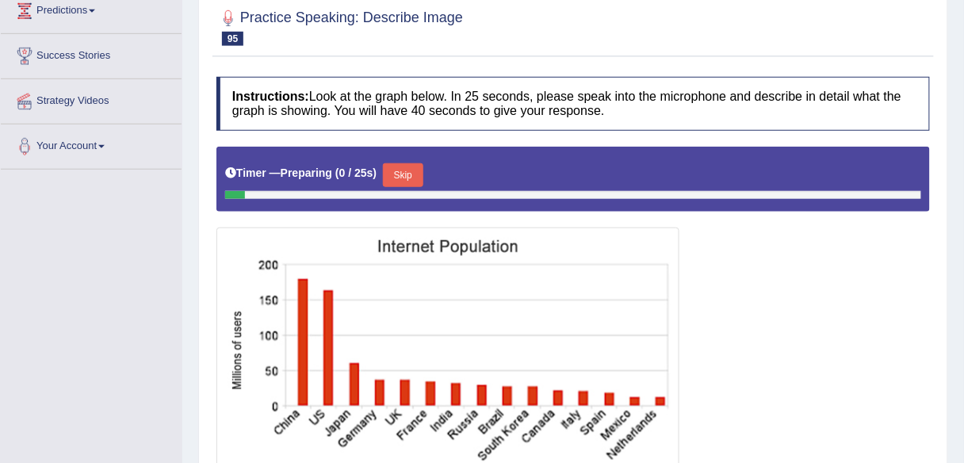
scroll to position [270, 0]
click at [391, 163] on button "Skip" at bounding box center [403, 175] width 40 height 24
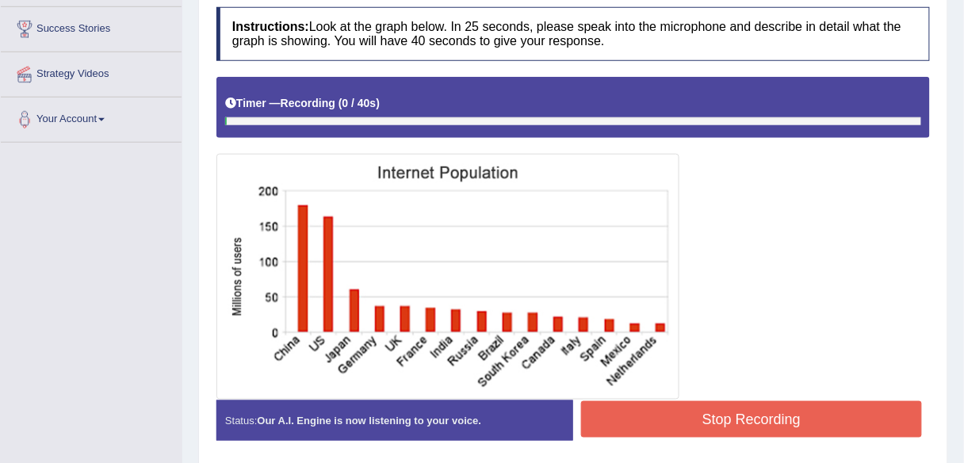
scroll to position [298, 0]
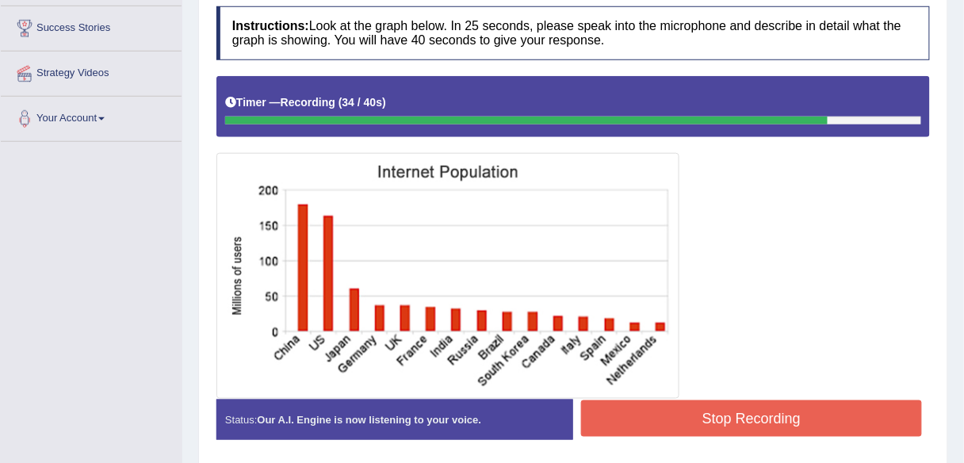
click at [819, 422] on button "Stop Recording" at bounding box center [751, 418] width 341 height 36
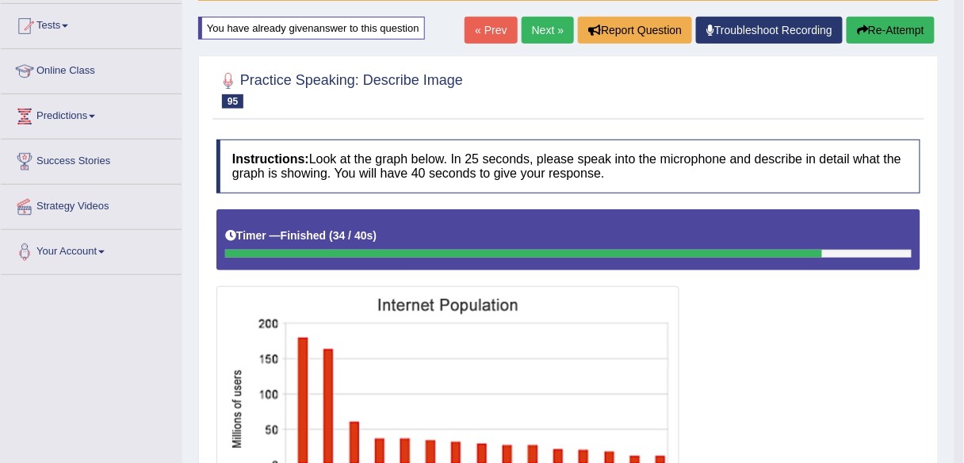
scroll to position [164, 0]
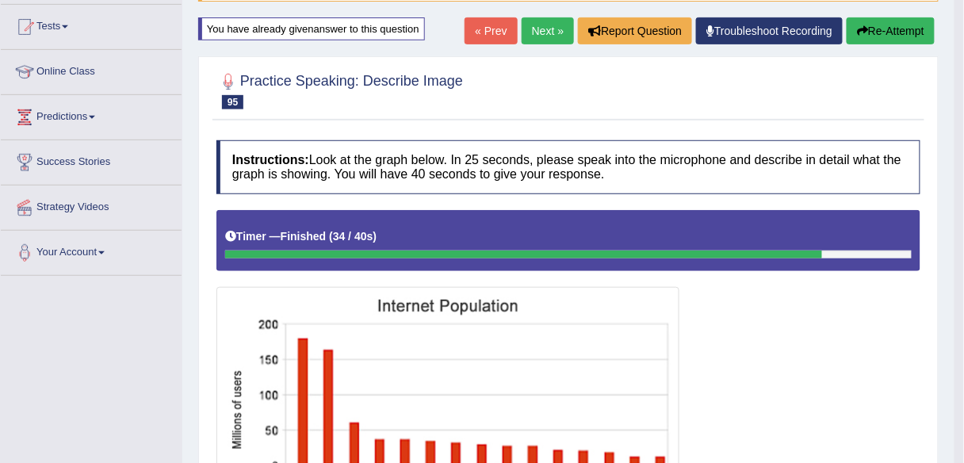
click at [537, 21] on link "Next »" at bounding box center [547, 30] width 52 height 27
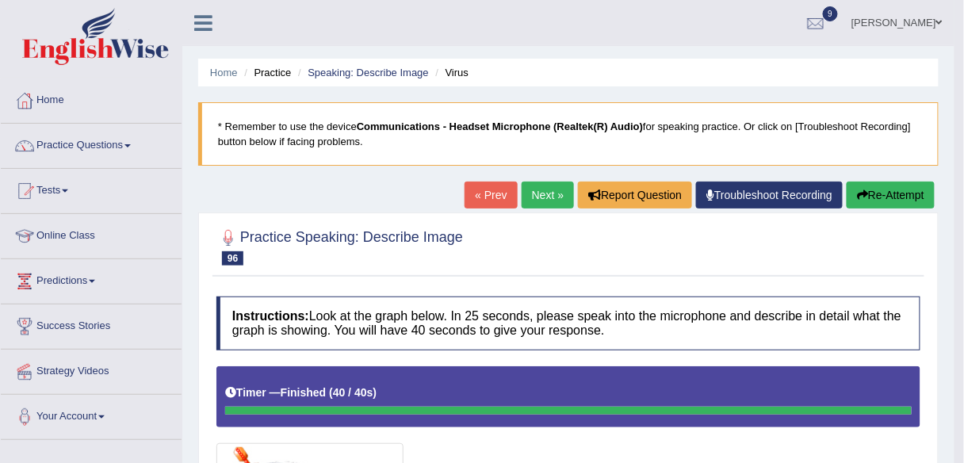
click at [549, 191] on link "Next »" at bounding box center [547, 194] width 52 height 27
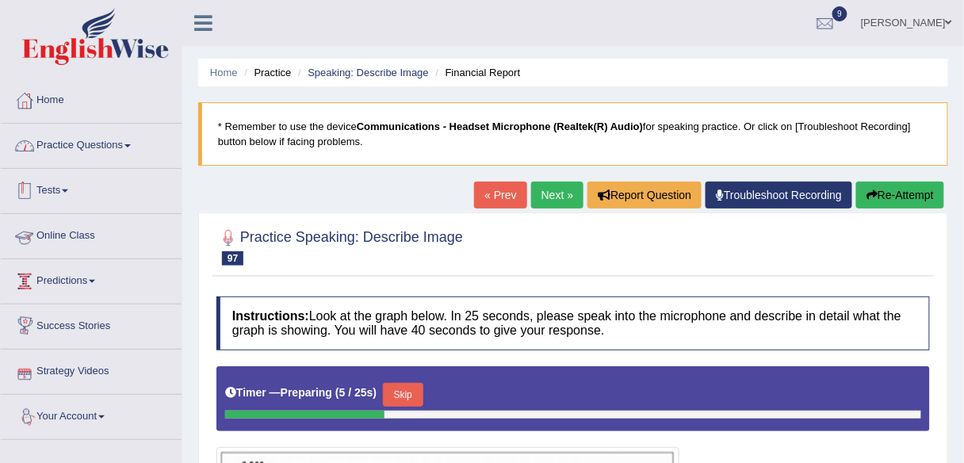
click at [111, 147] on link "Practice Questions" at bounding box center [91, 144] width 181 height 40
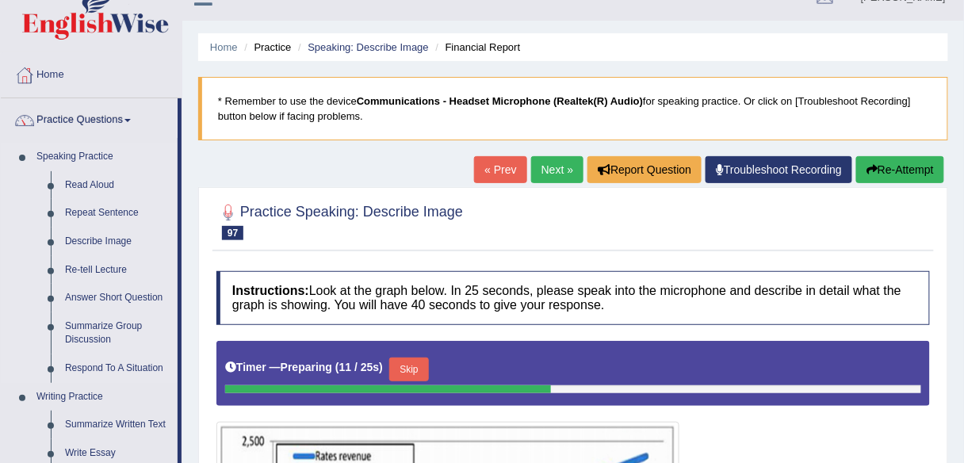
scroll to position [69, 0]
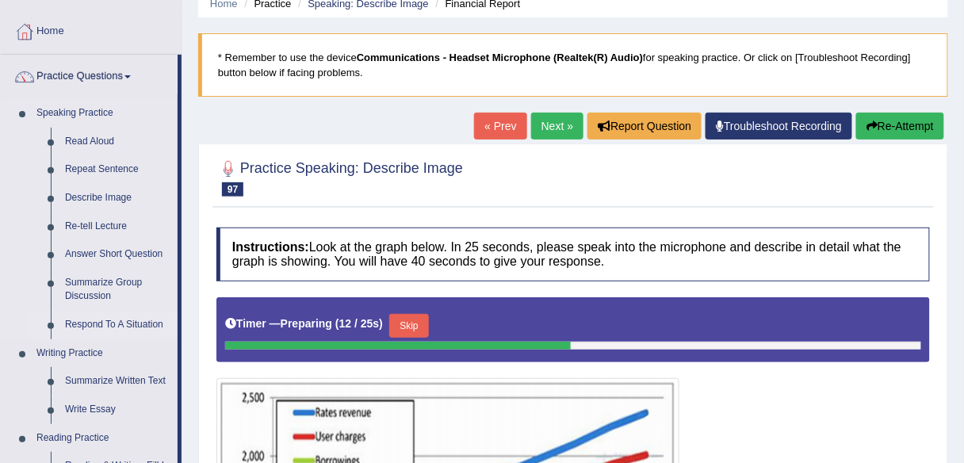
click at [113, 328] on link "Respond To A Situation" at bounding box center [118, 325] width 120 height 29
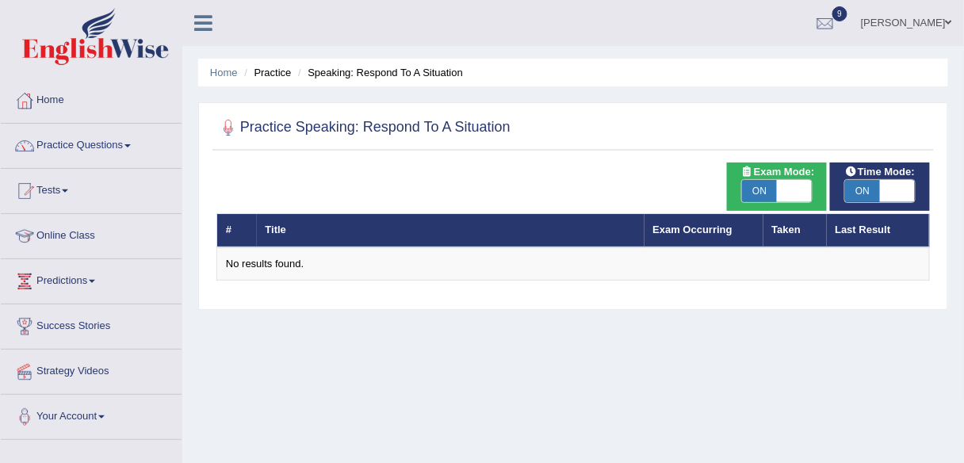
click at [773, 181] on span "ON" at bounding box center [759, 191] width 35 height 22
checkbox input "false"
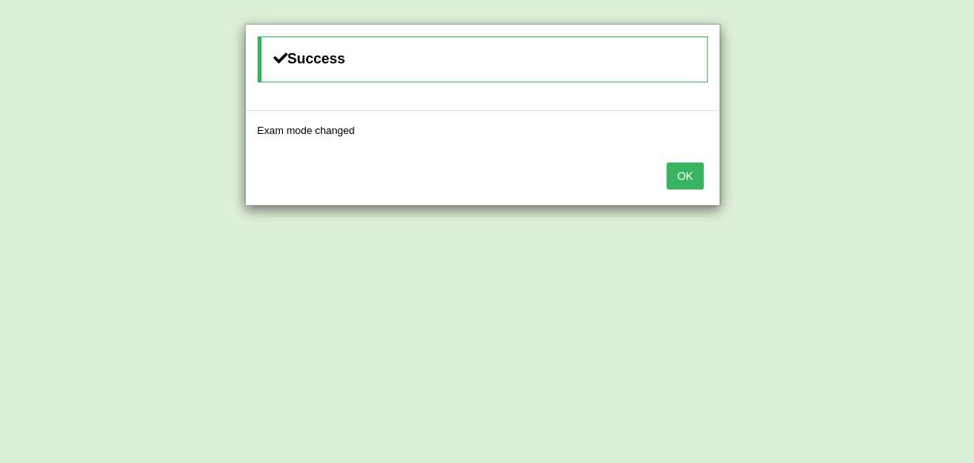
click at [687, 166] on button "OK" at bounding box center [685, 175] width 36 height 27
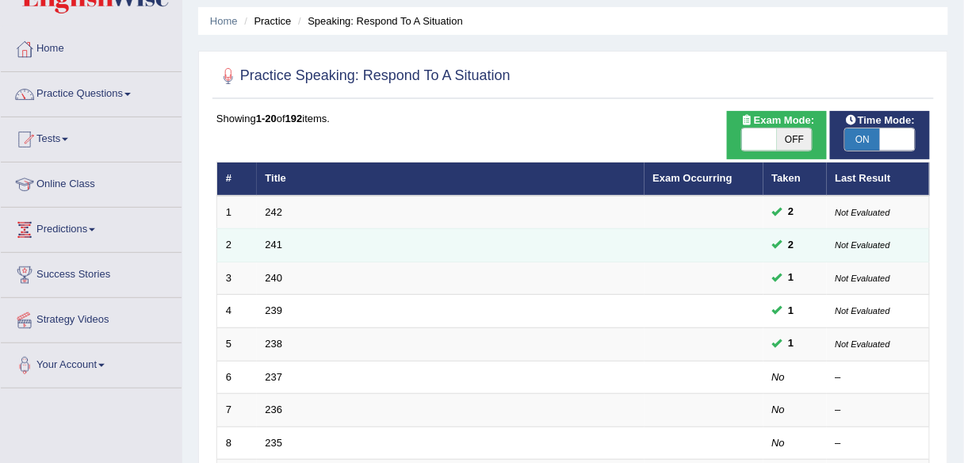
scroll to position [45, 0]
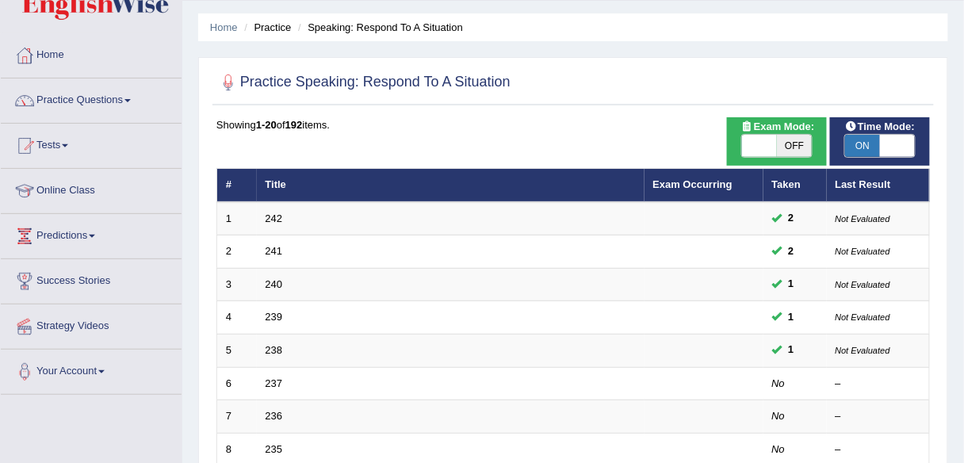
click at [875, 136] on span "ON" at bounding box center [862, 146] width 35 height 22
checkbox input "false"
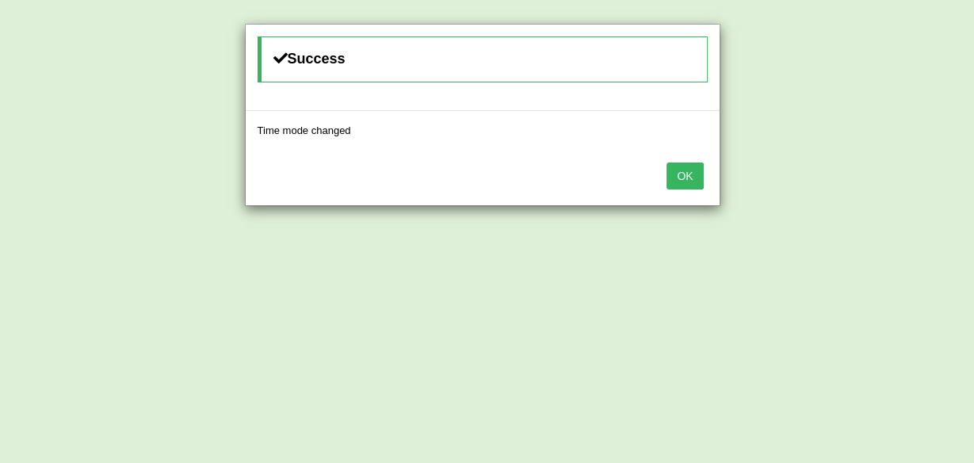
click at [689, 173] on button "OK" at bounding box center [685, 175] width 36 height 27
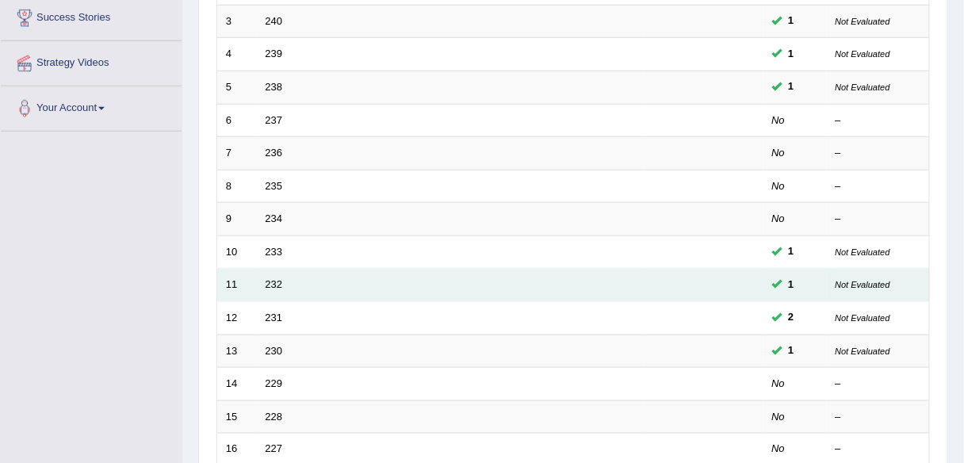
scroll to position [309, 0]
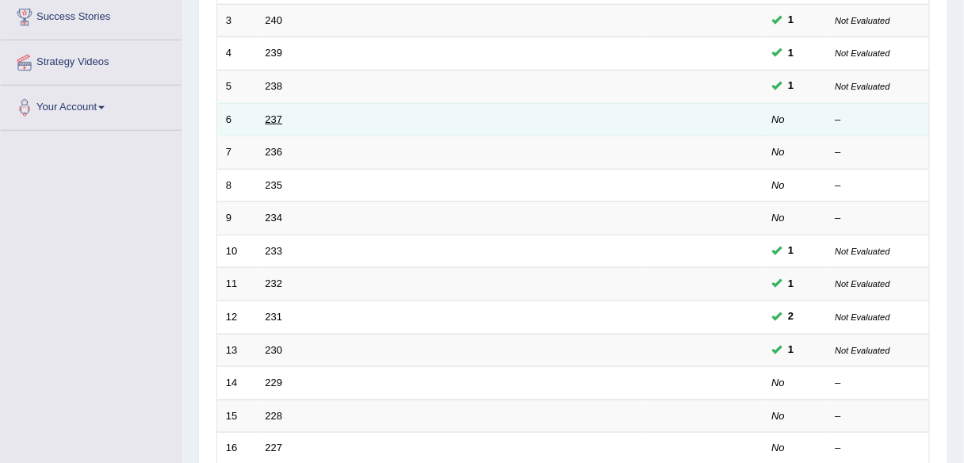
click at [272, 113] on link "237" at bounding box center [273, 119] width 17 height 12
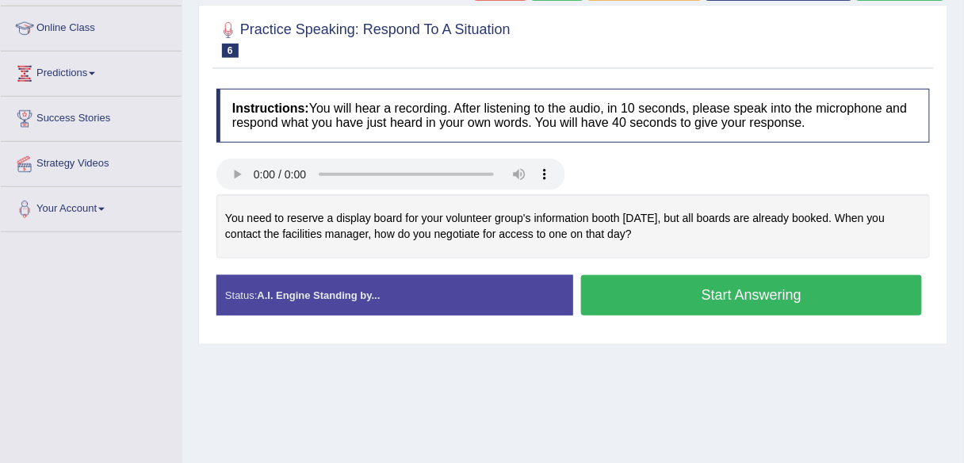
scroll to position [212, 0]
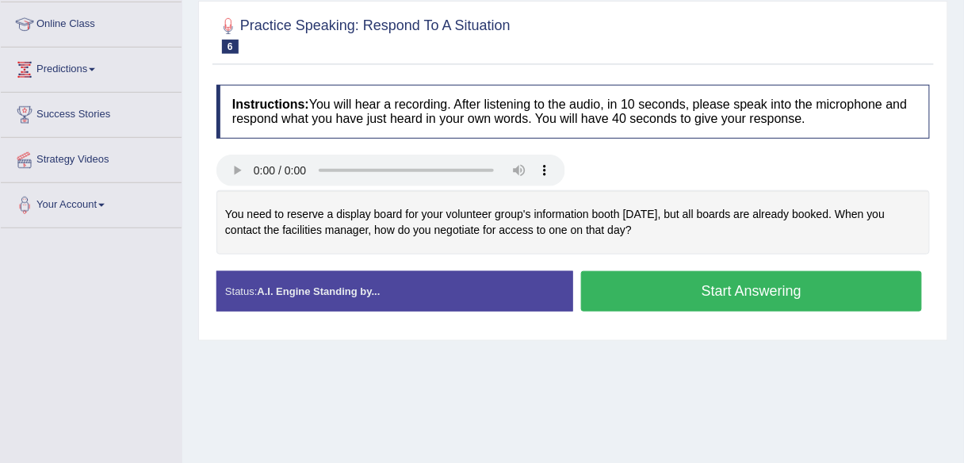
click at [663, 292] on button "Start Answering" at bounding box center [751, 291] width 341 height 40
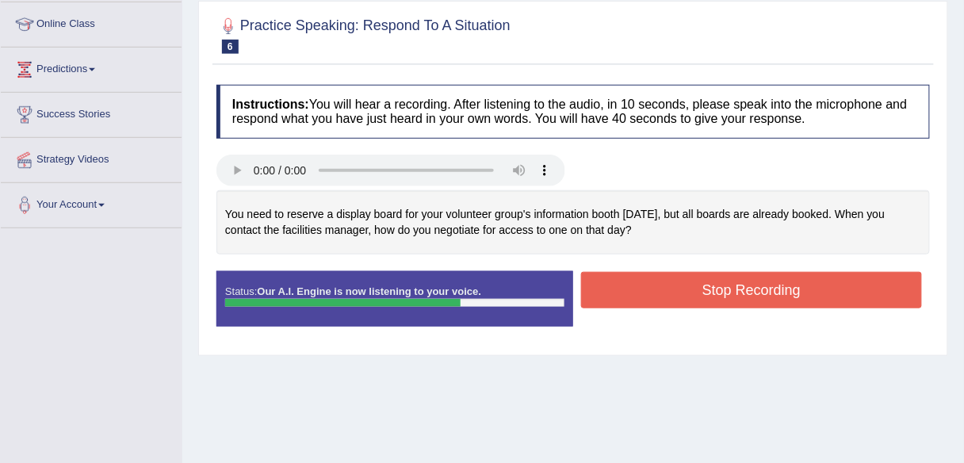
click at [663, 292] on button "Stop Recording" at bounding box center [751, 290] width 341 height 36
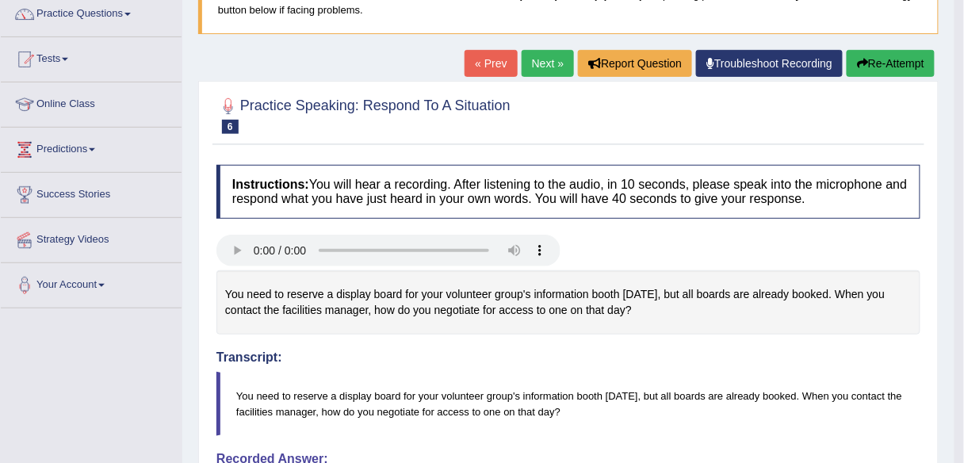
scroll to position [132, 0]
click at [544, 56] on link "Next »" at bounding box center [547, 62] width 52 height 27
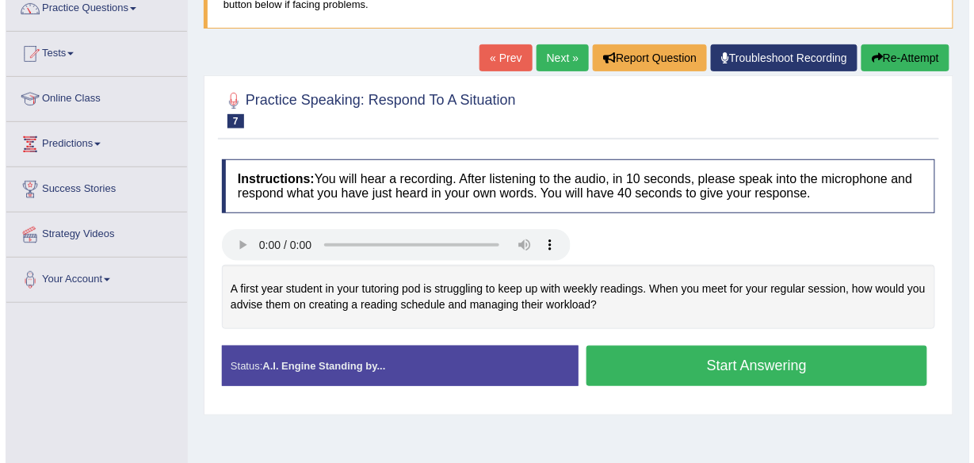
scroll to position [138, 0]
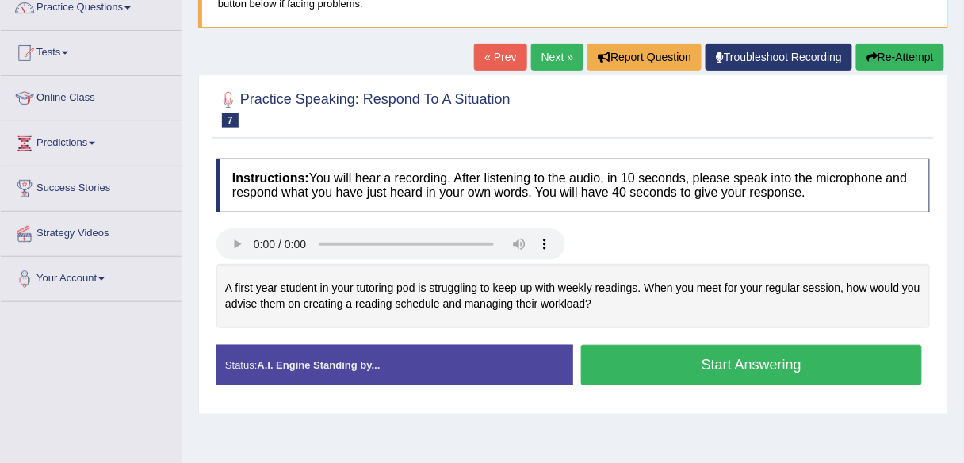
click at [647, 366] on button "Start Answering" at bounding box center [751, 365] width 341 height 40
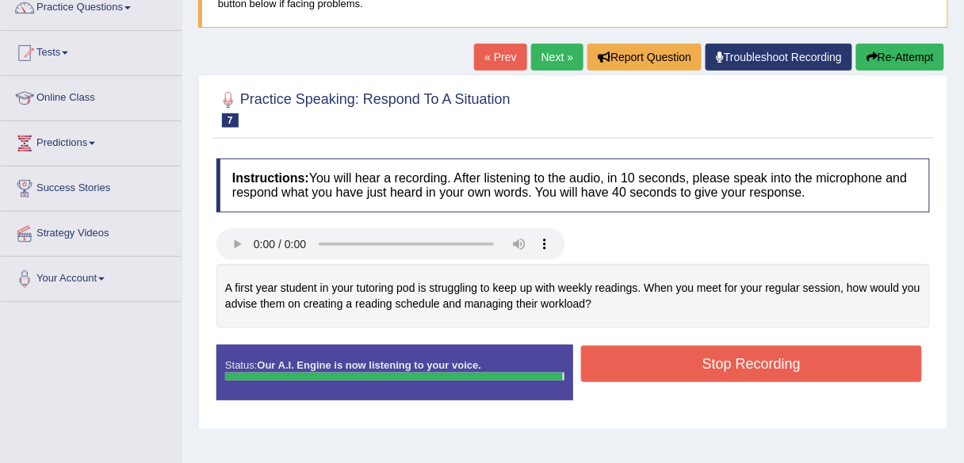
click at [647, 366] on button "Stop Recording" at bounding box center [751, 364] width 341 height 36
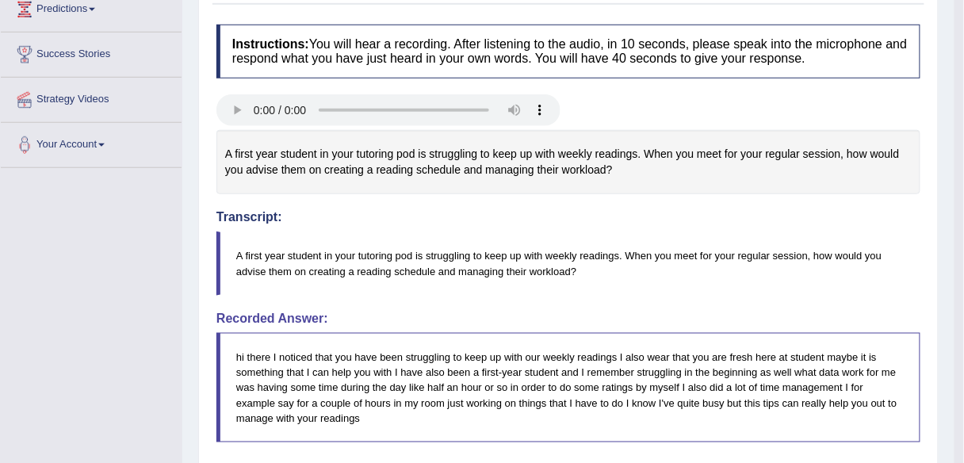
scroll to position [113, 0]
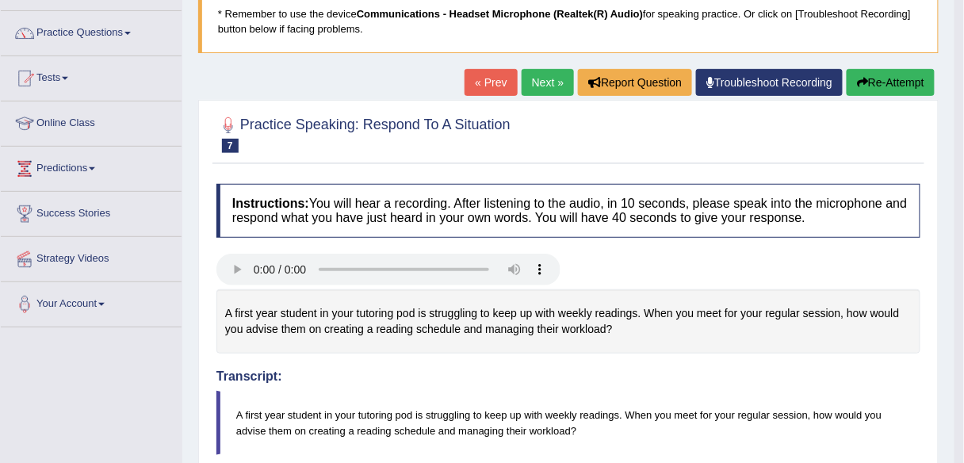
click at [908, 87] on button "Re-Attempt" at bounding box center [890, 82] width 88 height 27
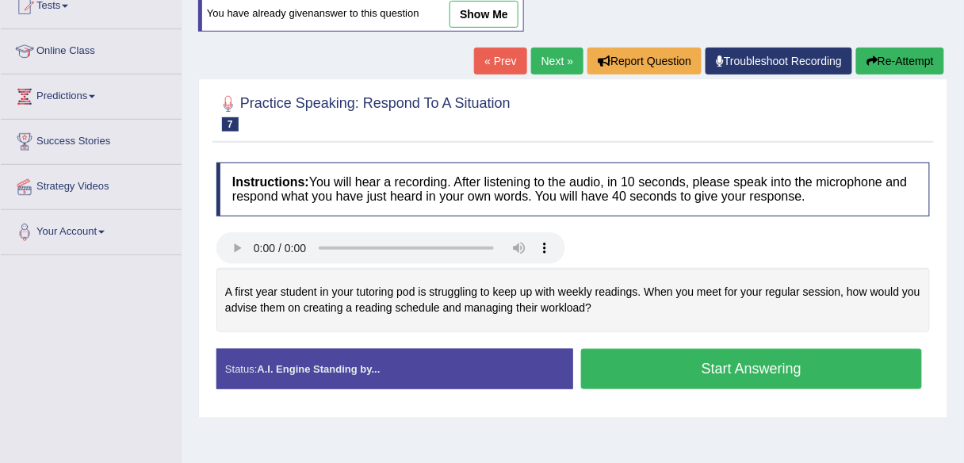
scroll to position [195, 0]
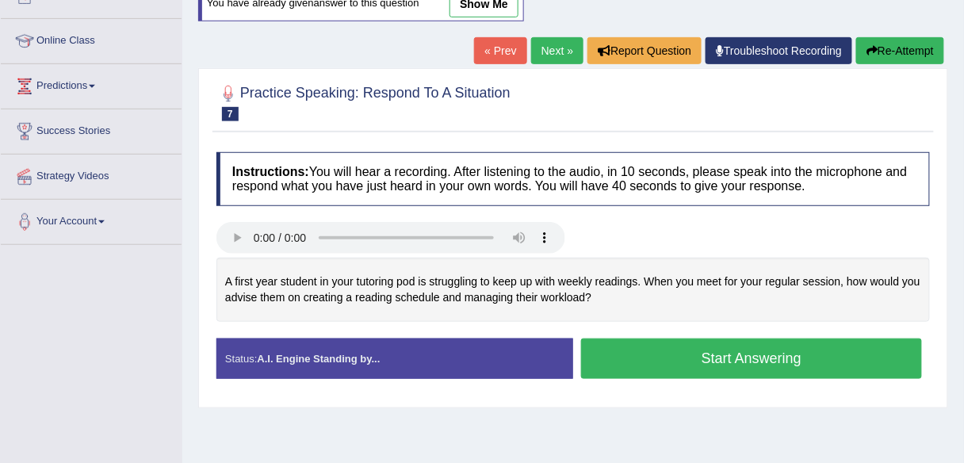
click at [665, 349] on button "Start Answering" at bounding box center [751, 358] width 341 height 40
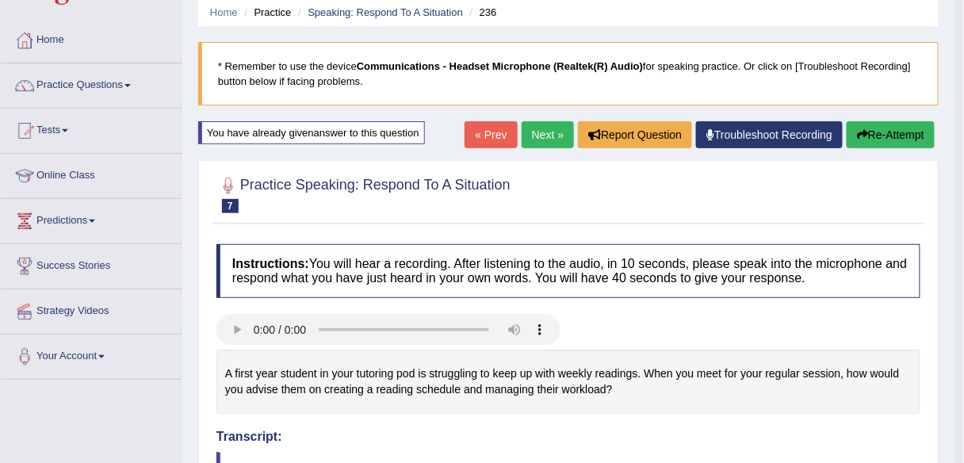
scroll to position [57, 0]
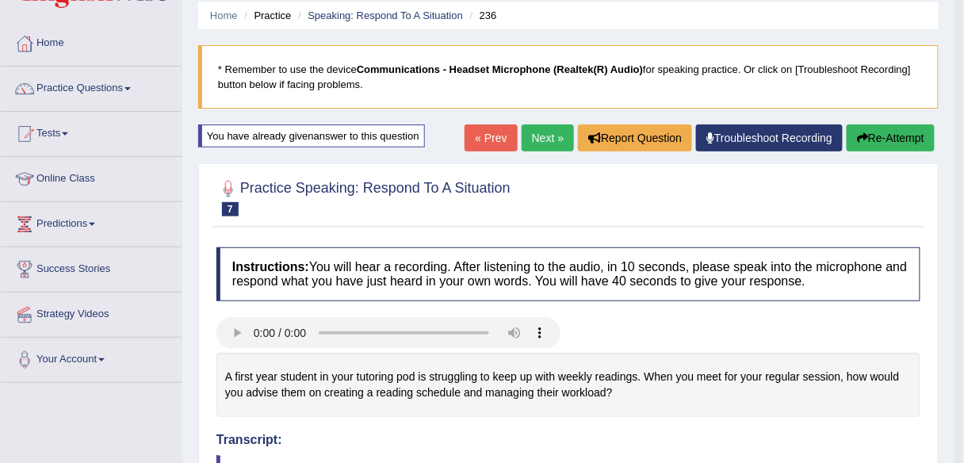
click at [540, 136] on link "Next »" at bounding box center [547, 137] width 52 height 27
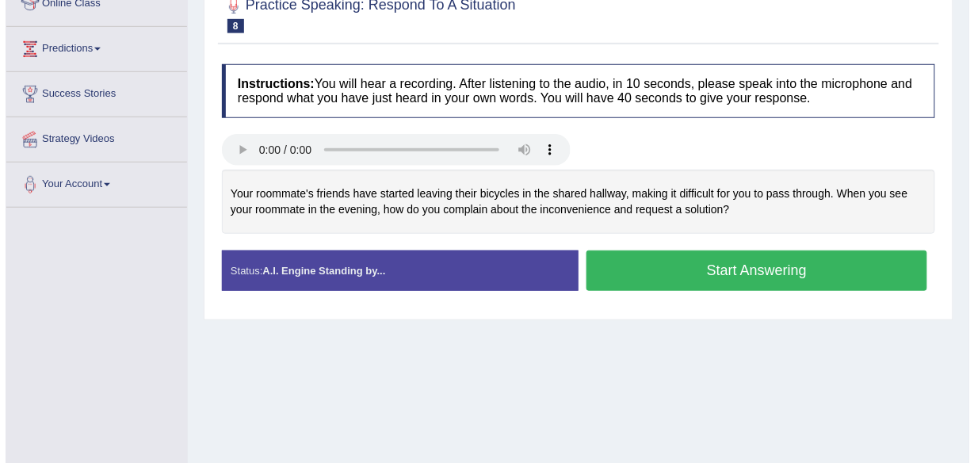
scroll to position [233, 0]
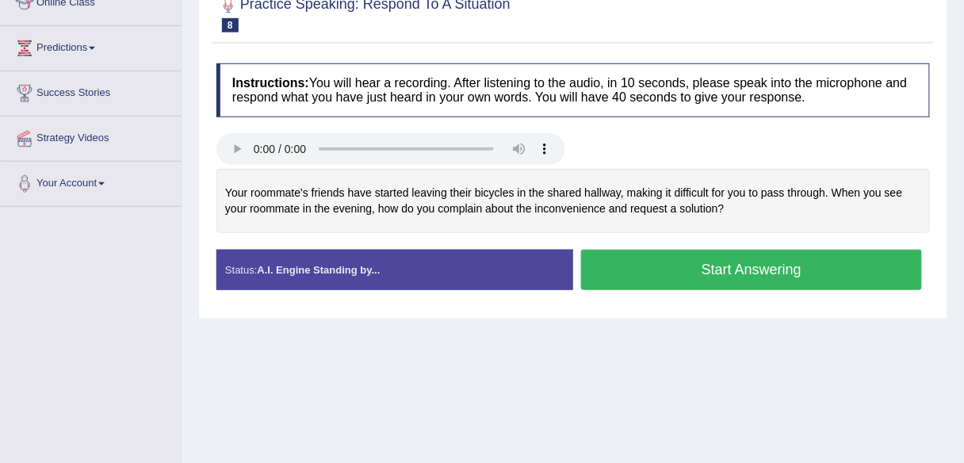
click at [701, 265] on button "Start Answering" at bounding box center [751, 270] width 341 height 40
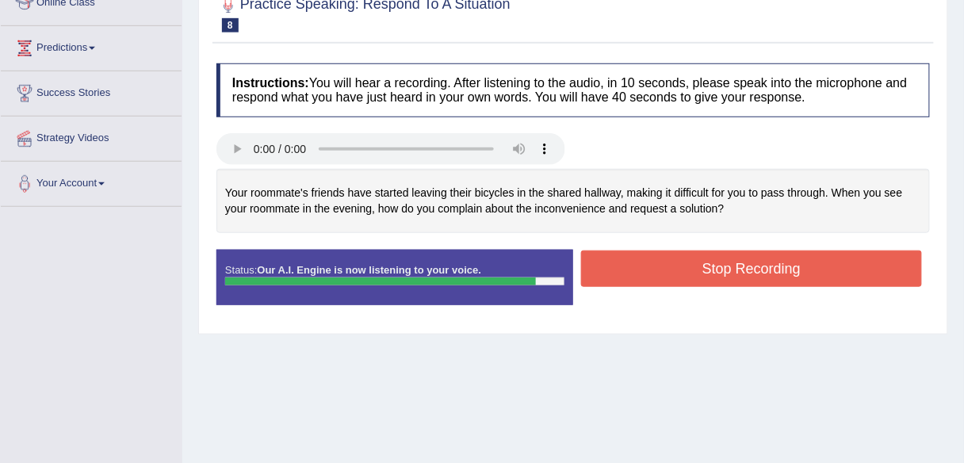
click at [701, 265] on button "Stop Recording" at bounding box center [751, 268] width 341 height 36
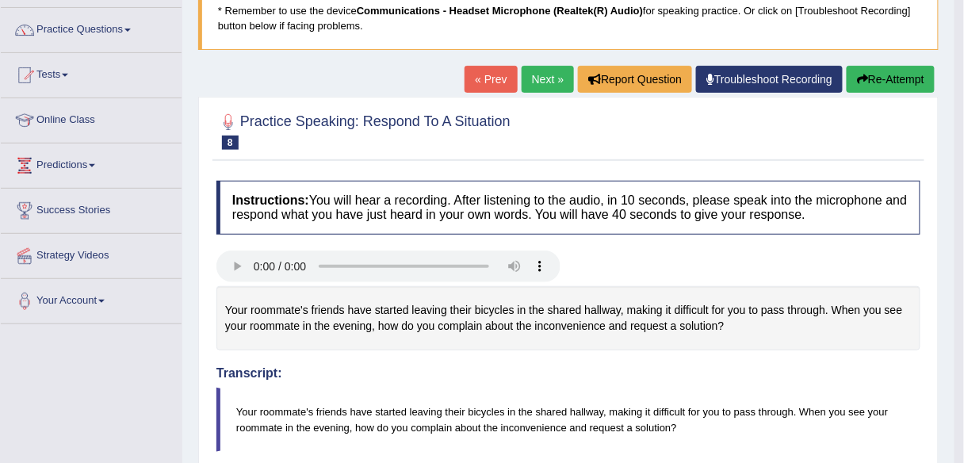
scroll to position [127, 0]
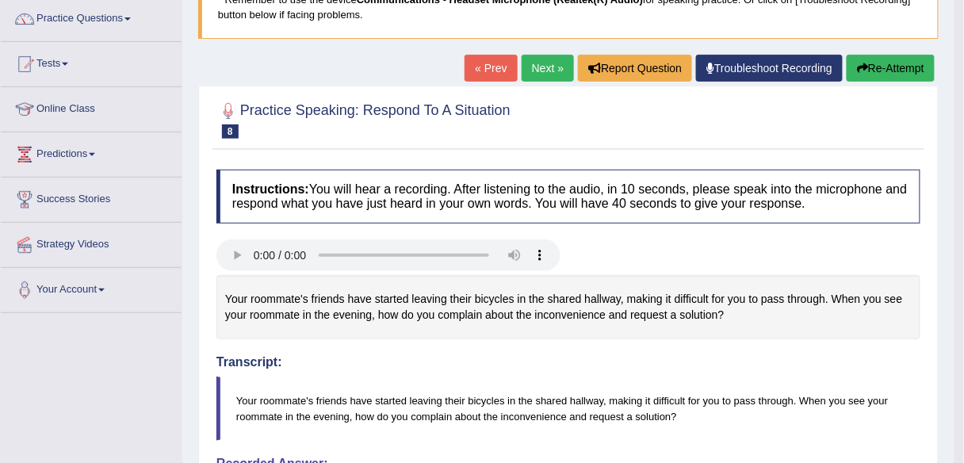
click at [926, 59] on button "Re-Attempt" at bounding box center [890, 68] width 88 height 27
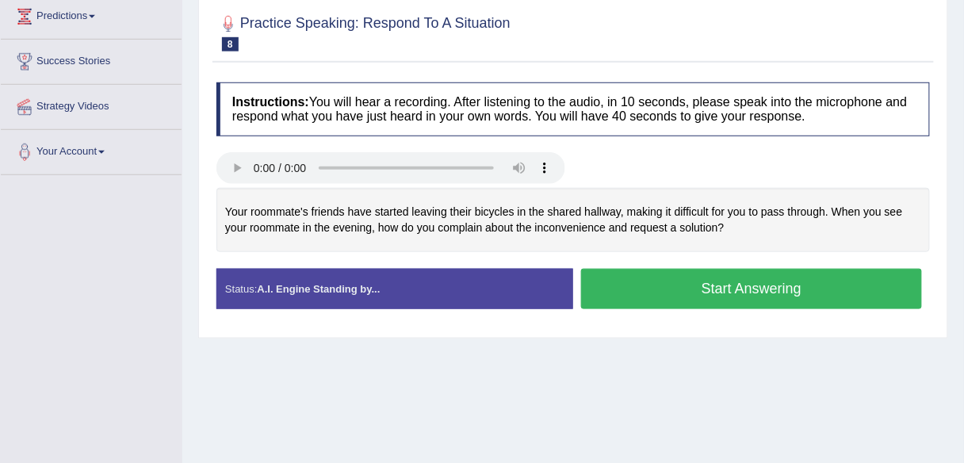
scroll to position [266, 0]
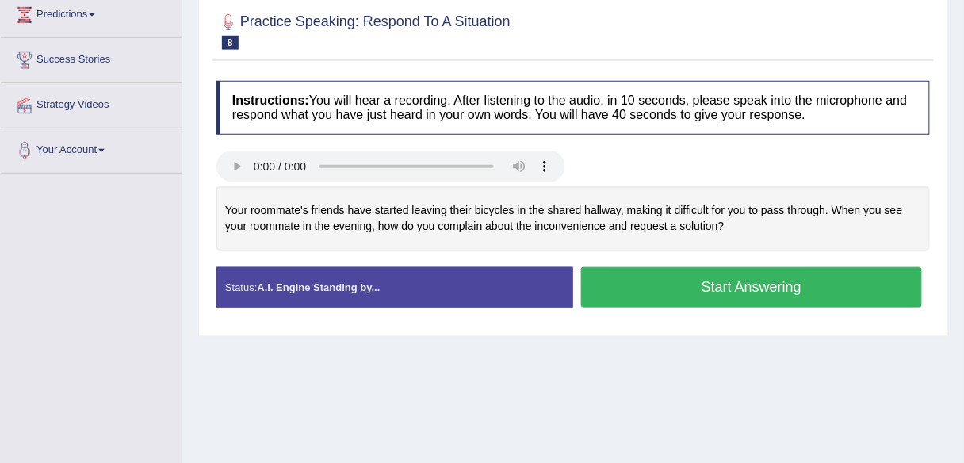
click at [652, 288] on button "Start Answering" at bounding box center [751, 287] width 341 height 40
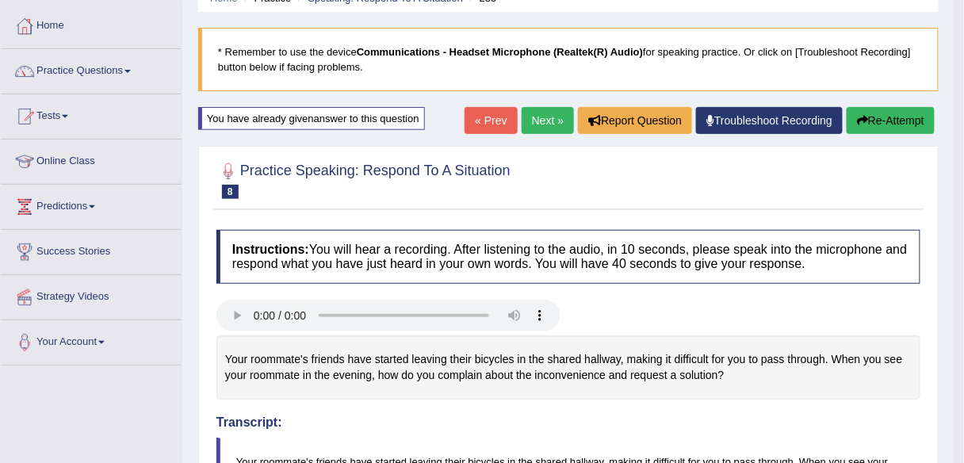
scroll to position [74, 0]
click at [877, 124] on button "Re-Attempt" at bounding box center [890, 120] width 88 height 27
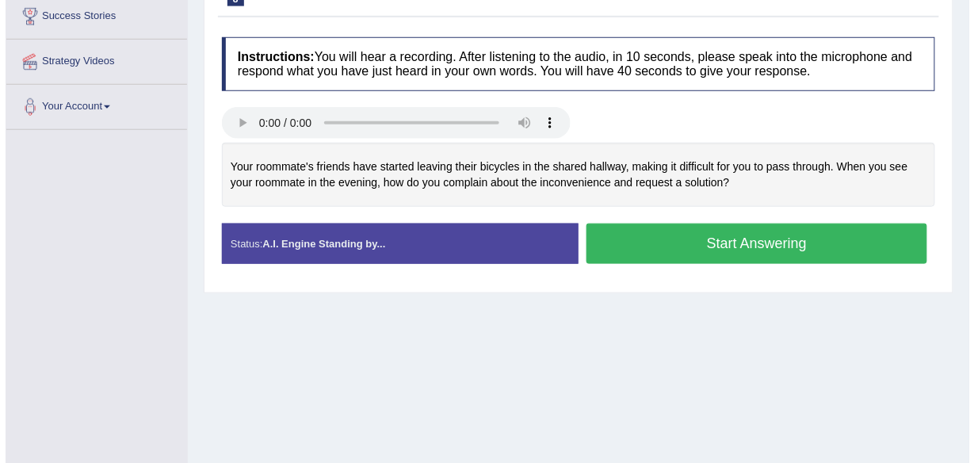
scroll to position [315, 0]
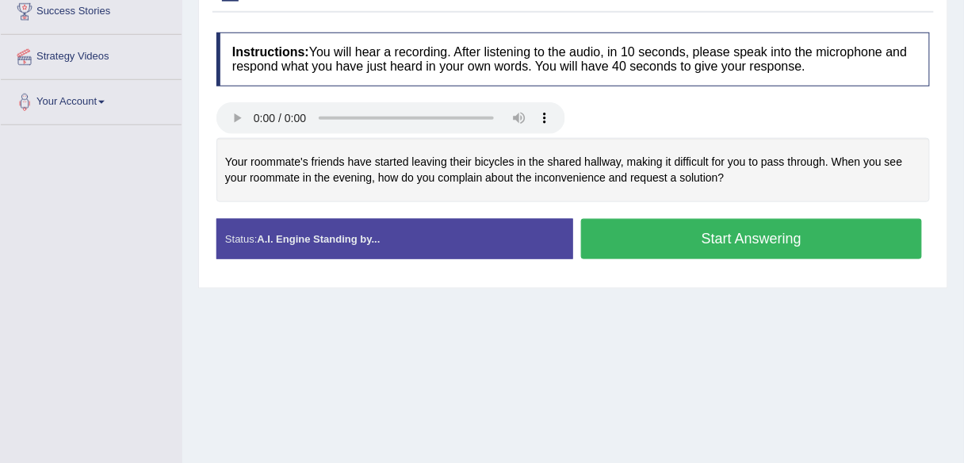
click at [666, 237] on button "Start Answering" at bounding box center [751, 239] width 341 height 40
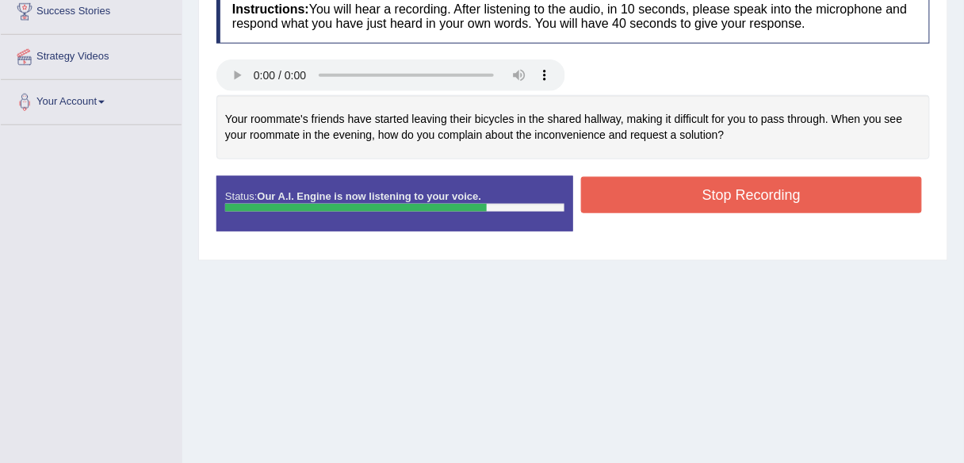
click at [660, 206] on button "Stop Recording" at bounding box center [751, 195] width 341 height 36
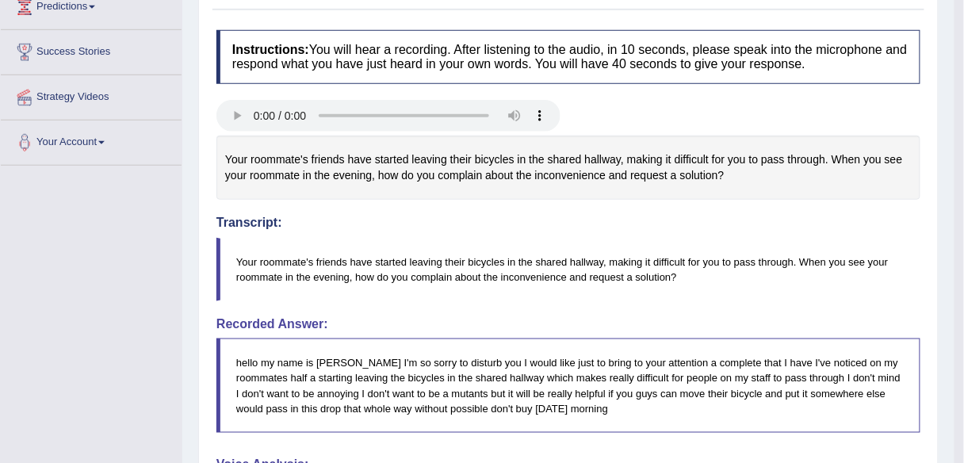
scroll to position [0, 0]
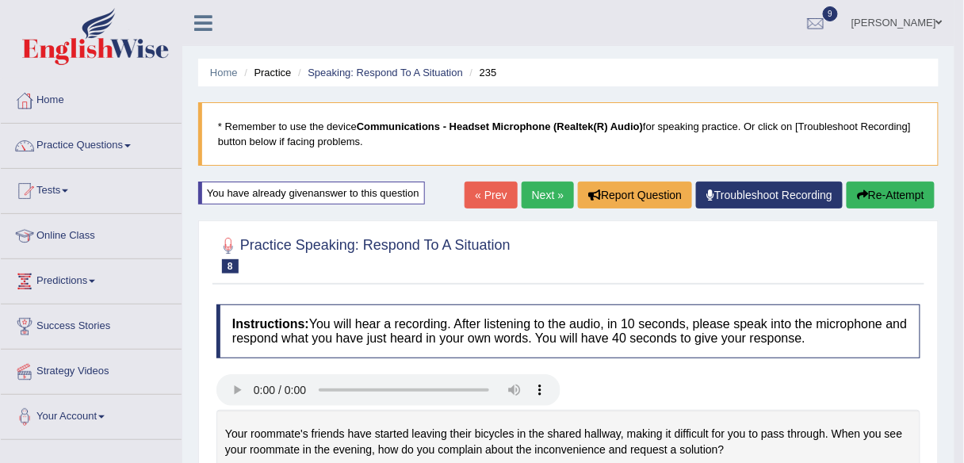
click at [542, 197] on link "Next »" at bounding box center [547, 194] width 52 height 27
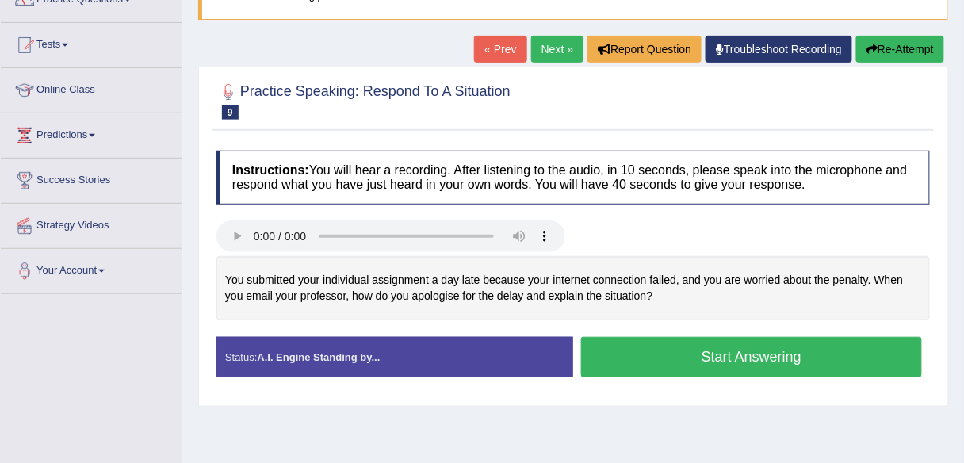
scroll to position [147, 0]
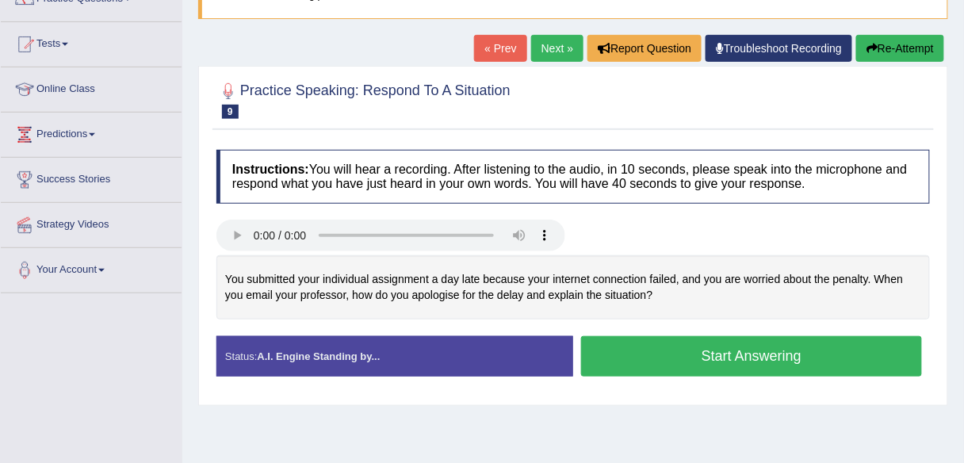
click at [656, 366] on button "Start Answering" at bounding box center [751, 356] width 341 height 40
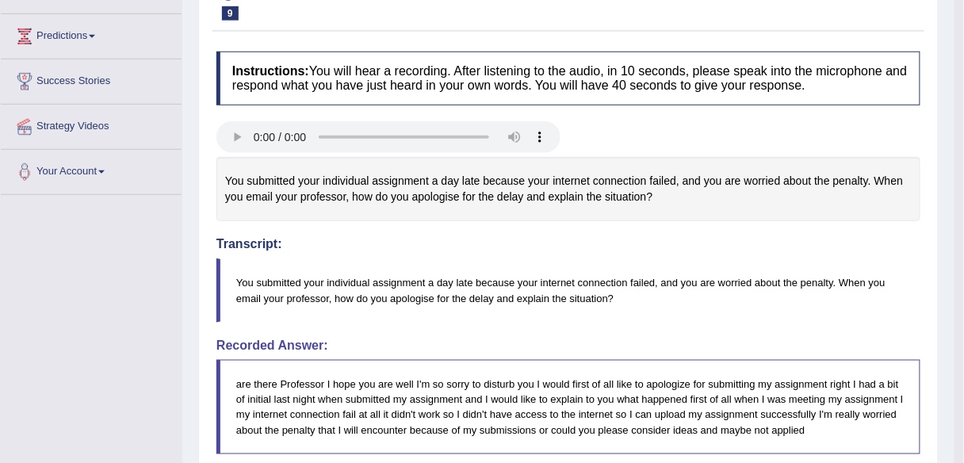
scroll to position [0, 0]
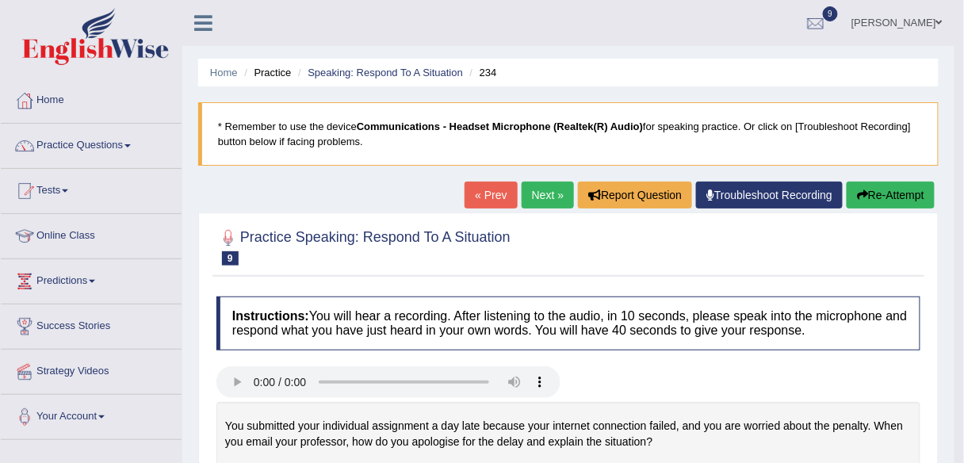
click at [540, 189] on link "Next »" at bounding box center [547, 194] width 52 height 27
